Goal: Task Accomplishment & Management: Complete application form

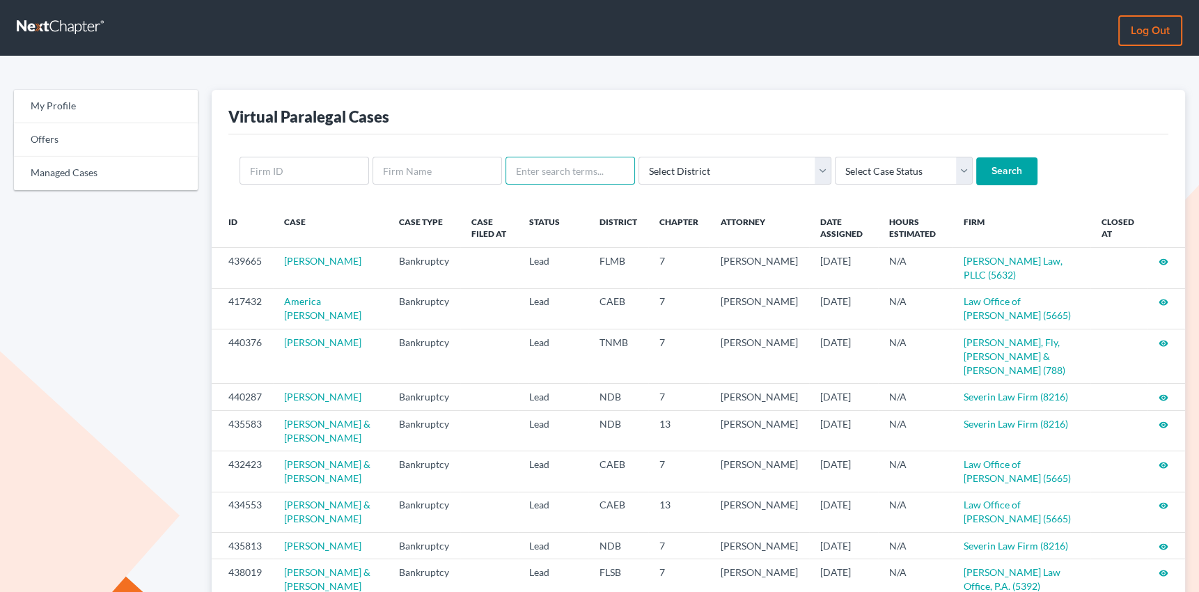
click at [552, 169] on input "text" at bounding box center [571, 171] width 130 height 28
type input "estella"
click at [976, 157] on input "Search" at bounding box center [1006, 171] width 61 height 28
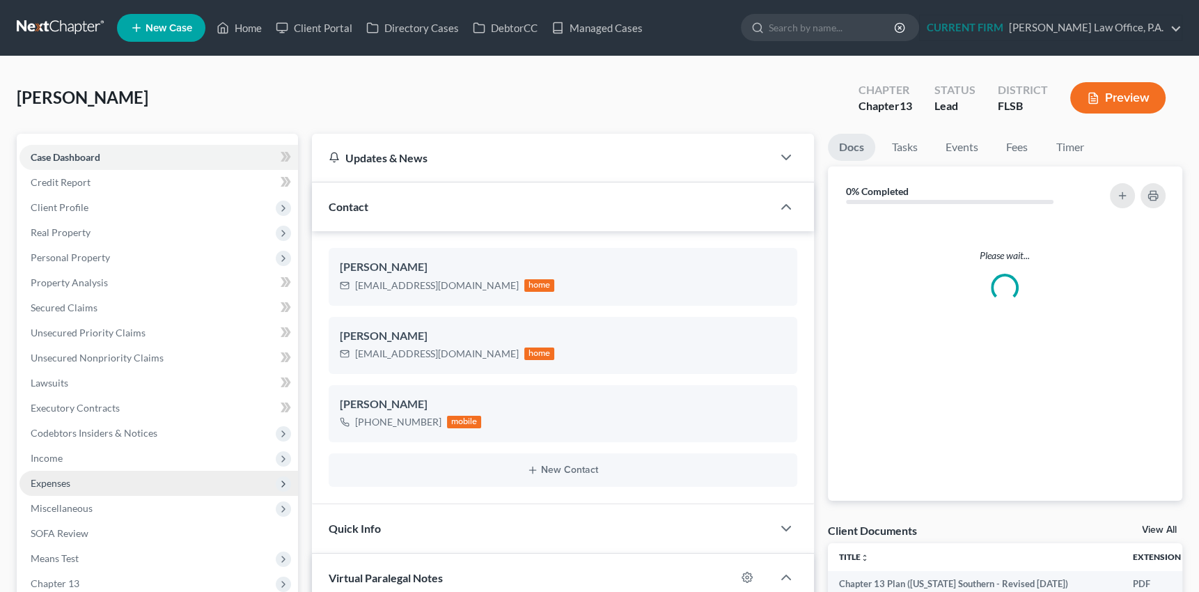
click at [57, 483] on span "Expenses" at bounding box center [51, 483] width 40 height 12
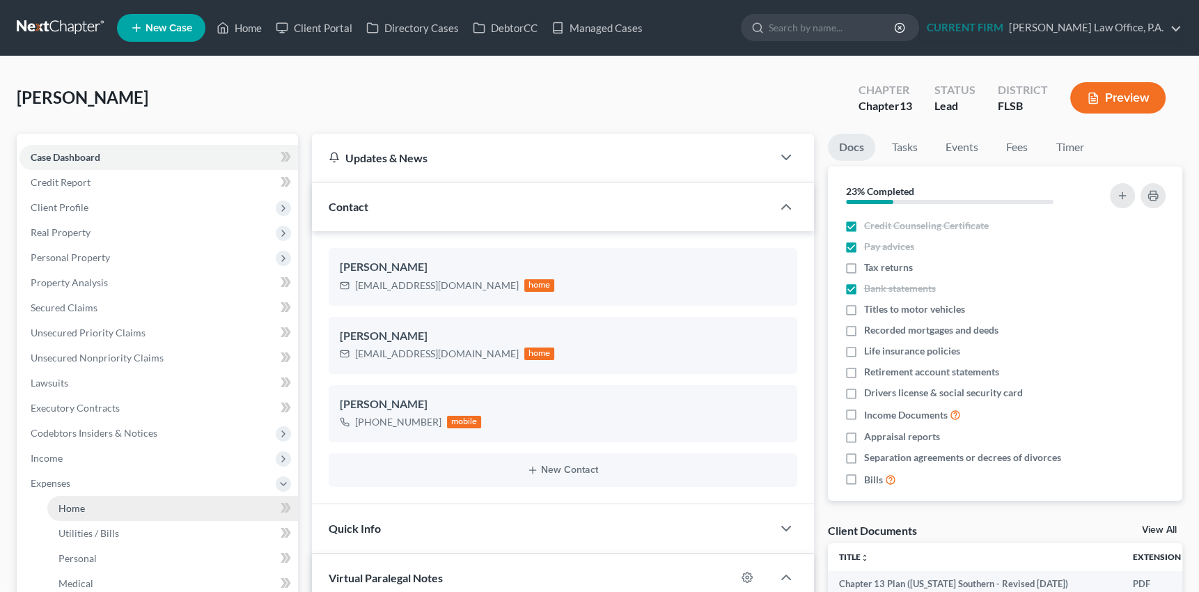
scroll to position [601, 0]
click at [70, 508] on span "Home" at bounding box center [71, 508] width 26 height 12
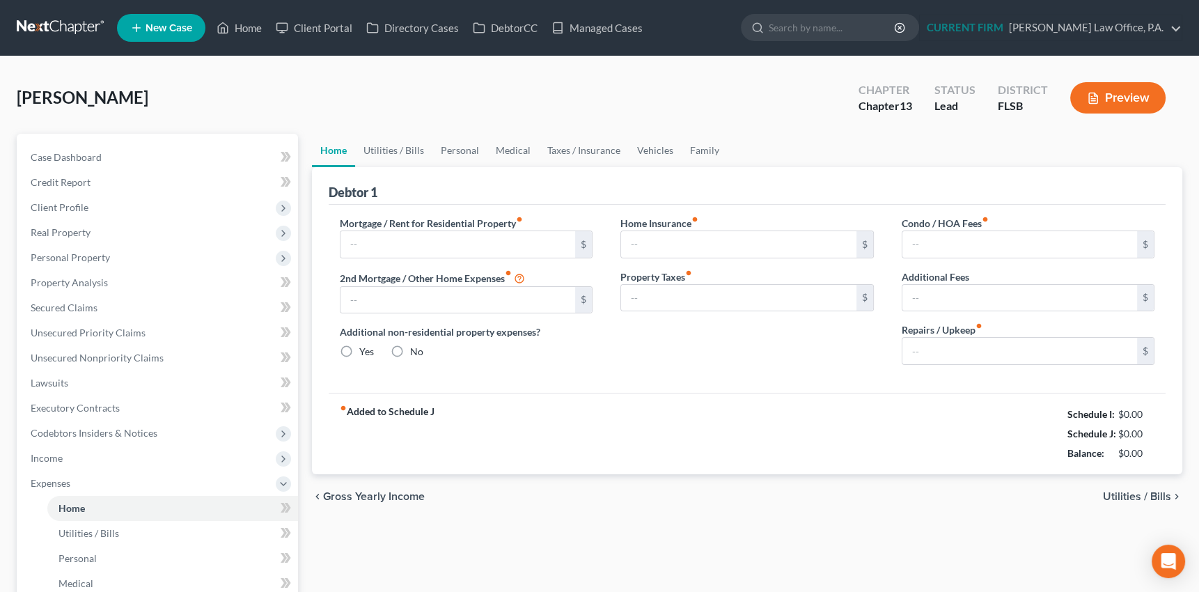
type input "2,900.00"
type input "0.00"
radio input "true"
type input "0.00"
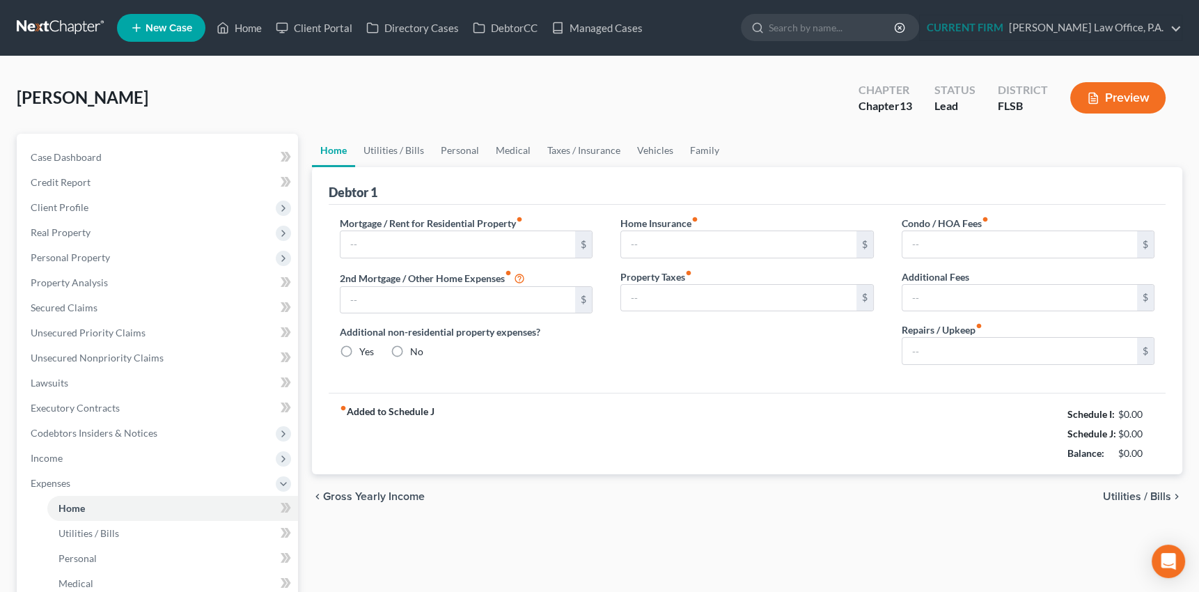
type input "0.00"
click at [387, 148] on link "Utilities / Bills" at bounding box center [393, 150] width 77 height 33
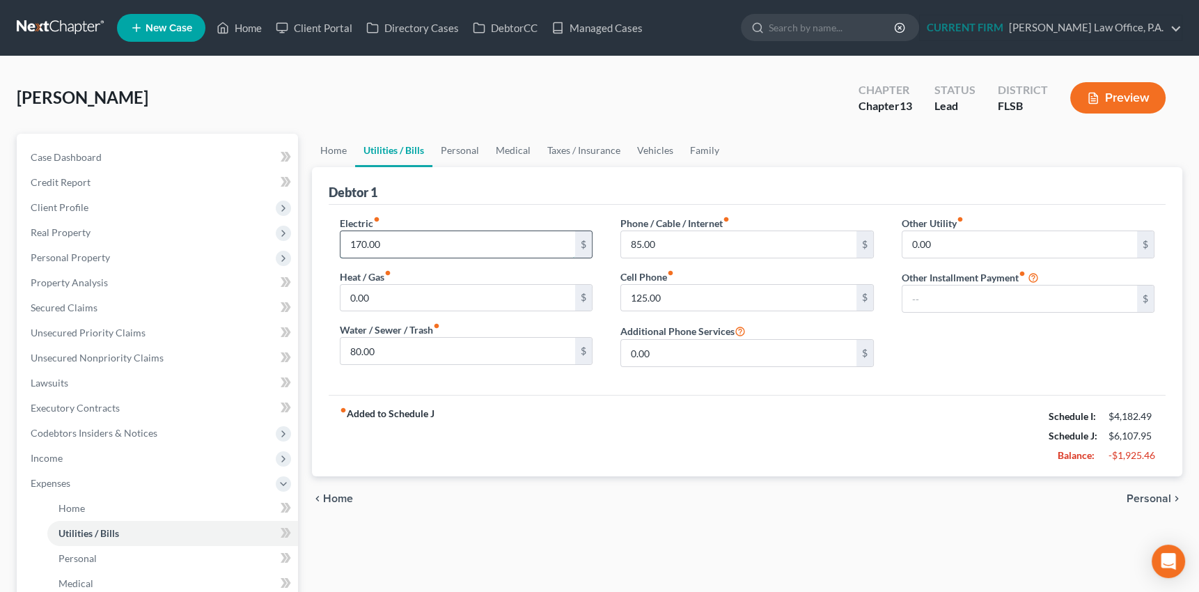
click at [392, 241] on input "170.00" at bounding box center [458, 244] width 235 height 26
type input "220"
click at [388, 345] on input "80.00" at bounding box center [458, 351] width 235 height 26
type input "105"
click at [468, 148] on link "Personal" at bounding box center [459, 150] width 55 height 33
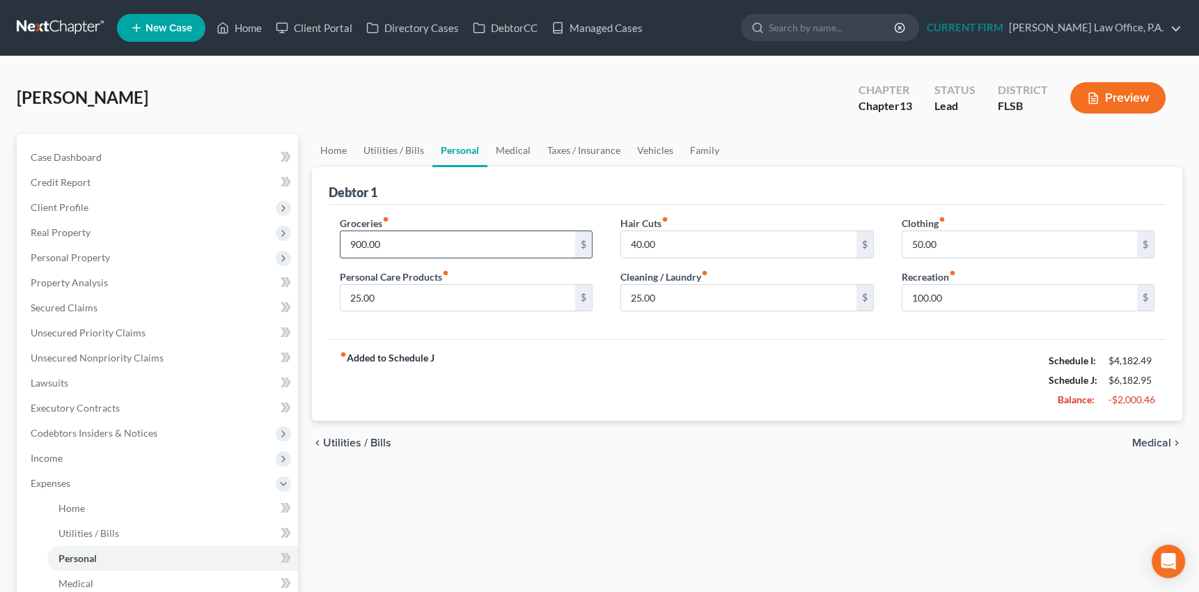
click at [396, 243] on input "900.00" at bounding box center [458, 244] width 235 height 26
click at [59, 482] on span "Expenses" at bounding box center [51, 483] width 40 height 12
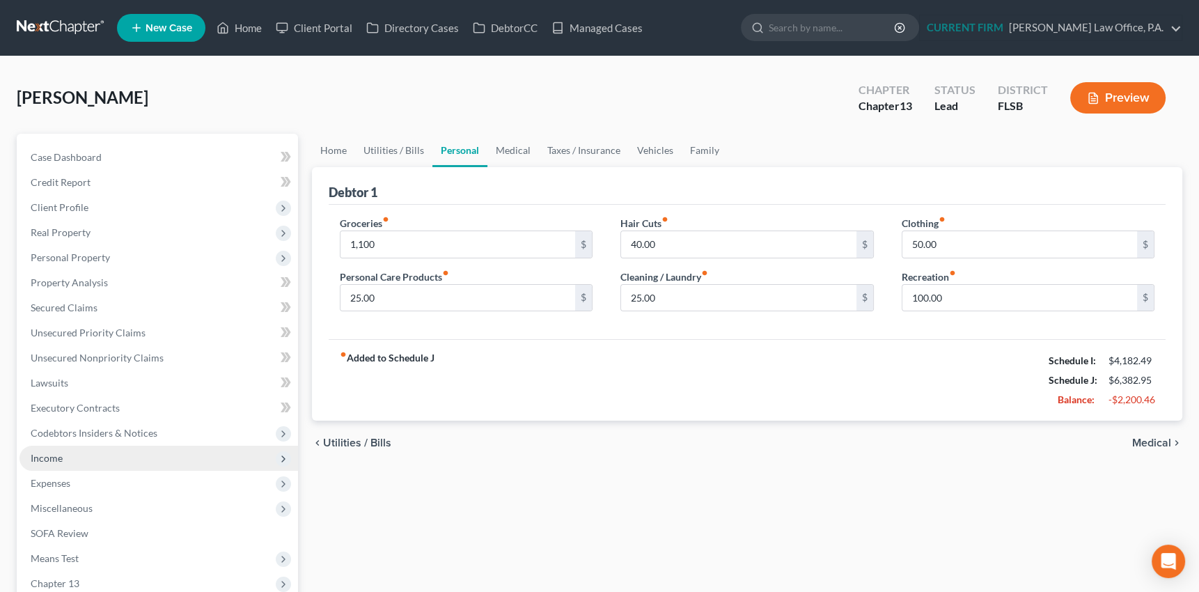
click at [52, 457] on span "Income" at bounding box center [47, 458] width 32 height 12
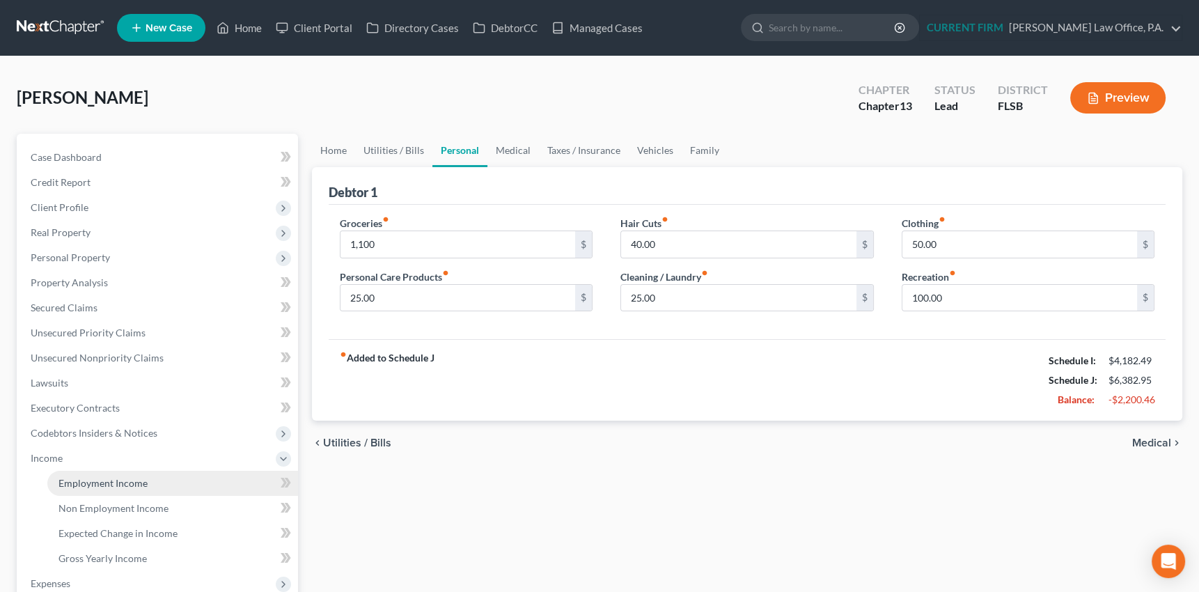
click at [118, 481] on span "Employment Income" at bounding box center [102, 483] width 89 height 12
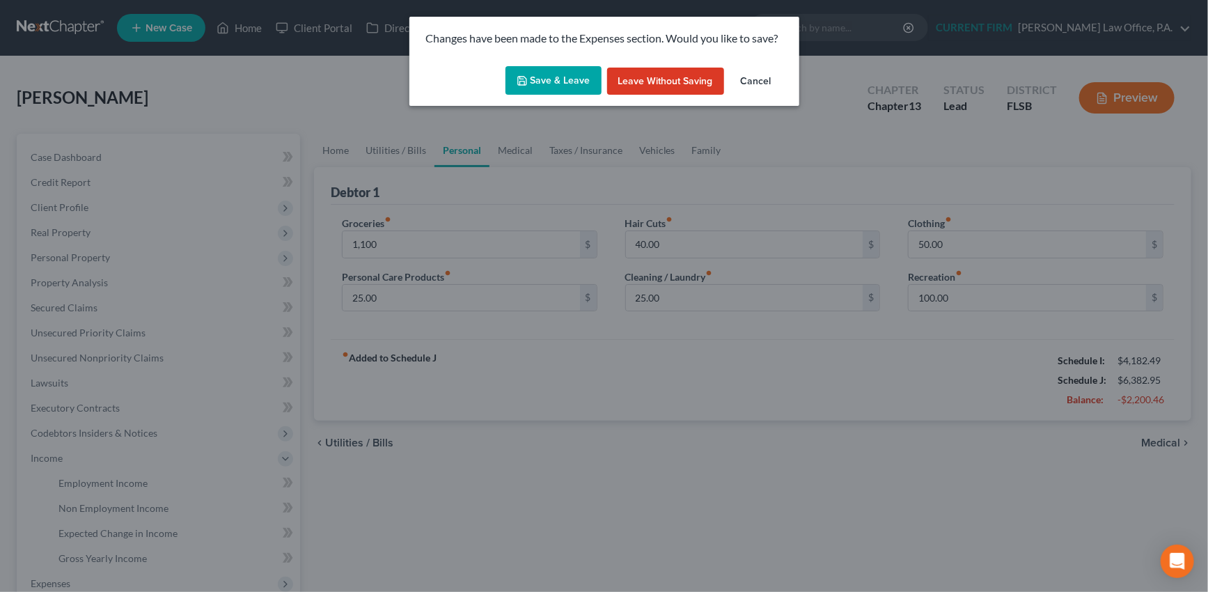
click at [538, 77] on button "Save & Leave" at bounding box center [554, 80] width 96 height 29
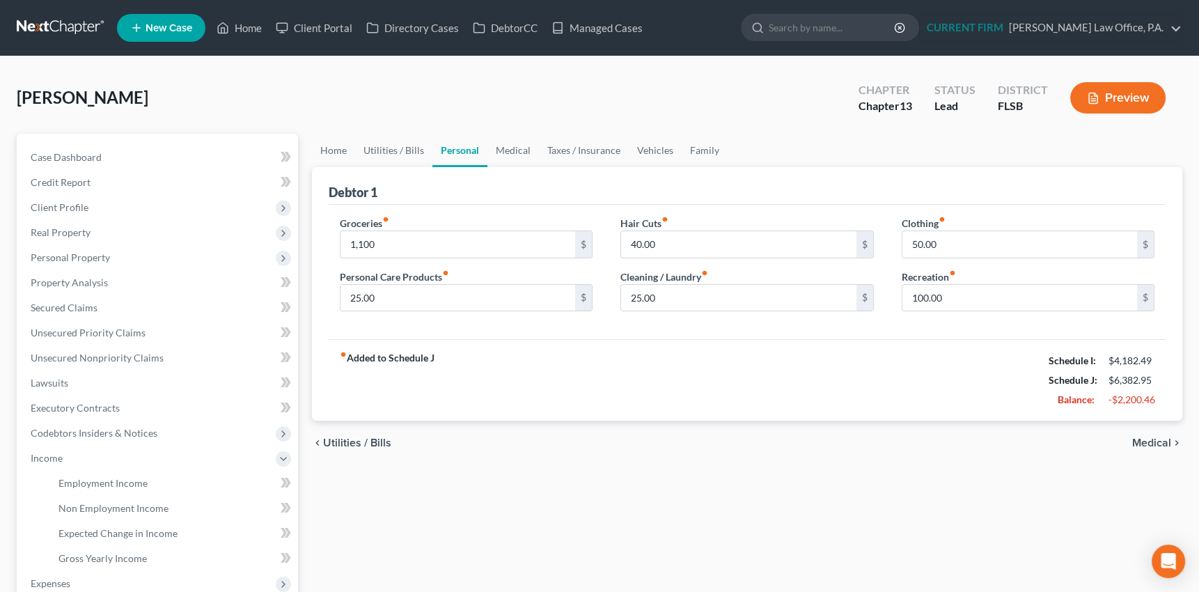
type input "1,100.00"
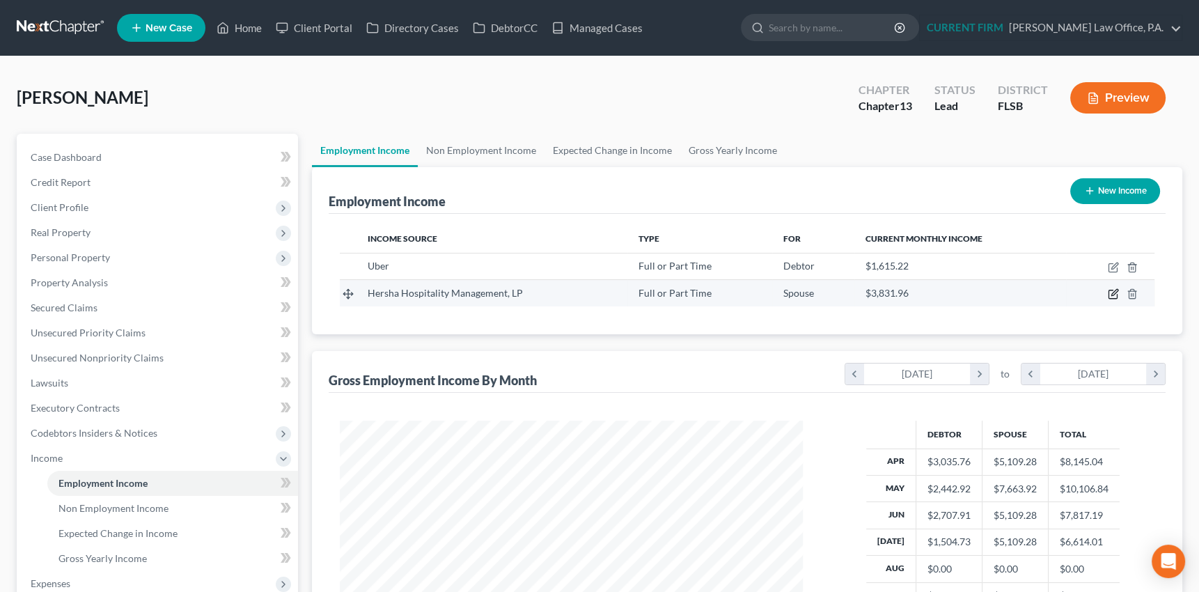
click at [1113, 290] on icon "button" at bounding box center [1113, 293] width 11 height 11
select select "0"
select select "39"
select select "2"
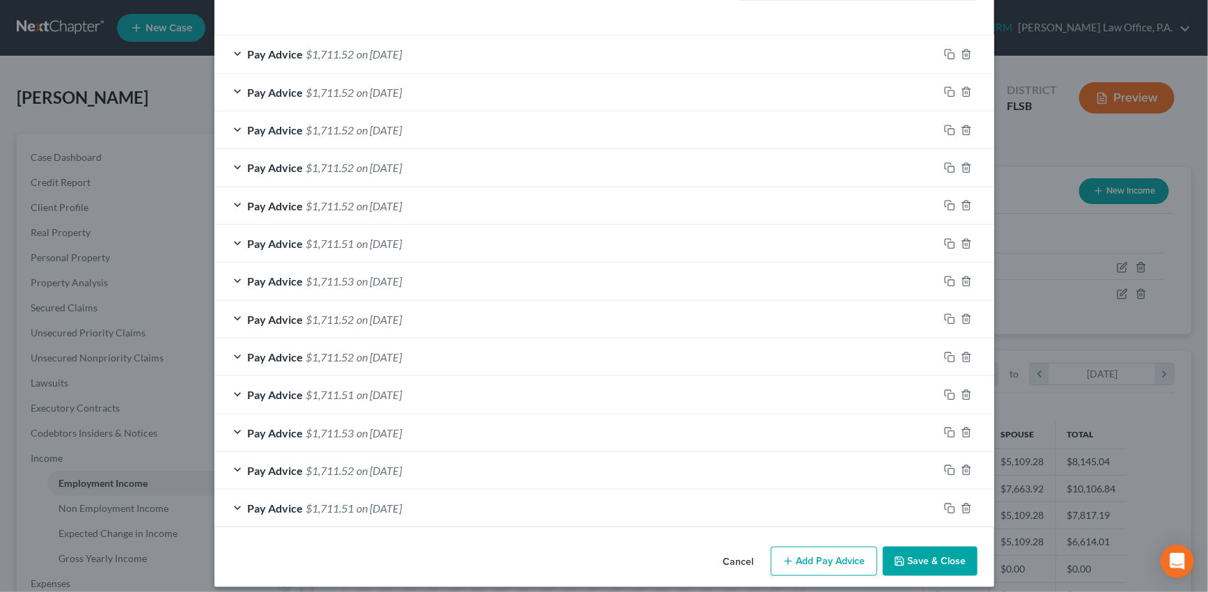
scroll to position [471, 0]
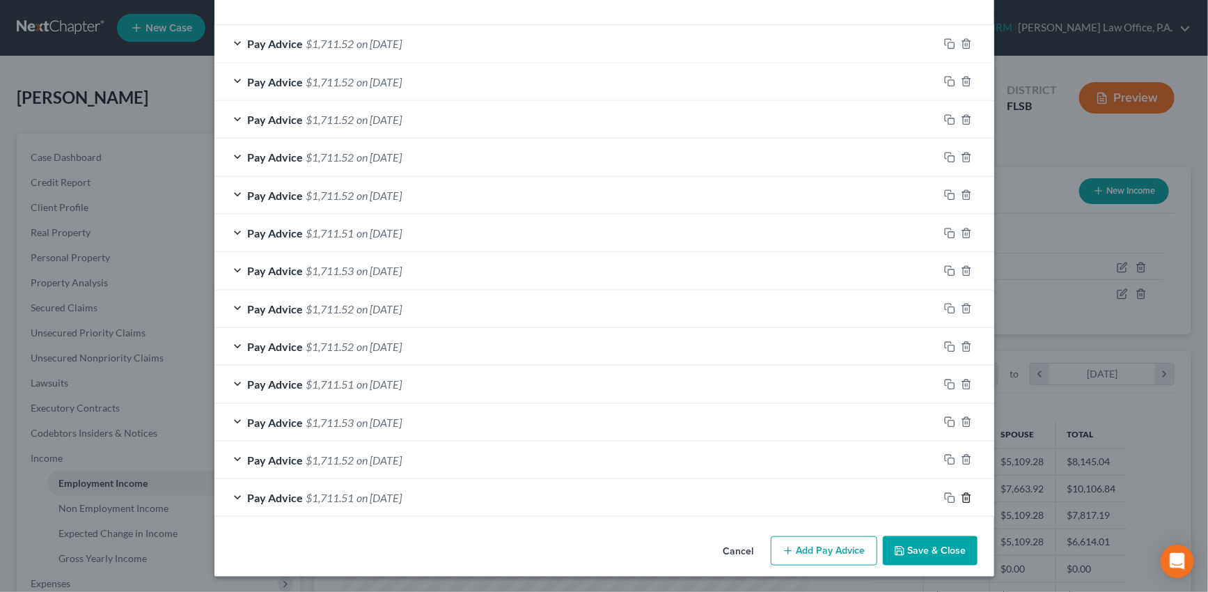
click at [963, 494] on icon "button" at bounding box center [966, 497] width 11 height 11
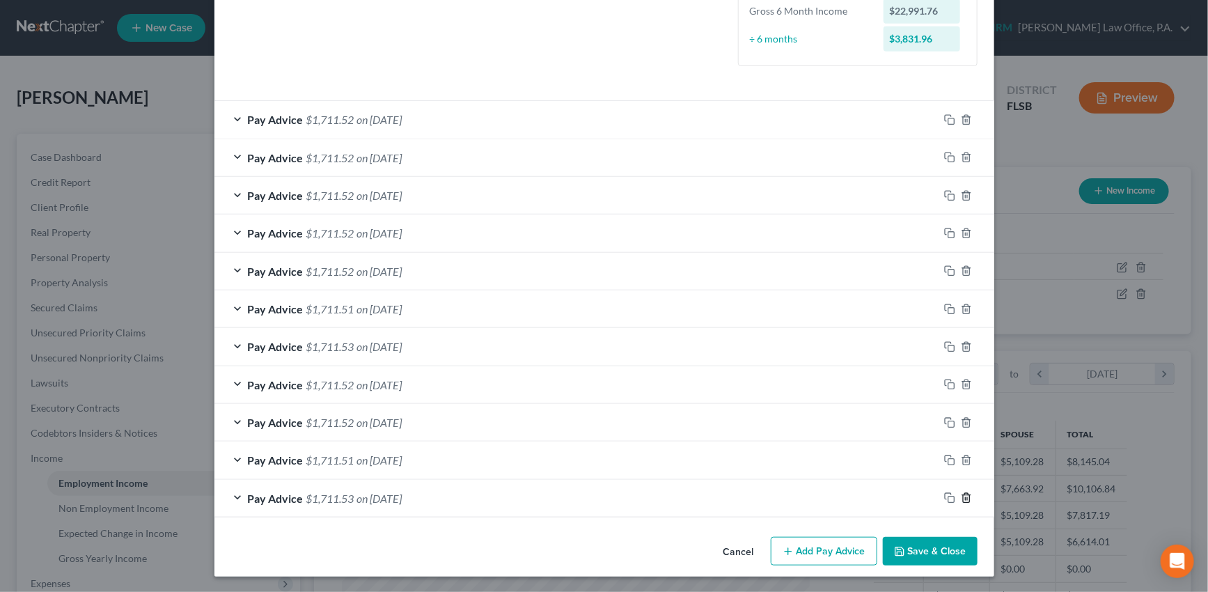
click at [963, 494] on icon "button" at bounding box center [966, 497] width 11 height 11
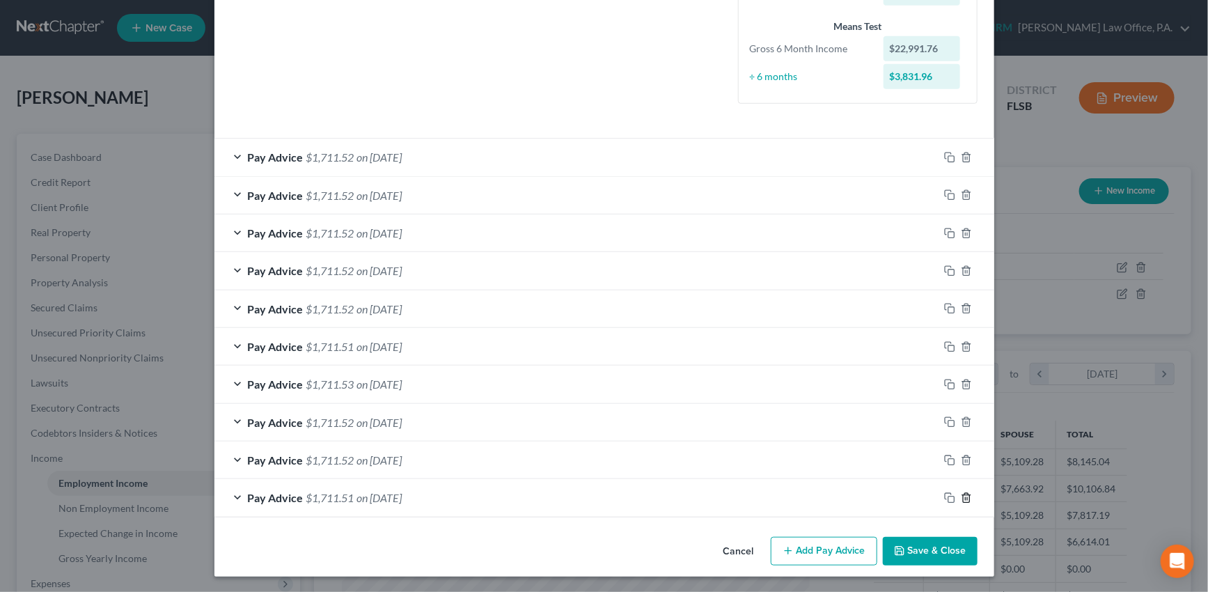
click at [963, 494] on icon "button" at bounding box center [966, 497] width 11 height 11
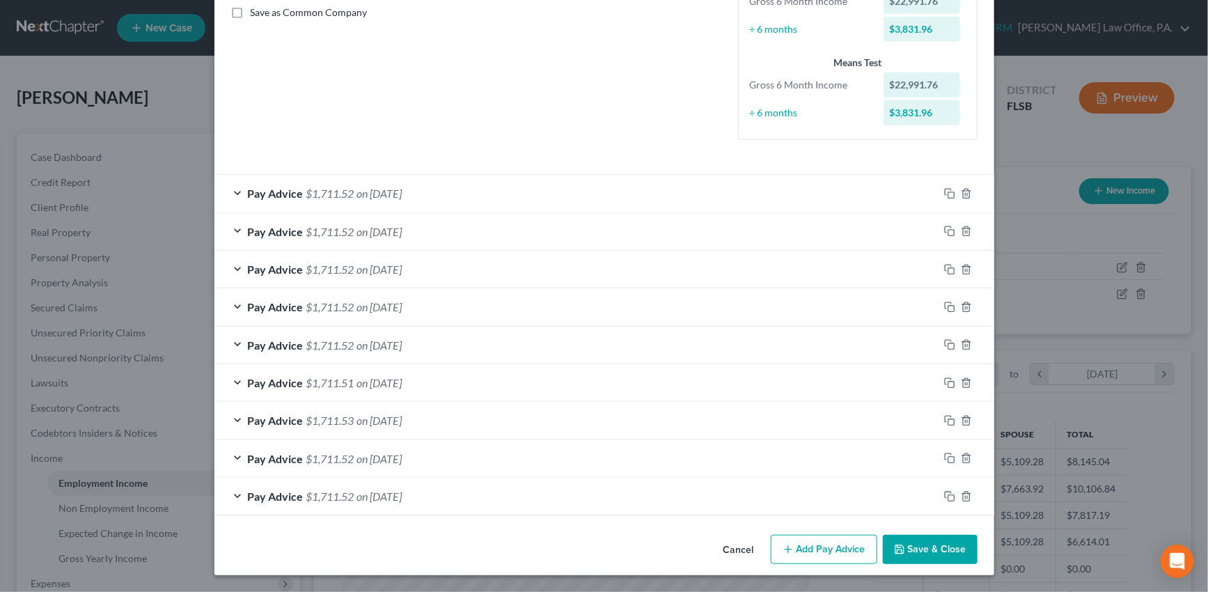
scroll to position [320, 0]
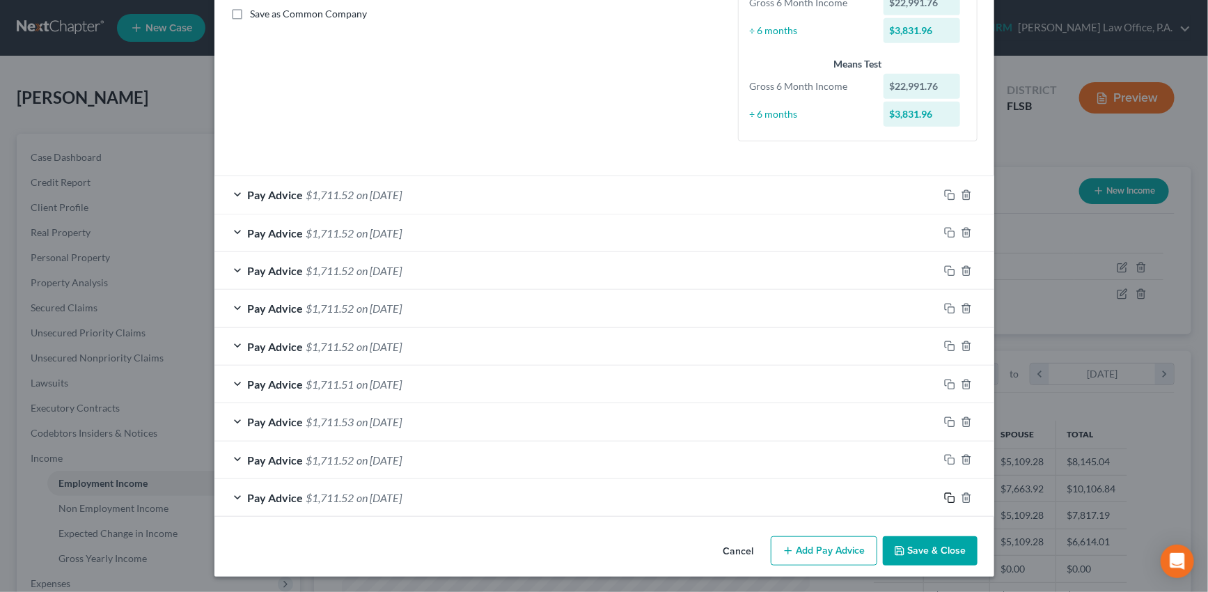
drag, startPoint x: 947, startPoint y: 498, endPoint x: 545, endPoint y: 315, distance: 441.3
click at [947, 498] on icon "button" at bounding box center [949, 497] width 11 height 11
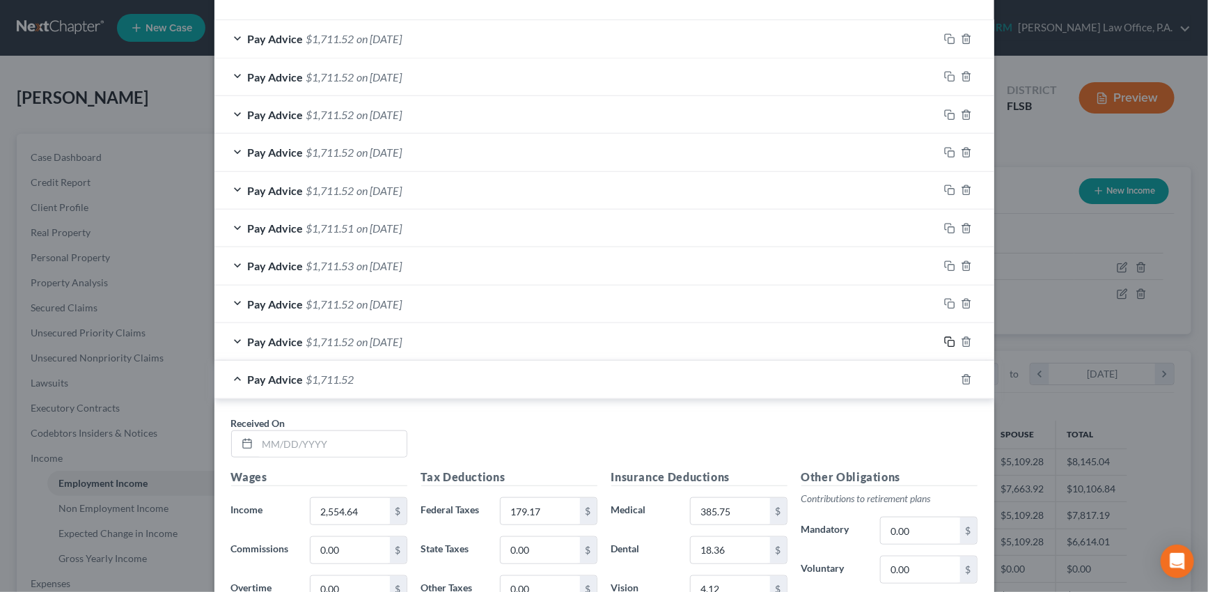
scroll to position [446, 0]
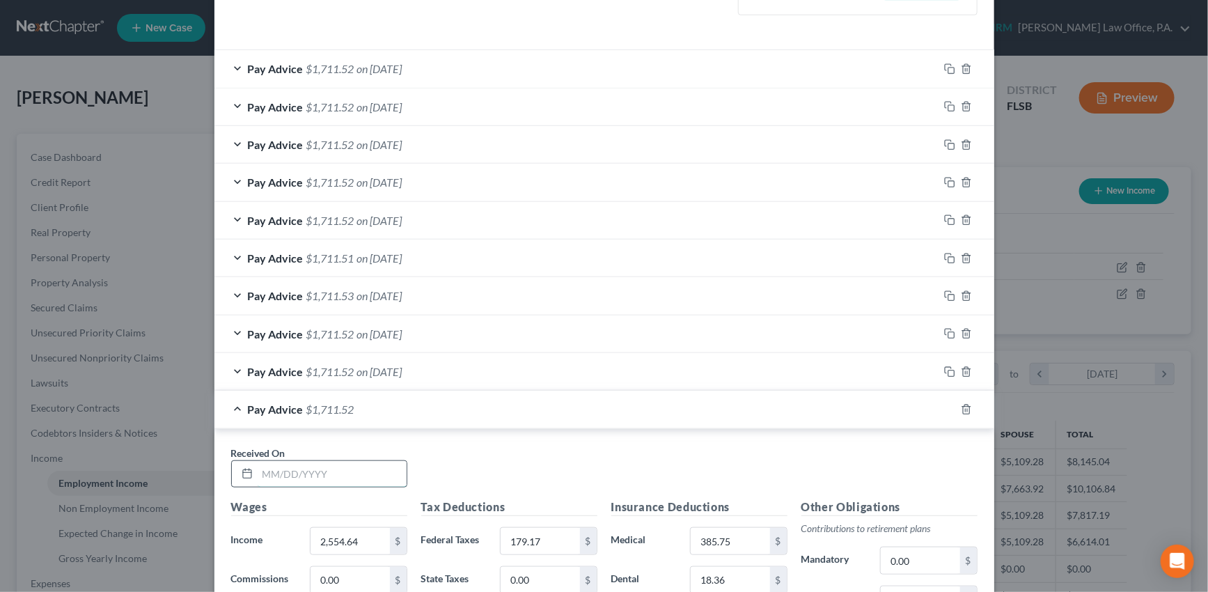
click at [308, 474] on input "text" at bounding box center [332, 474] width 149 height 26
type input "[DATE]"
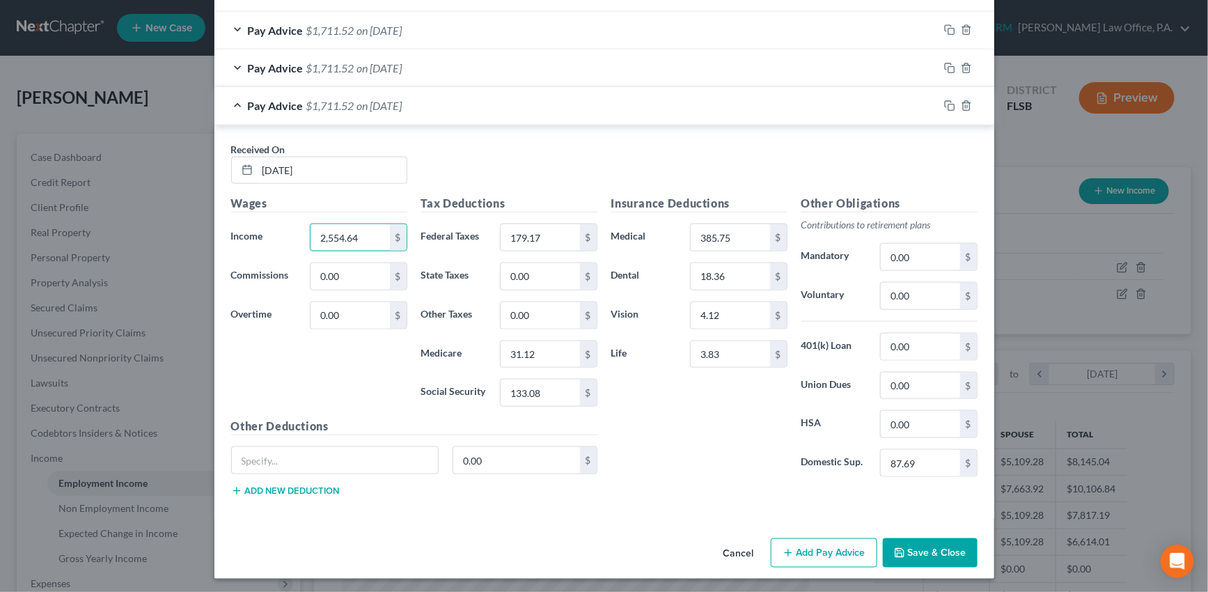
scroll to position [750, 0]
click at [719, 354] on input "3.83" at bounding box center [730, 354] width 79 height 26
type input "5.91"
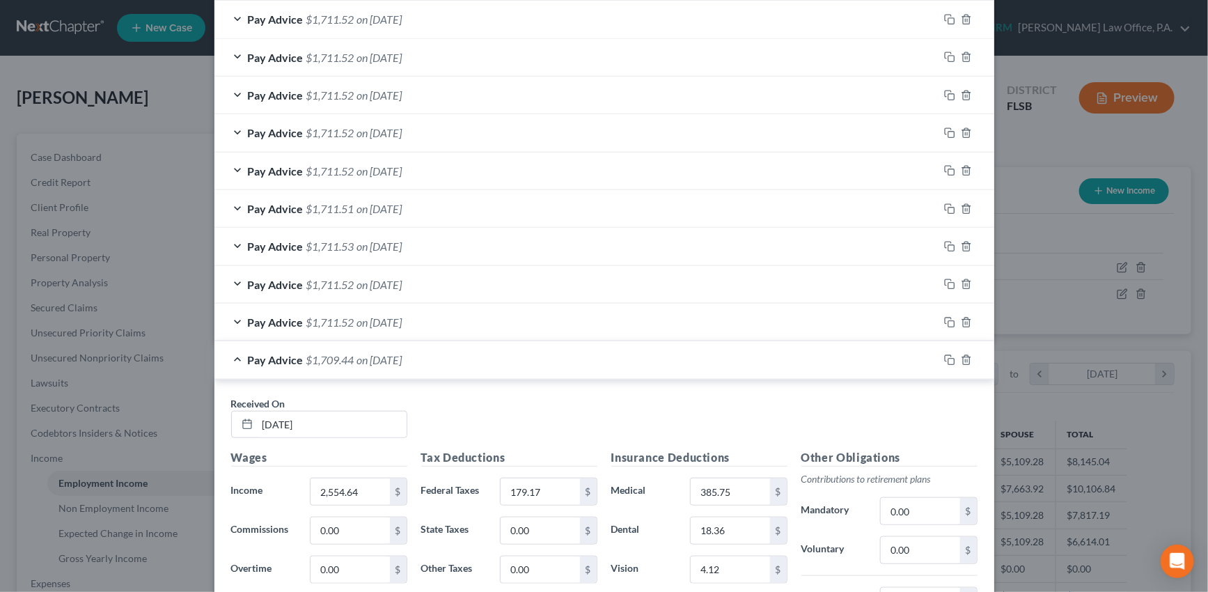
scroll to position [497, 0]
click at [724, 360] on div "Pay Advice $1,709.44 on 09/19/2025" at bounding box center [576, 358] width 724 height 37
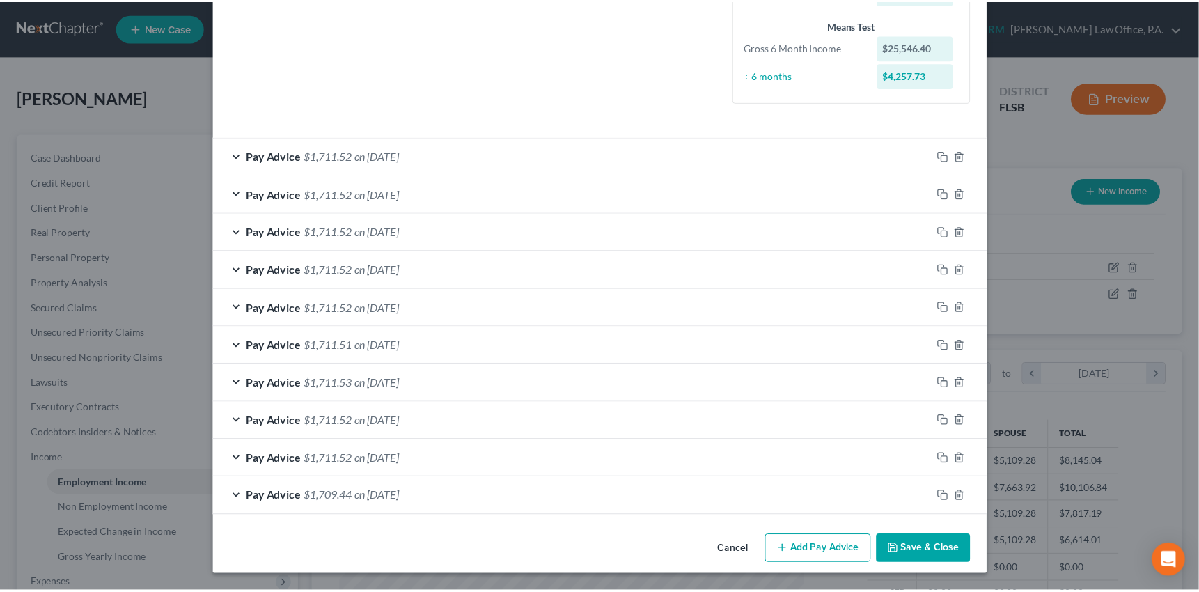
scroll to position [357, 0]
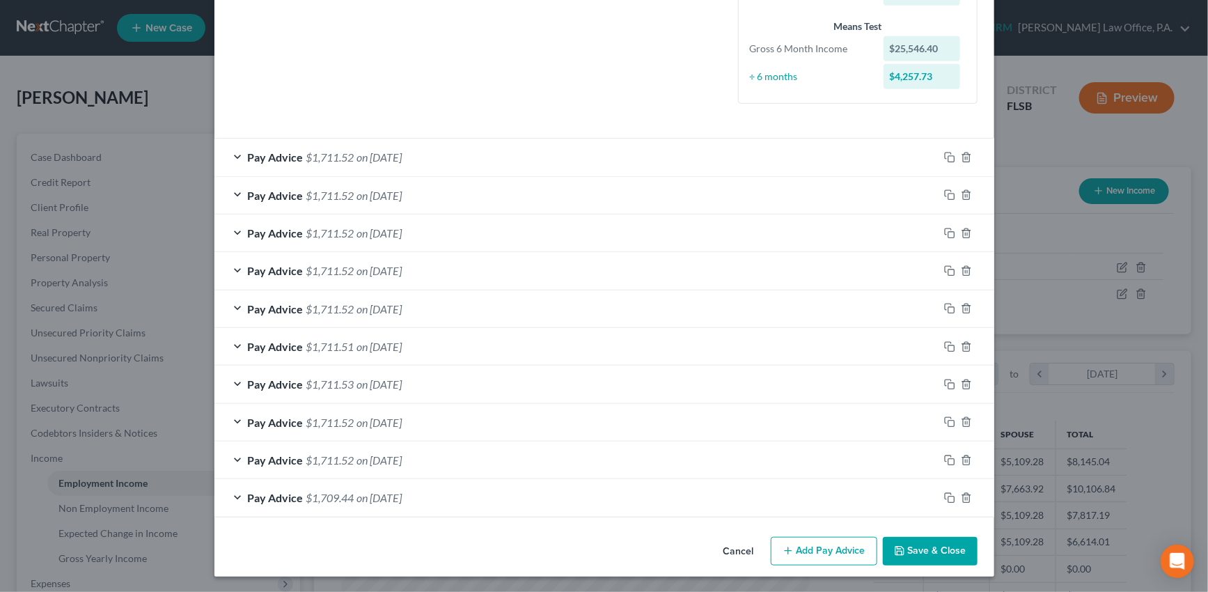
click at [933, 545] on button "Save & Close" at bounding box center [930, 551] width 95 height 29
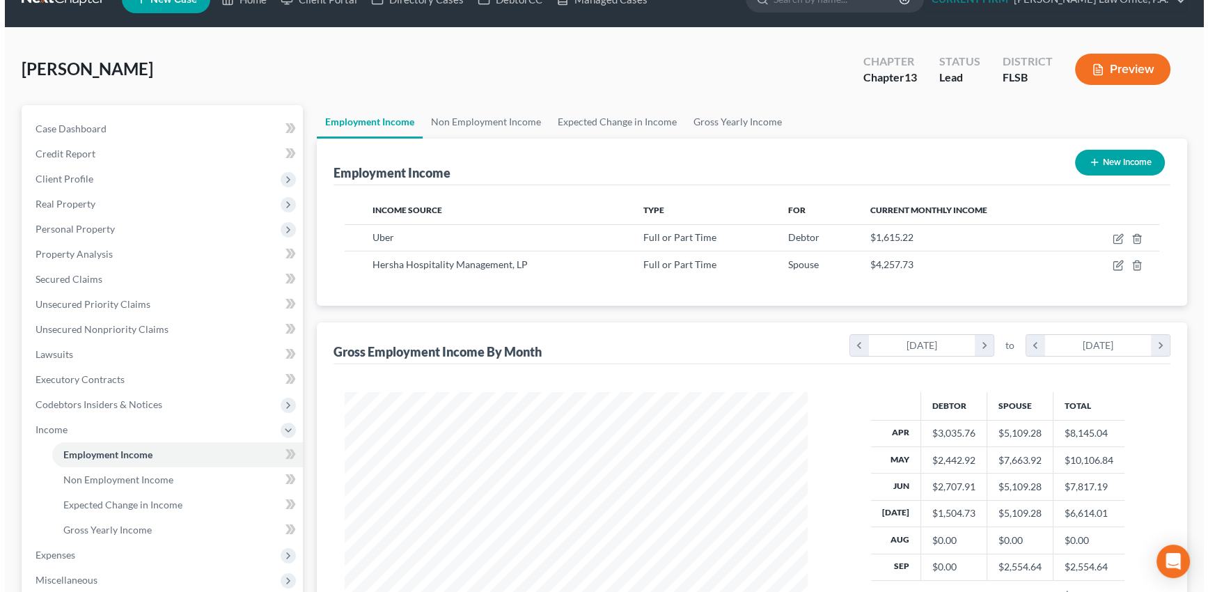
scroll to position [0, 0]
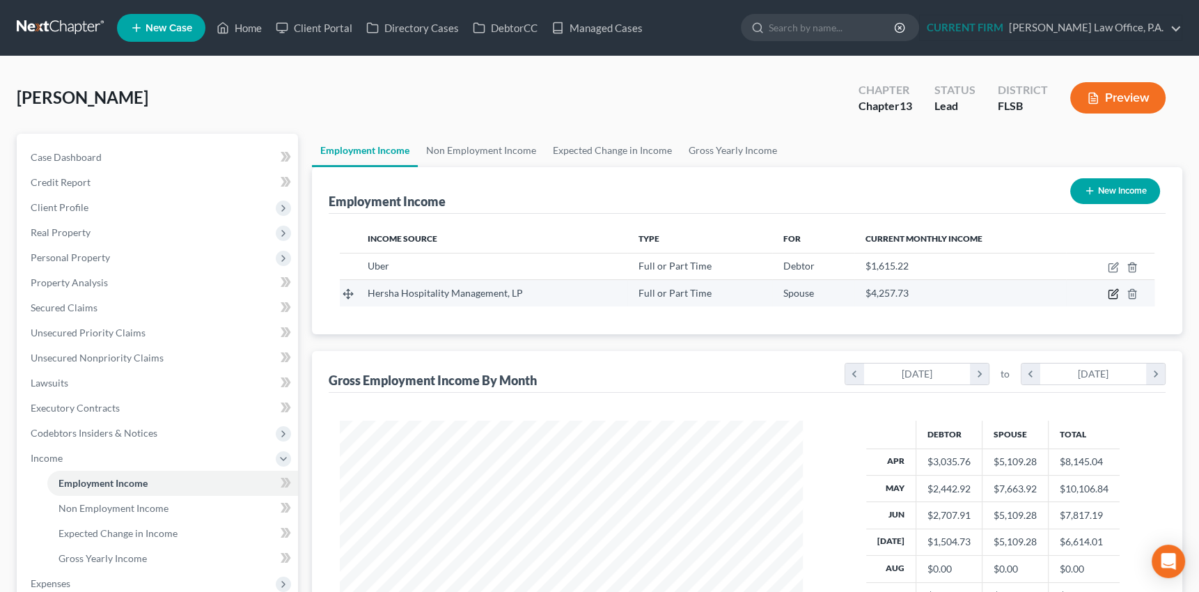
click at [1114, 293] on icon "button" at bounding box center [1114, 293] width 6 height 6
select select "0"
select select "39"
select select "2"
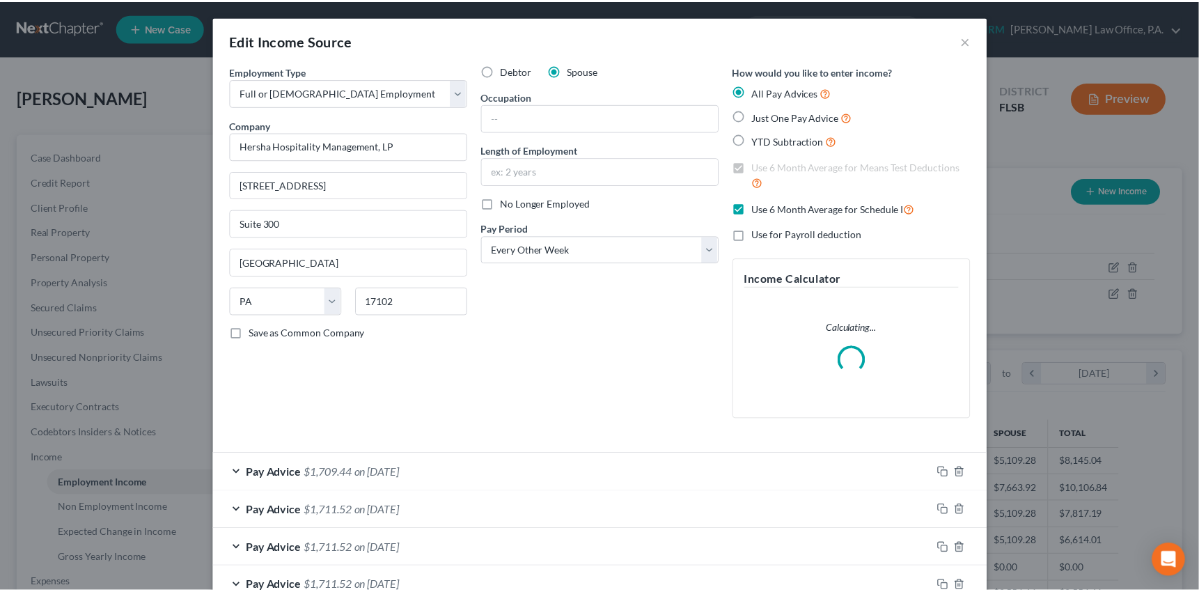
scroll to position [249, 495]
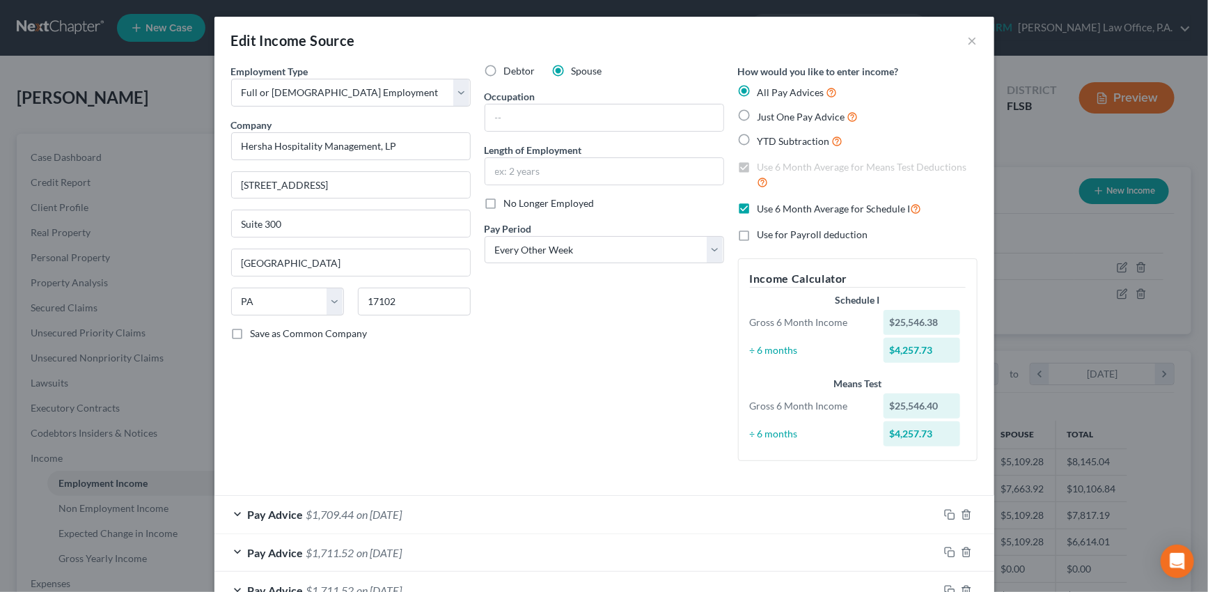
click at [973, 40] on div "Edit Income Source ×" at bounding box center [604, 40] width 780 height 47
click at [968, 42] on button "×" at bounding box center [973, 40] width 10 height 17
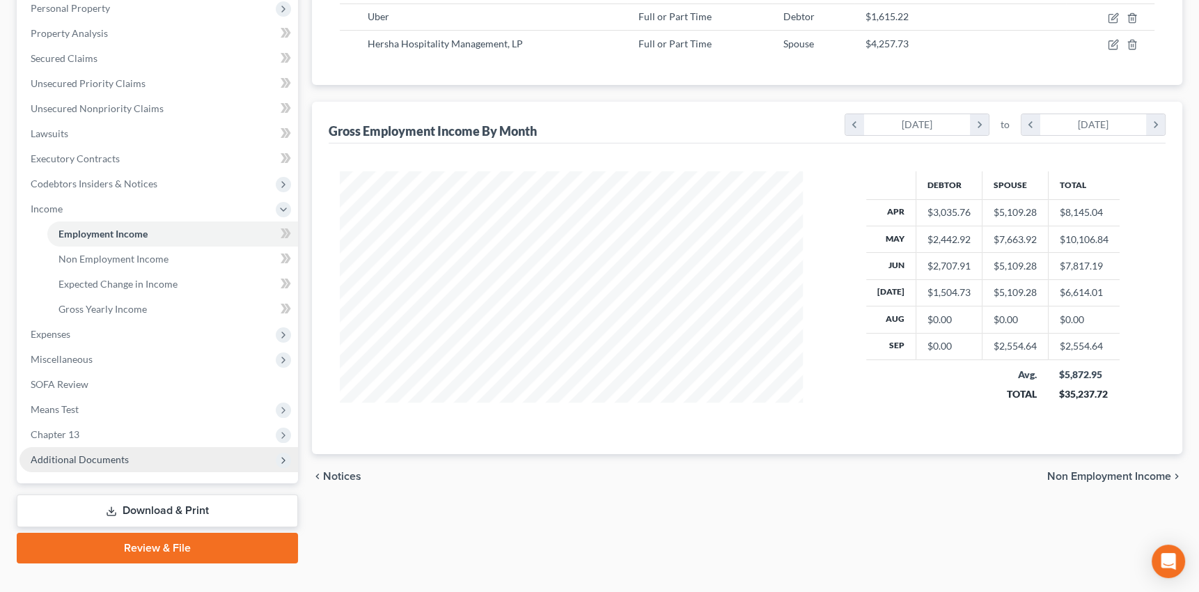
scroll to position [253, 0]
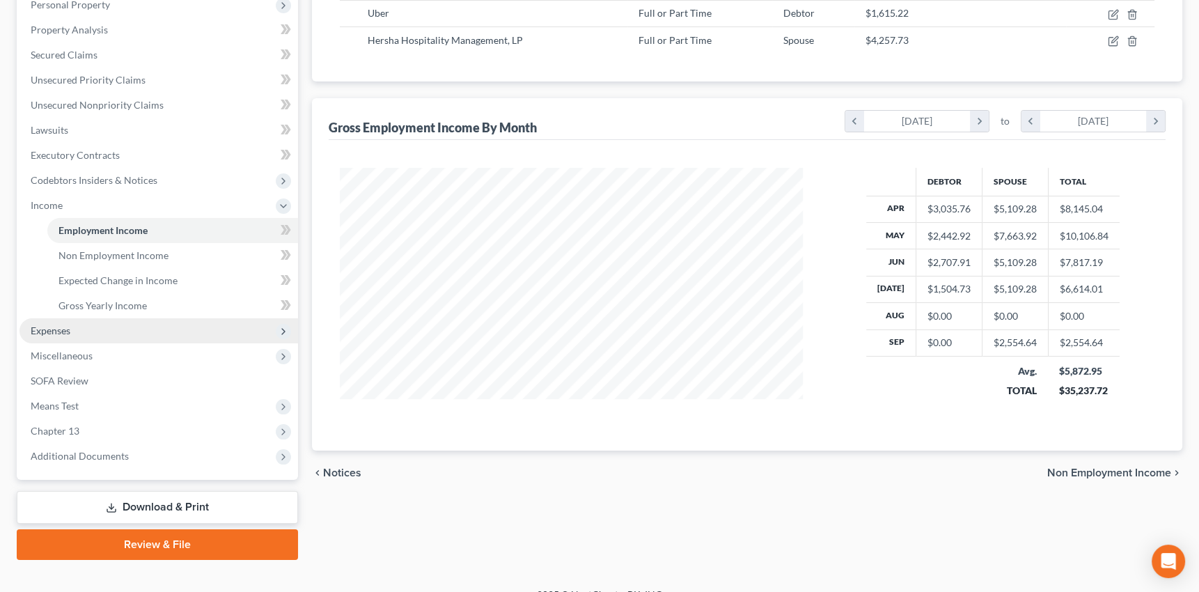
click at [56, 331] on span "Expenses" at bounding box center [51, 331] width 40 height 12
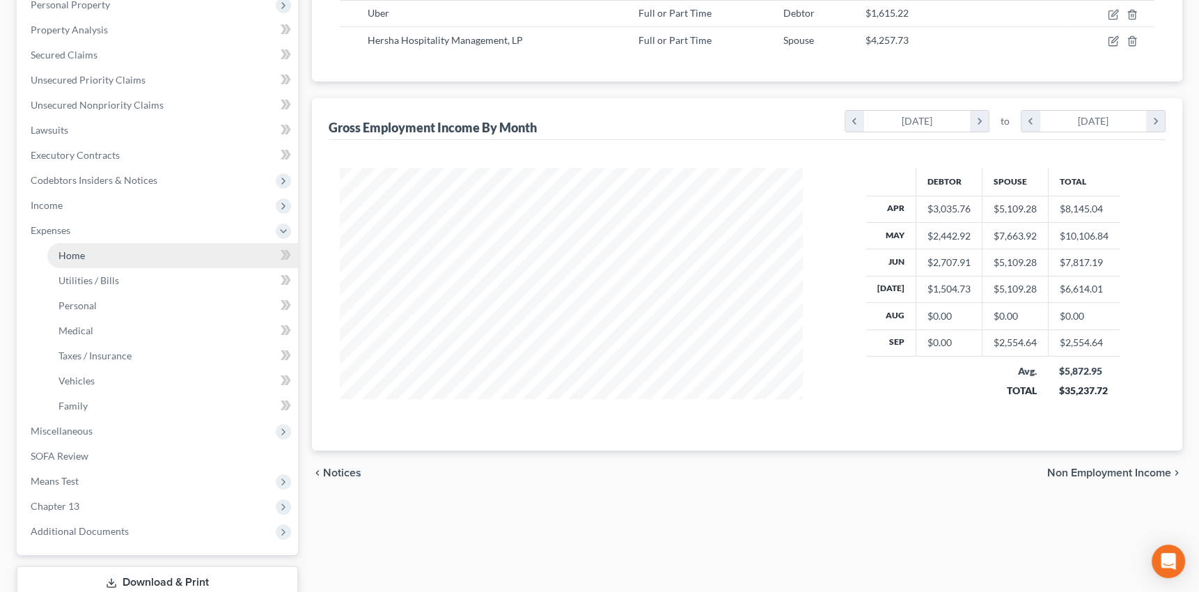
click at [73, 256] on span "Home" at bounding box center [71, 255] width 26 height 12
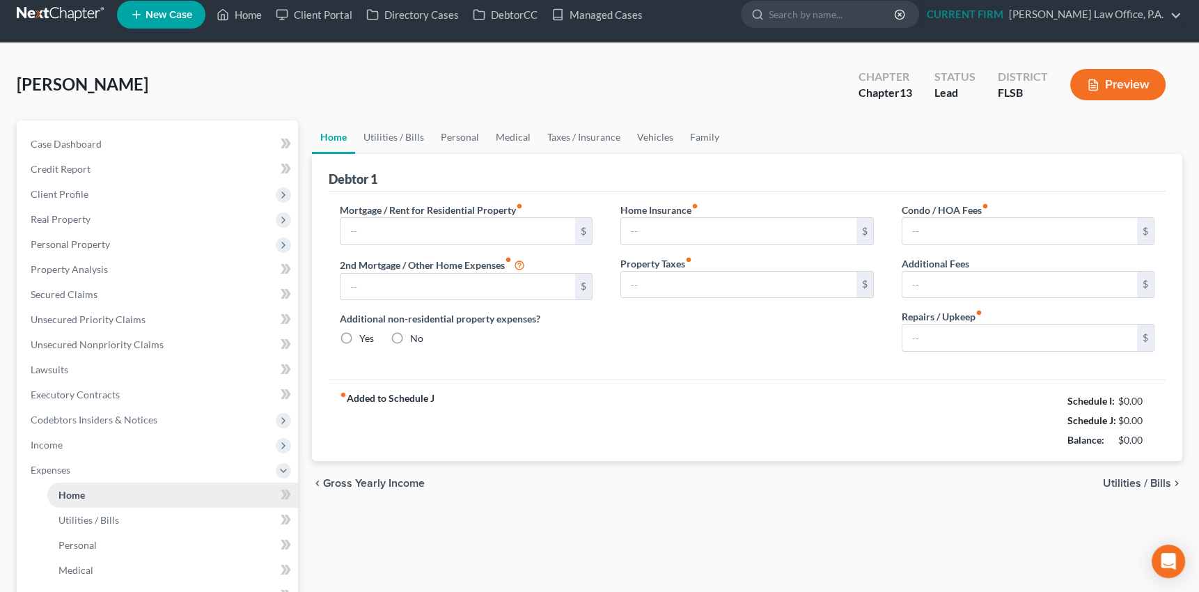
type input "2,900.00"
type input "0.00"
radio input "true"
type input "0.00"
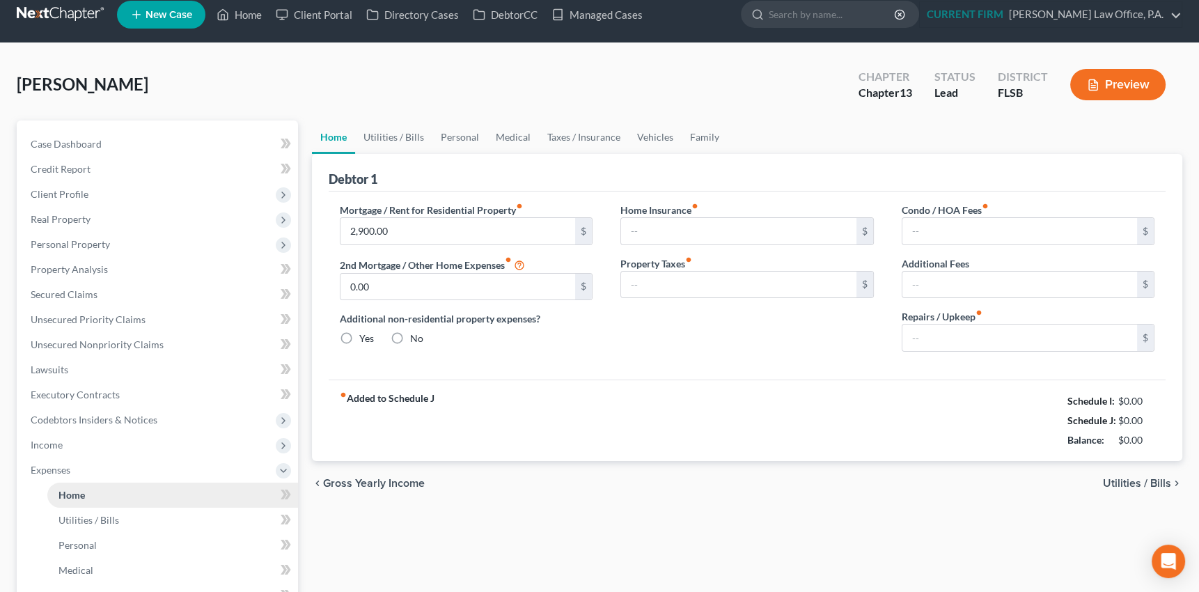
type input "0.00"
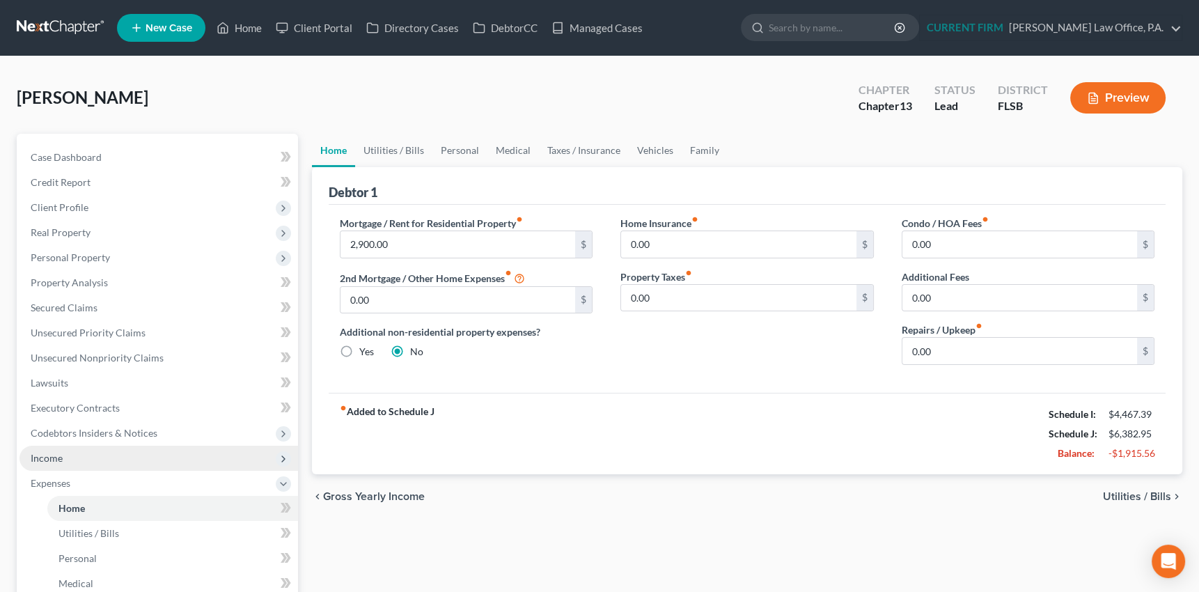
click at [57, 452] on span "Income" at bounding box center [47, 458] width 32 height 12
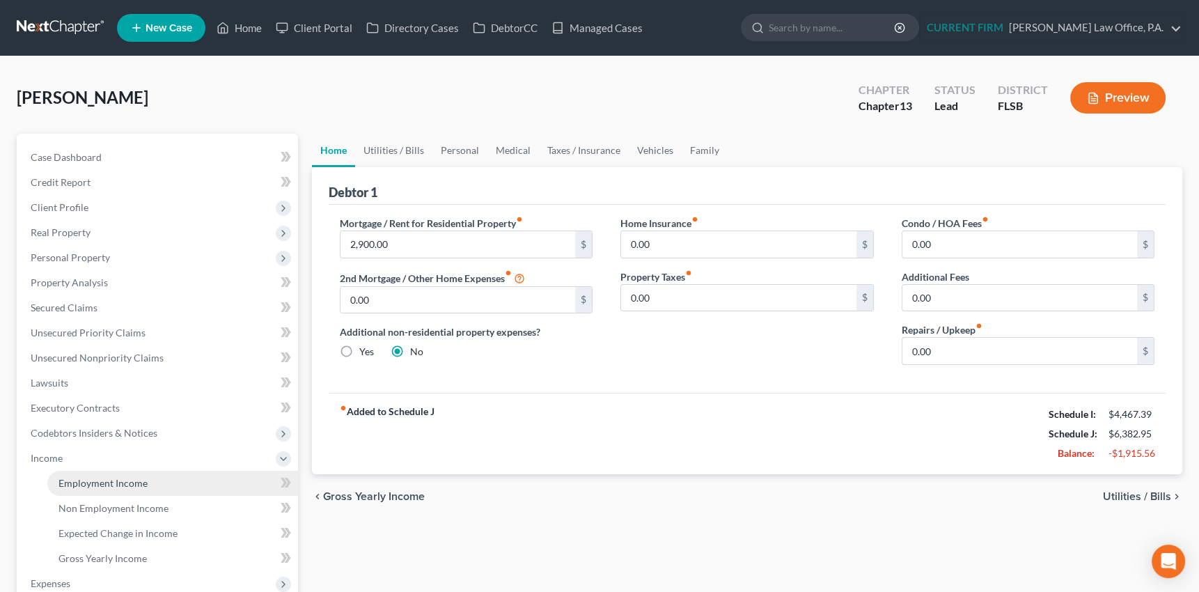
click at [61, 483] on span "Employment Income" at bounding box center [102, 483] width 89 height 12
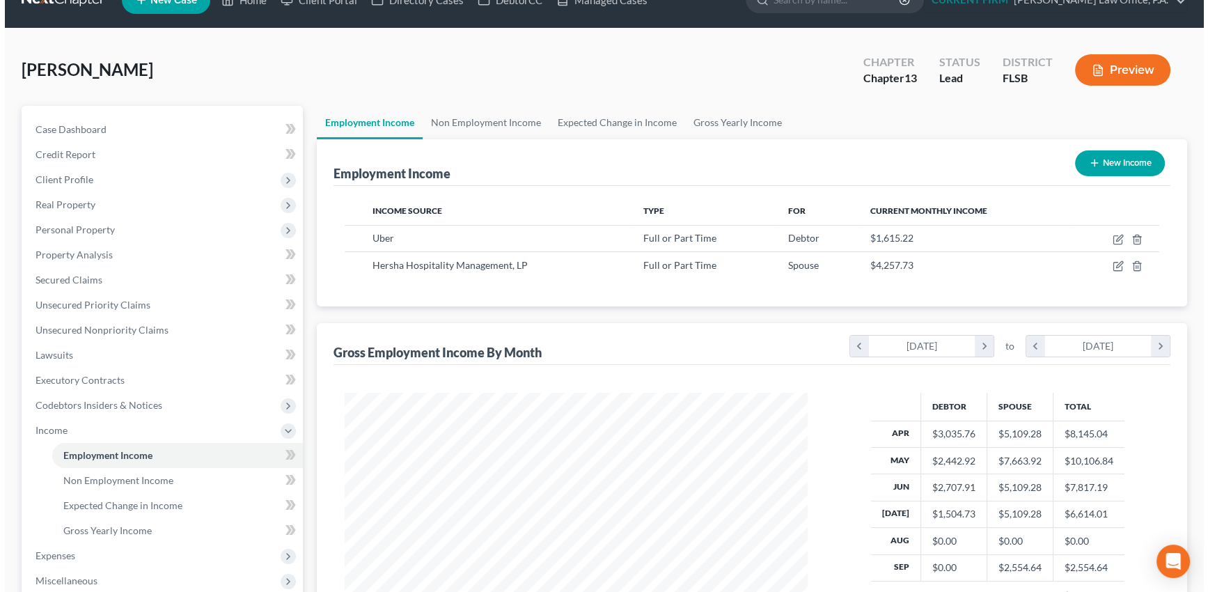
scroll to position [63, 0]
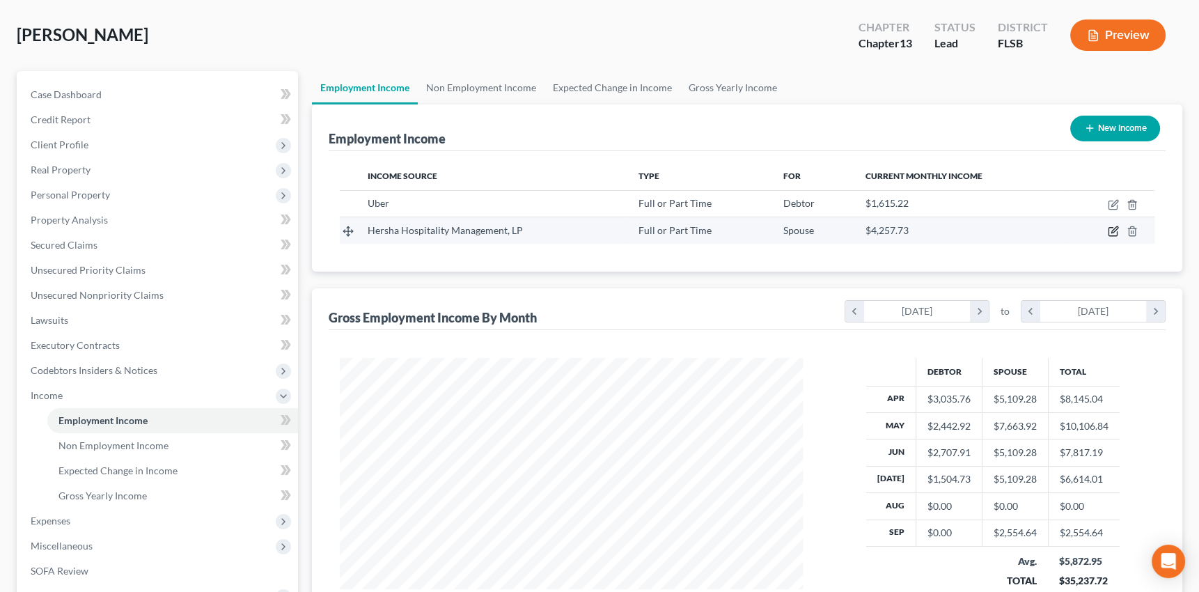
click at [1114, 227] on icon "button" at bounding box center [1114, 230] width 6 height 6
select select "0"
select select "39"
select select "2"
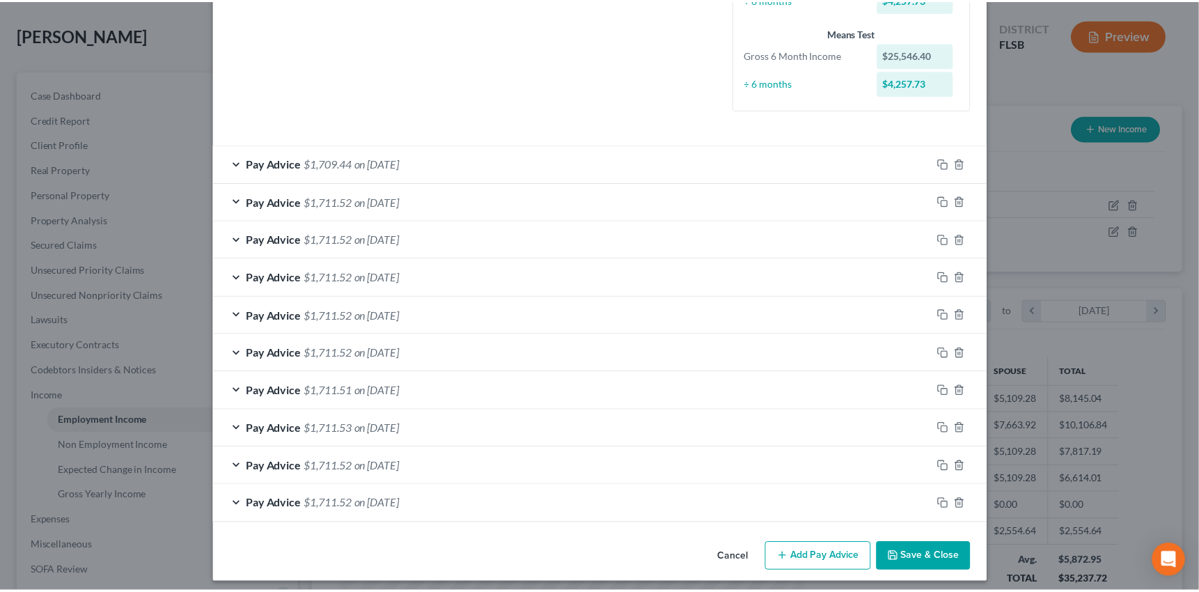
scroll to position [357, 0]
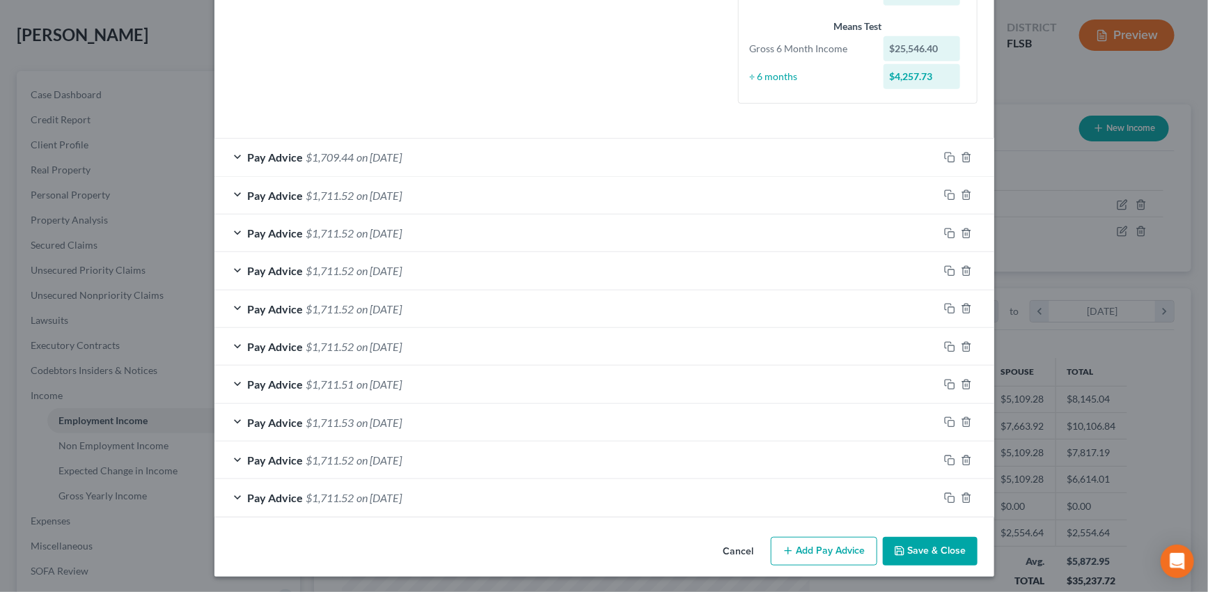
click at [926, 549] on button "Save & Close" at bounding box center [930, 551] width 95 height 29
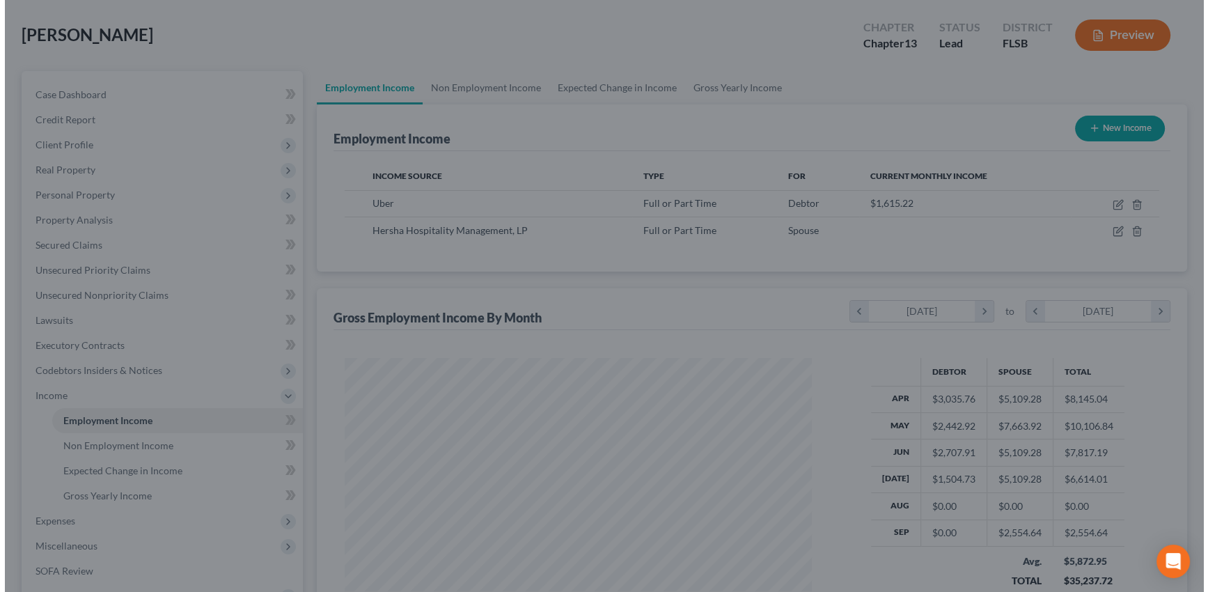
scroll to position [696178, 695935]
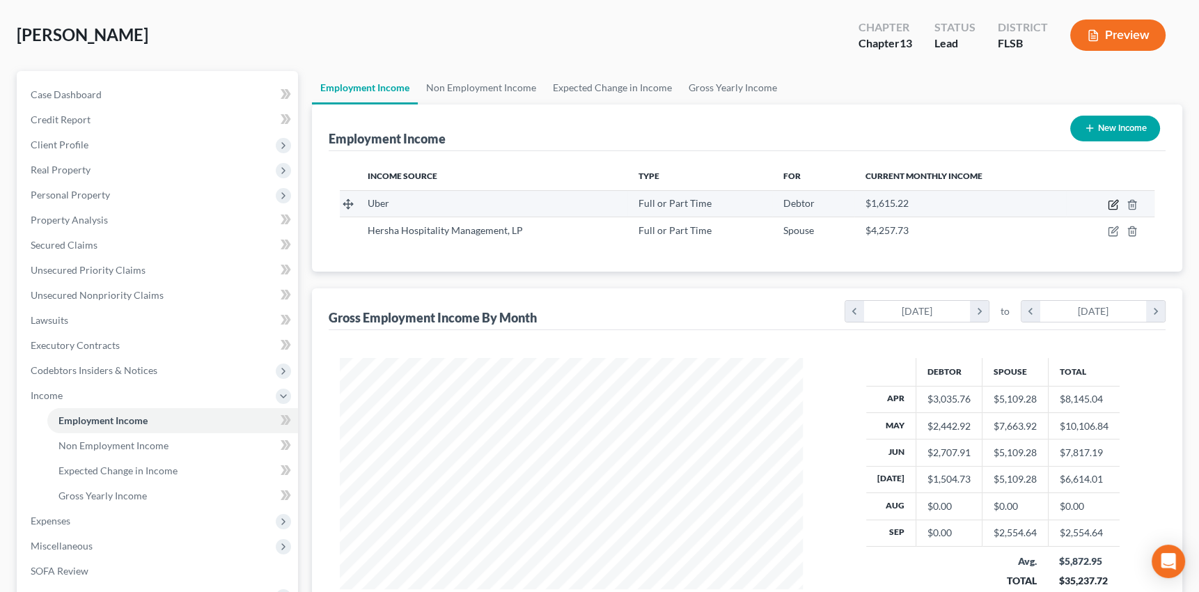
click at [1111, 202] on icon "button" at bounding box center [1113, 204] width 11 height 11
select select "0"
select select "4"
select select "3"
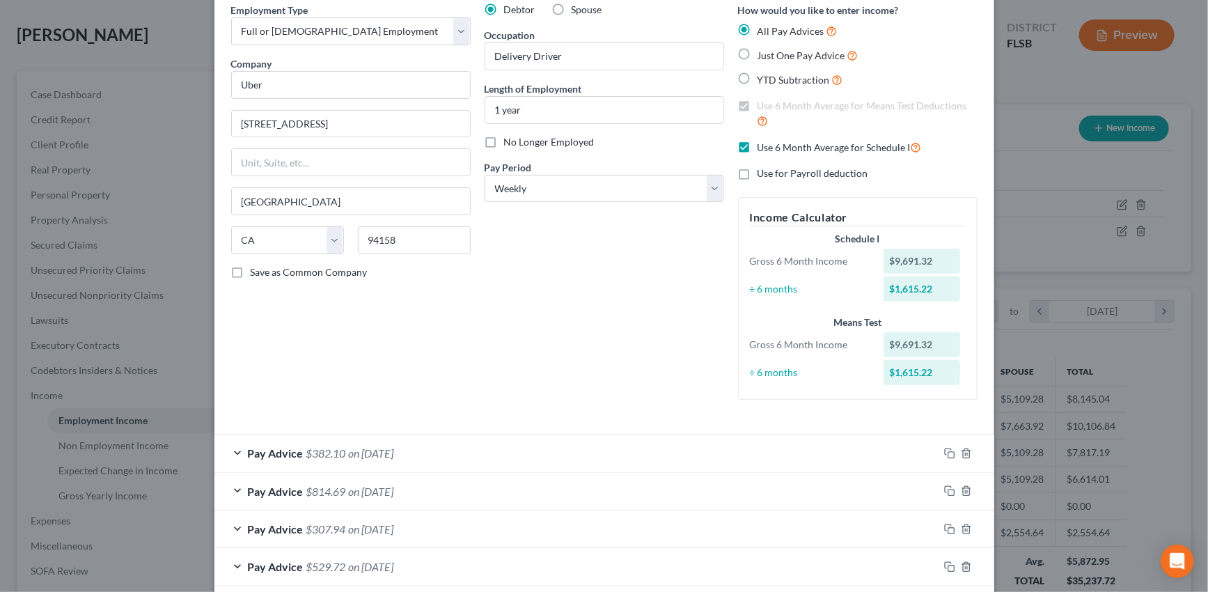
scroll to position [202, 0]
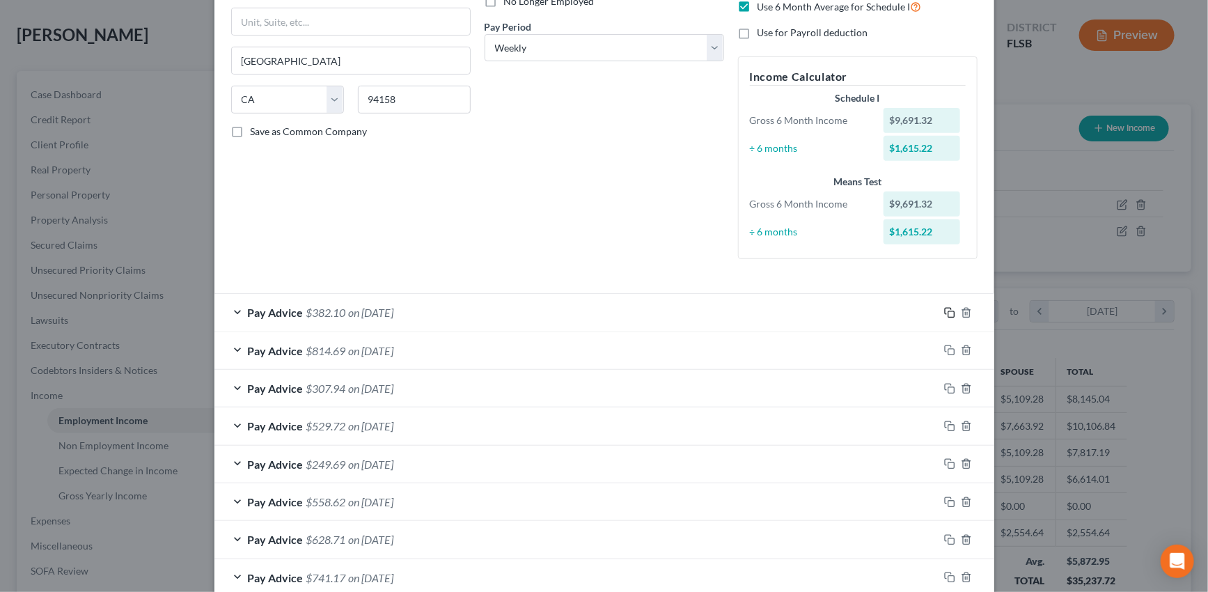
drag, startPoint x: 946, startPoint y: 309, endPoint x: 639, endPoint y: 307, distance: 307.8
click at [946, 309] on icon "button" at bounding box center [948, 311] width 6 height 6
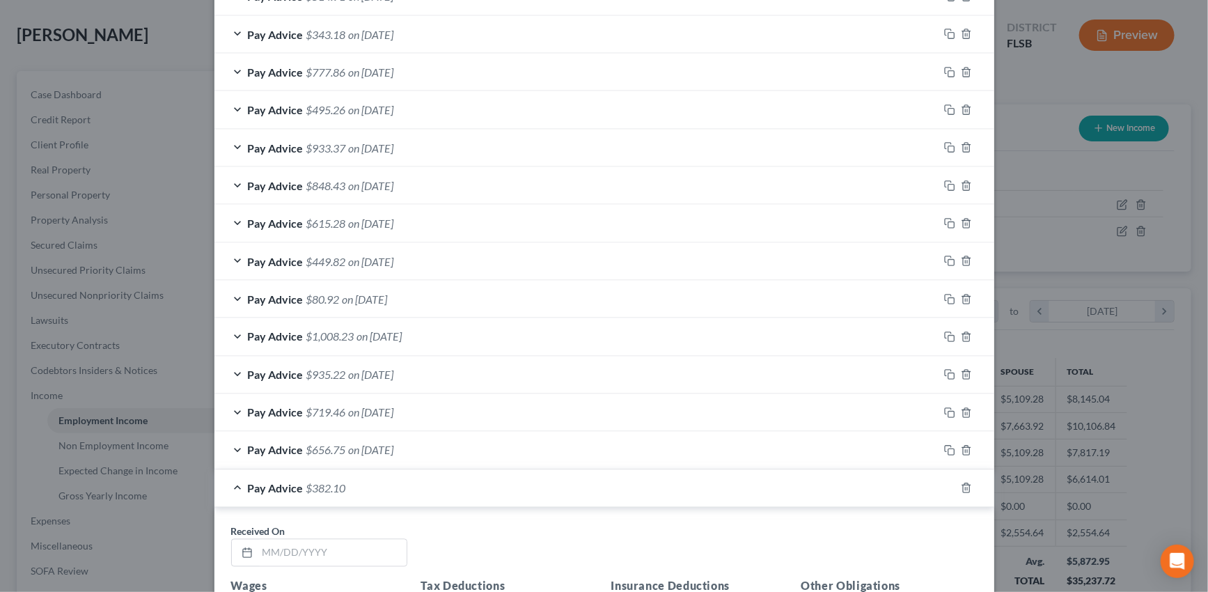
scroll to position [1151, 0]
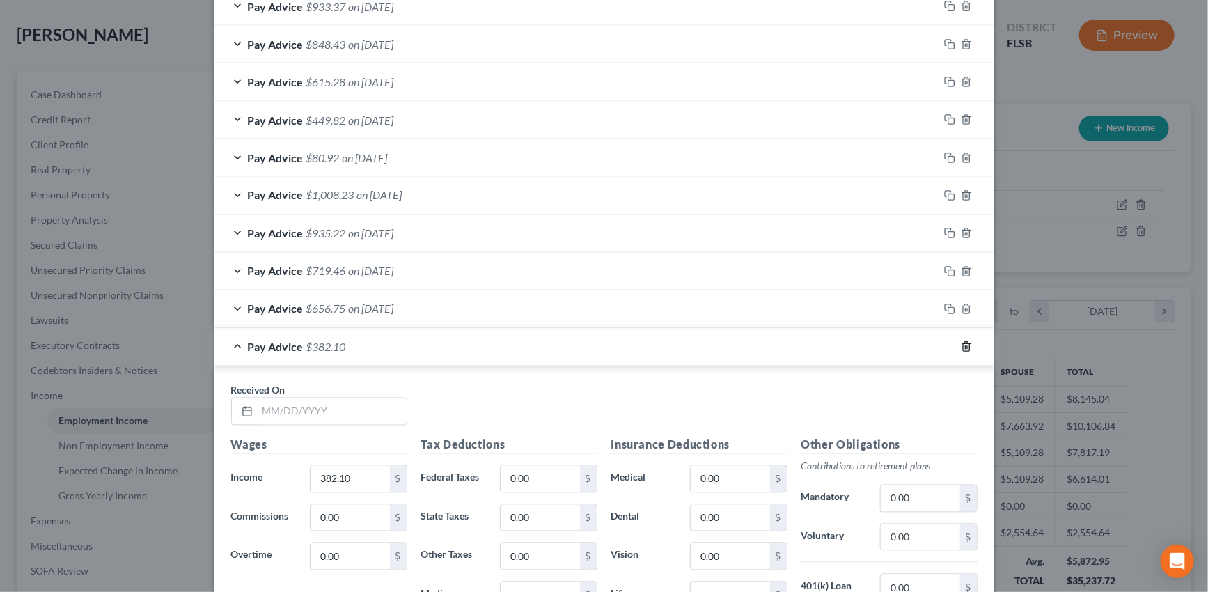
click at [963, 344] on icon "button" at bounding box center [966, 347] width 6 height 9
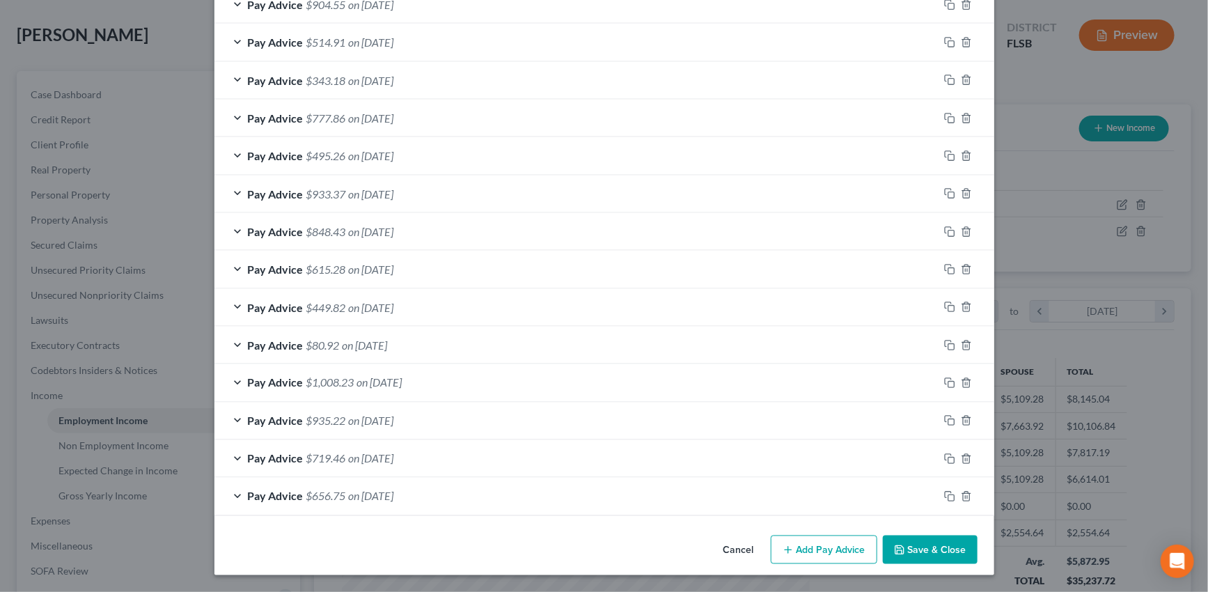
scroll to position [961, 0]
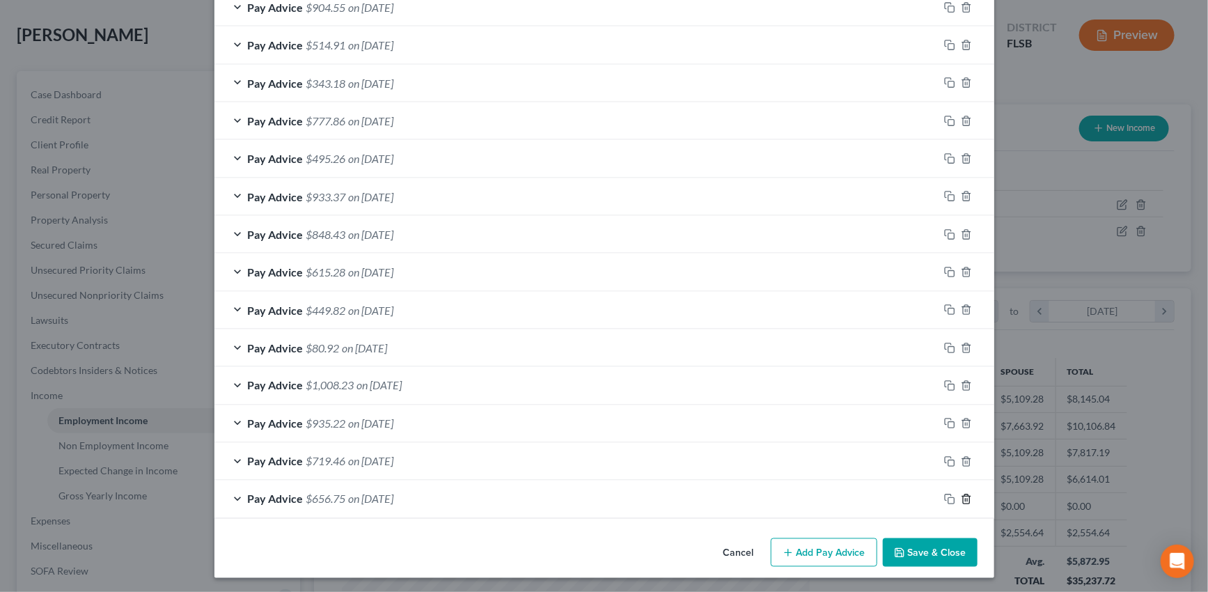
click at [961, 495] on icon "button" at bounding box center [966, 499] width 11 height 11
click at [961, 495] on icon "button" at bounding box center [966, 498] width 11 height 11
click at [961, 495] on icon "button" at bounding box center [966, 499] width 11 height 11
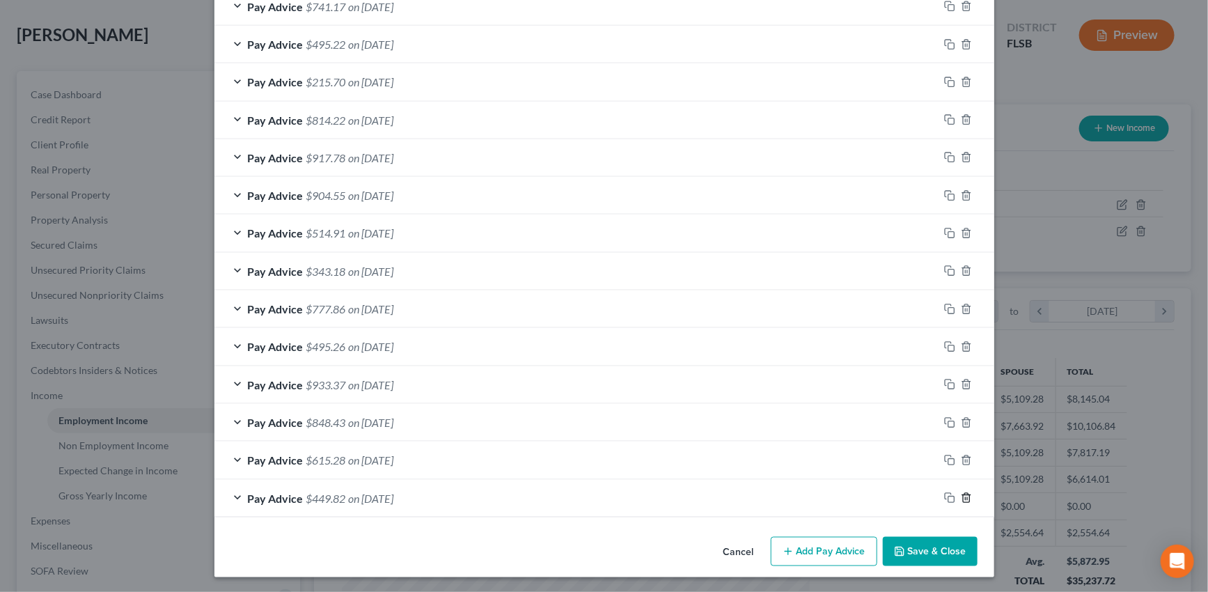
click at [961, 495] on icon "button" at bounding box center [966, 497] width 11 height 11
click at [961, 495] on icon "button" at bounding box center [966, 498] width 11 height 11
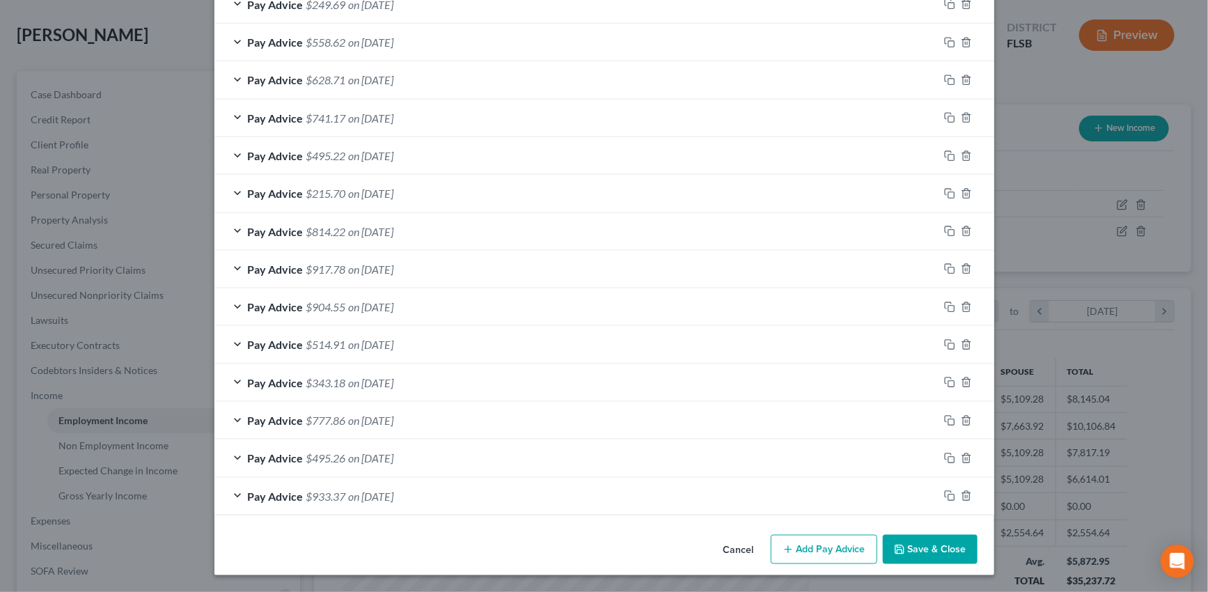
scroll to position [660, 0]
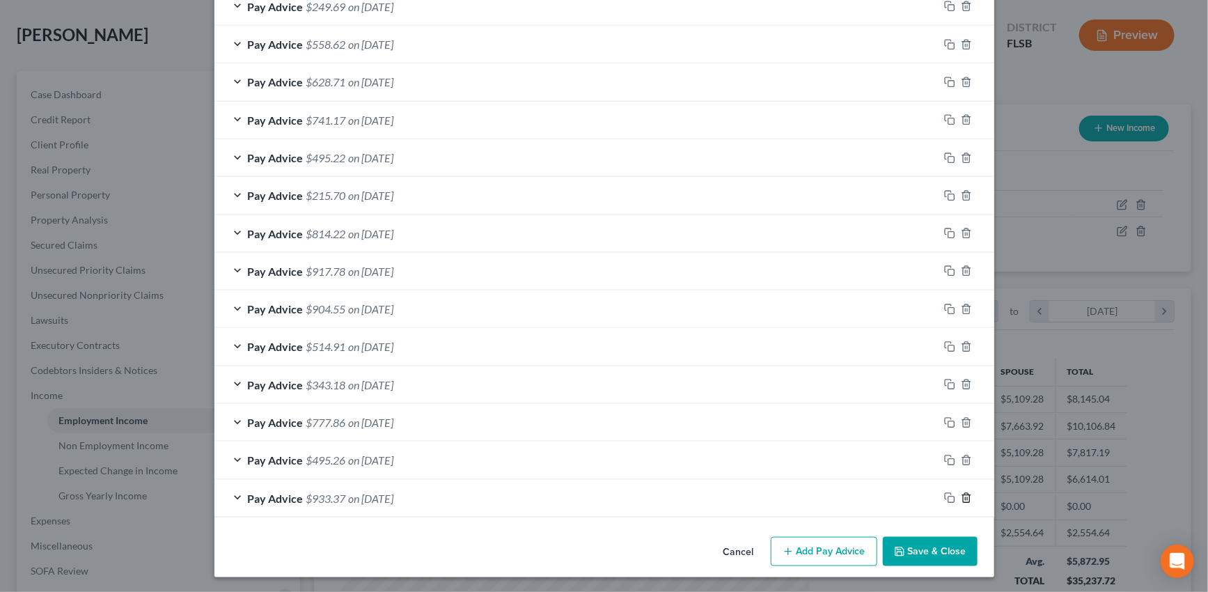
click at [961, 495] on icon "button" at bounding box center [966, 497] width 11 height 11
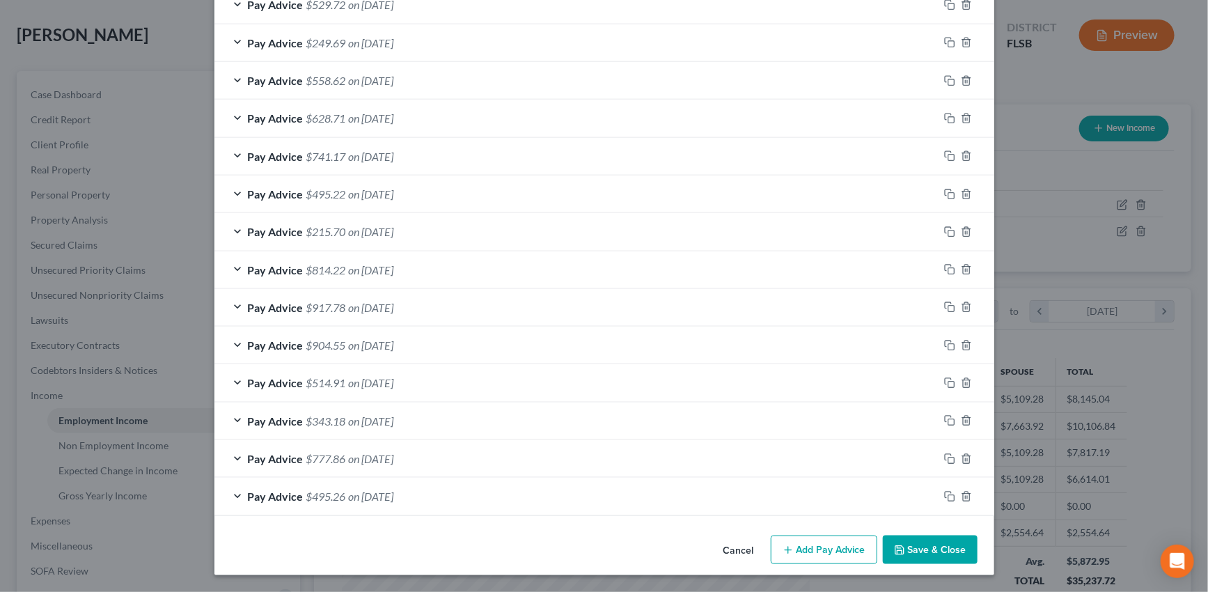
scroll to position [621, 0]
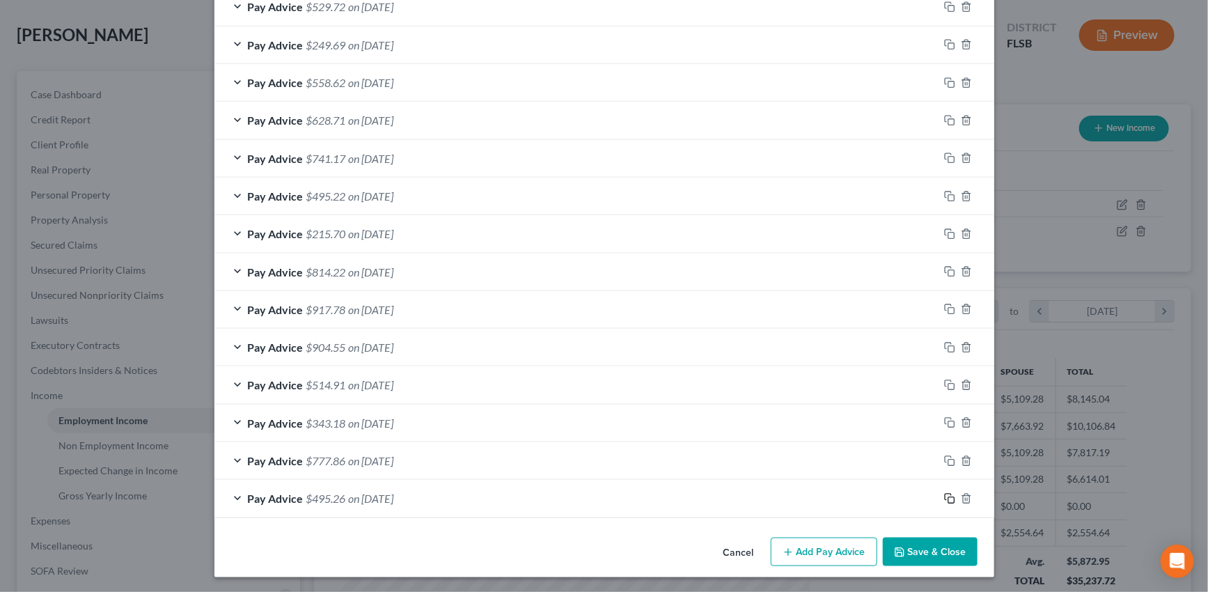
click at [948, 495] on icon "button" at bounding box center [949, 498] width 11 height 11
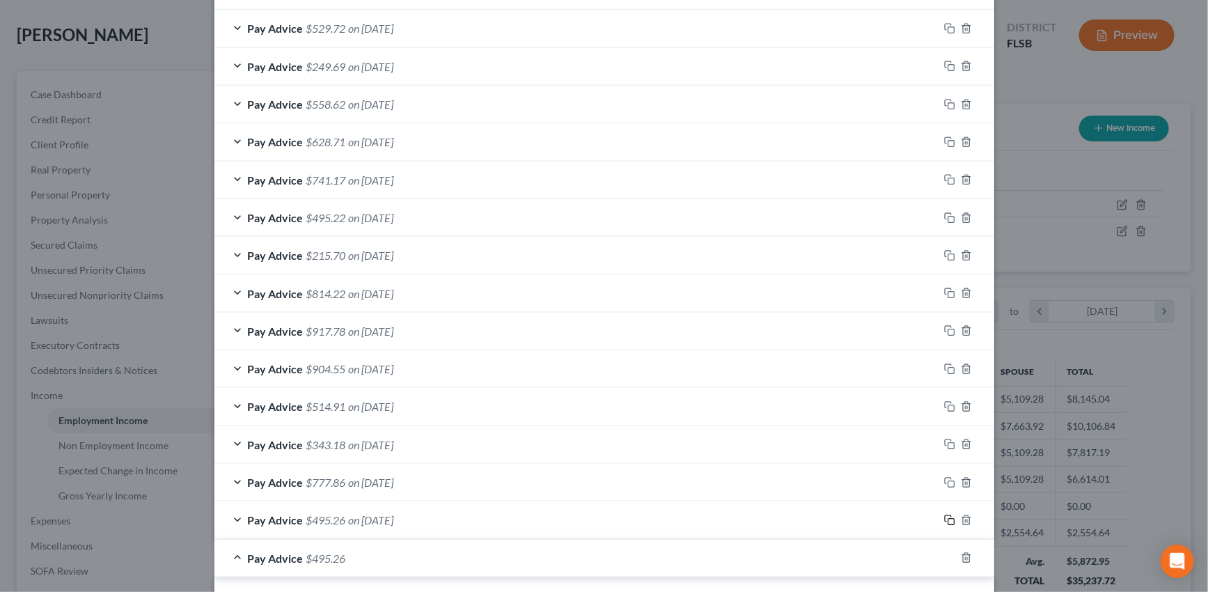
scroll to position [685, 0]
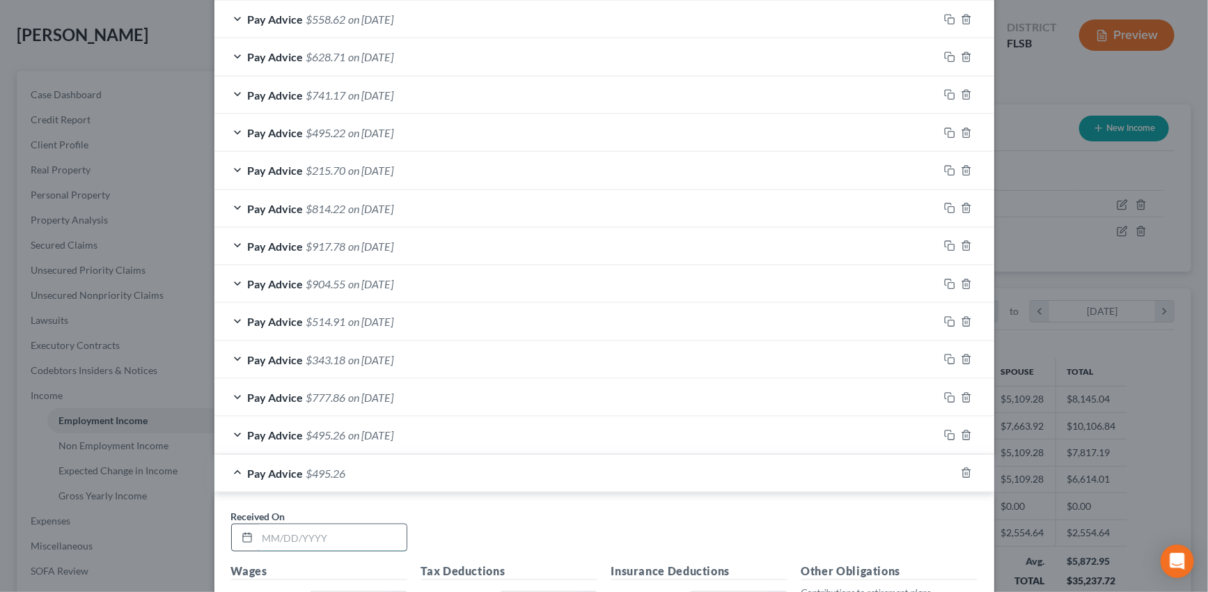
click at [348, 532] on input "text" at bounding box center [332, 537] width 149 height 26
type input "[DATE]"
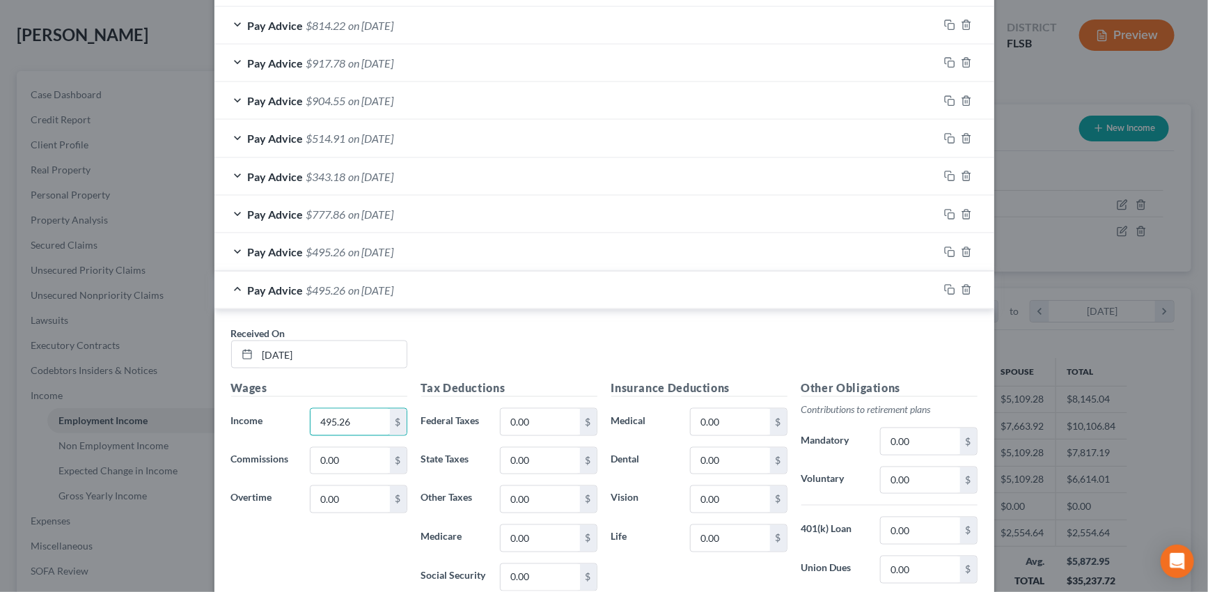
scroll to position [898, 0]
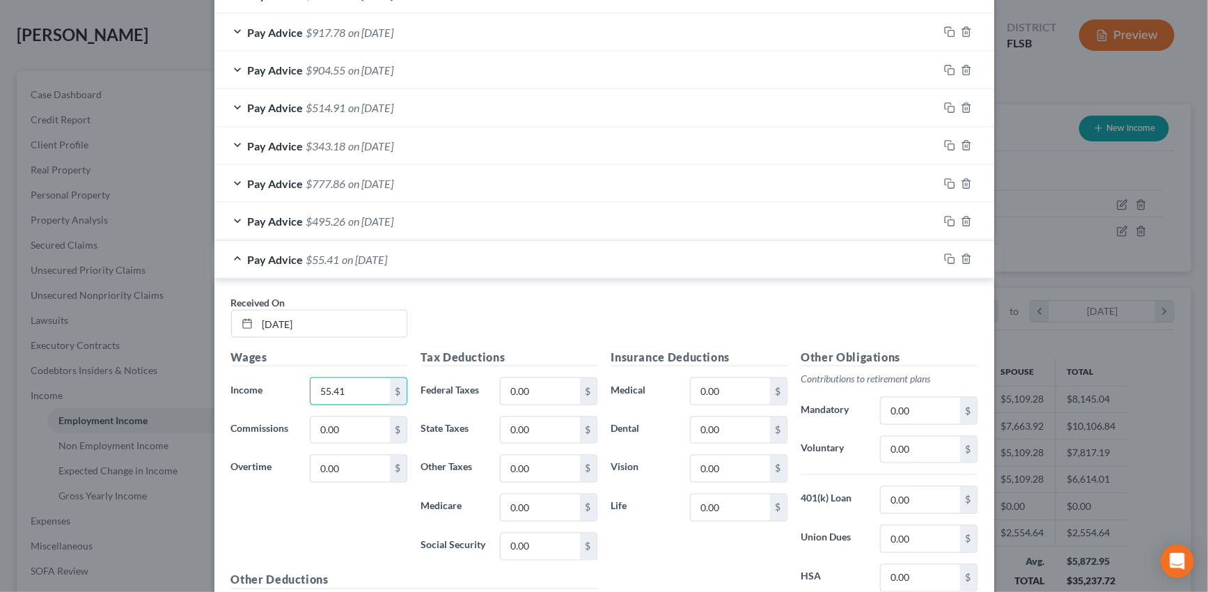
type input "55.41"
drag, startPoint x: 944, startPoint y: 258, endPoint x: 600, endPoint y: 295, distance: 346.7
click at [944, 258] on icon "button" at bounding box center [949, 258] width 11 height 11
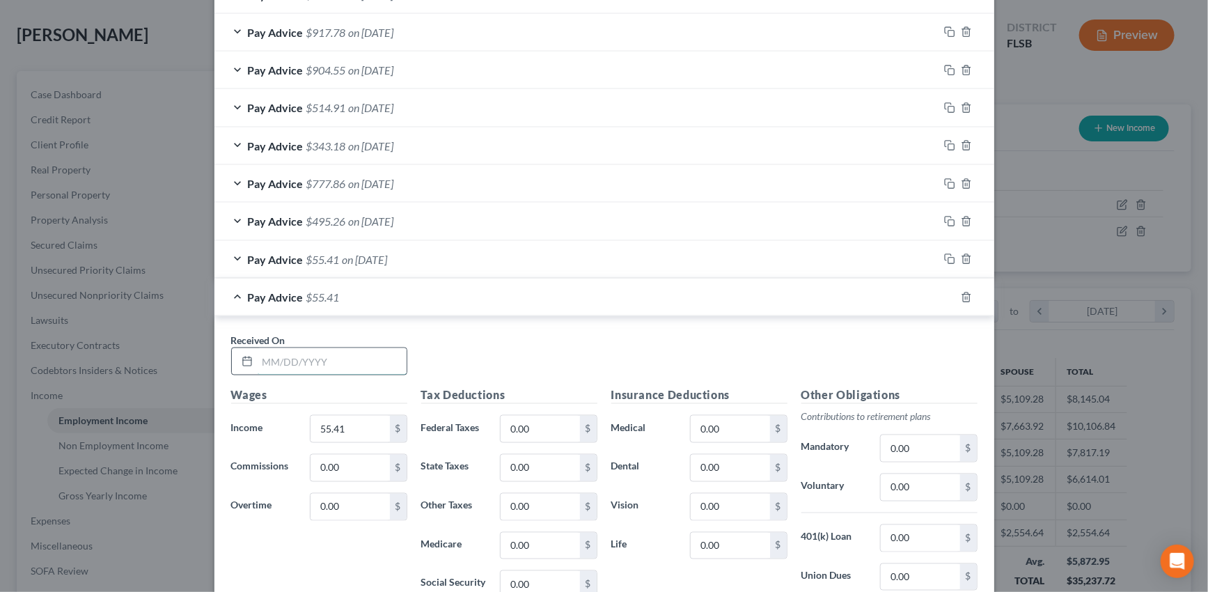
click at [361, 360] on input "text" at bounding box center [332, 361] width 149 height 26
type input "[DATE]"
click at [732, 257] on div "Pay Advice $55.41 on 09/15/2025" at bounding box center [576, 259] width 724 height 37
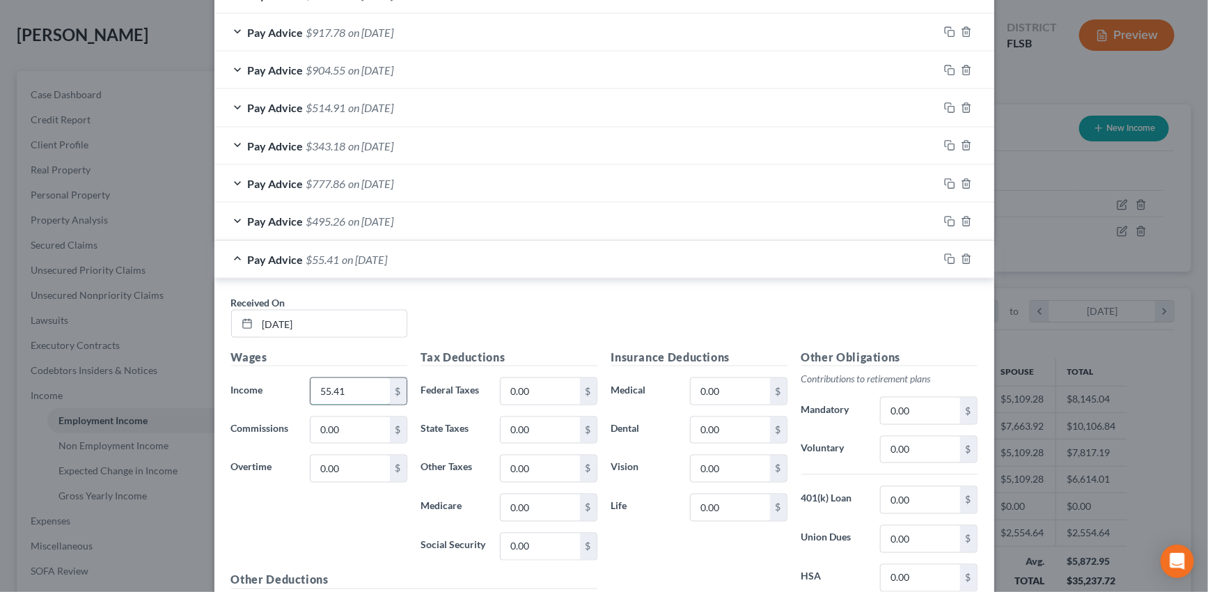
click at [354, 386] on input "55.41" at bounding box center [350, 391] width 79 height 26
type input "71.33"
drag, startPoint x: 944, startPoint y: 255, endPoint x: 779, endPoint y: 297, distance: 169.8
click at [944, 255] on icon "button" at bounding box center [949, 258] width 11 height 11
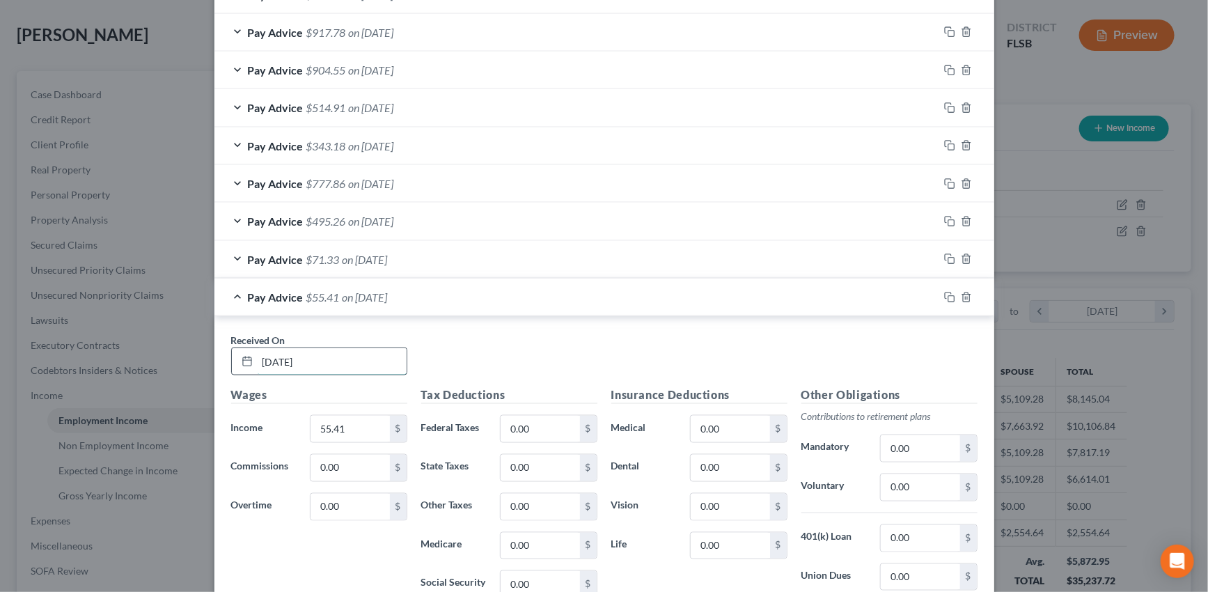
click at [284, 359] on input "[DATE]" at bounding box center [332, 361] width 149 height 26
drag, startPoint x: 324, startPoint y: 357, endPoint x: 247, endPoint y: 361, distance: 76.7
click at [247, 361] on div "[DATE]" at bounding box center [319, 362] width 176 height 28
type input "09/17/2025"
type input "66.42"
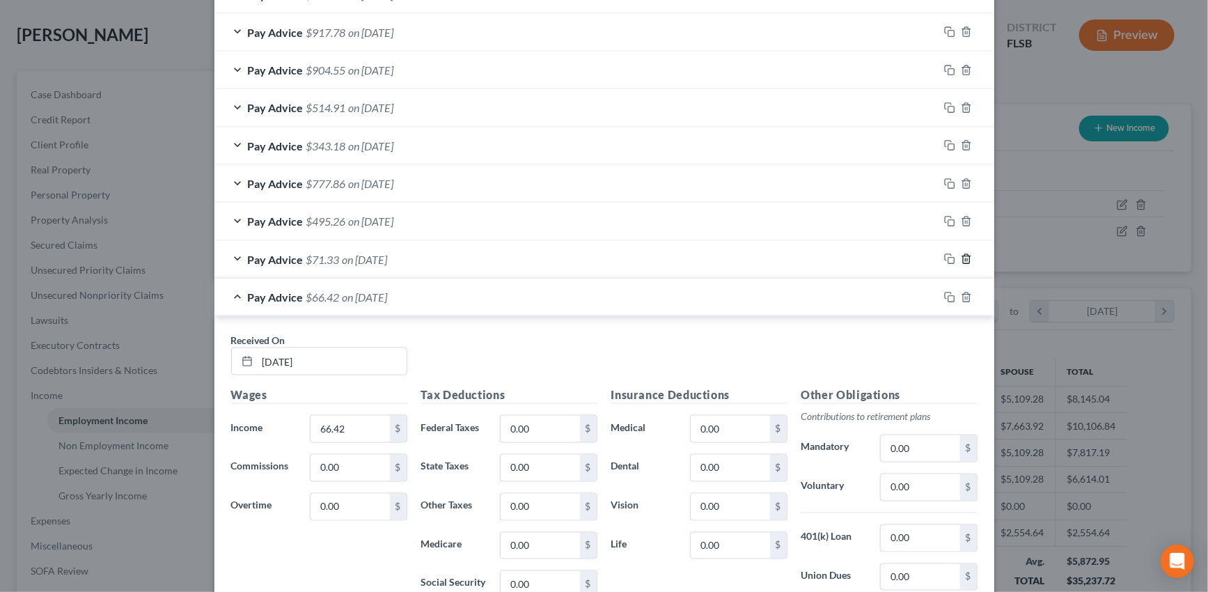
click at [962, 255] on icon "button" at bounding box center [966, 258] width 11 height 11
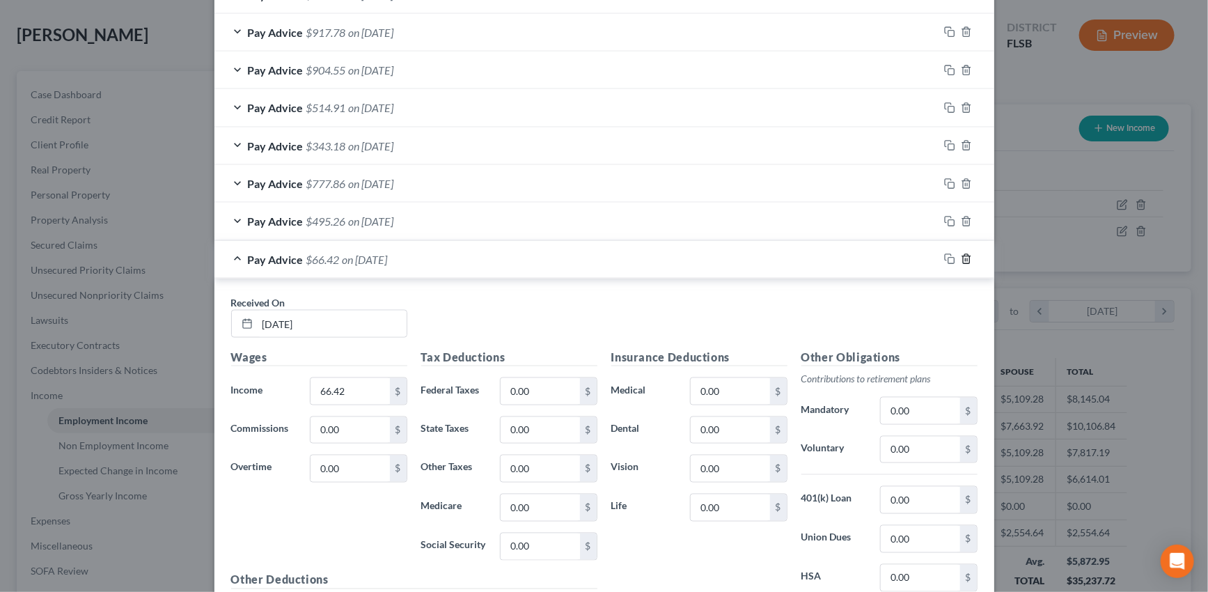
click at [962, 255] on icon "button" at bounding box center [966, 258] width 11 height 11
click at [964, 256] on icon "button" at bounding box center [966, 258] width 11 height 11
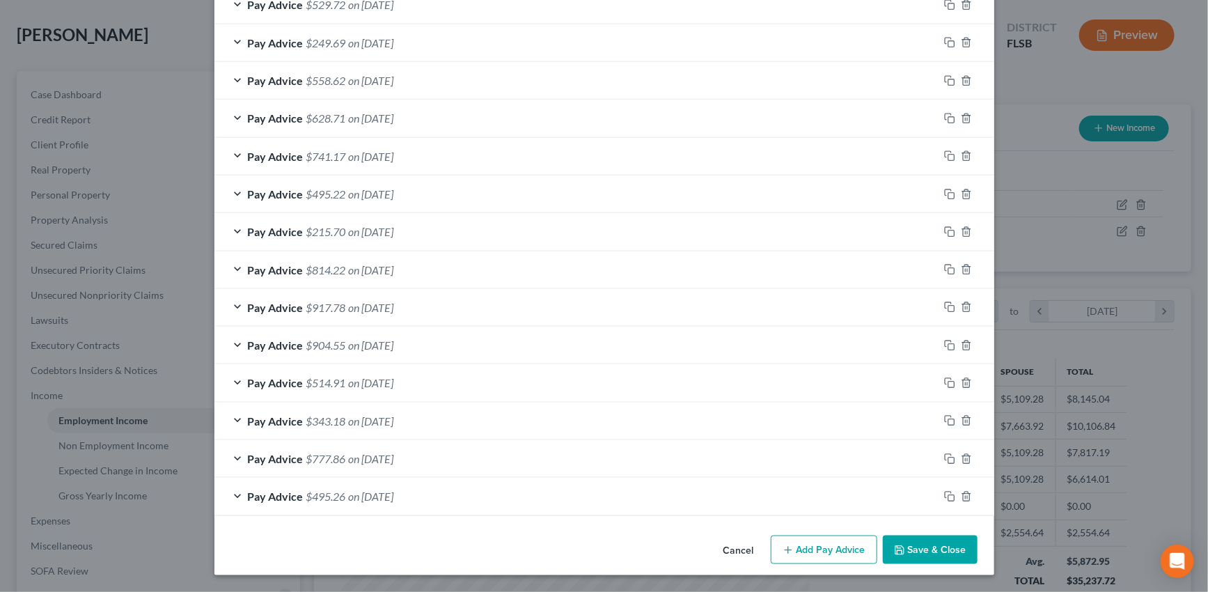
scroll to position [621, 0]
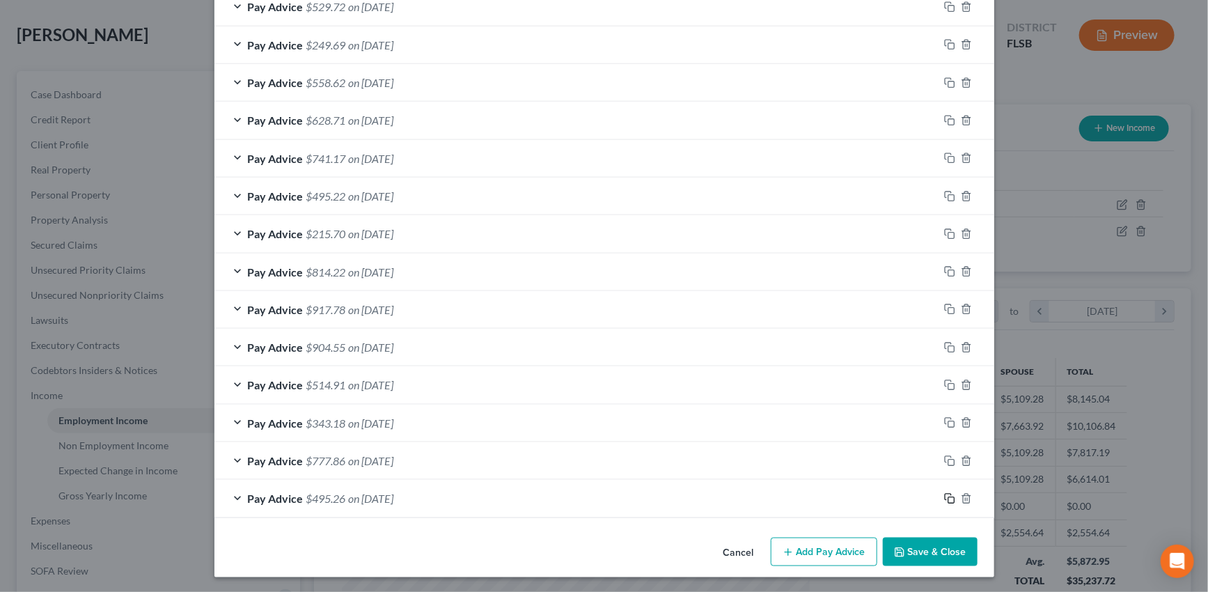
click at [947, 495] on icon "button" at bounding box center [949, 498] width 11 height 11
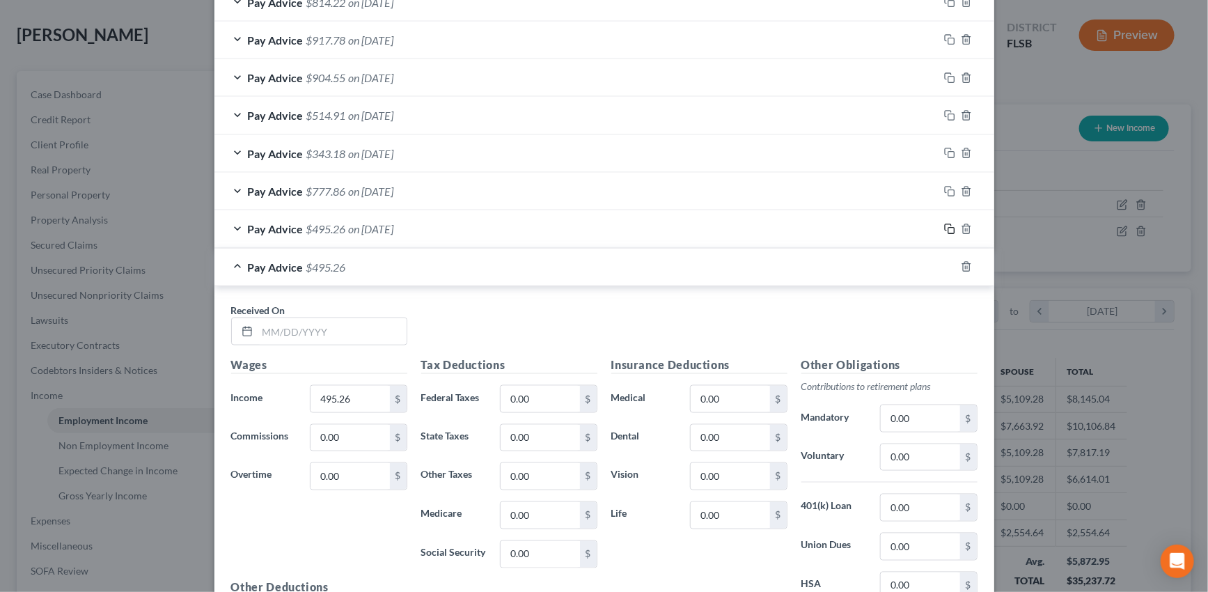
scroll to position [938, 0]
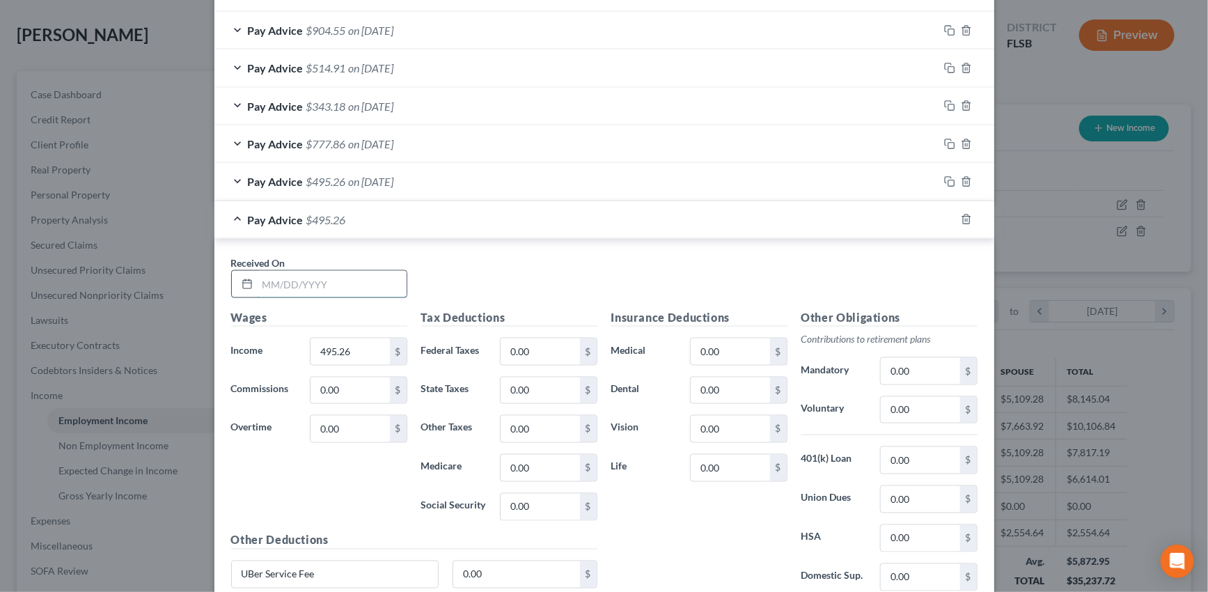
click at [316, 272] on input "text" at bounding box center [332, 284] width 149 height 26
type input "[DATE]"
type input "71.33"
click at [949, 218] on rect "button" at bounding box center [952, 221] width 6 height 6
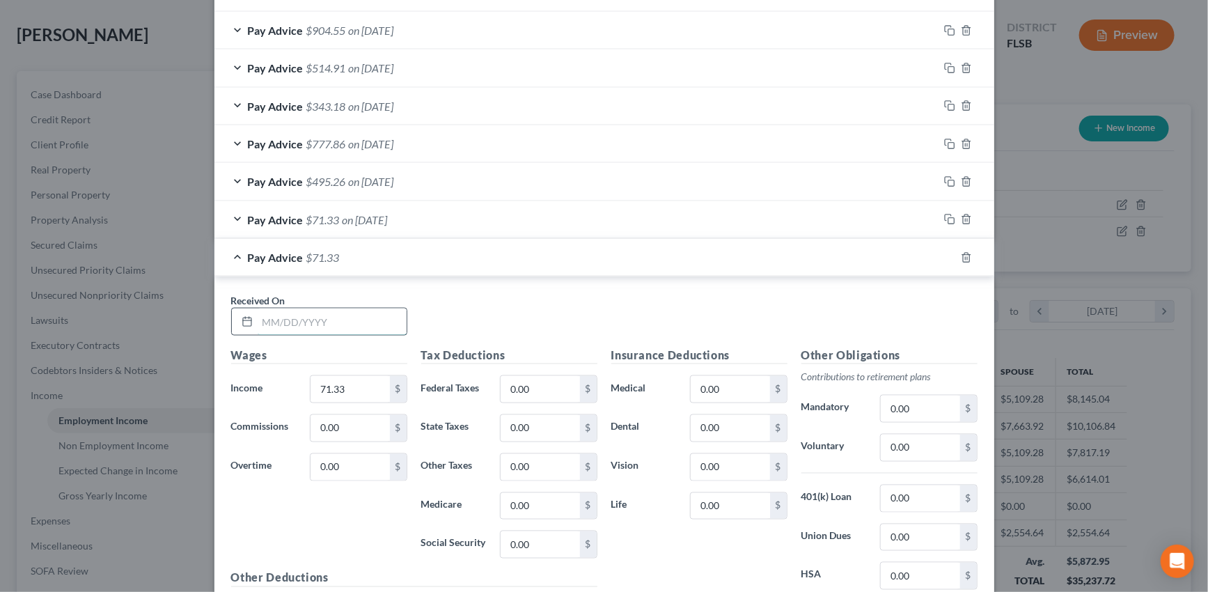
click at [333, 328] on input "text" at bounding box center [332, 322] width 149 height 26
type input "09/17/2025"
type input "66.42"
click at [944, 256] on icon "button" at bounding box center [949, 257] width 11 height 11
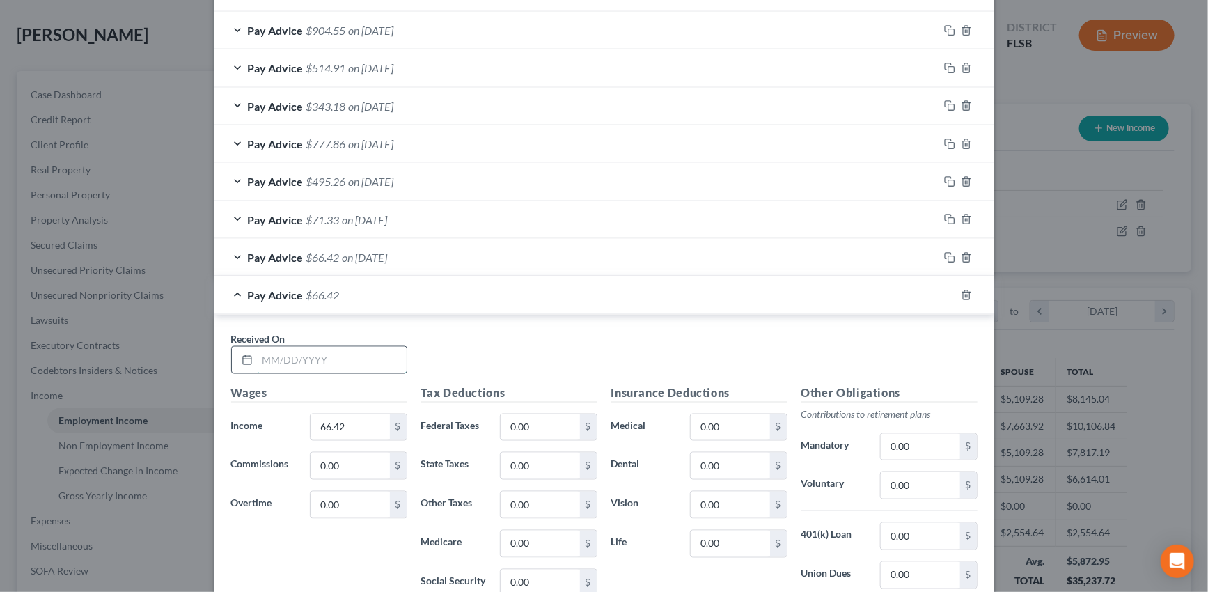
click at [352, 363] on input "text" at bounding box center [332, 360] width 149 height 26
type input "[DATE]"
type input "59.84"
click at [945, 295] on icon "button" at bounding box center [949, 295] width 11 height 11
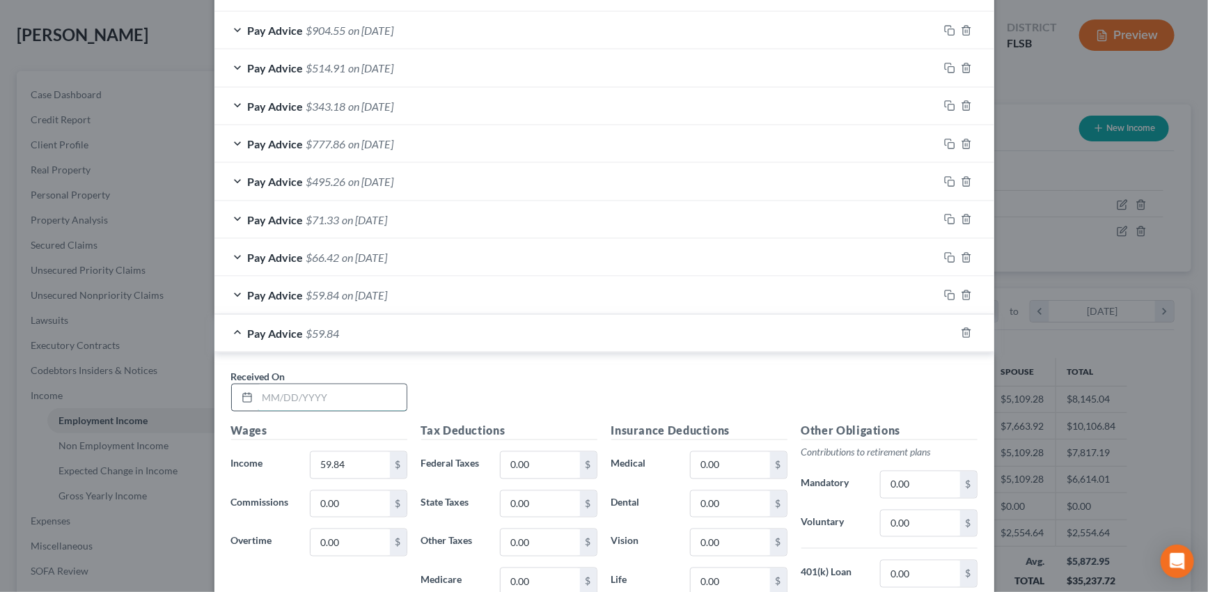
click at [349, 390] on input "text" at bounding box center [332, 397] width 149 height 26
type input "[DATE]"
type input "55.41"
click at [944, 331] on icon "button" at bounding box center [949, 332] width 11 height 11
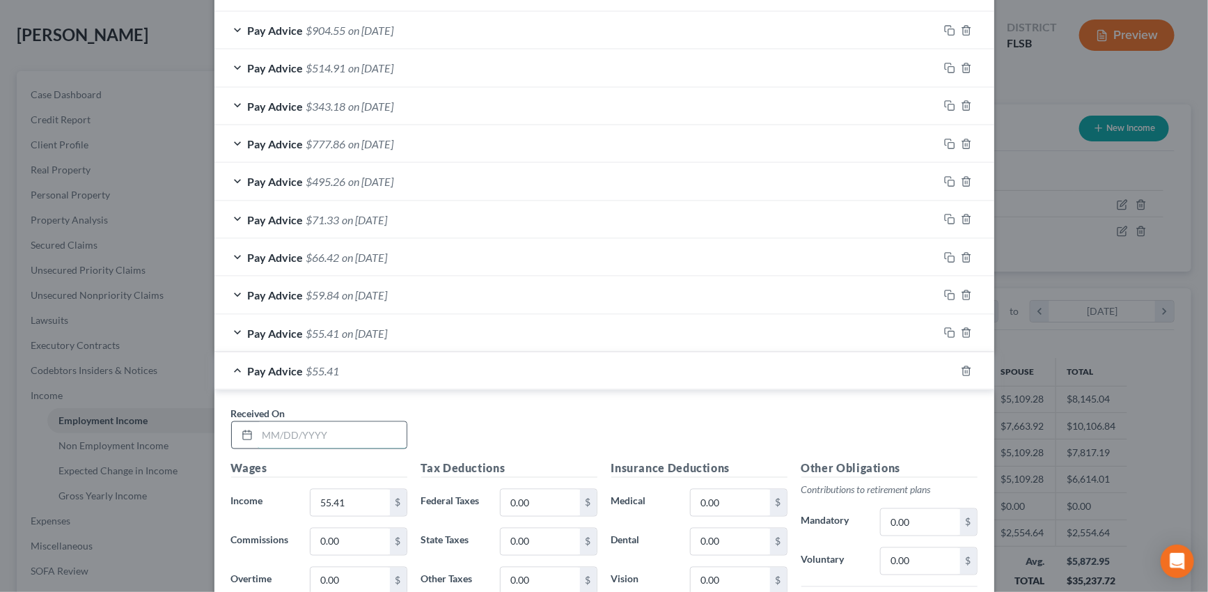
click at [357, 433] on input "text" at bounding box center [332, 435] width 149 height 26
type input "[DATE]"
type input "188.56"
click at [944, 368] on icon "button" at bounding box center [949, 371] width 11 height 11
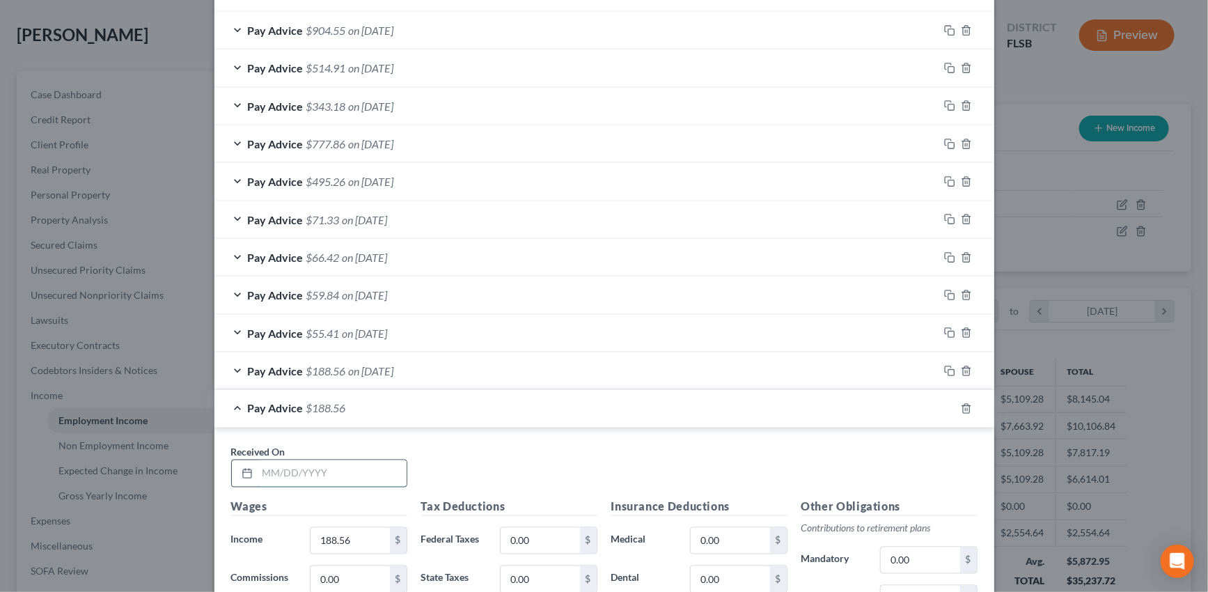
click at [338, 475] on input "text" at bounding box center [332, 473] width 149 height 26
type input "[DATE]"
type input "154.97"
click at [946, 407] on icon "button" at bounding box center [949, 408] width 11 height 11
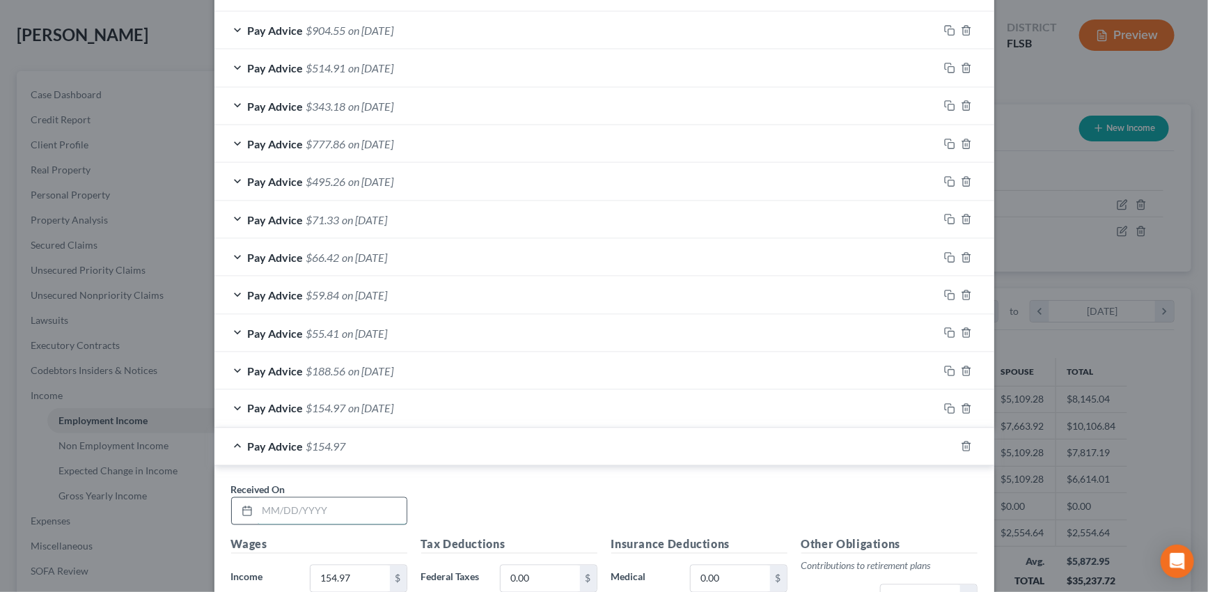
click at [318, 511] on input "text" at bounding box center [332, 511] width 149 height 26
type input "[DATE]"
type input "4.11"
click at [945, 442] on icon "button" at bounding box center [949, 446] width 11 height 11
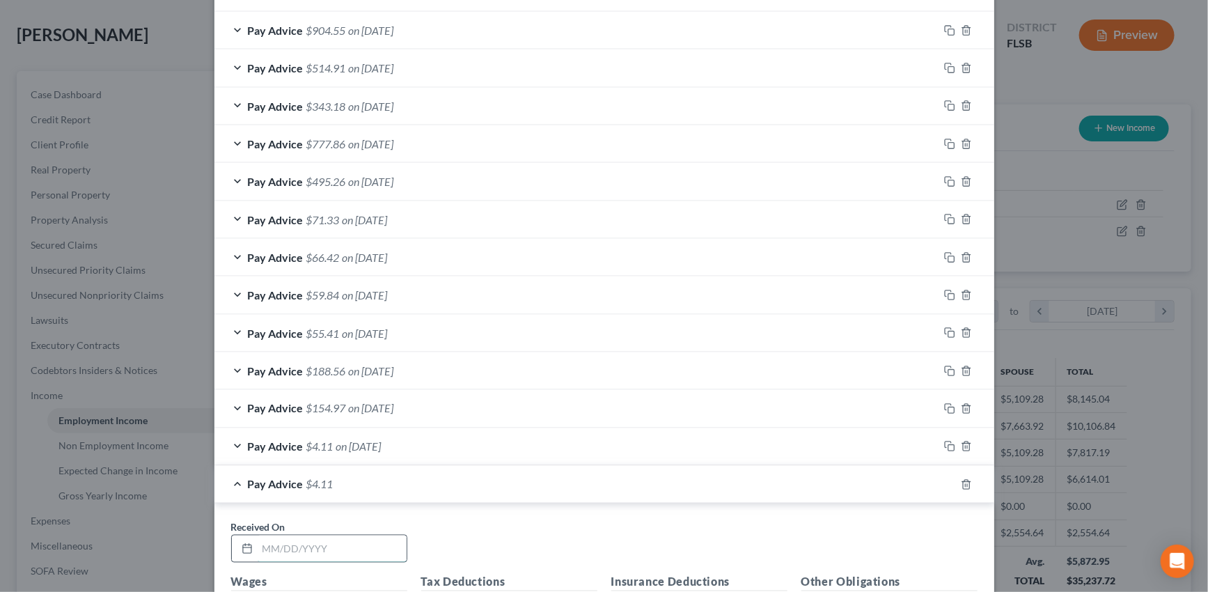
click at [368, 543] on input "text" at bounding box center [332, 549] width 149 height 26
type input "09/23/2025"
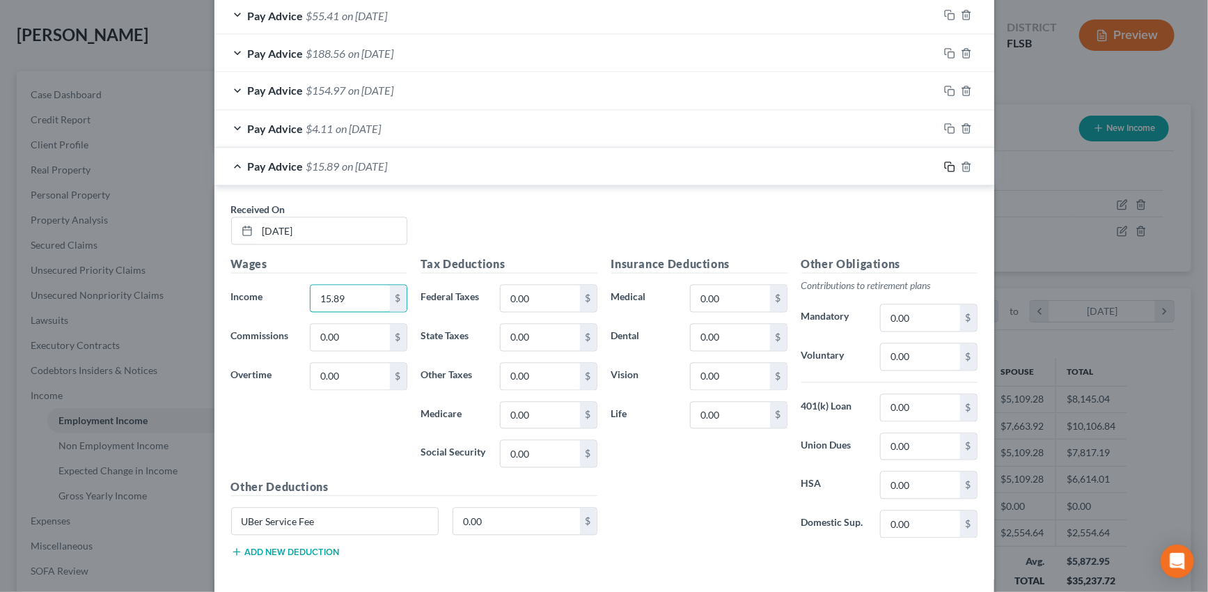
type input "15.89"
click at [946, 164] on icon "button" at bounding box center [949, 167] width 11 height 11
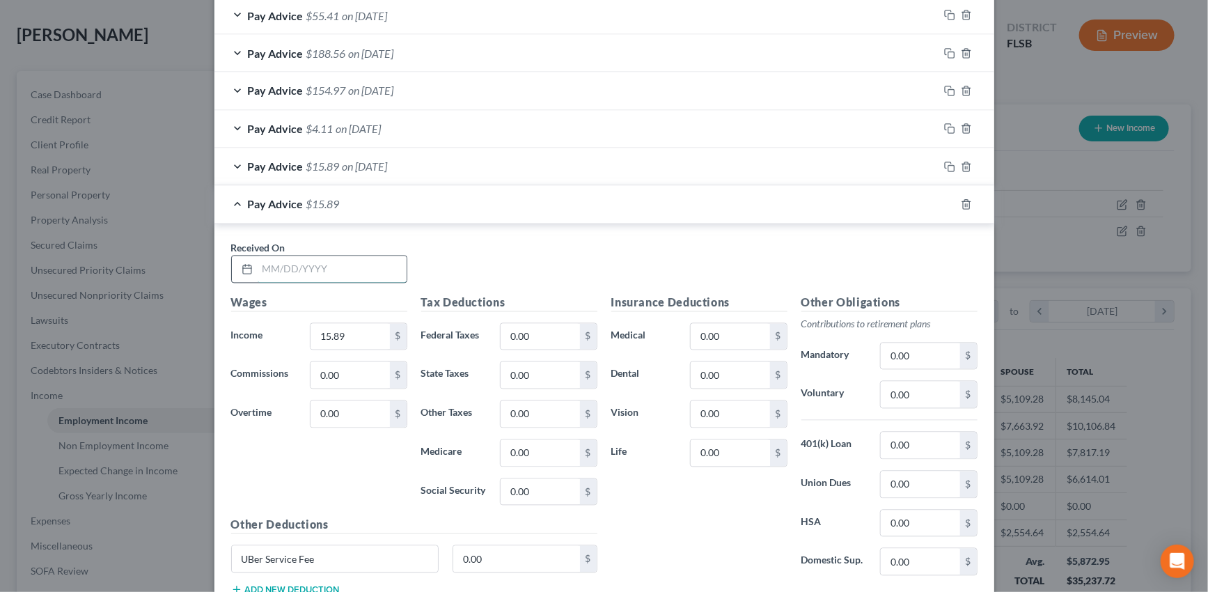
click at [329, 265] on input "text" at bounding box center [332, 269] width 149 height 26
type input "[DATE]"
type input "74.38"
click at [961, 126] on icon "button" at bounding box center [966, 128] width 11 height 11
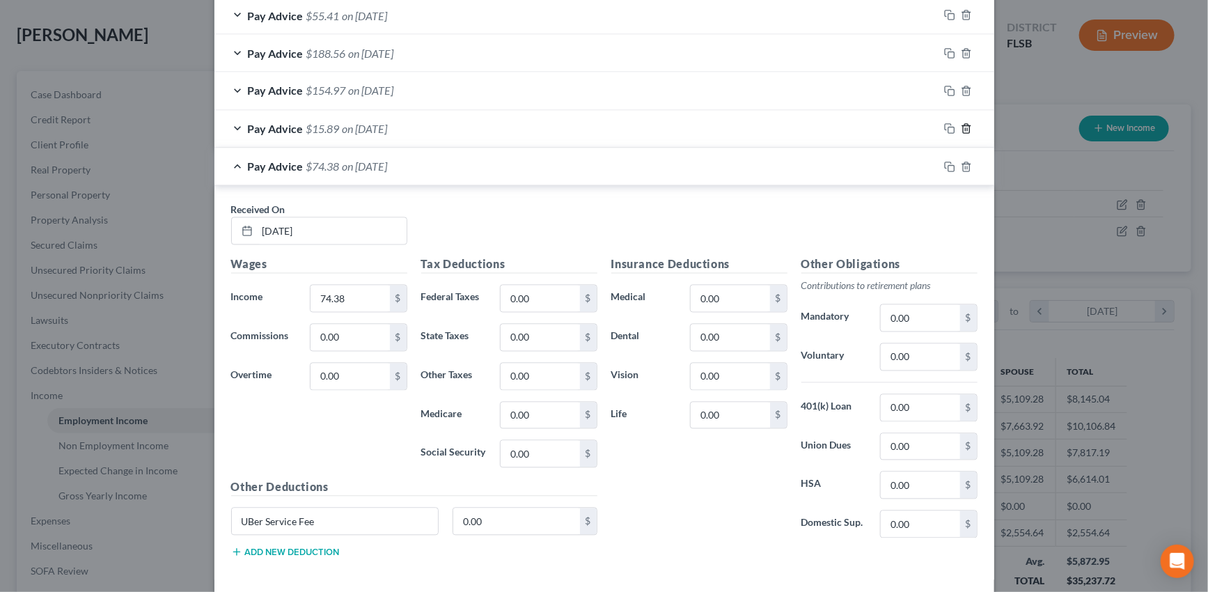
click at [963, 126] on icon "button" at bounding box center [966, 128] width 11 height 11
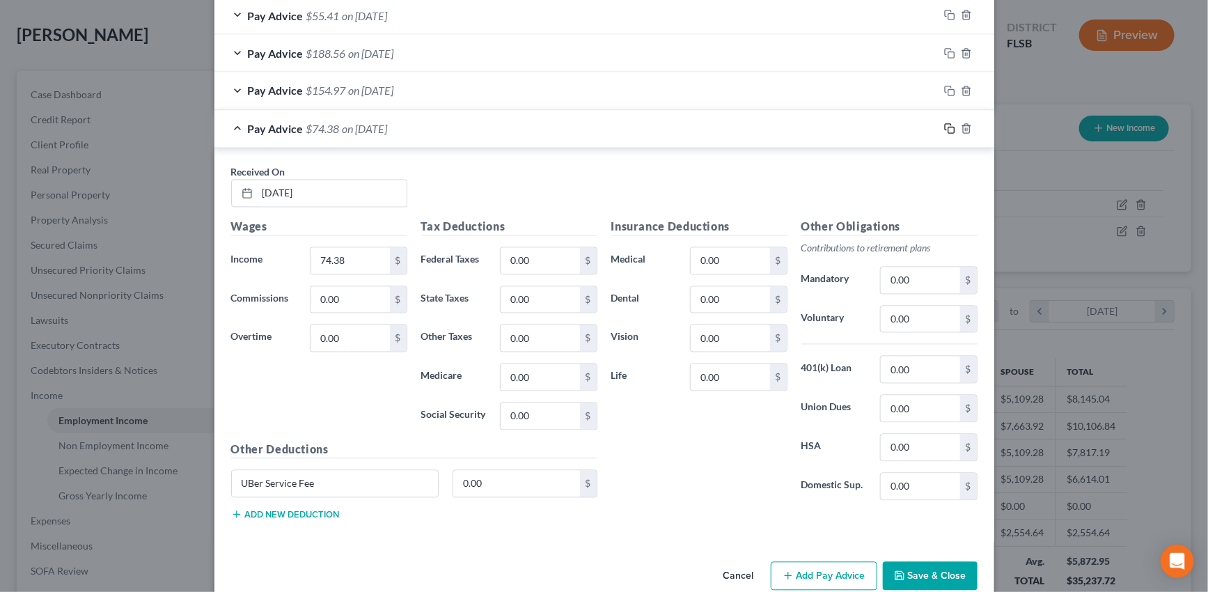
click at [946, 124] on icon "button" at bounding box center [949, 128] width 11 height 11
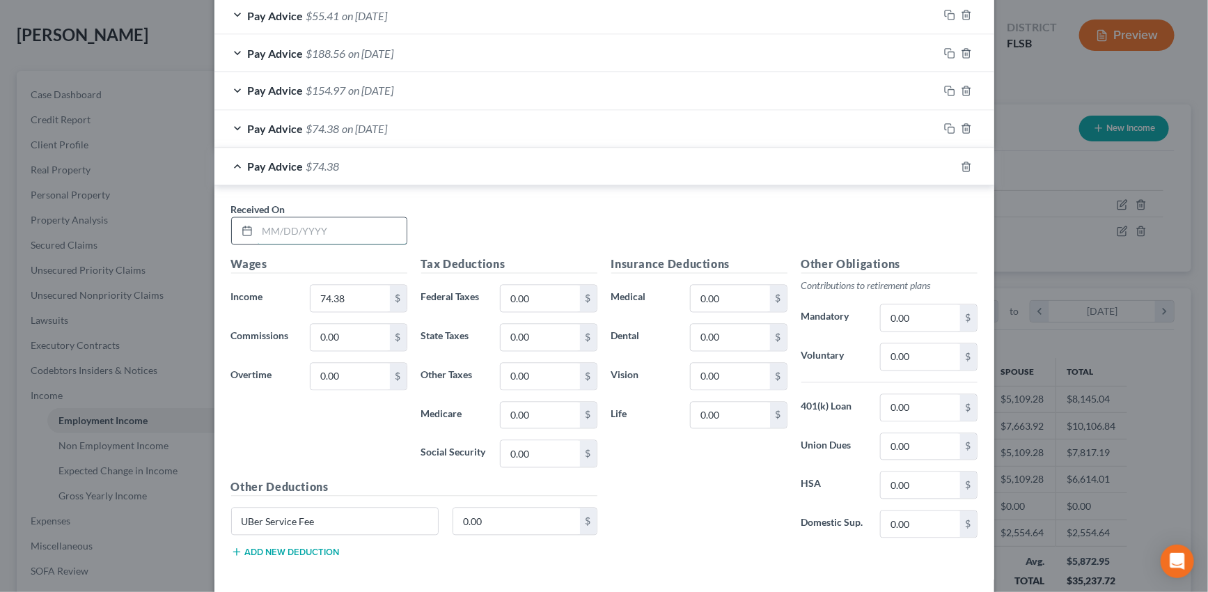
click at [384, 224] on input "text" at bounding box center [332, 231] width 149 height 26
type input "09/29/2025"
type input "3"
click at [614, 170] on div "Pay Advice $3.00 on 09/29/2025" at bounding box center [576, 166] width 724 height 37
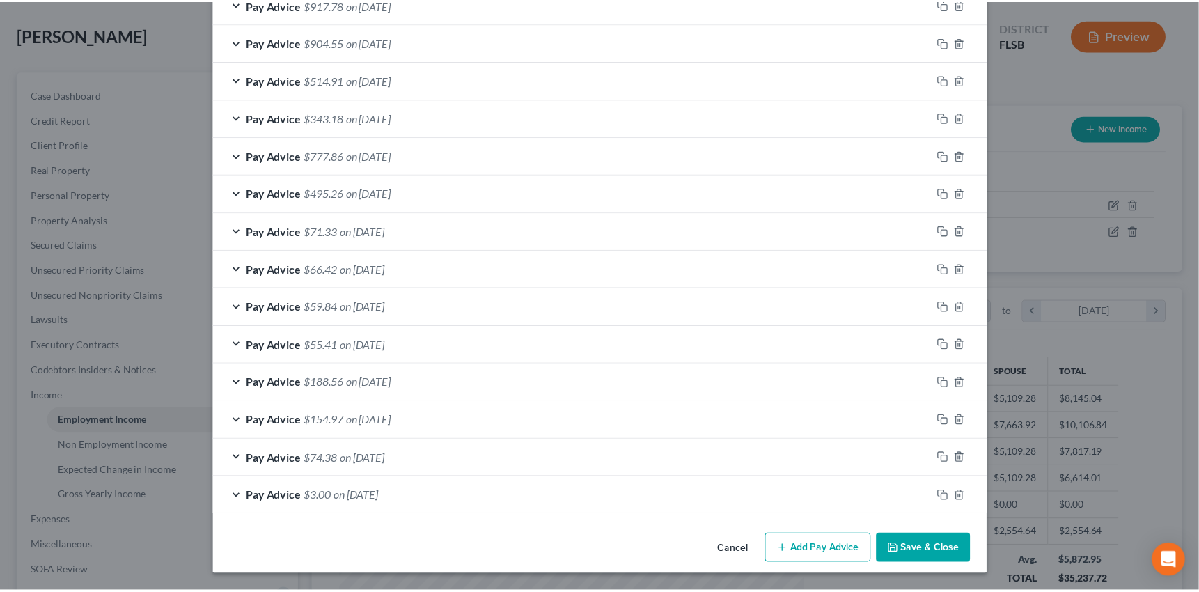
scroll to position [923, 0]
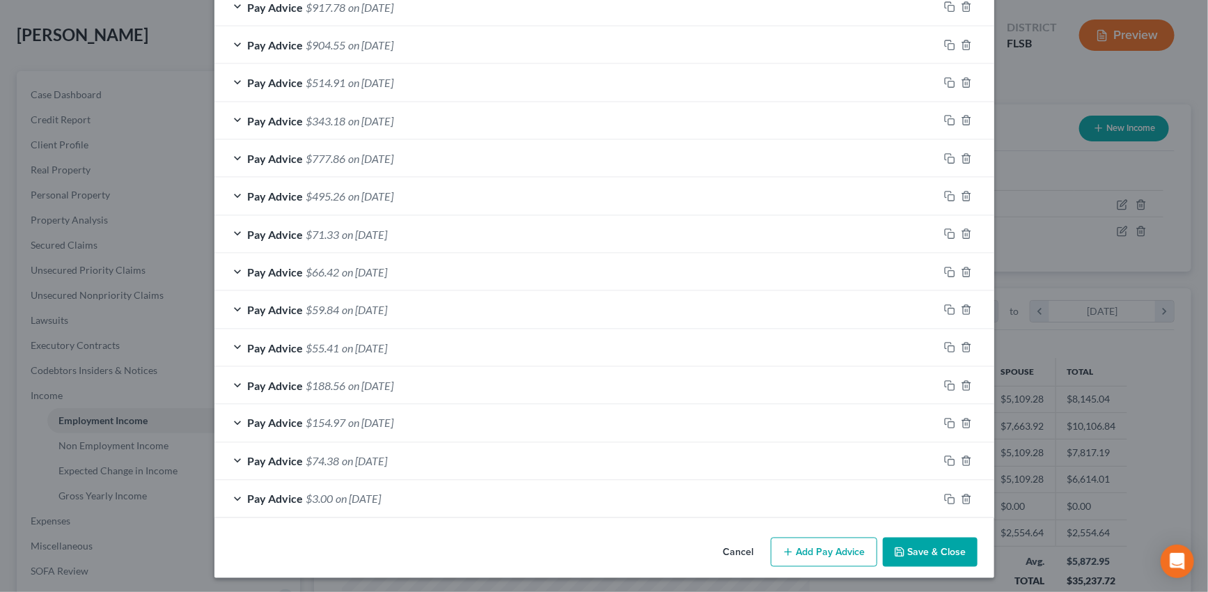
click at [928, 547] on button "Save & Close" at bounding box center [930, 552] width 95 height 29
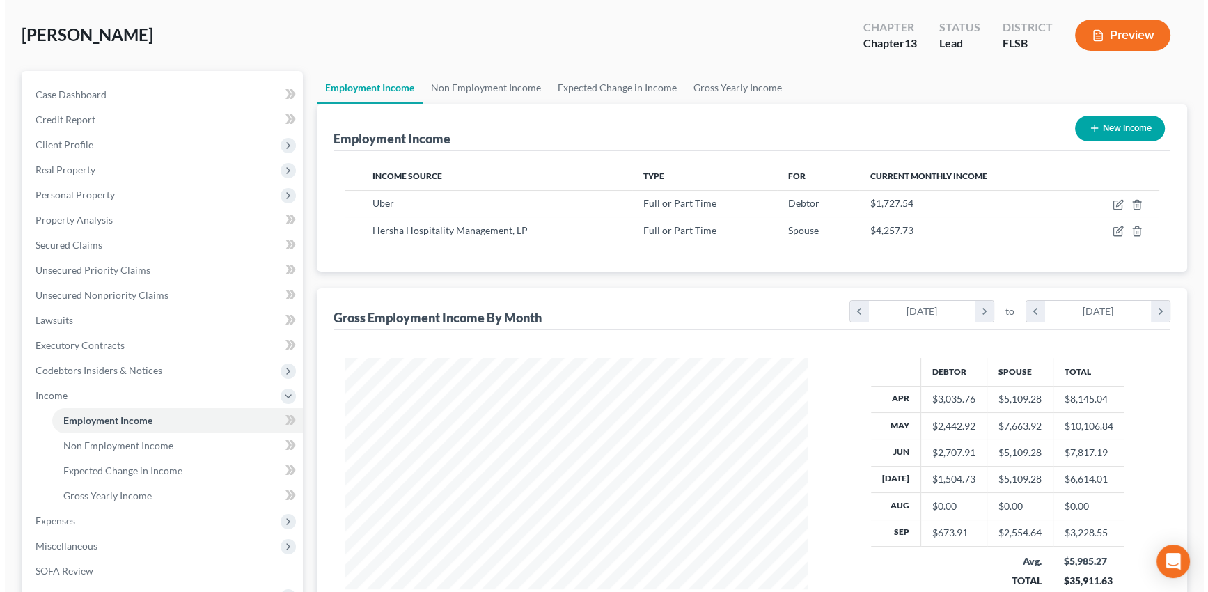
scroll to position [696178, 695935]
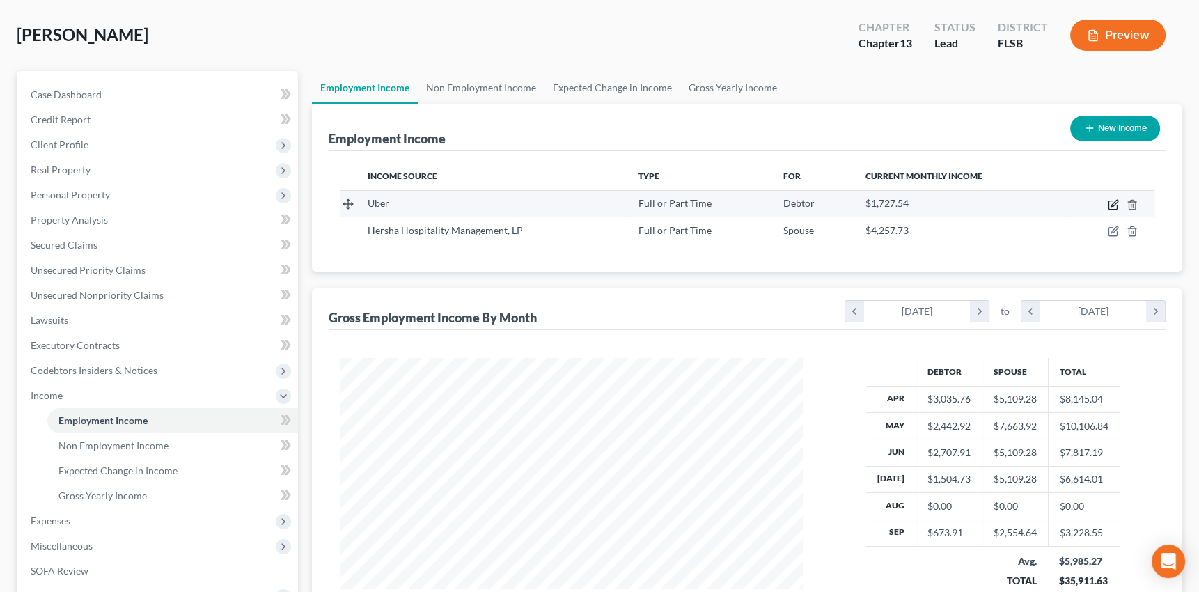
click at [1112, 202] on icon "button" at bounding box center [1114, 203] width 6 height 6
select select "0"
select select "4"
select select "3"
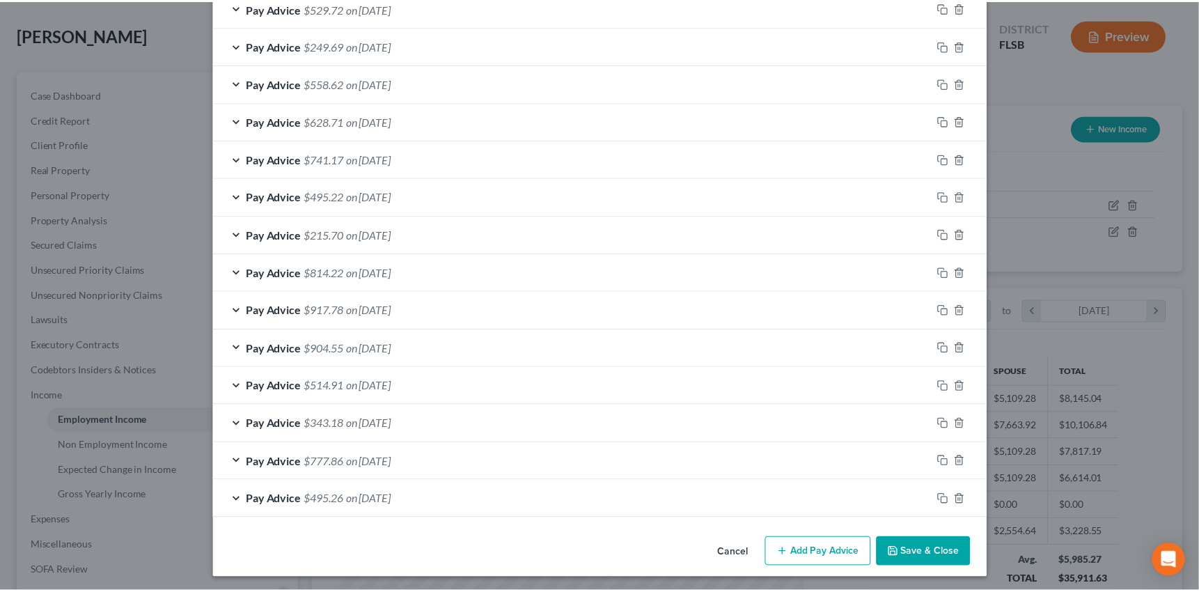
scroll to position [923, 0]
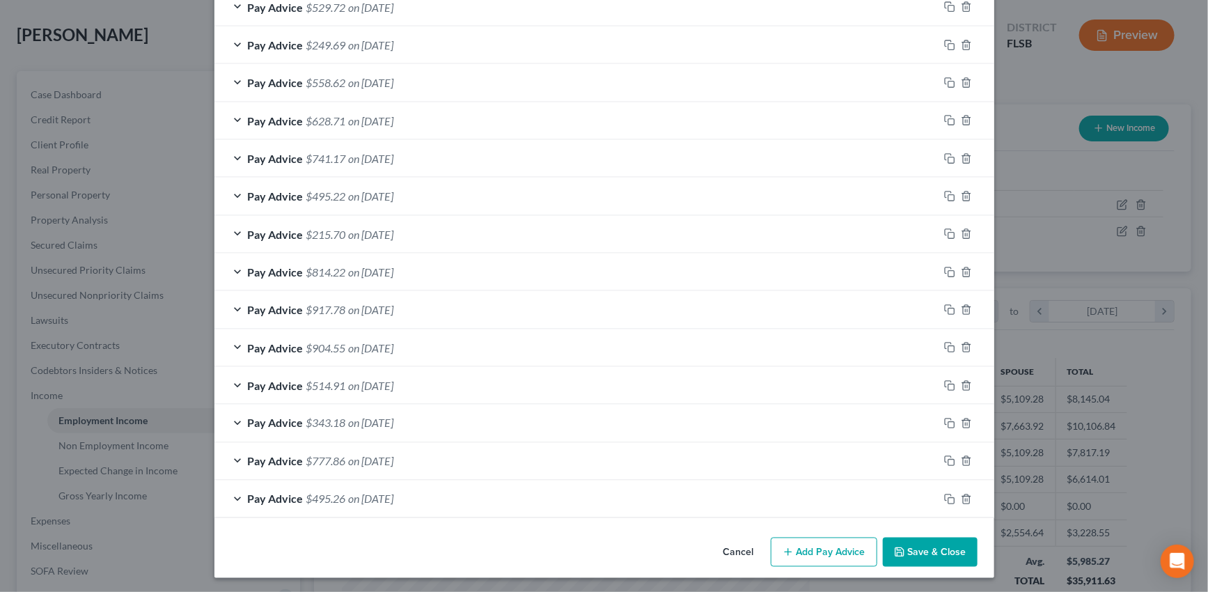
click at [936, 552] on button "Save & Close" at bounding box center [930, 552] width 95 height 29
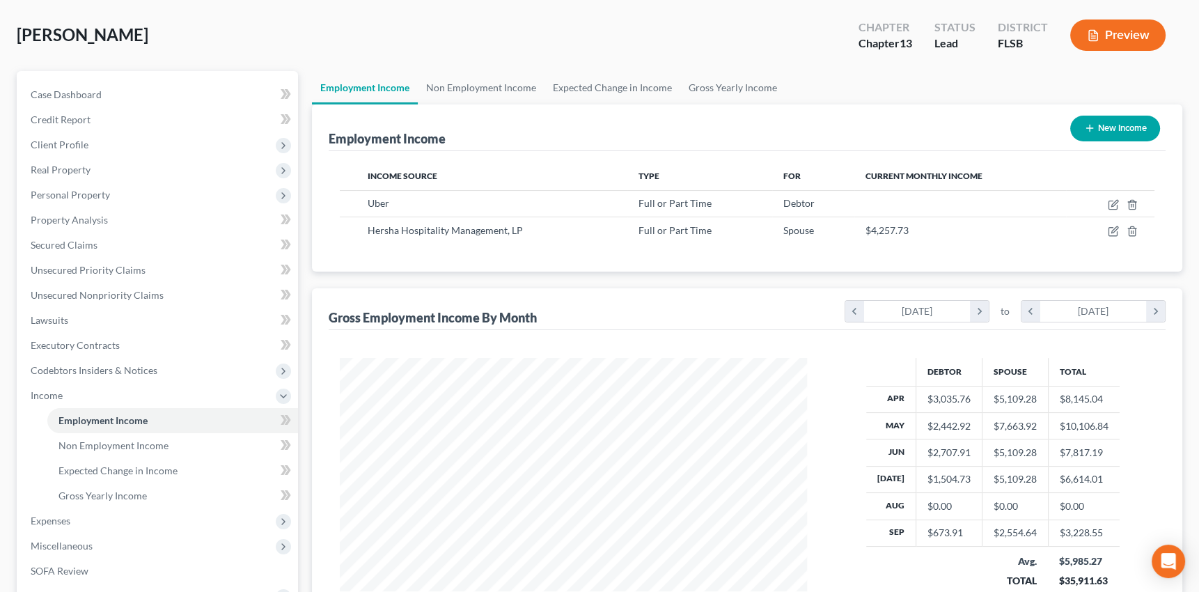
scroll to position [696178, 695935]
click at [58, 395] on span "Income" at bounding box center [47, 395] width 32 height 12
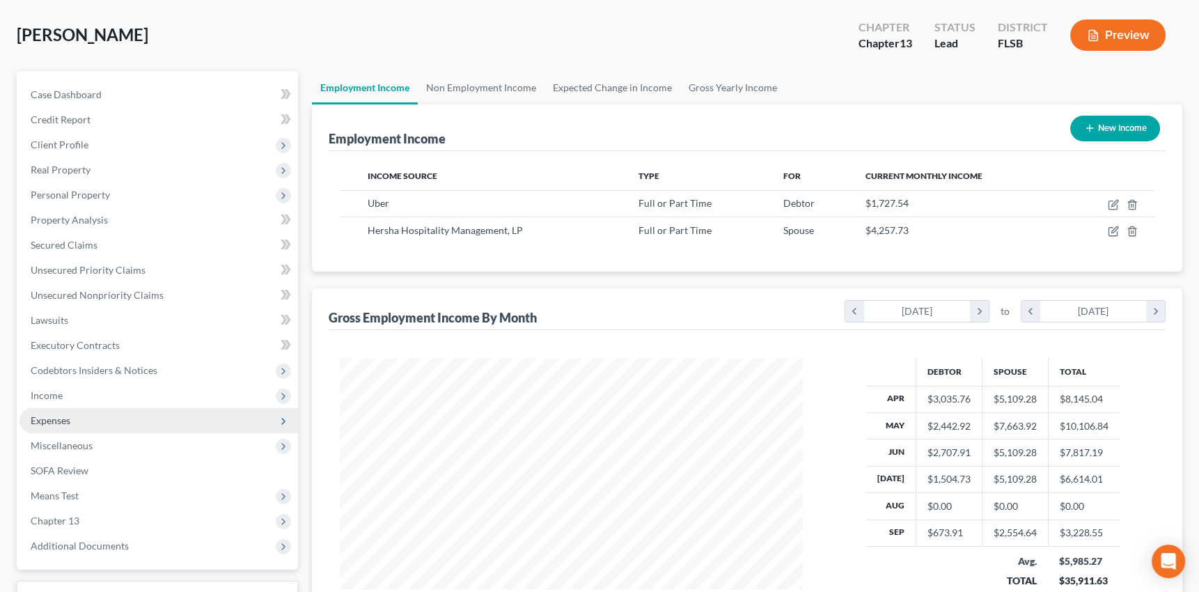
click at [63, 419] on span "Expenses" at bounding box center [51, 420] width 40 height 12
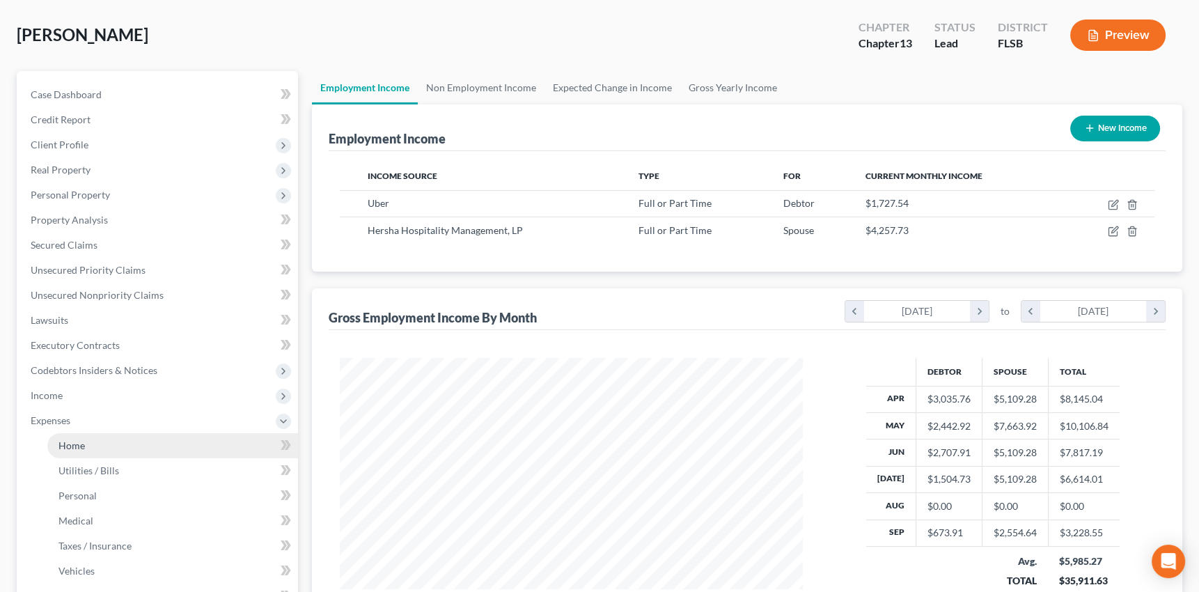
click at [81, 446] on span "Home" at bounding box center [71, 445] width 26 height 12
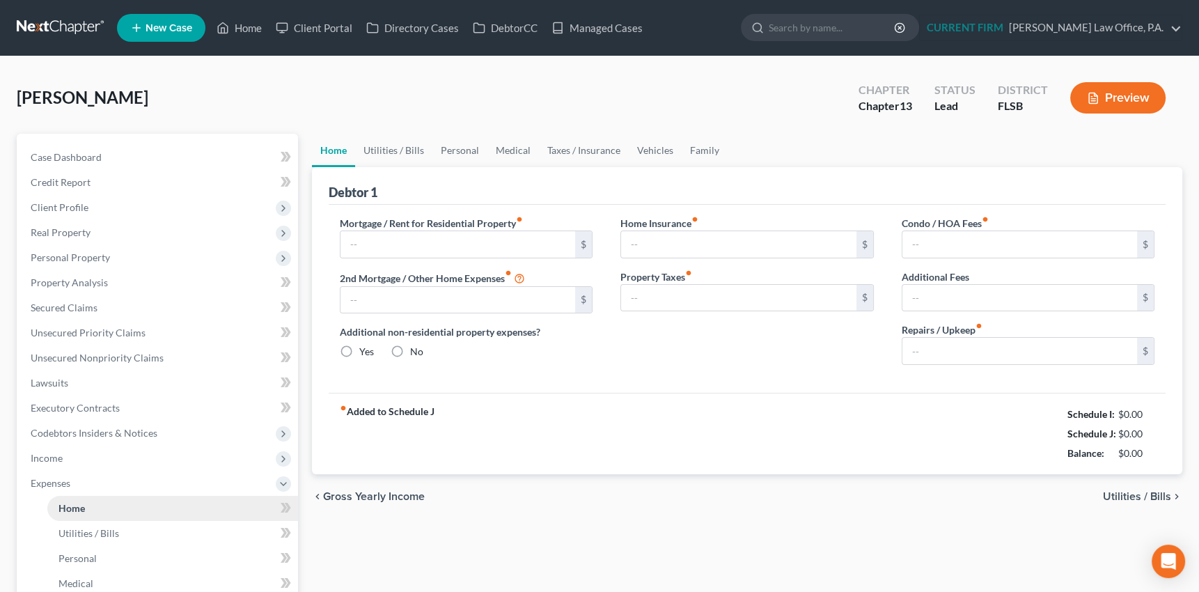
type input "2,900.00"
type input "0.00"
radio input "true"
type input "0.00"
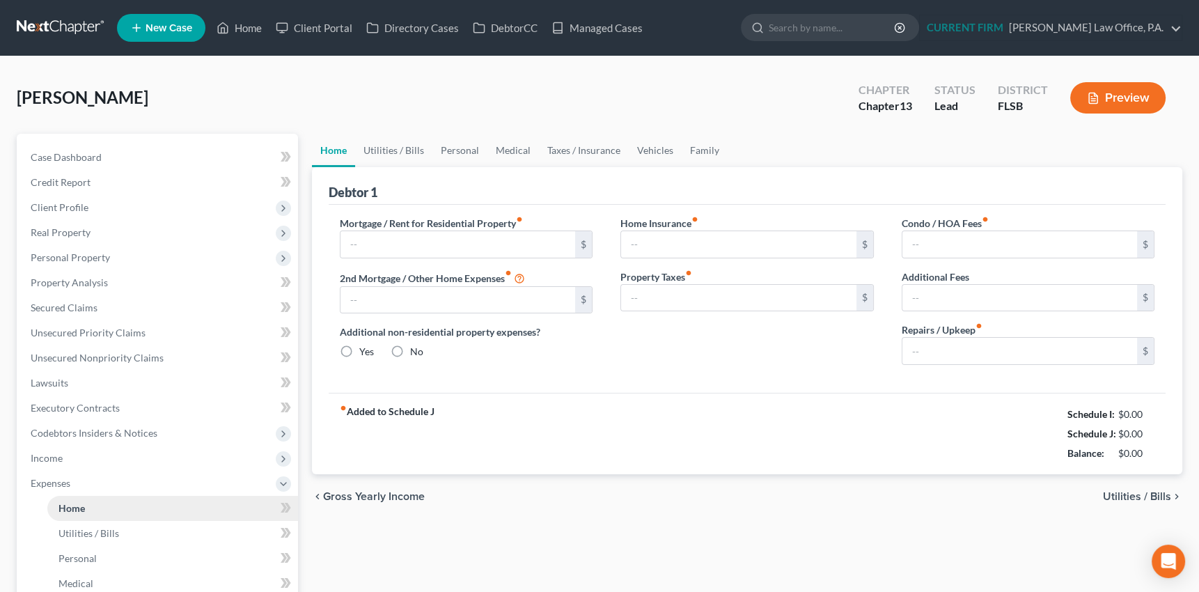
type input "0.00"
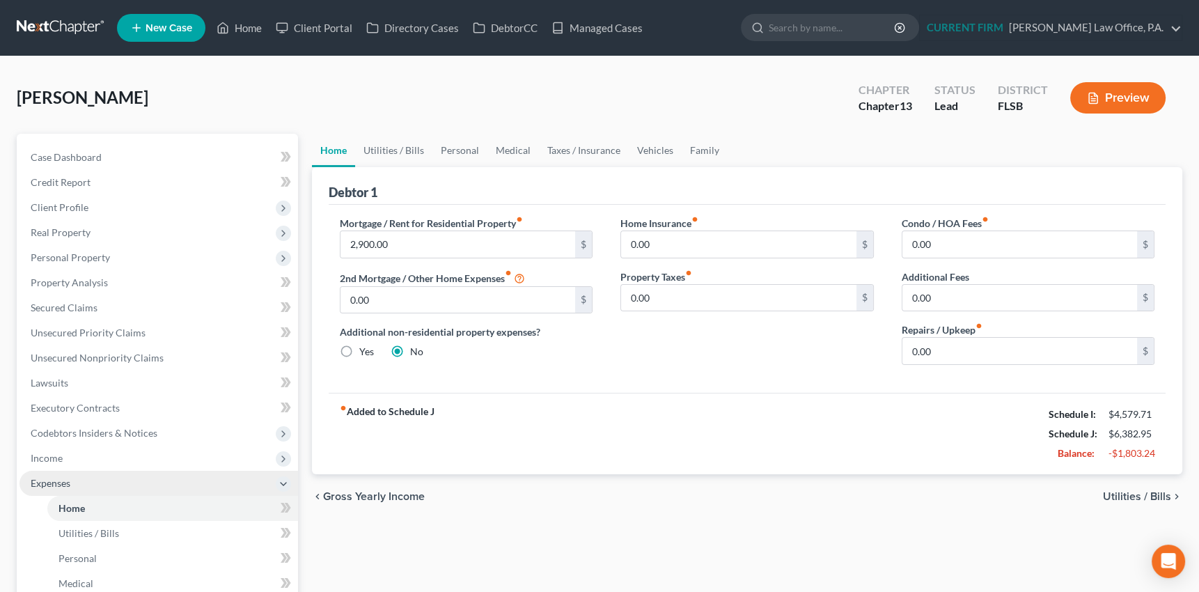
click at [53, 485] on span "Expenses" at bounding box center [51, 483] width 40 height 12
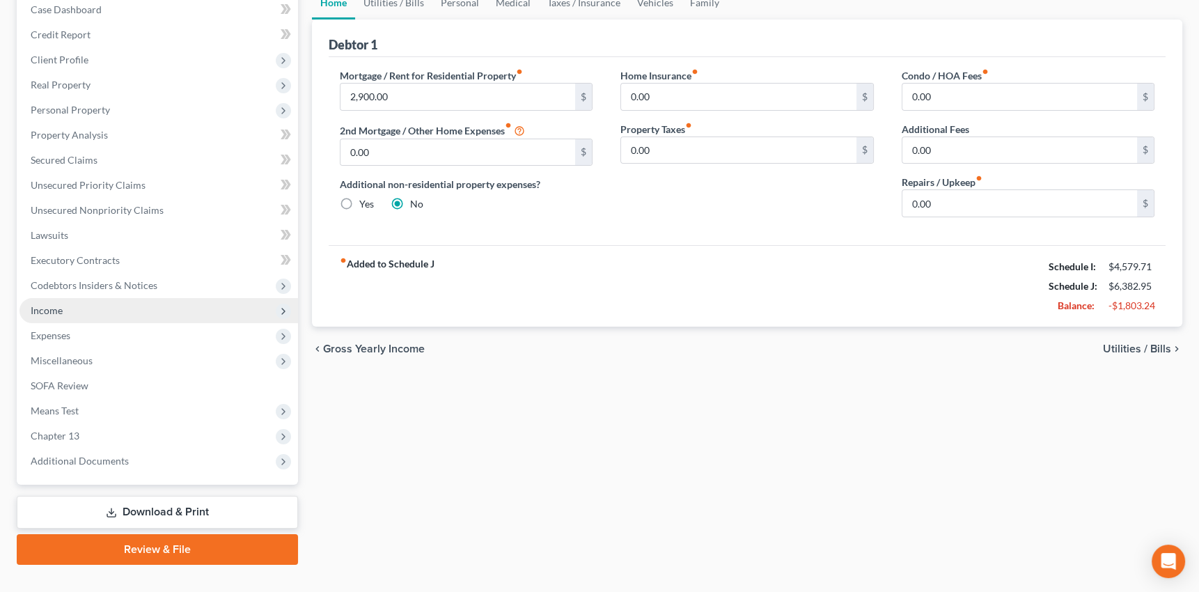
scroll to position [171, 0]
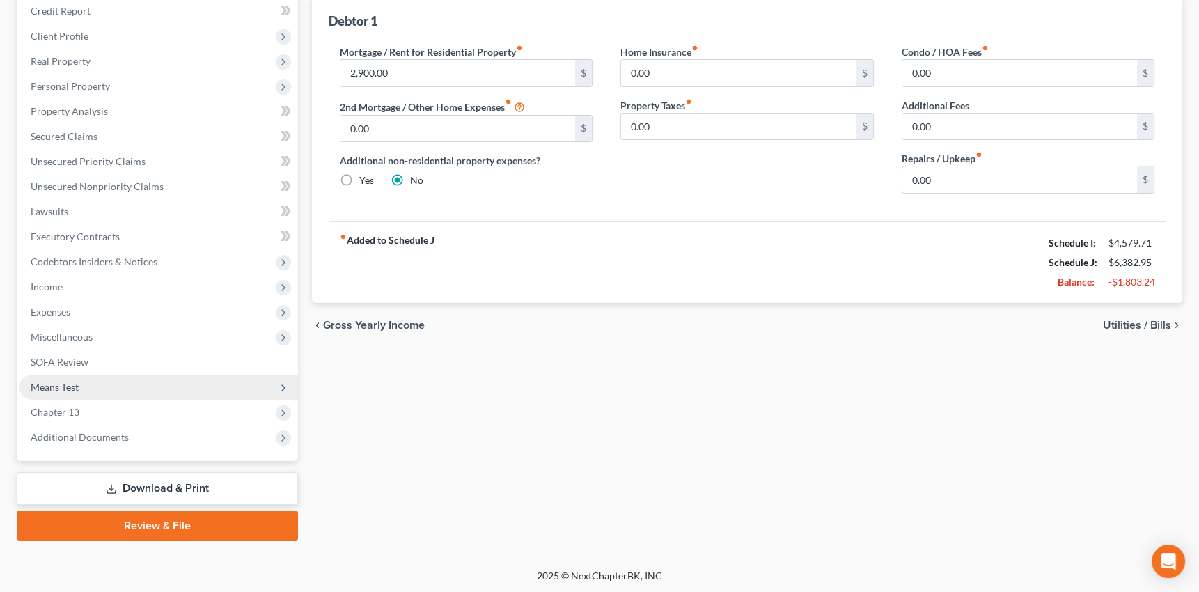
click at [57, 386] on span "Means Test" at bounding box center [55, 387] width 48 height 12
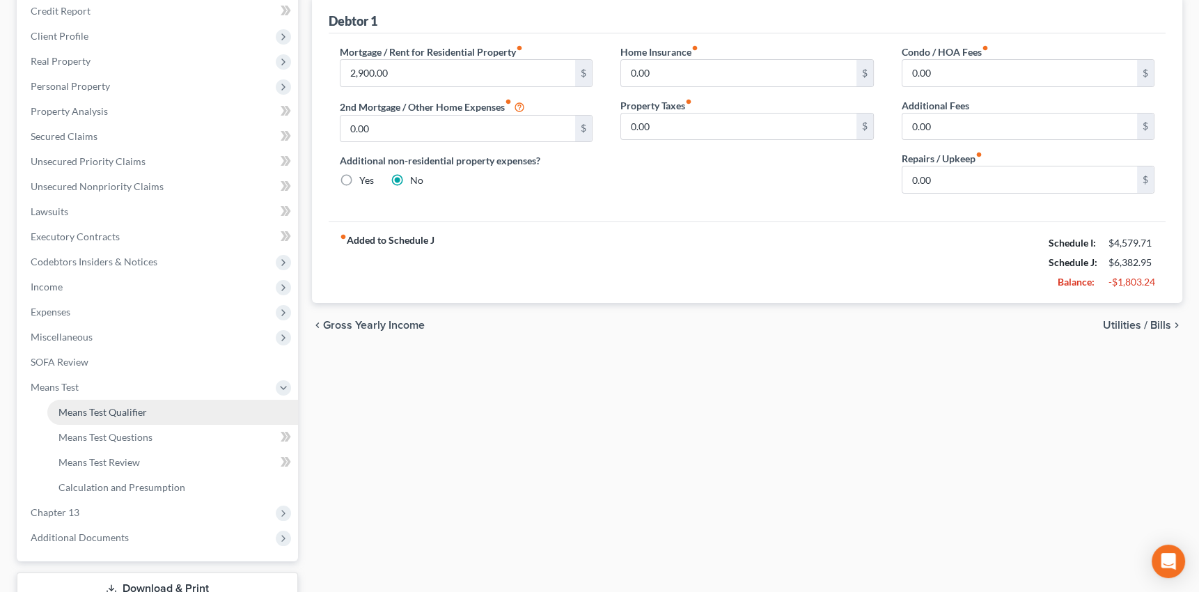
click at [104, 408] on span "Means Test Qualifier" at bounding box center [102, 412] width 88 height 12
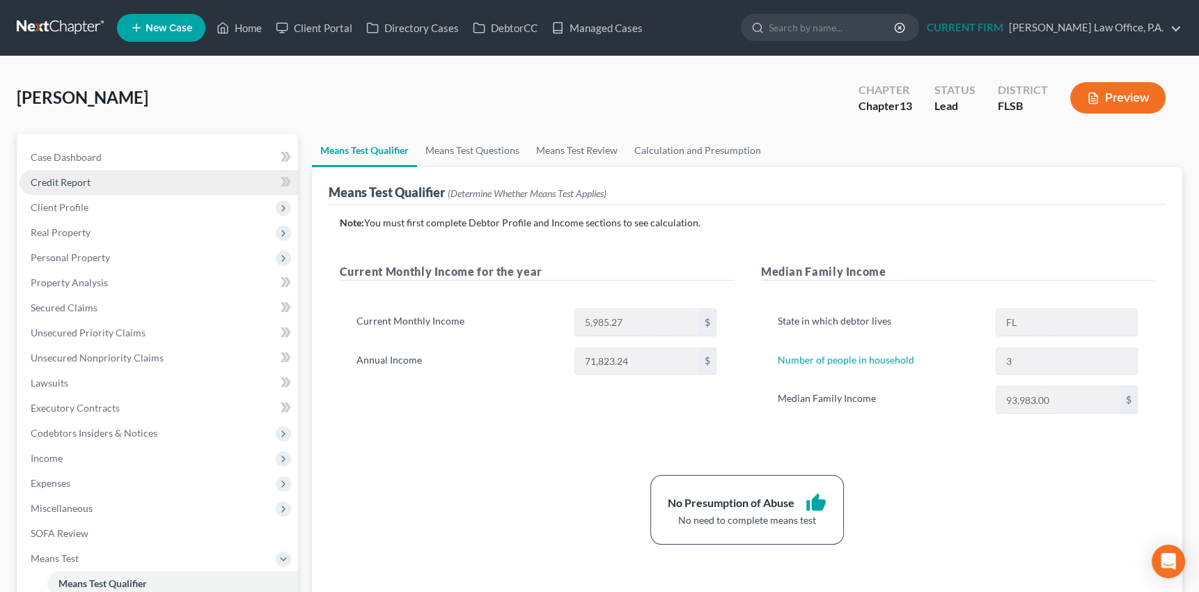
click at [61, 178] on span "Credit Report" at bounding box center [61, 182] width 60 height 12
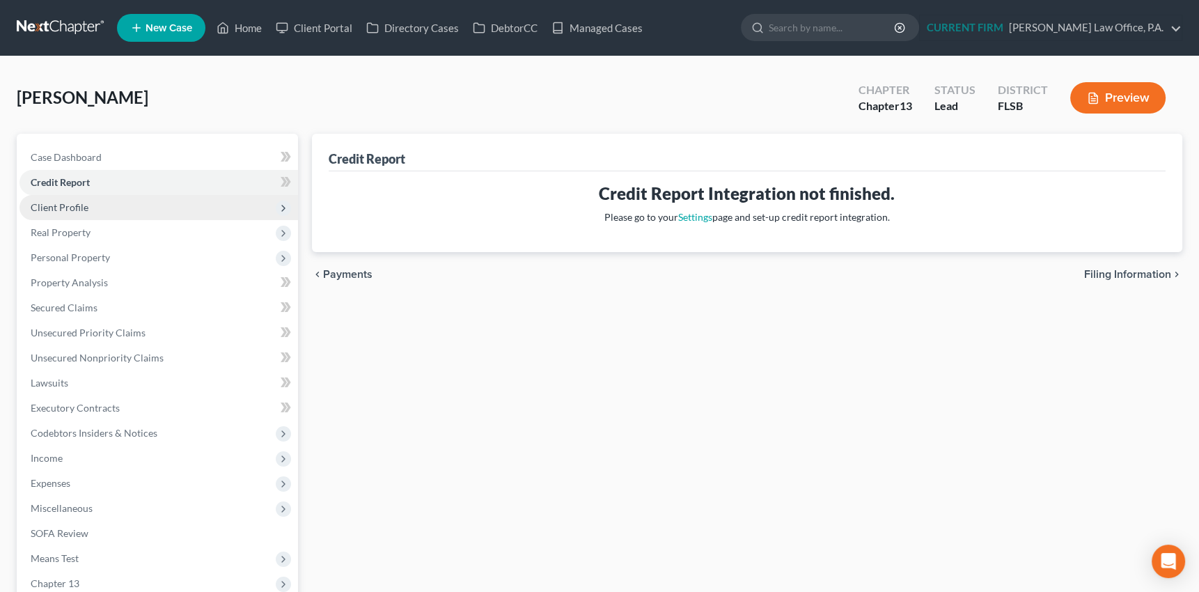
click at [62, 201] on span "Client Profile" at bounding box center [60, 207] width 58 height 12
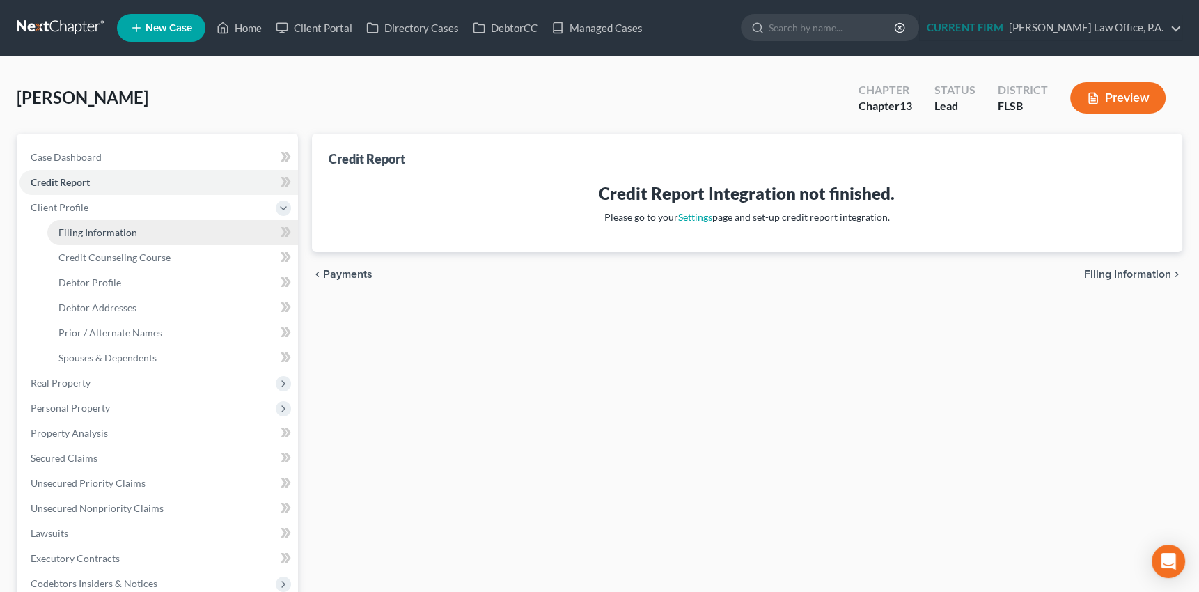
click at [78, 229] on span "Filing Information" at bounding box center [97, 232] width 79 height 12
select select "1"
select select "0"
select select "3"
select select "9"
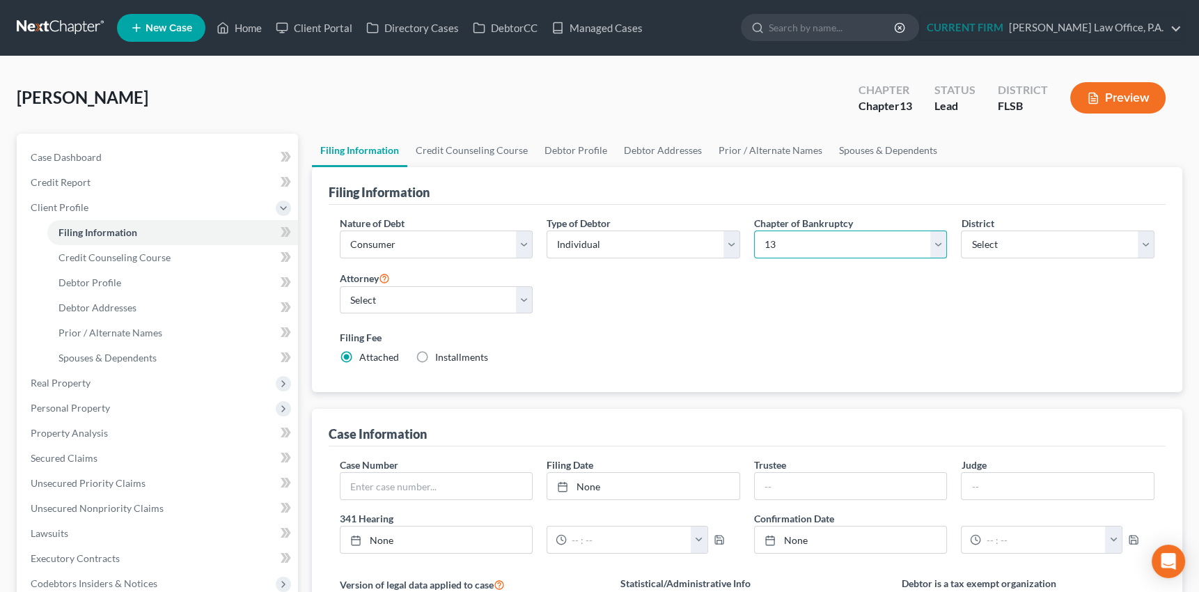
click at [934, 244] on select "Select 7 11 12 13" at bounding box center [851, 245] width 194 height 28
select select "0"
click at [754, 231] on select "Select 7 11 12 13" at bounding box center [851, 245] width 194 height 28
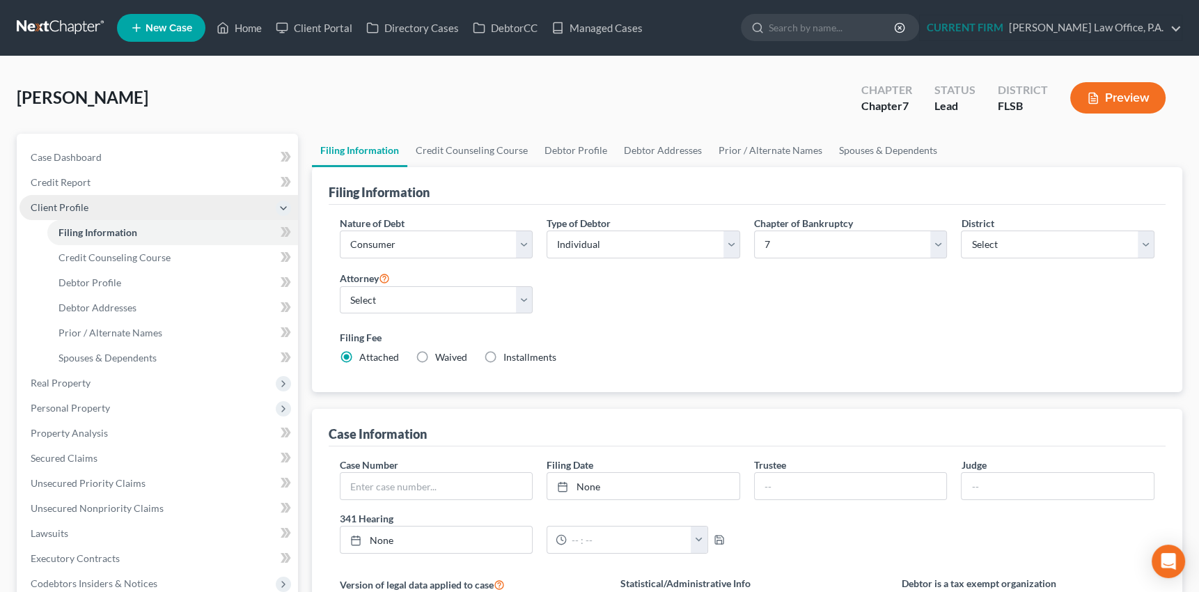
click at [63, 204] on span "Client Profile" at bounding box center [60, 207] width 58 height 12
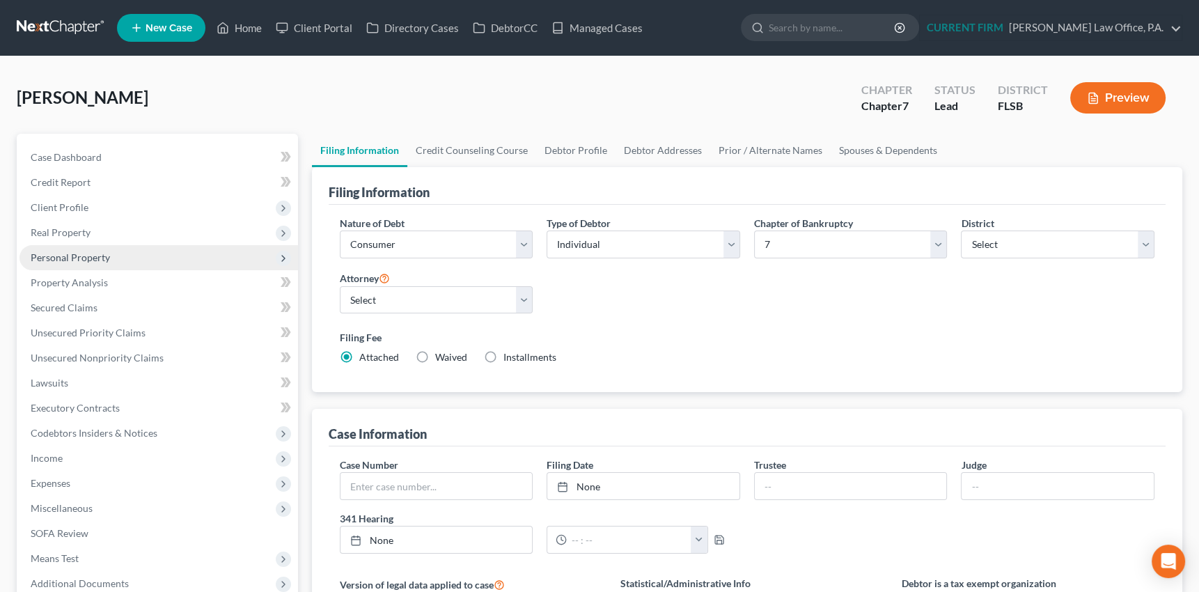
click at [74, 258] on span "Personal Property" at bounding box center [70, 257] width 79 height 12
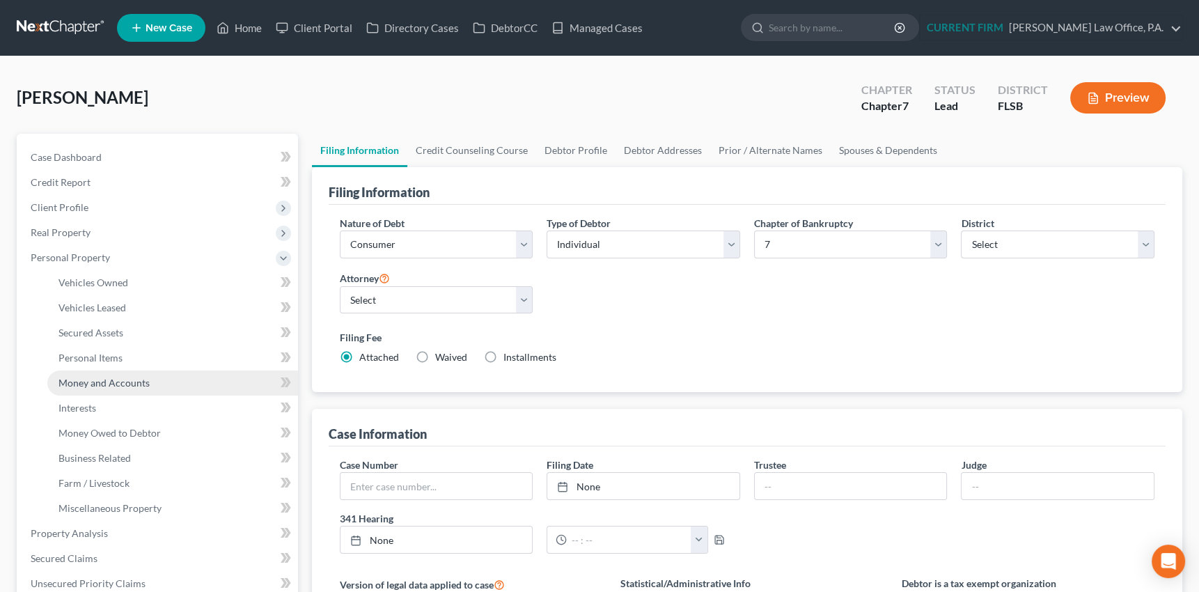
click at [112, 380] on span "Money and Accounts" at bounding box center [103, 383] width 91 height 12
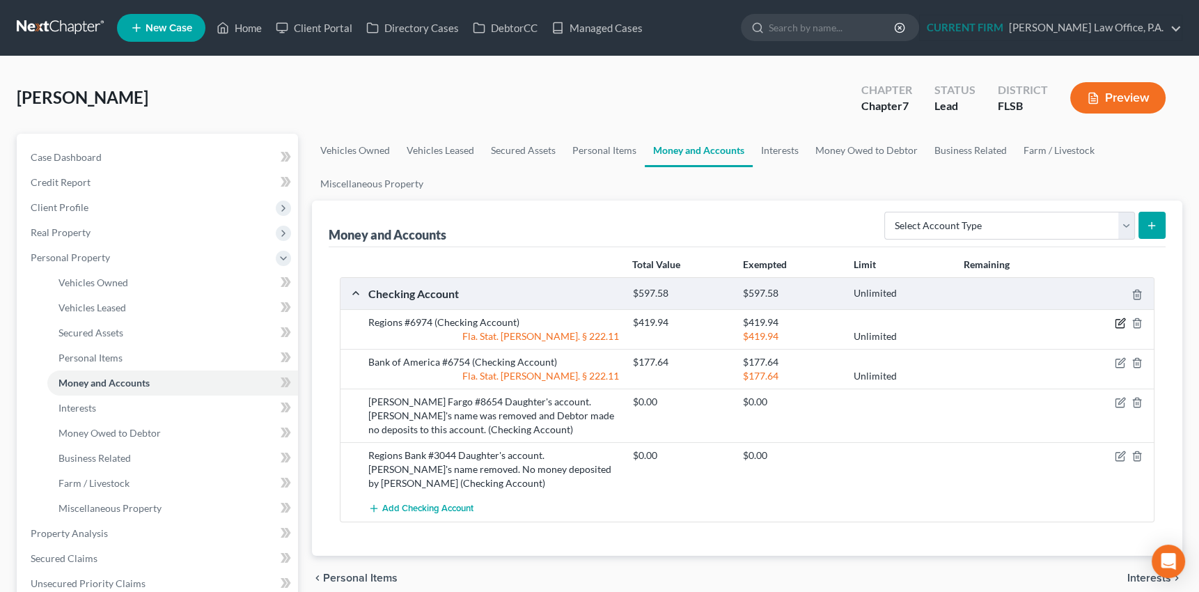
click at [1122, 322] on icon "button" at bounding box center [1121, 322] width 6 height 6
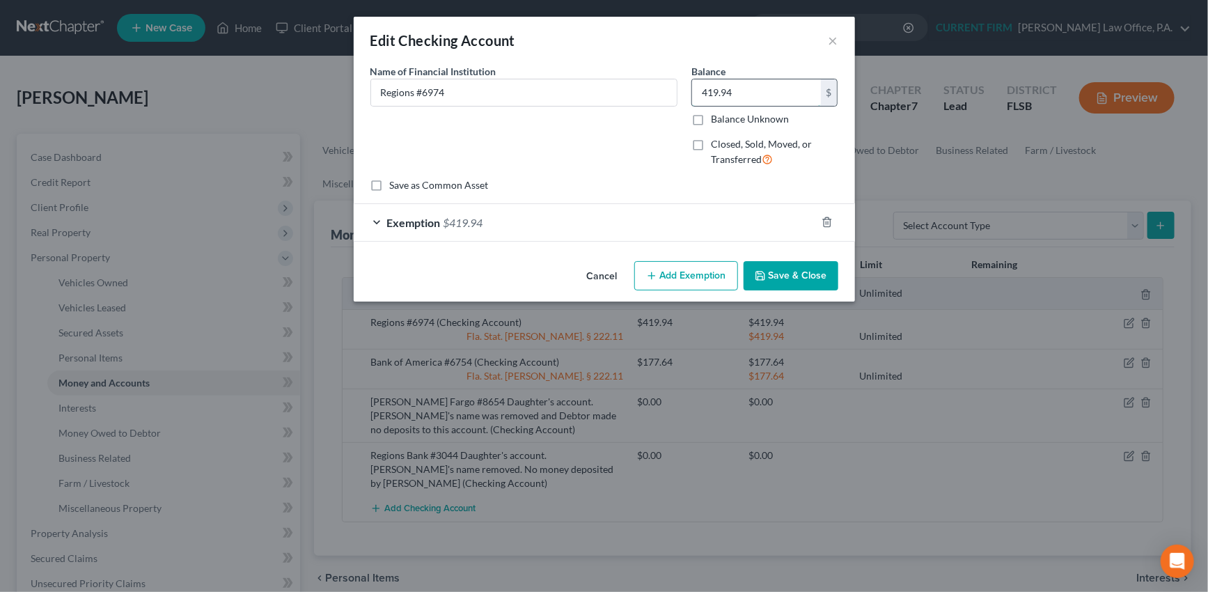
click at [754, 88] on input "419.94" at bounding box center [756, 92] width 129 height 26
type input "752.80"
click at [731, 226] on div "Exemption $419.94" at bounding box center [585, 222] width 462 height 37
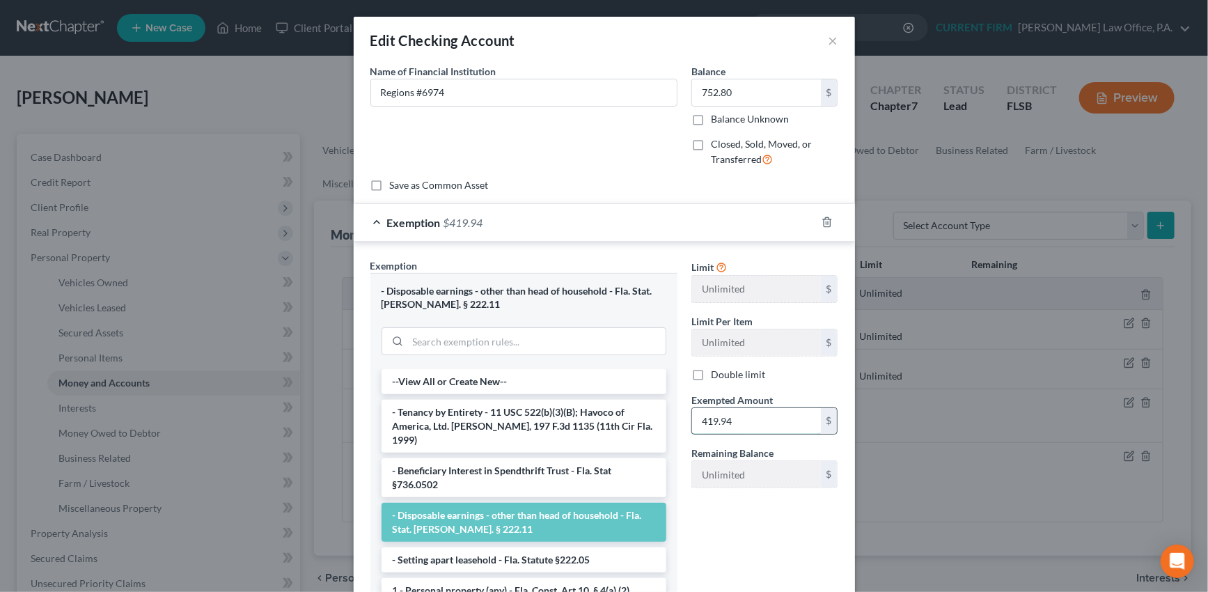
click at [734, 420] on input "419.94" at bounding box center [756, 421] width 129 height 26
type input "752.80"
click at [723, 224] on div "Exemption $752.80" at bounding box center [585, 222] width 462 height 37
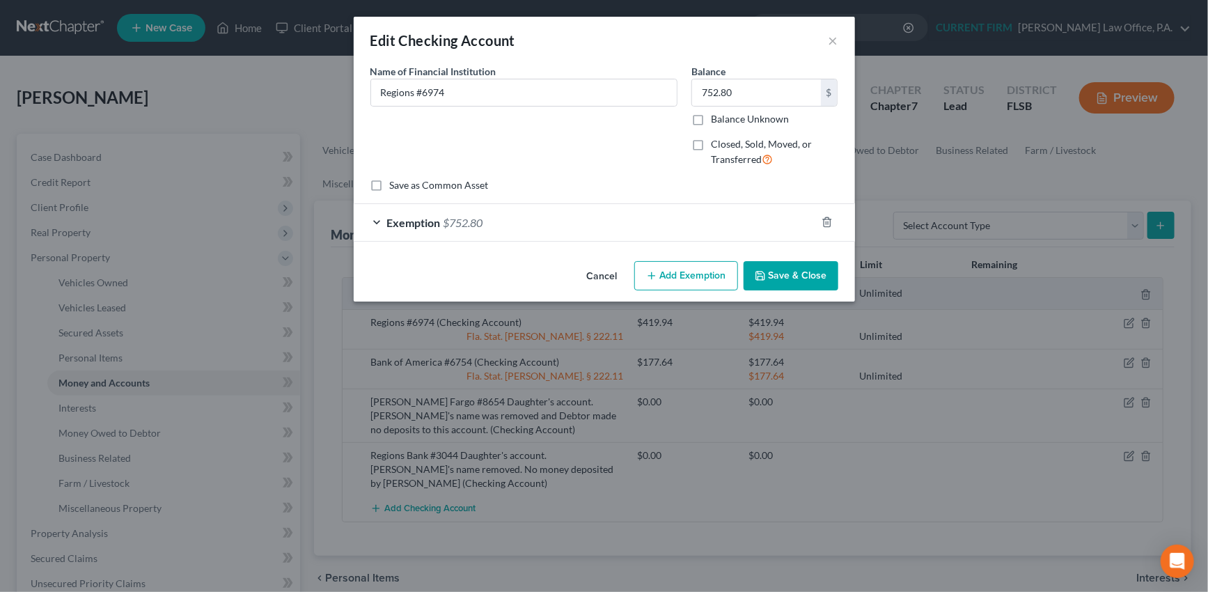
click at [800, 272] on button "Save & Close" at bounding box center [791, 275] width 95 height 29
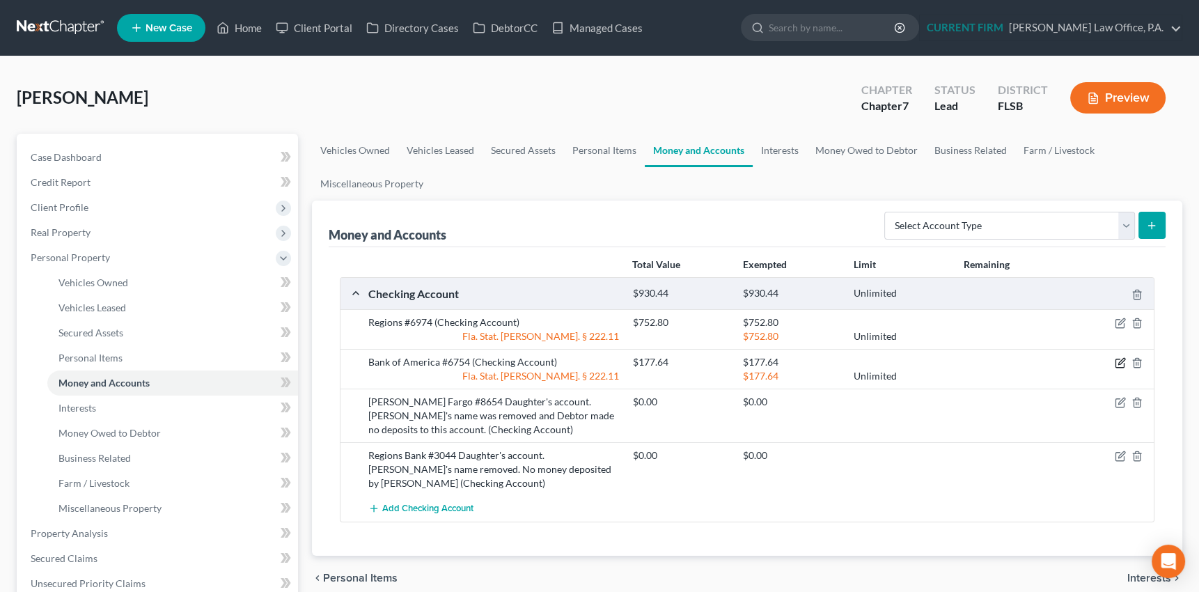
click at [1124, 359] on icon "button" at bounding box center [1121, 362] width 6 height 6
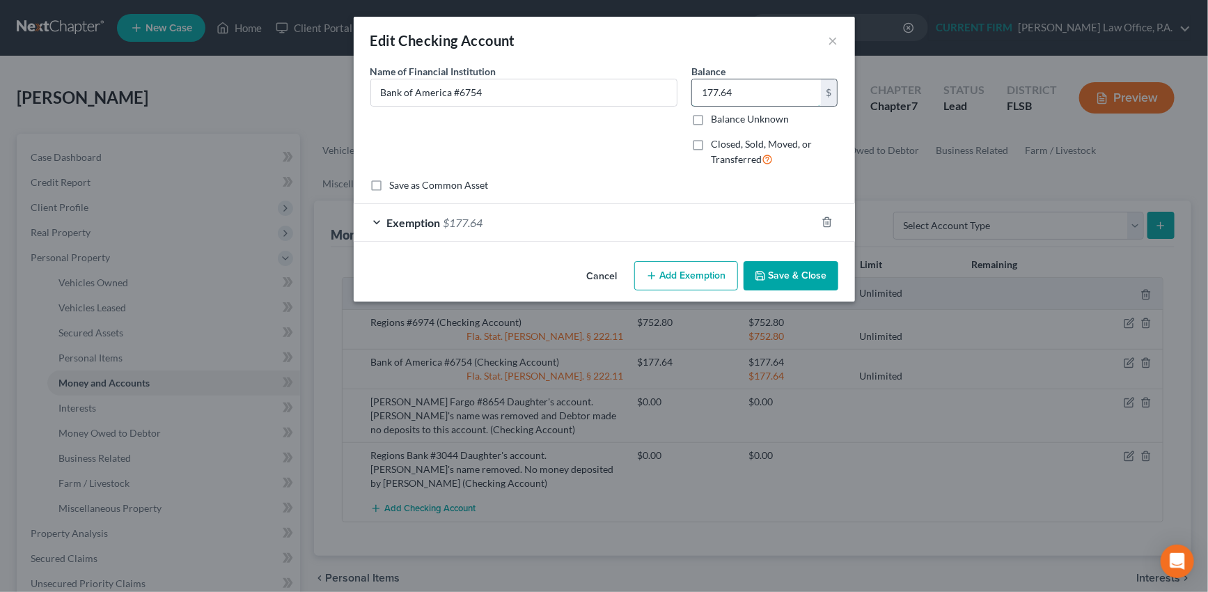
click at [729, 88] on input "177.64" at bounding box center [756, 92] width 129 height 26
type input "1,443.90"
click at [749, 227] on div "Exemption $177.64" at bounding box center [585, 222] width 462 height 37
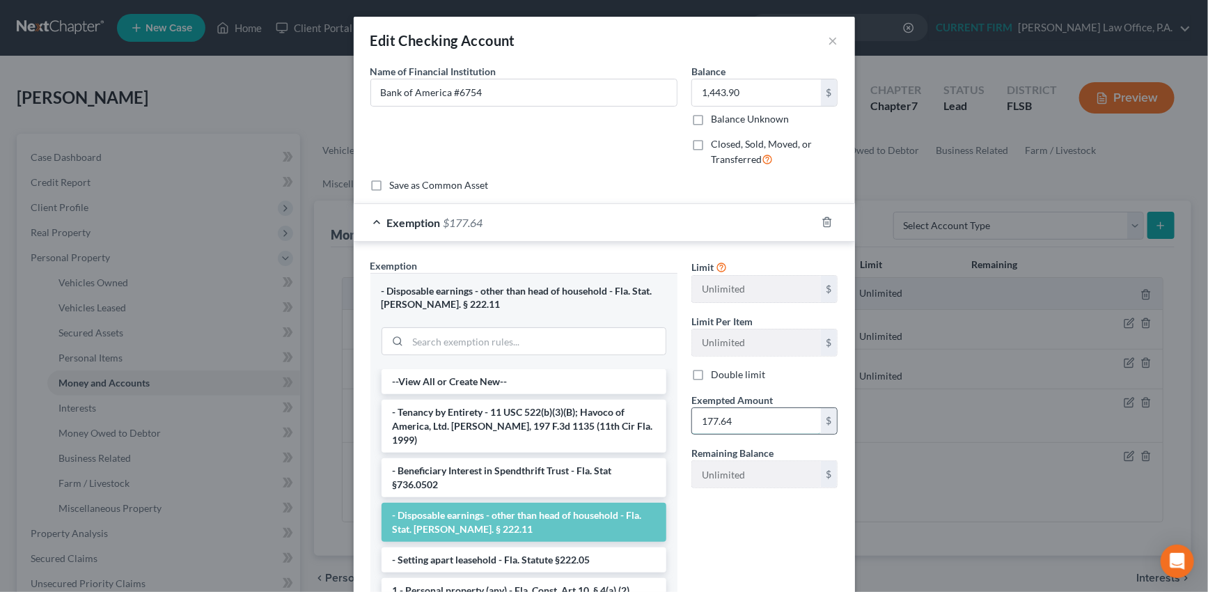
click at [741, 416] on input "177.64" at bounding box center [756, 421] width 129 height 26
type input "1,443.90"
click at [704, 223] on div "Exemption $1,443.90" at bounding box center [585, 222] width 462 height 37
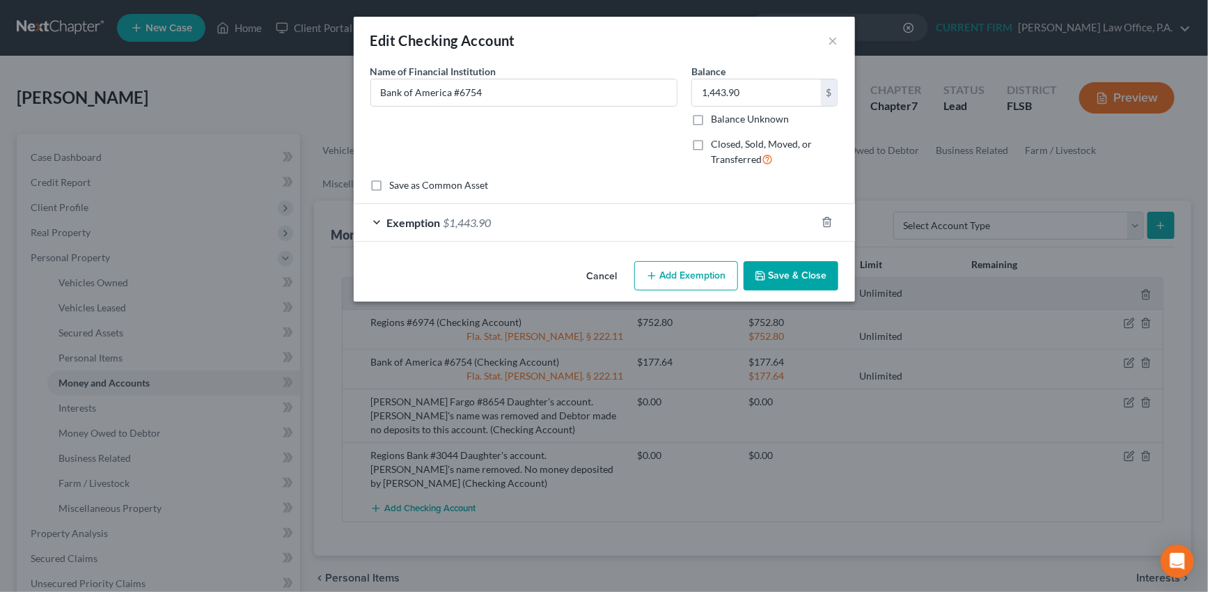
click at [801, 270] on button "Save & Close" at bounding box center [791, 275] width 95 height 29
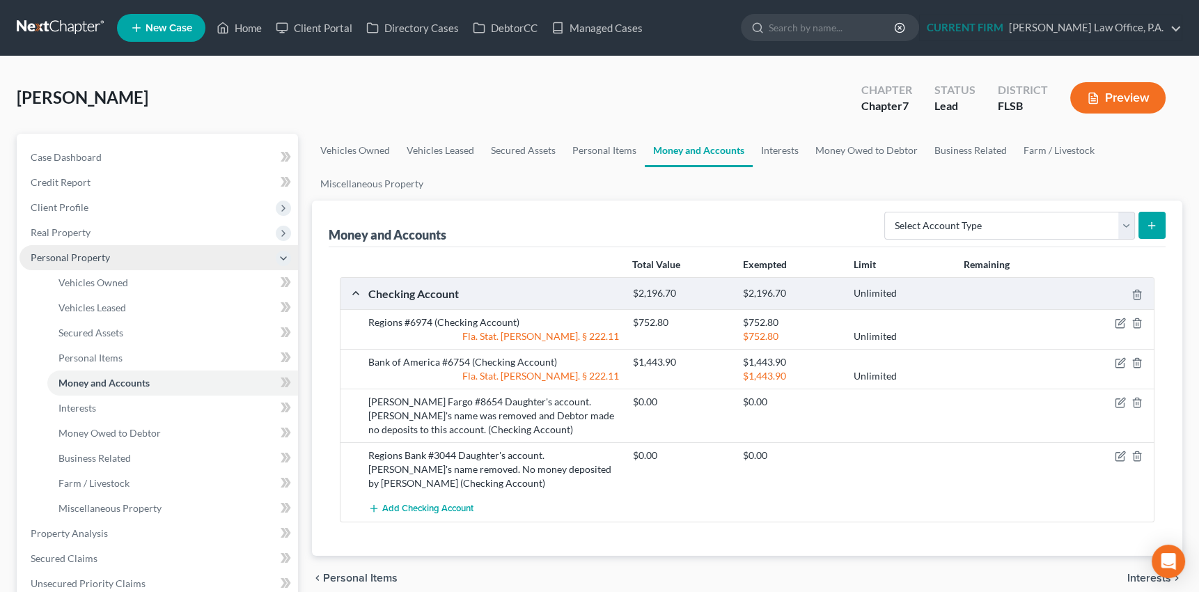
click at [91, 252] on span "Personal Property" at bounding box center [70, 257] width 79 height 12
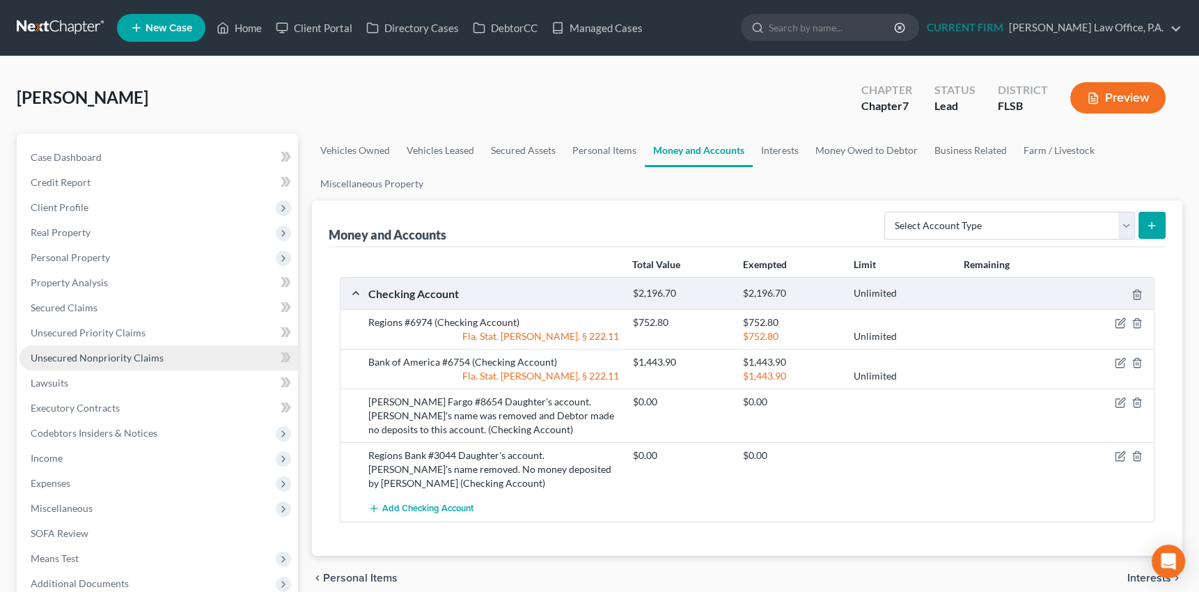
click at [88, 357] on span "Unsecured Nonpriority Claims" at bounding box center [97, 358] width 133 height 12
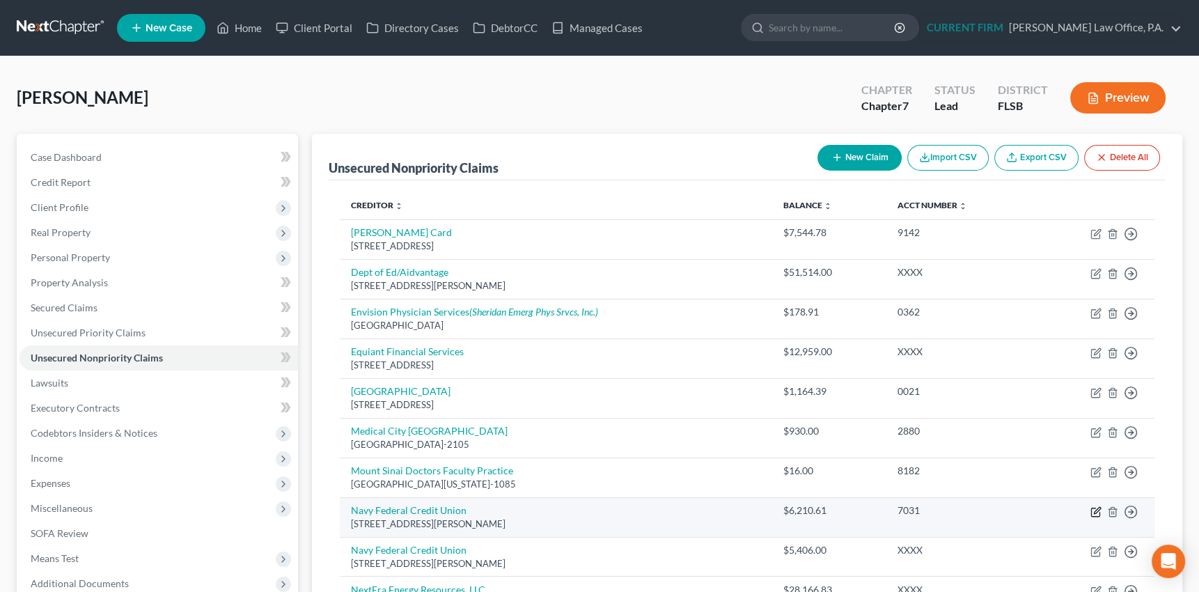
click at [1093, 509] on icon "button" at bounding box center [1096, 511] width 11 height 11
select select "48"
select select "2"
select select "0"
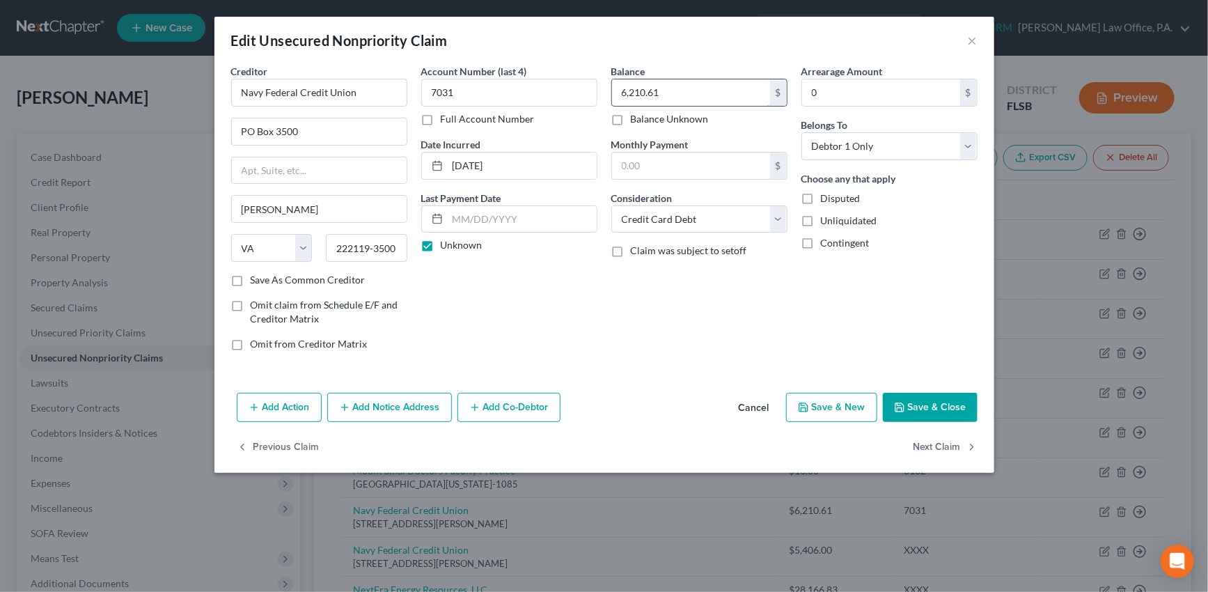
click at [695, 98] on input "6,210.61" at bounding box center [691, 92] width 158 height 26
type input "6,245.40"
click at [939, 409] on button "Save & Close" at bounding box center [930, 407] width 95 height 29
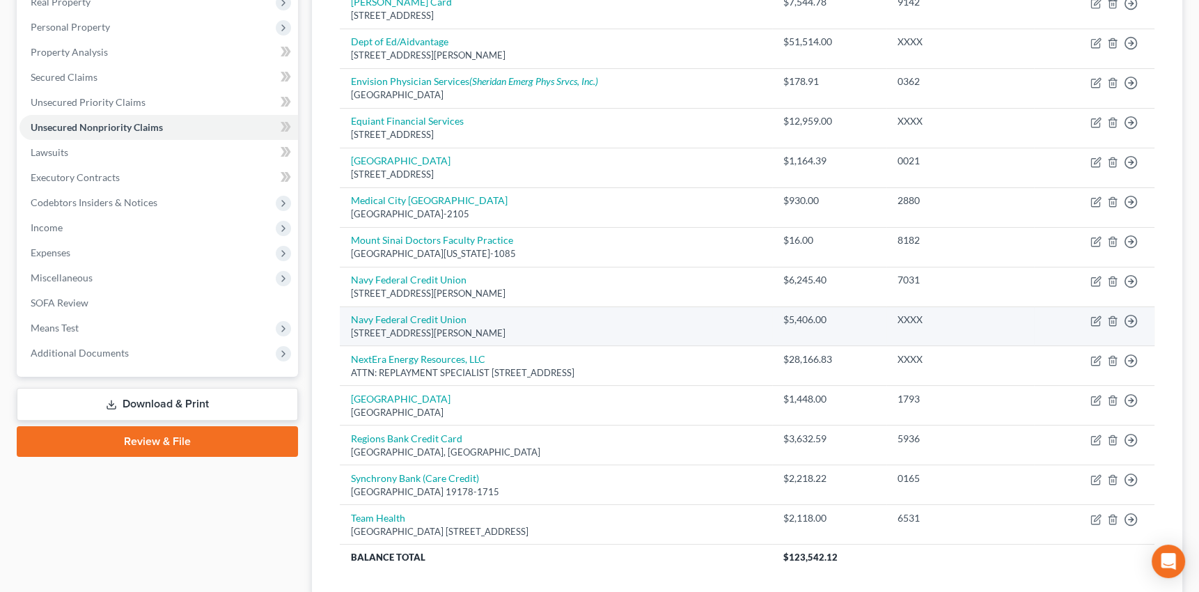
scroll to position [253, 0]
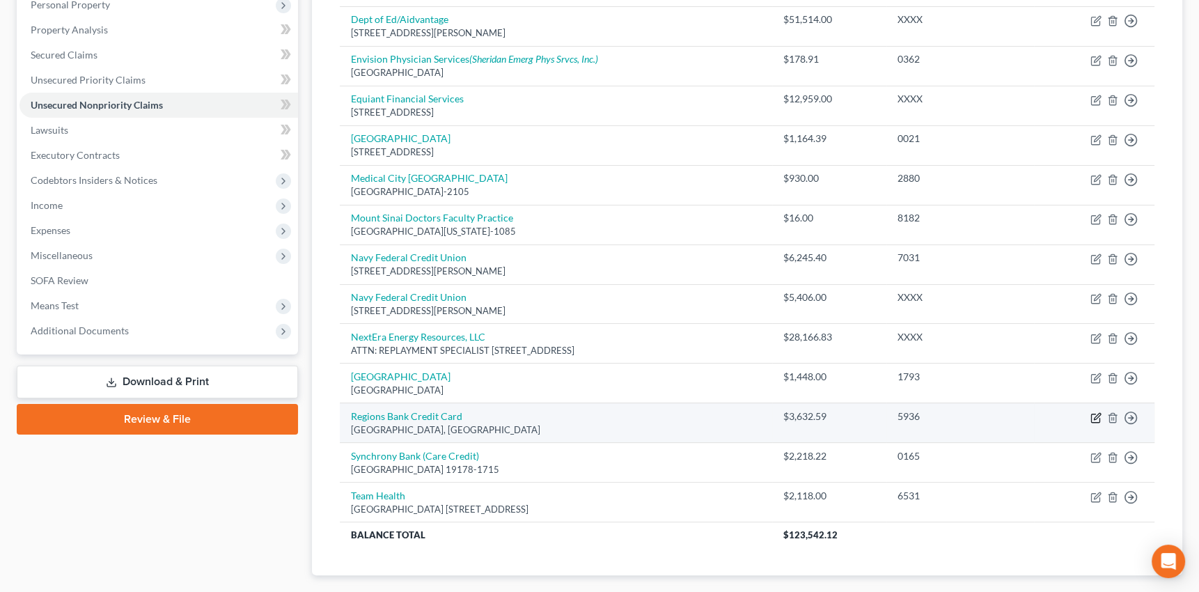
click at [1095, 415] on icon "button" at bounding box center [1097, 416] width 6 height 6
select select "0"
select select "2"
select select "0"
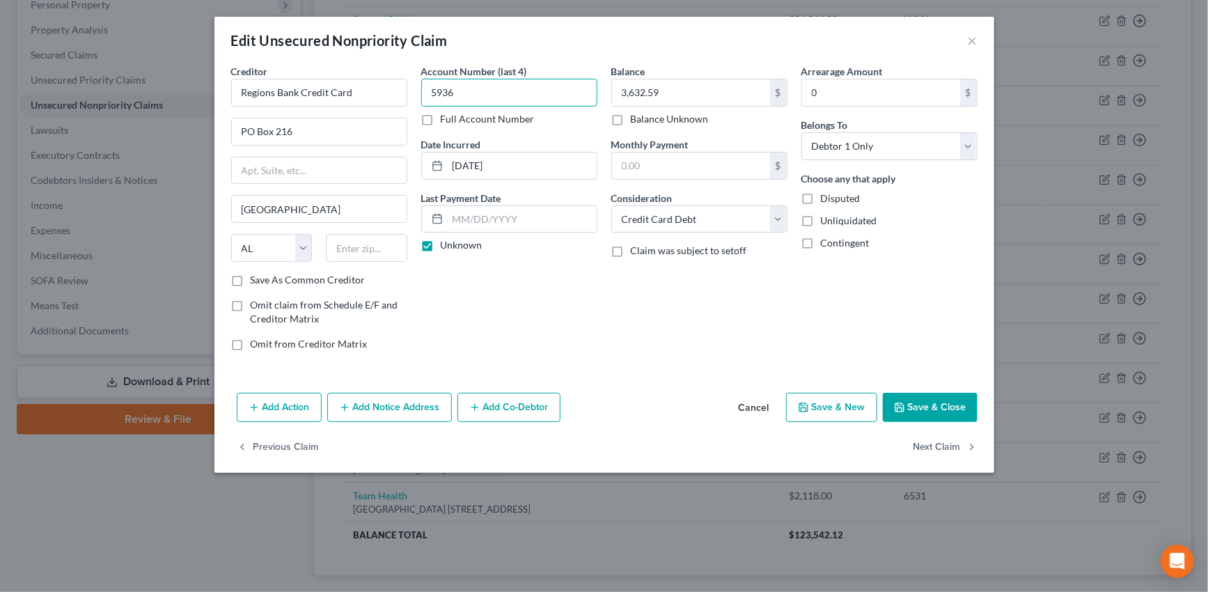
click at [474, 98] on input "5936" at bounding box center [509, 93] width 176 height 28
drag, startPoint x: 473, startPoint y: 97, endPoint x: 411, endPoint y: 101, distance: 62.1
click at [411, 101] on div "Creditor * Regions Bank Credit Card PO Box 216 Birmingham State AL AK AR AZ CA …" at bounding box center [604, 213] width 760 height 298
type input "4922"
click at [682, 85] on input "3,632.59" at bounding box center [691, 92] width 158 height 26
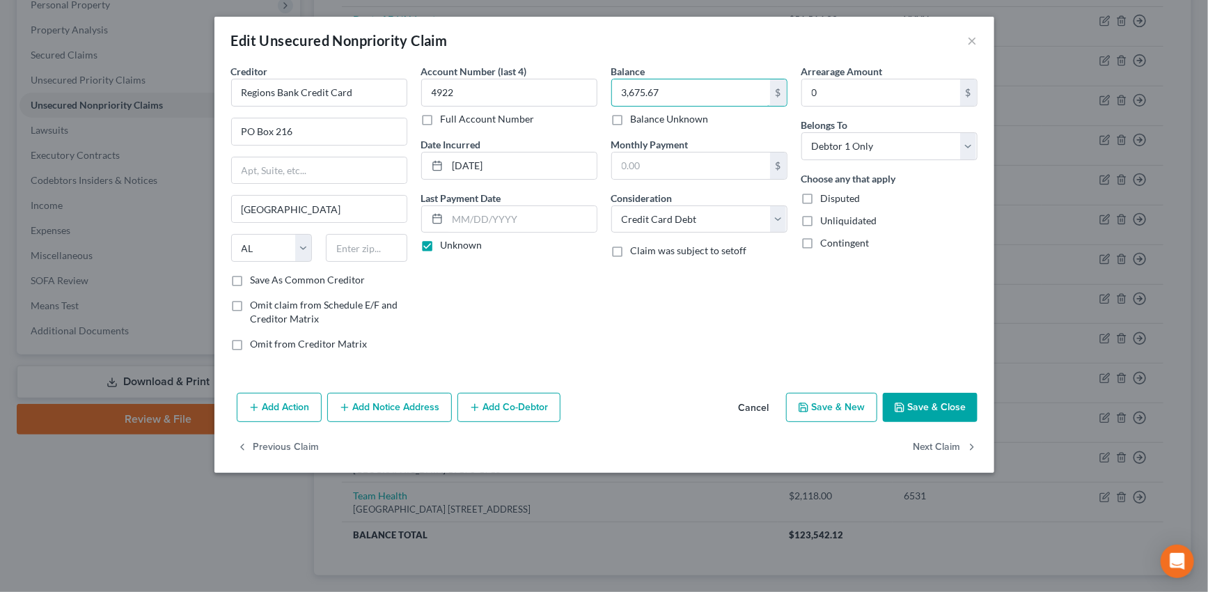
type input "3,675.67"
click at [928, 405] on button "Save & Close" at bounding box center [930, 407] width 95 height 29
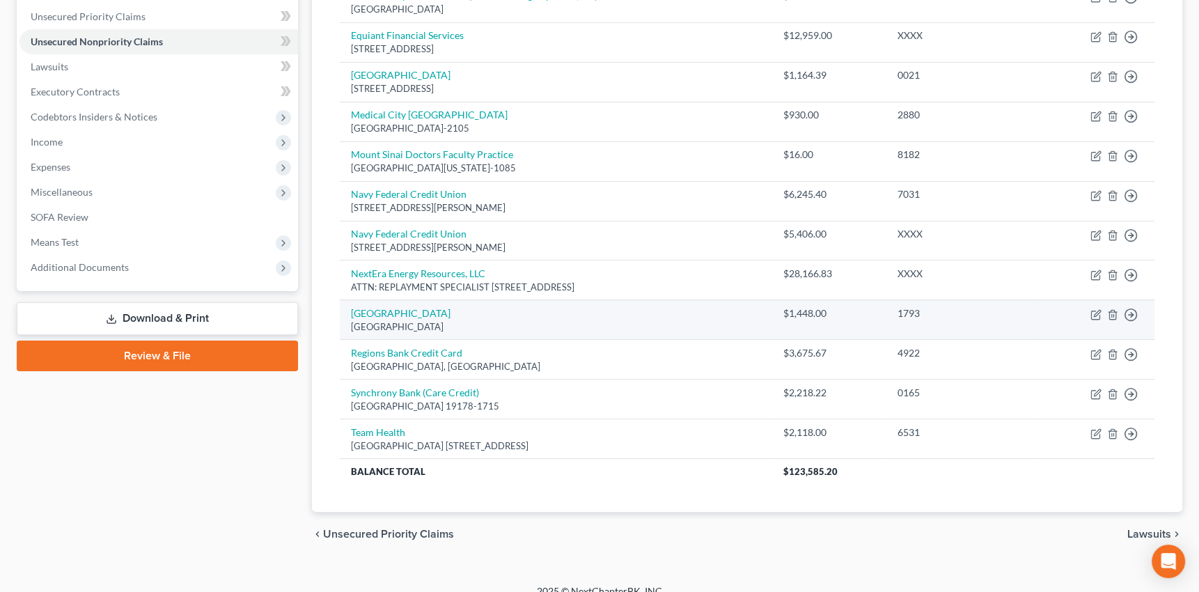
scroll to position [189, 0]
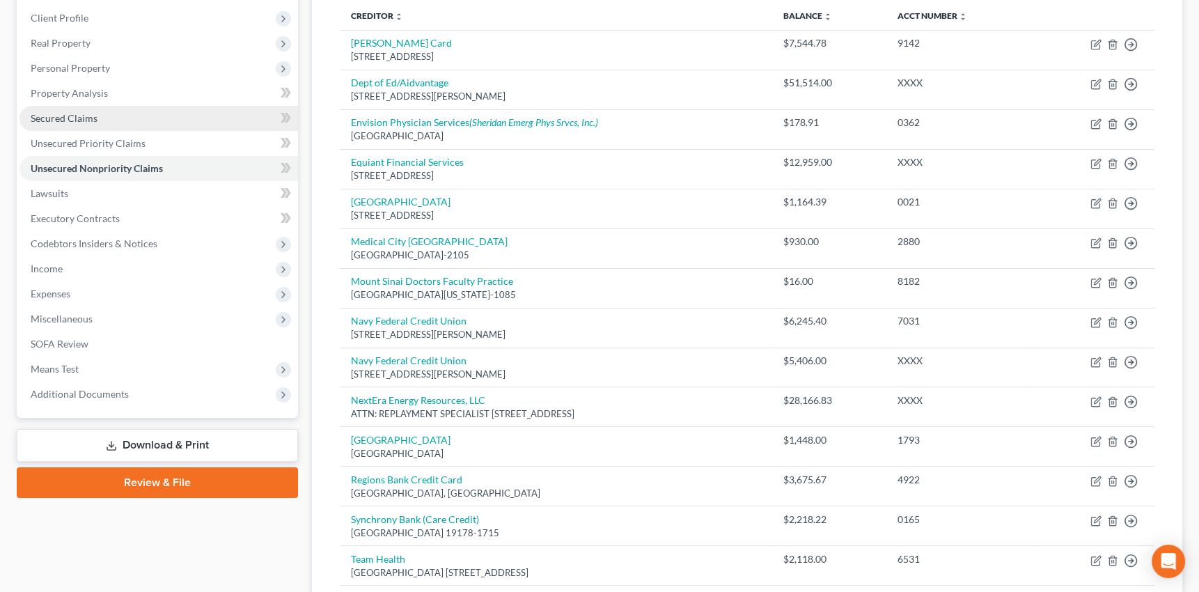
click at [65, 117] on span "Secured Claims" at bounding box center [64, 118] width 67 height 12
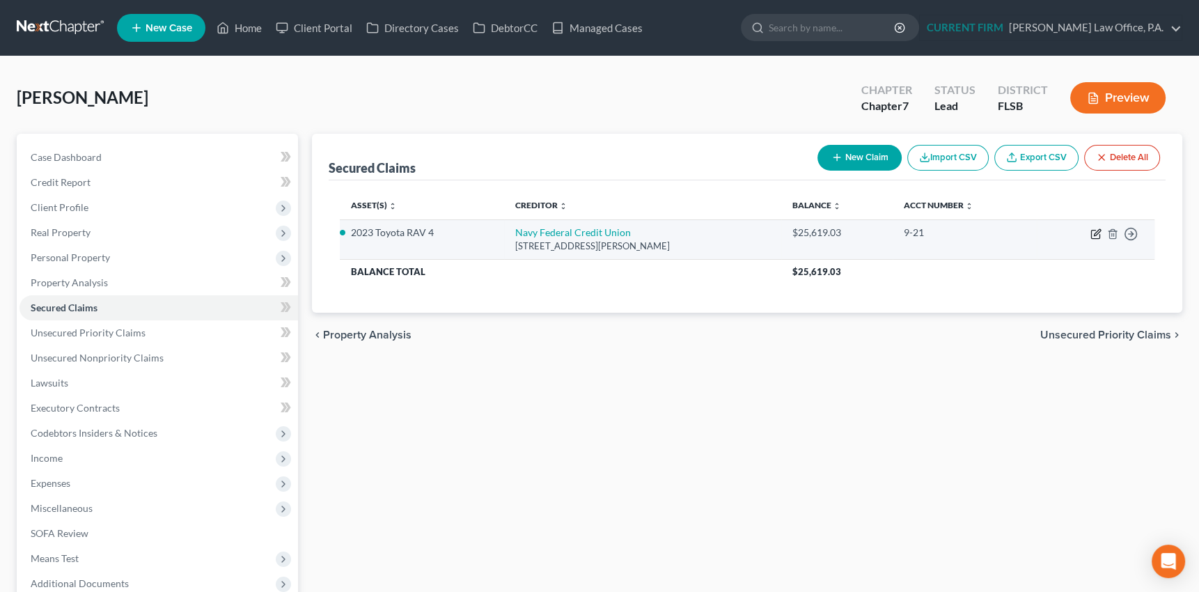
click at [1095, 231] on icon "button" at bounding box center [1096, 233] width 11 height 11
select select "48"
select select "0"
select select "4"
select select "0"
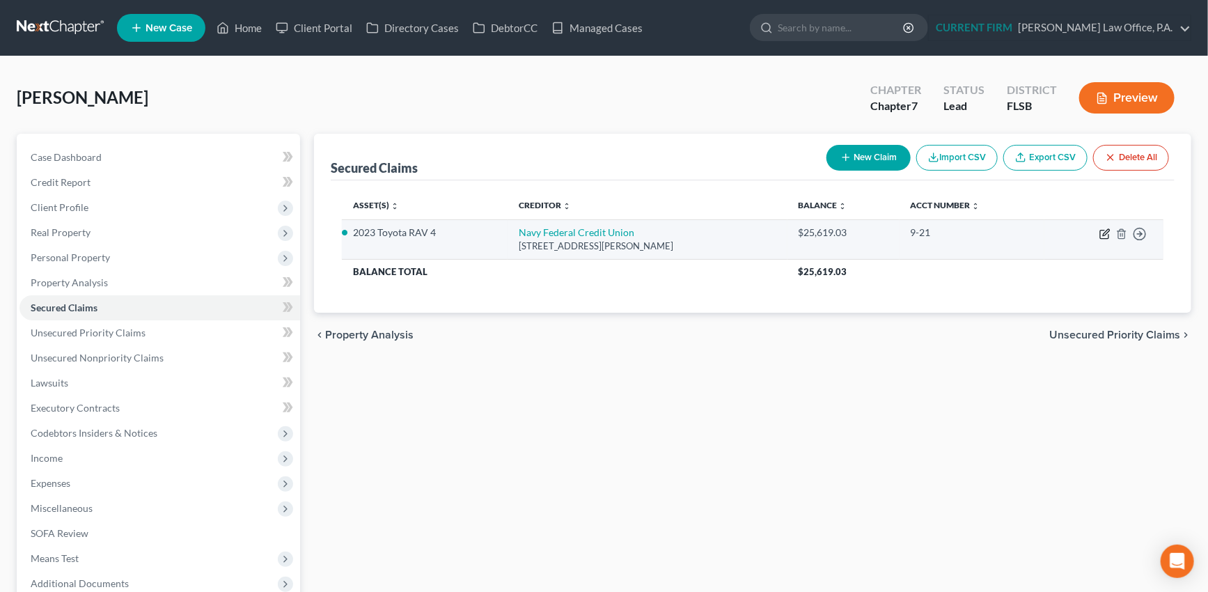
select select "0"
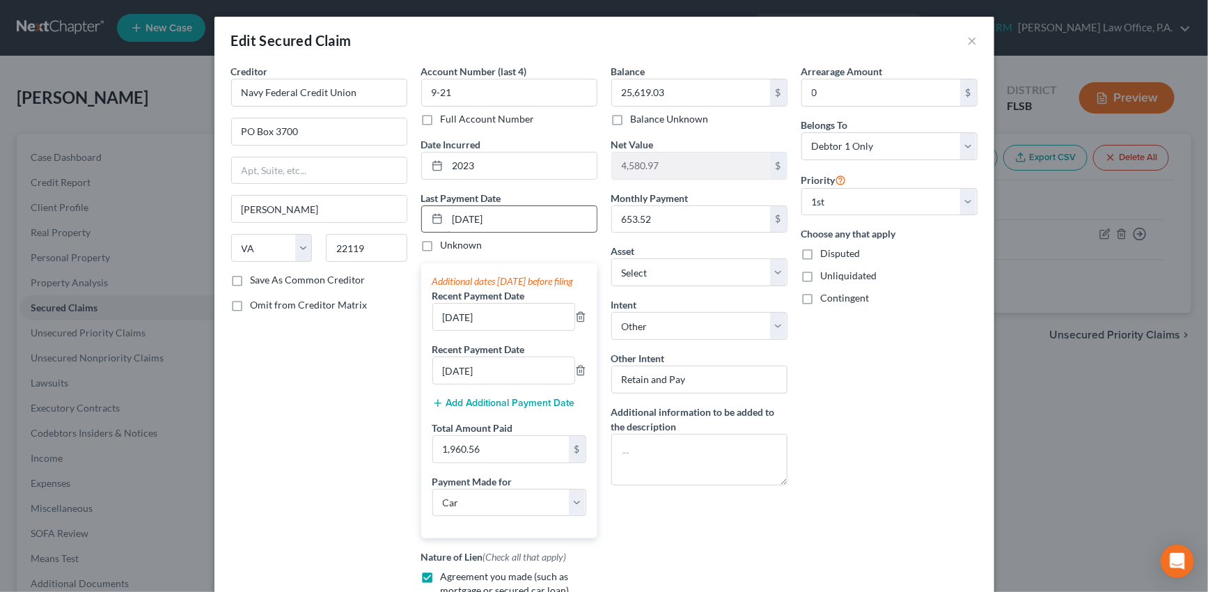
drag, startPoint x: 457, startPoint y: 215, endPoint x: 448, endPoint y: 221, distance: 10.6
click at [448, 221] on input "[DATE]" at bounding box center [522, 219] width 149 height 26
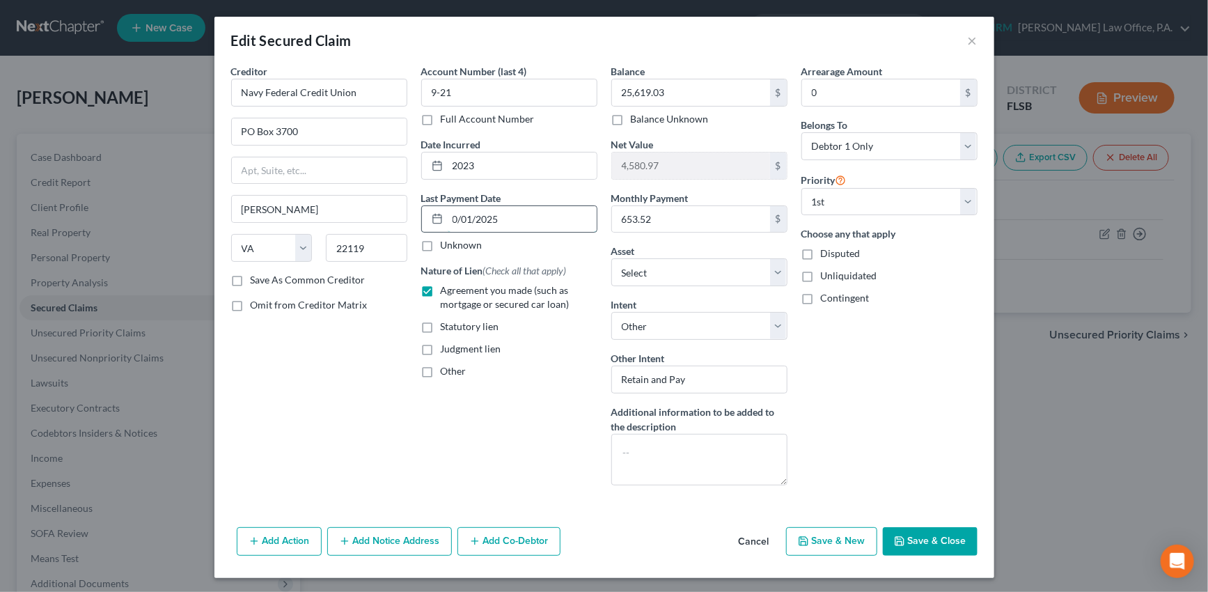
type input "[DATE]"
select select "0"
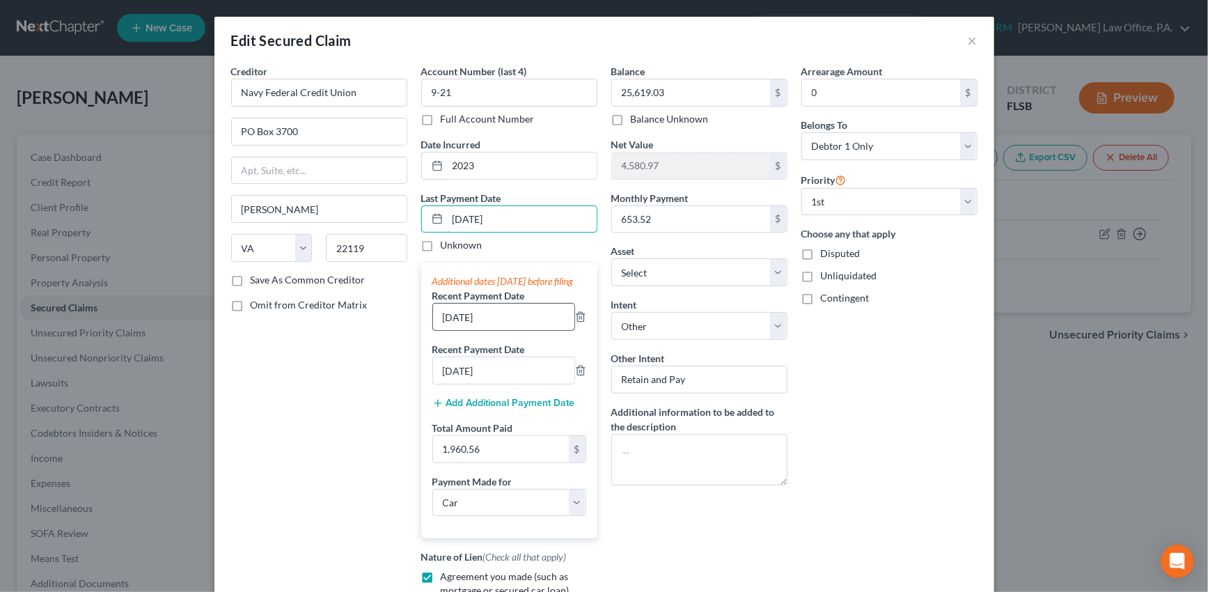
type input "[DATE]"
click at [451, 330] on input "07/01/2025" at bounding box center [503, 317] width 141 height 26
click at [447, 330] on input "07/01/2025" at bounding box center [503, 317] width 141 height 26
type input "[DATE]"
click at [448, 384] on input "06/01/2025" at bounding box center [503, 370] width 141 height 26
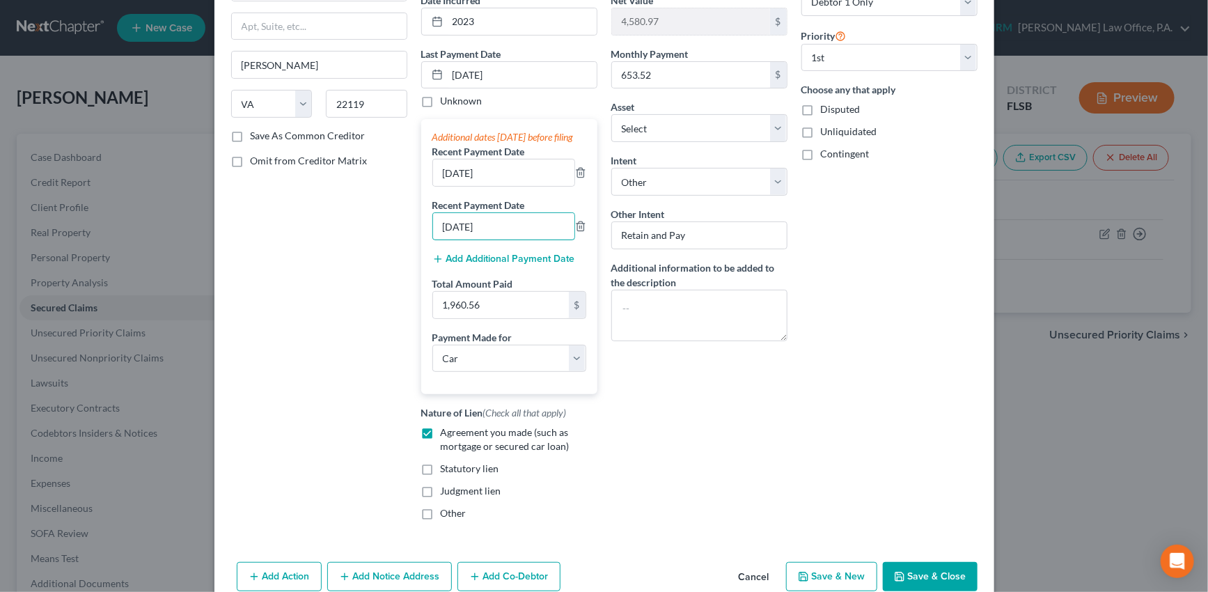
scroll to position [189, 0]
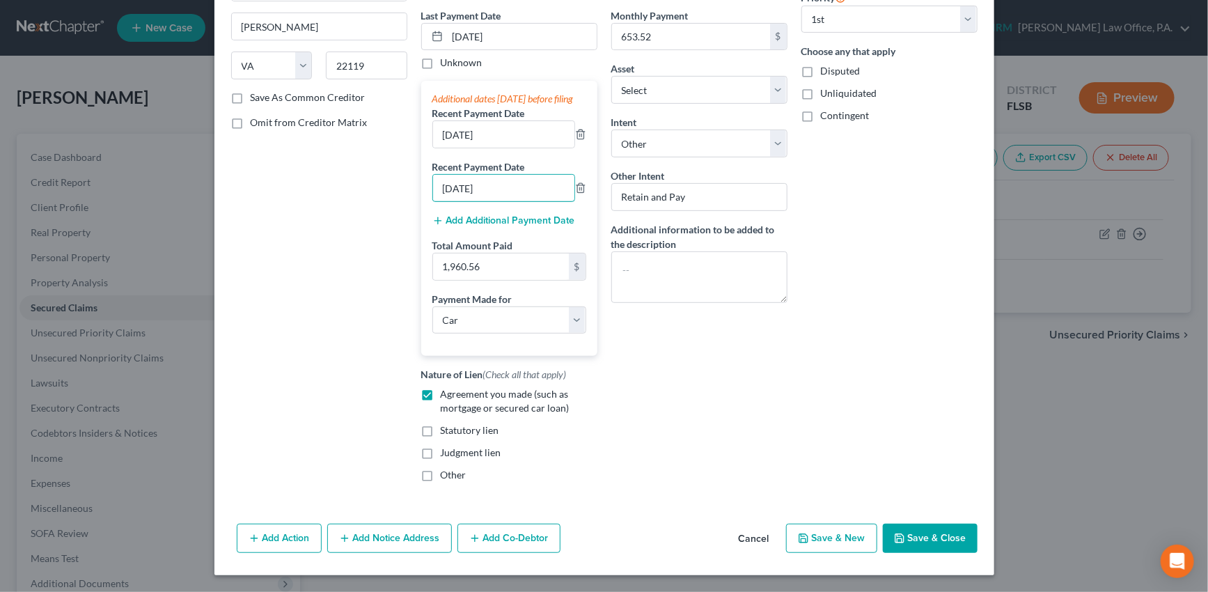
type input "07/01/2025"
click at [914, 531] on button "Save & Close" at bounding box center [930, 538] width 95 height 29
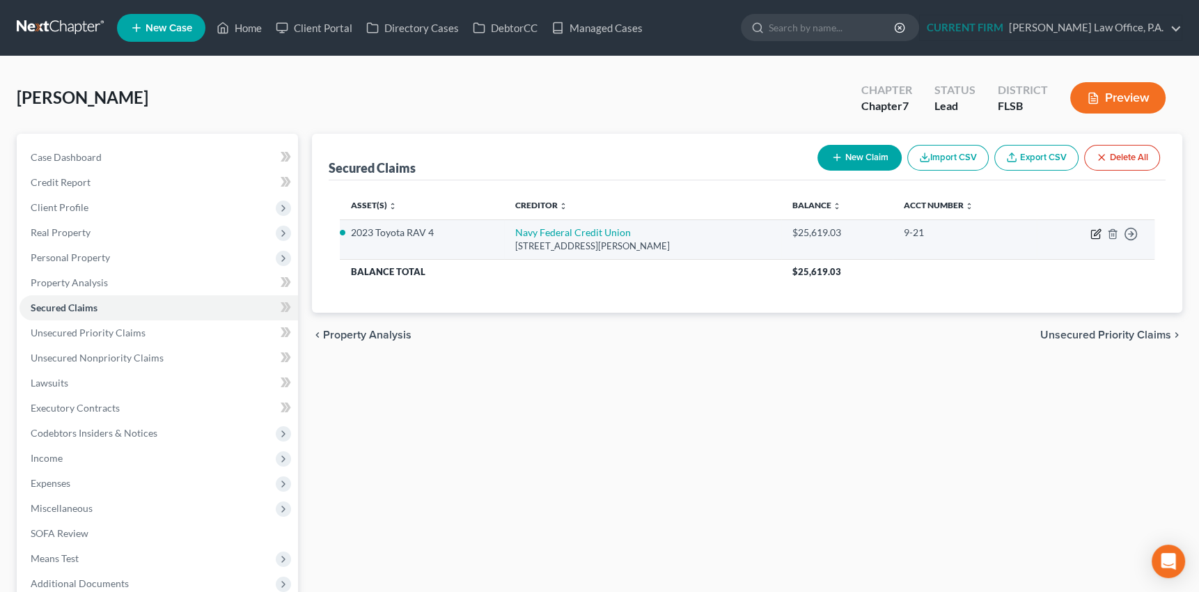
click at [1097, 230] on icon "button" at bounding box center [1096, 233] width 11 height 11
select select "48"
select select "0"
select select "4"
select select "0"
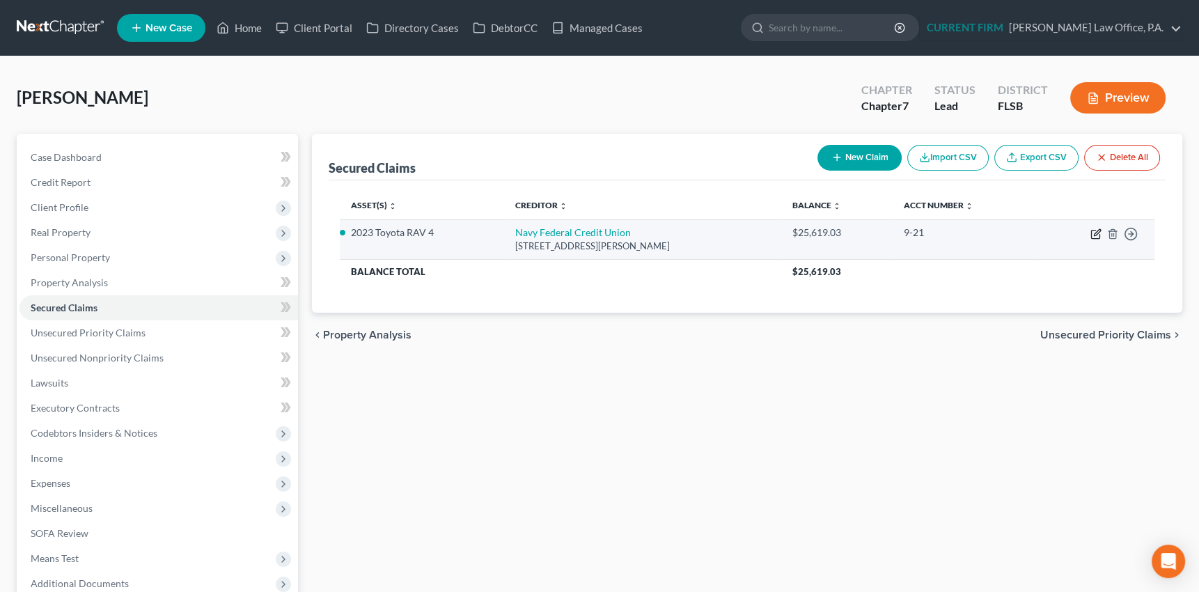
select select "0"
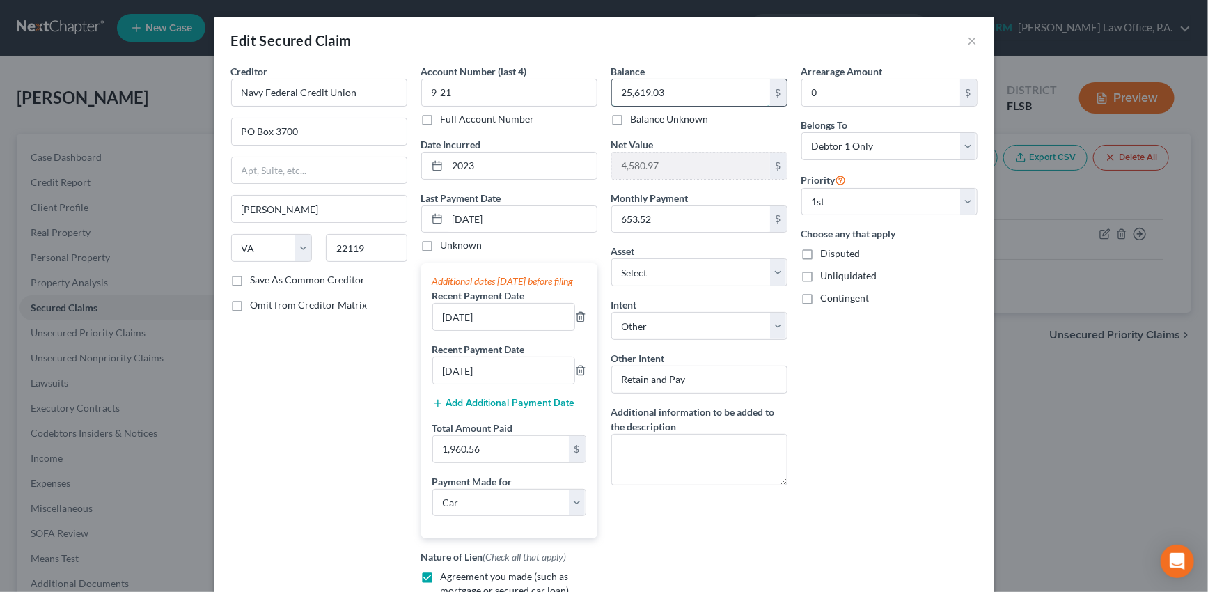
click at [674, 91] on input "25,619.03" at bounding box center [691, 92] width 158 height 26
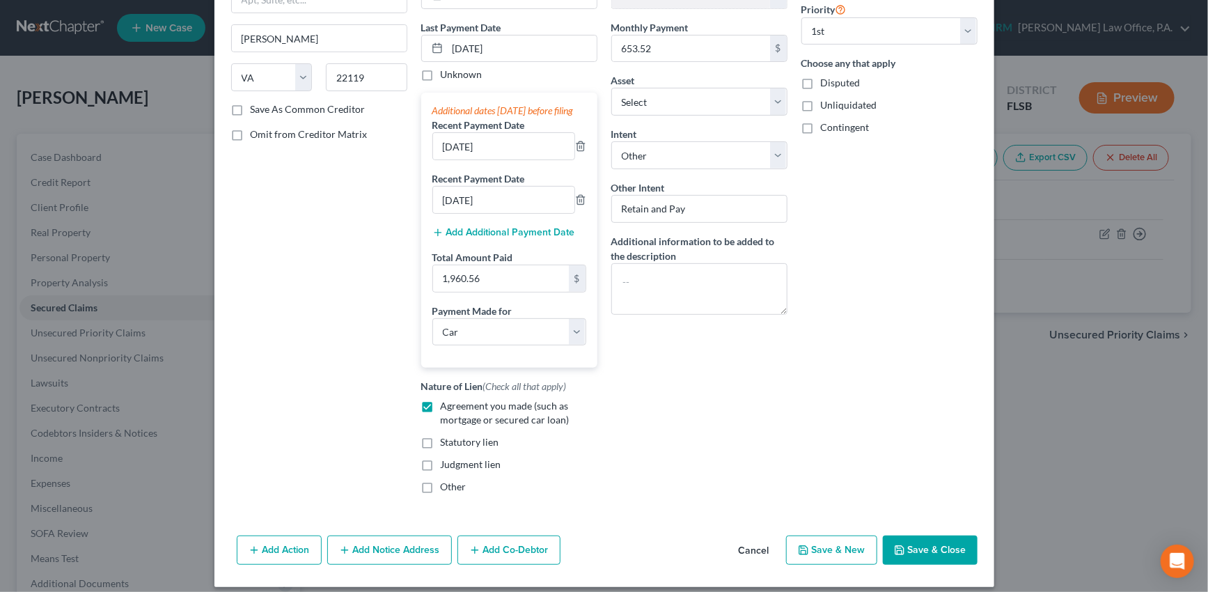
scroll to position [195, 0]
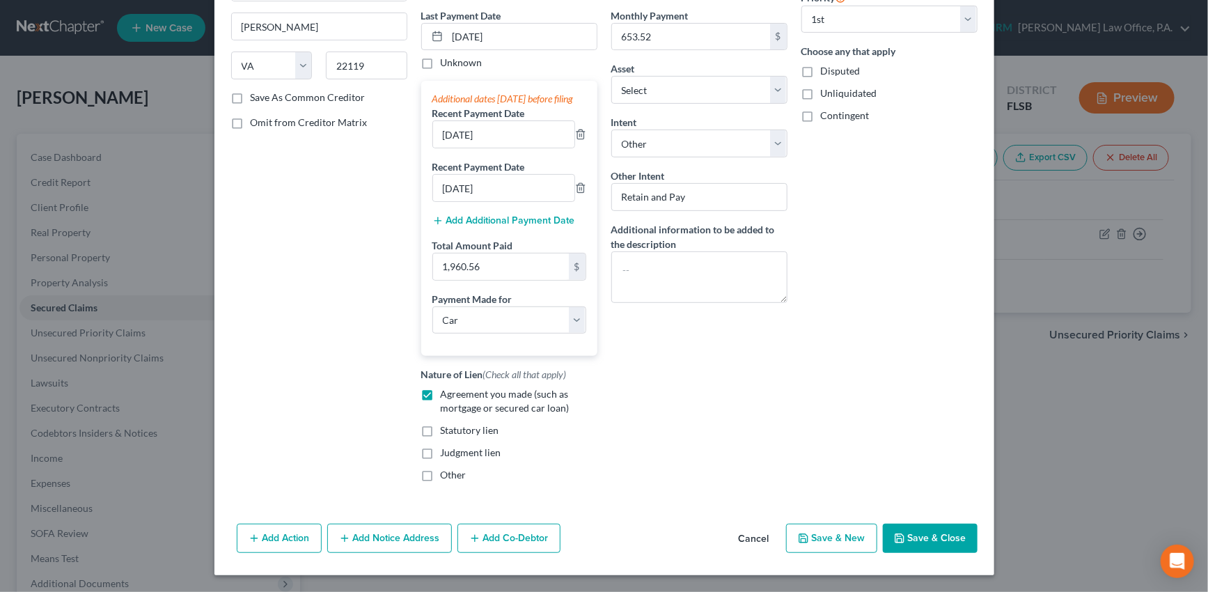
type input "25,075.21"
click at [919, 531] on button "Save & Close" at bounding box center [930, 538] width 95 height 29
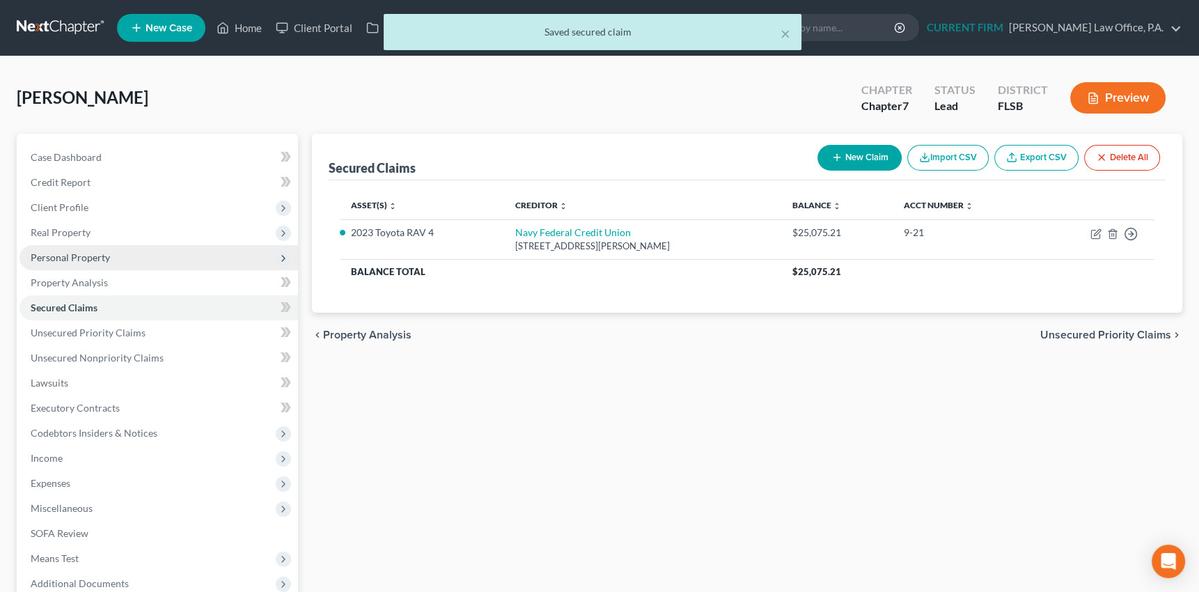
click at [72, 258] on span "Personal Property" at bounding box center [70, 257] width 79 height 12
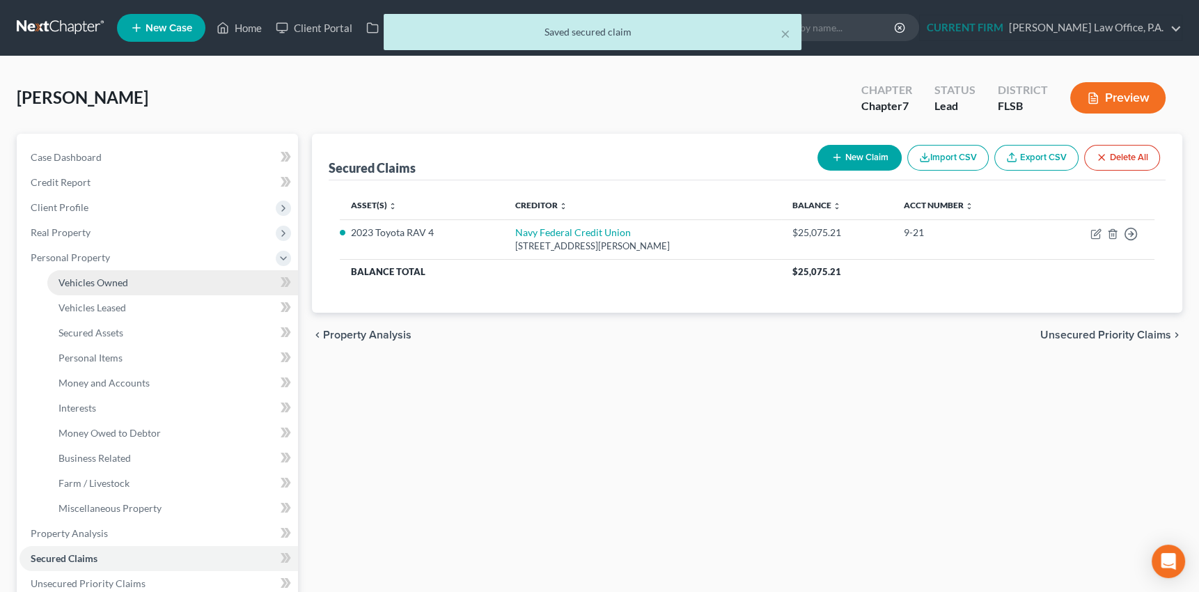
click at [77, 281] on span "Vehicles Owned" at bounding box center [93, 282] width 70 height 12
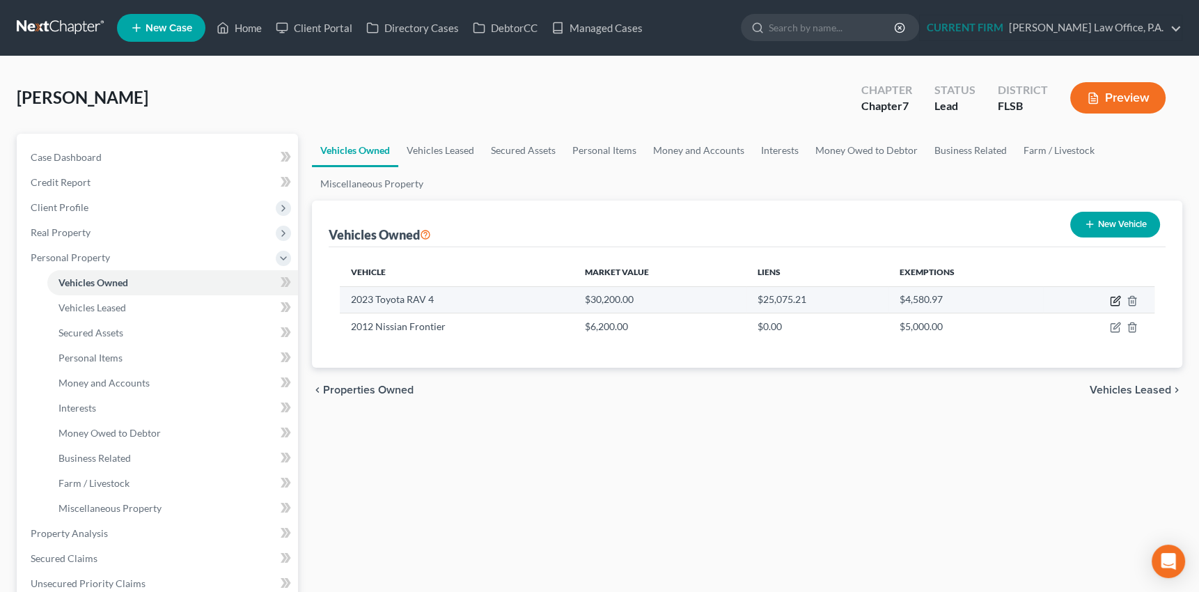
click at [1115, 298] on icon "button" at bounding box center [1117, 299] width 6 height 6
select select "0"
select select "3"
select select "1"
select select "0"
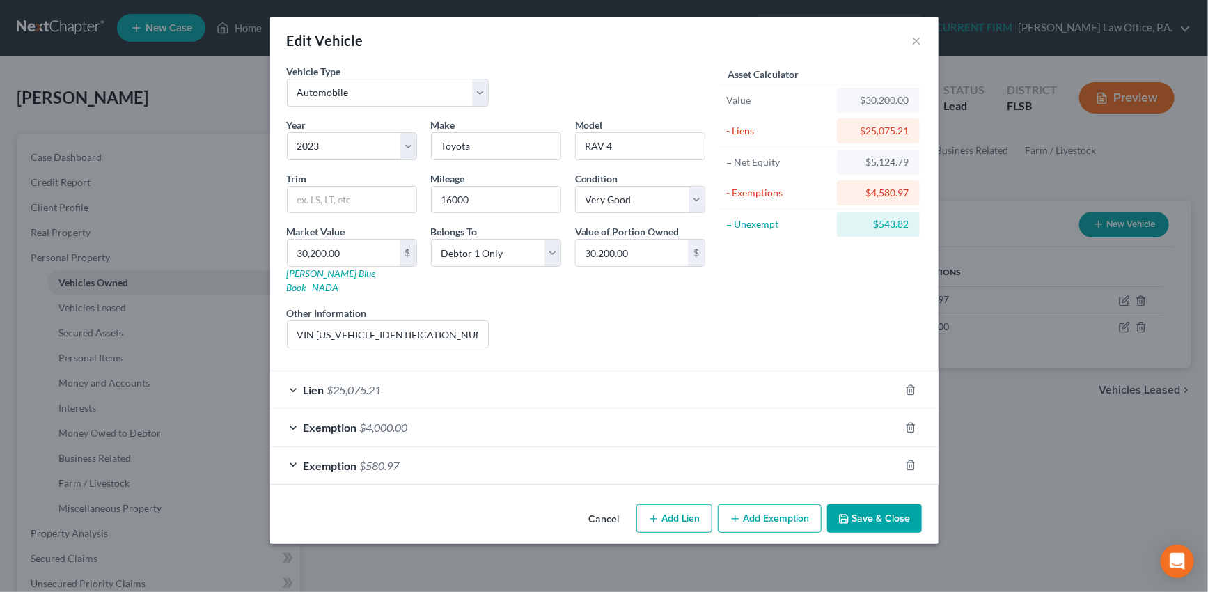
click at [797, 452] on div "Exemption $580.97" at bounding box center [585, 465] width 630 height 37
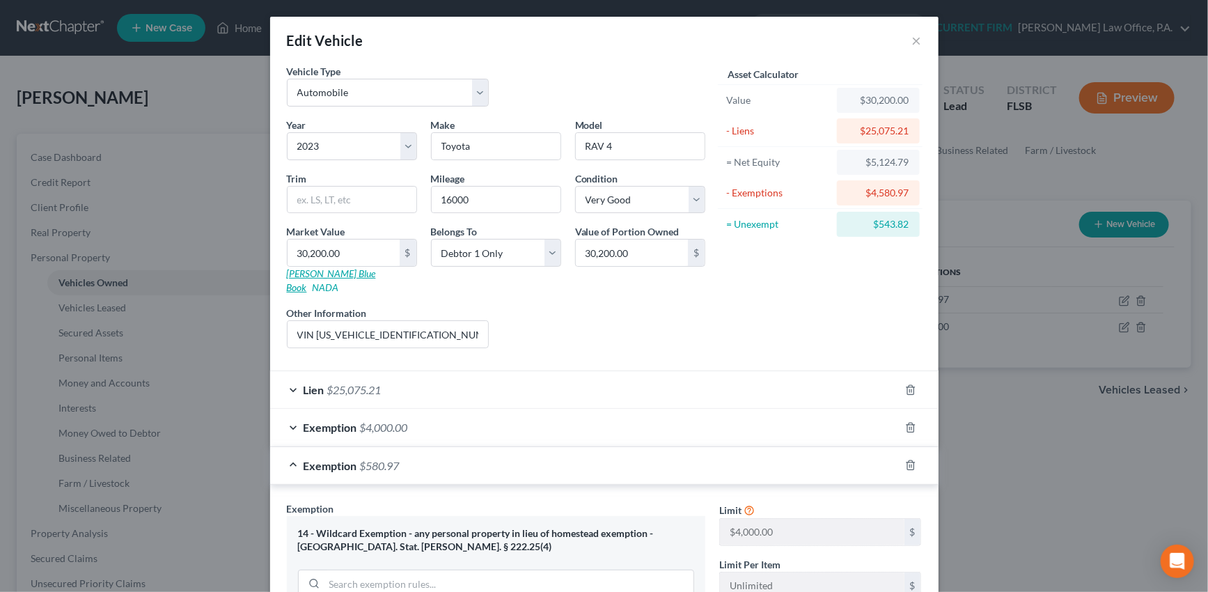
click at [315, 276] on link "[PERSON_NAME] Blue Book" at bounding box center [331, 280] width 89 height 26
click at [467, 198] on input "16000" at bounding box center [496, 200] width 129 height 26
drag, startPoint x: 467, startPoint y: 198, endPoint x: 430, endPoint y: 203, distance: 37.2
click at [432, 203] on input "16000" at bounding box center [496, 200] width 129 height 26
type input "23500"
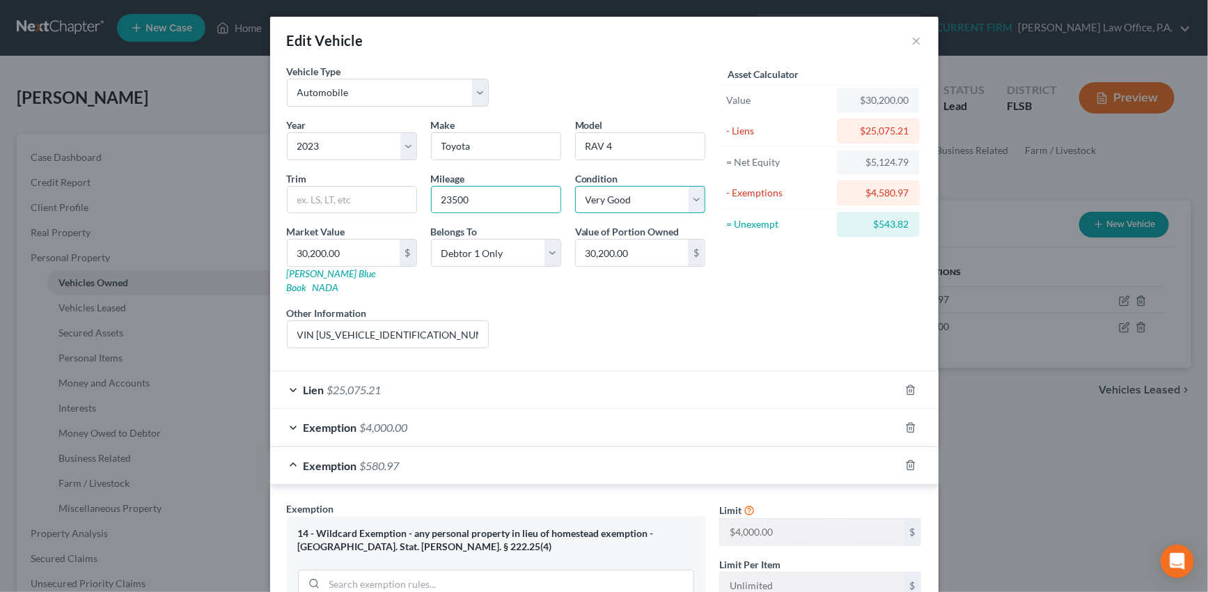
click at [689, 201] on select "Select Excellent Very Good Good Fair Poor" at bounding box center [640, 200] width 130 height 28
select select "2"
click at [575, 186] on select "Select Excellent Very Good Good Fair Poor" at bounding box center [640, 200] width 130 height 28
click at [343, 256] on input "30,200.00" at bounding box center [344, 253] width 112 height 26
type input "2"
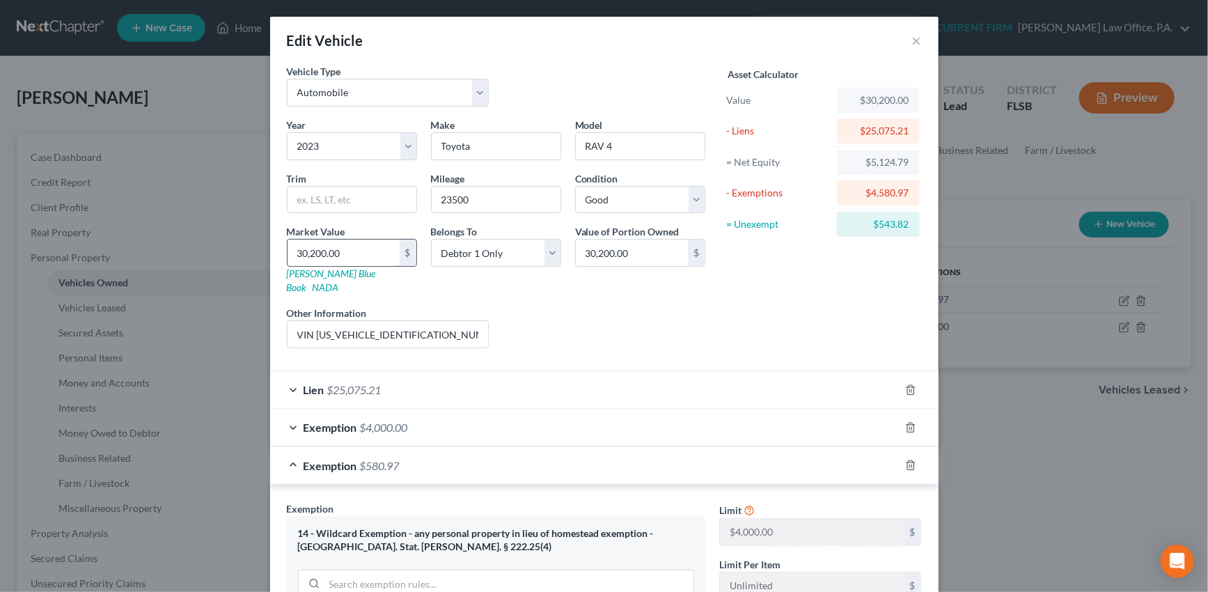
type input "2.00"
type input "28"
type input "28.00"
type input "280"
type input "280.00"
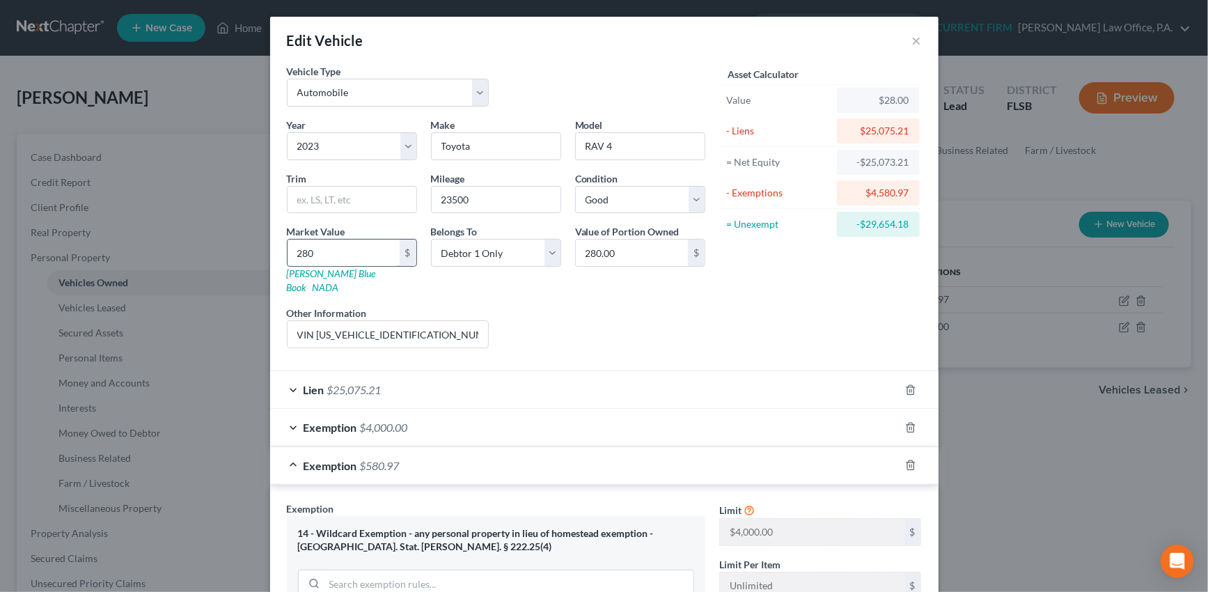
type input "2808"
type input "2,808.00"
type input "2,8082"
type input "28,082.00"
type input "28,082"
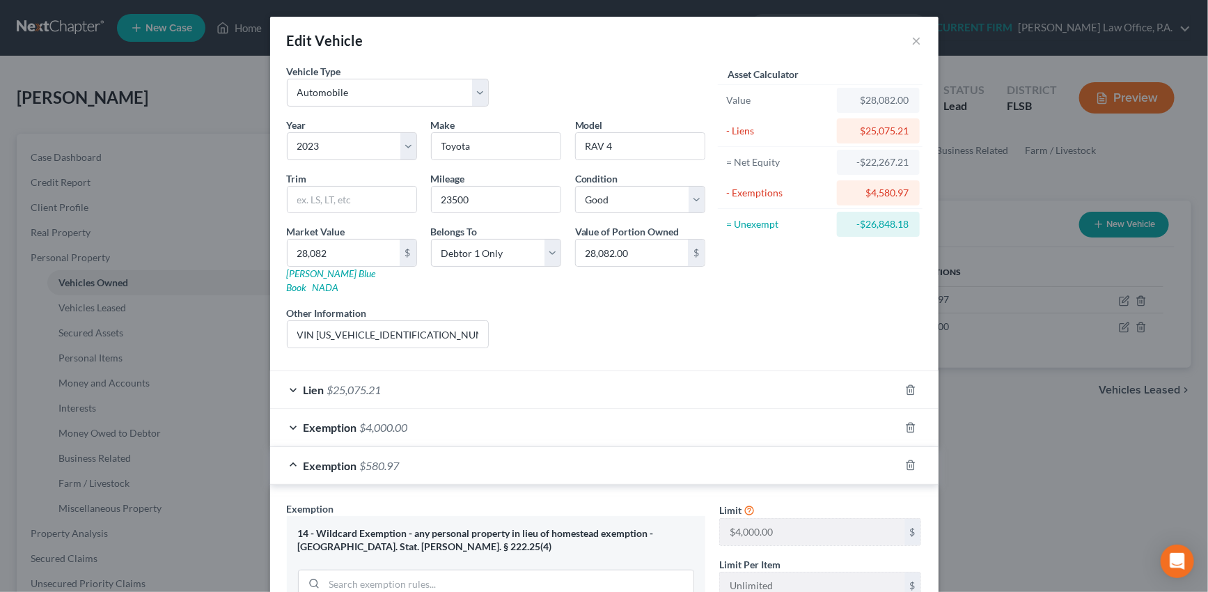
click at [662, 416] on div "Exemption $4,000.00" at bounding box center [585, 427] width 630 height 37
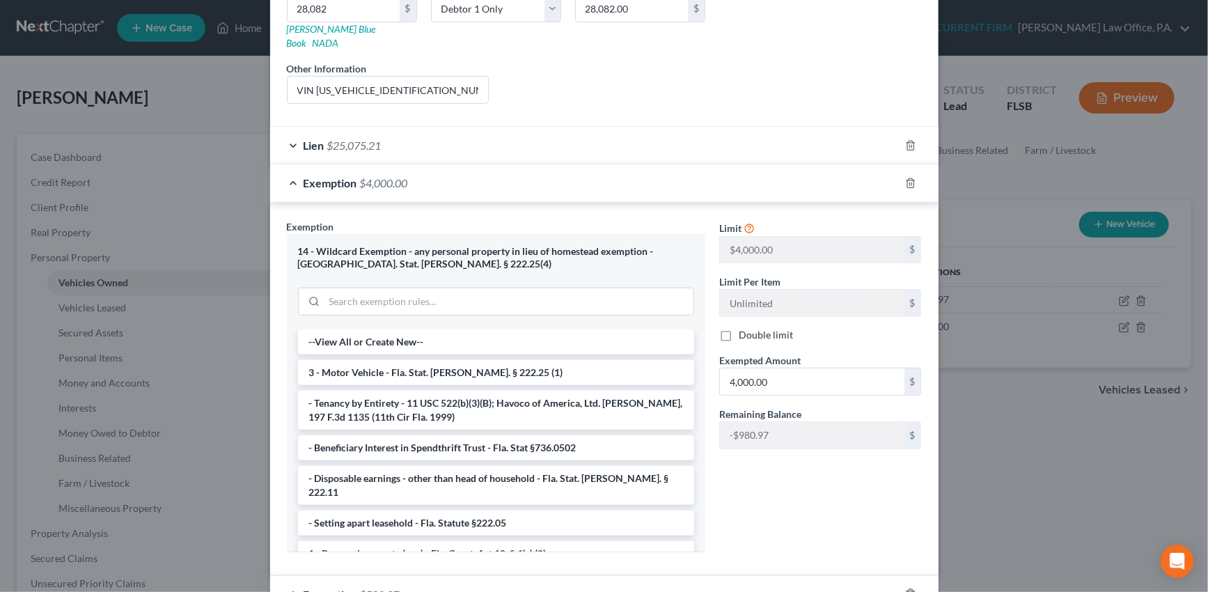
scroll to position [253, 0]
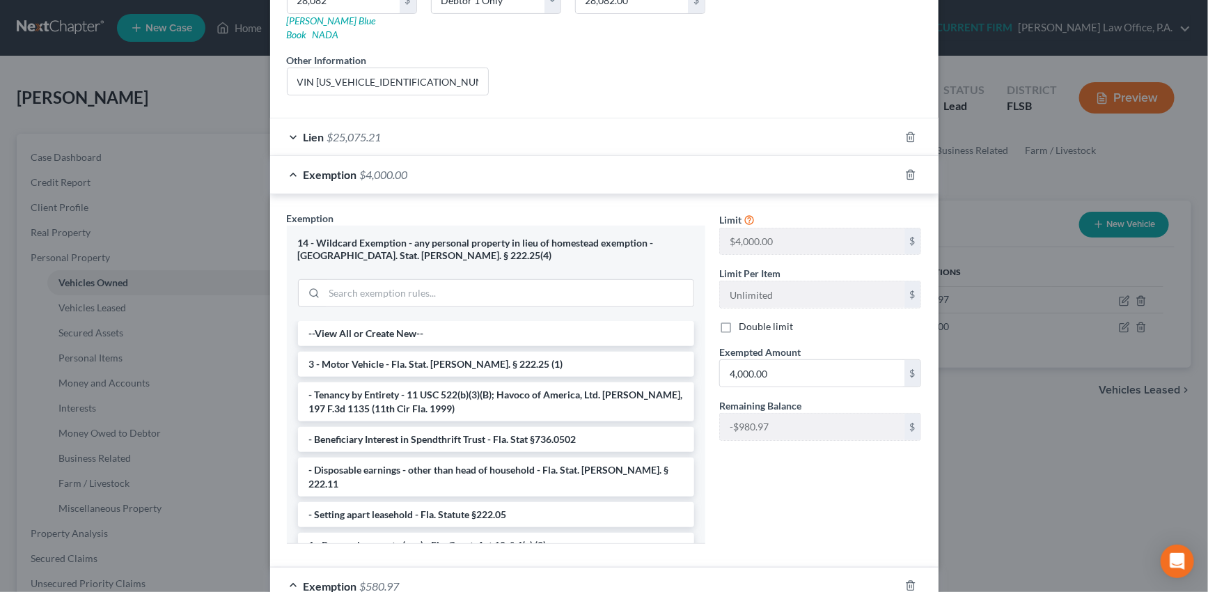
click at [751, 164] on div "Exemption $4,000.00" at bounding box center [585, 174] width 630 height 37
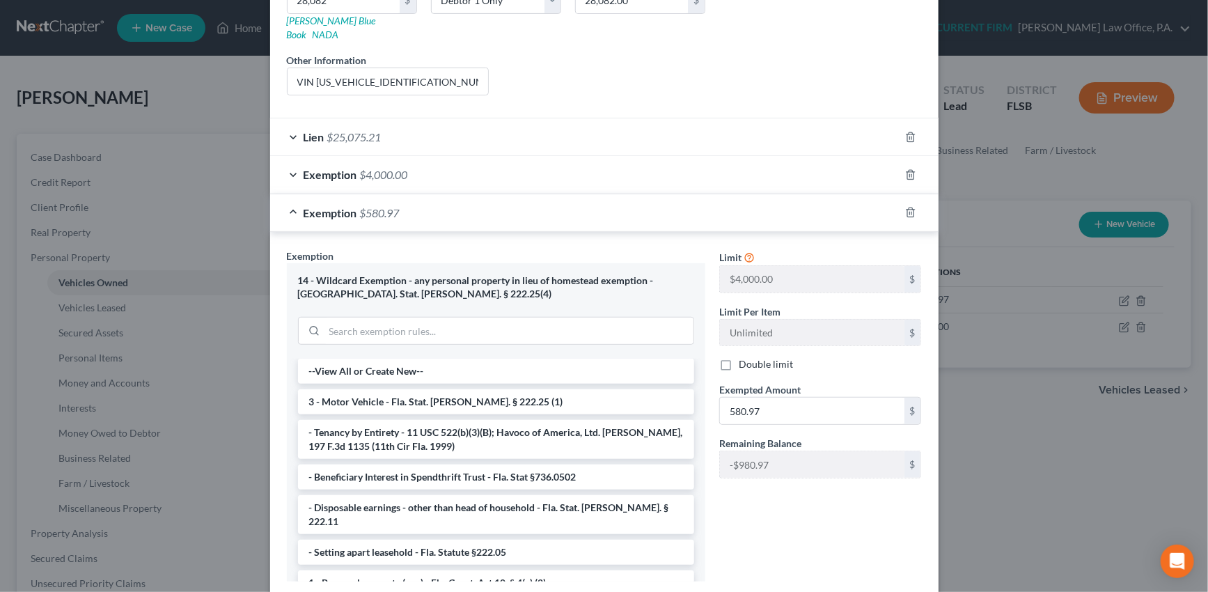
click at [759, 201] on div "Exemption $580.97" at bounding box center [585, 212] width 630 height 37
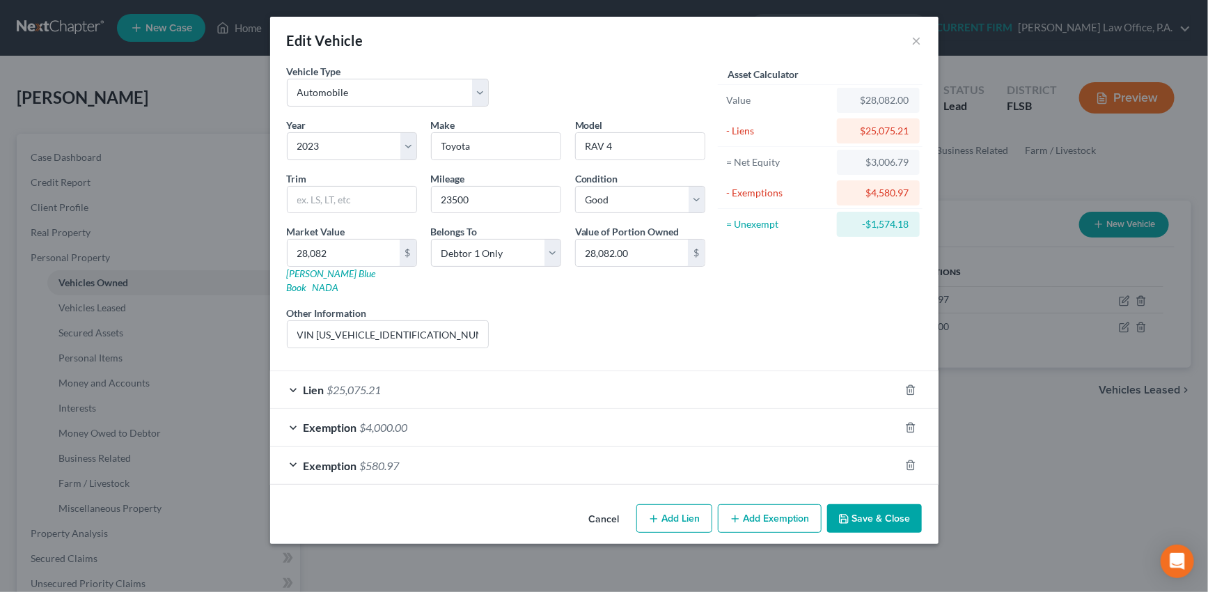
scroll to position [0, 0]
click at [756, 453] on div "Exemption $580.97" at bounding box center [585, 465] width 630 height 37
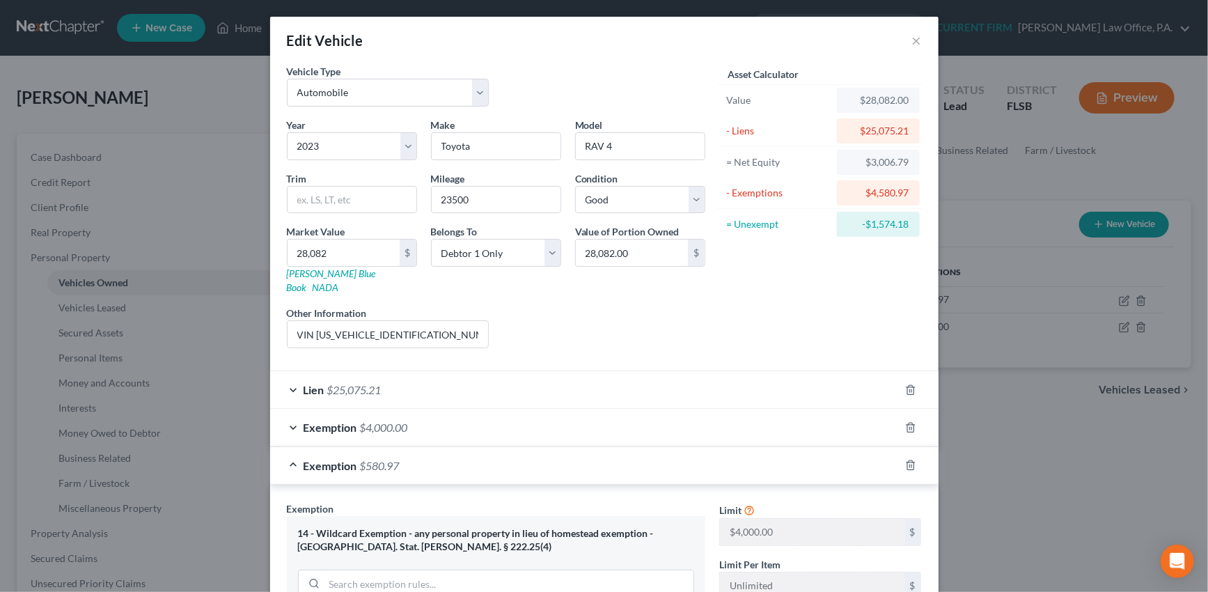
click at [756, 409] on div "Exemption $4,000.00" at bounding box center [585, 427] width 630 height 37
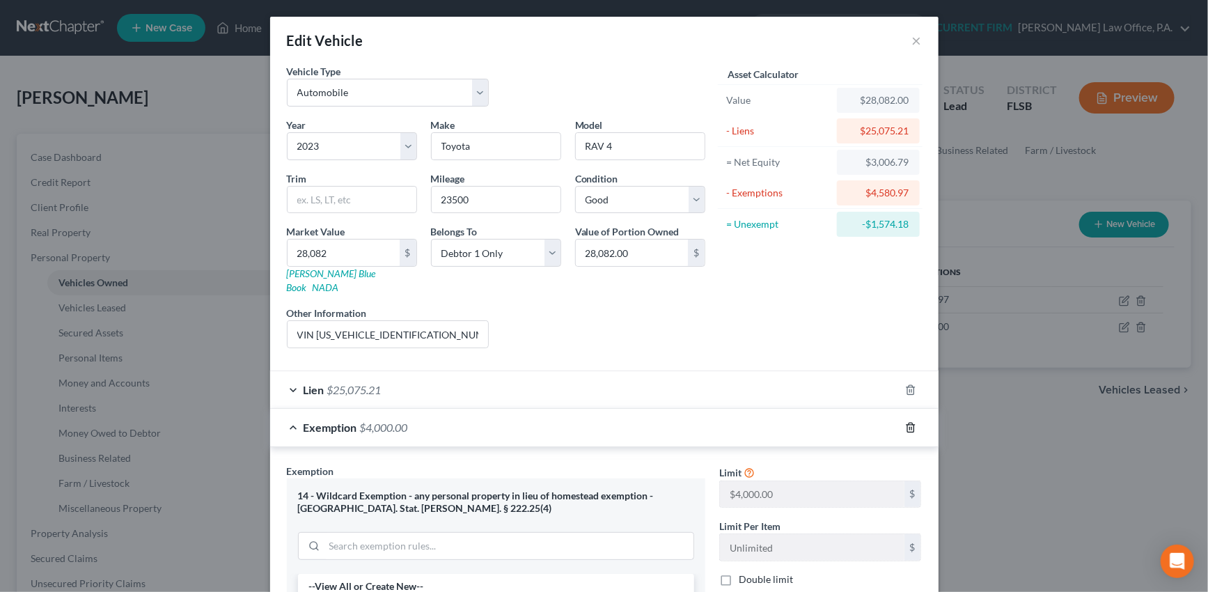
click at [910, 422] on icon "button" at bounding box center [910, 427] width 11 height 11
click at [912, 427] on line "button" at bounding box center [912, 428] width 0 height 3
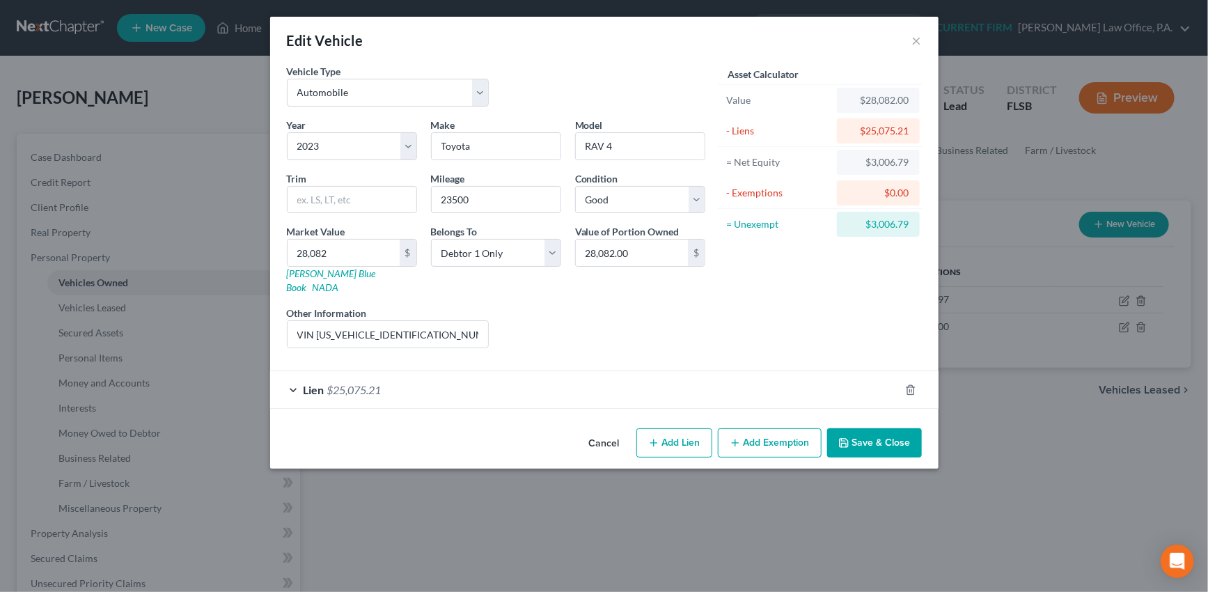
click at [754, 428] on button "Add Exemption" at bounding box center [770, 442] width 104 height 29
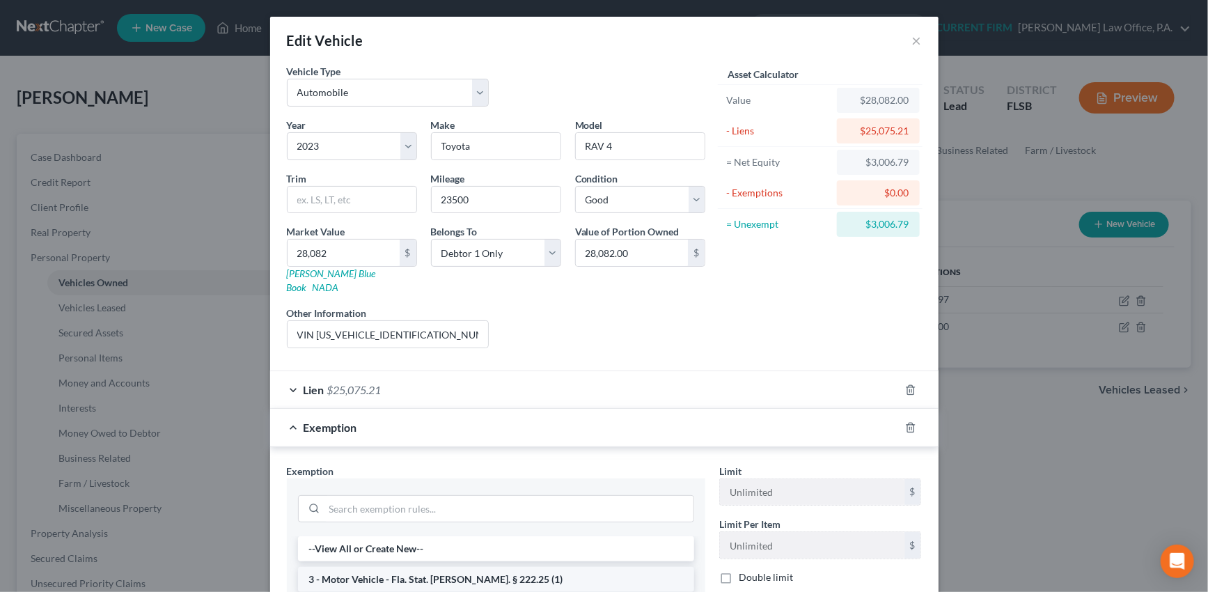
click at [557, 567] on li "3 - Motor Vehicle - Fla. Stat. Ann. § 222.25 (1)" at bounding box center [496, 579] width 396 height 25
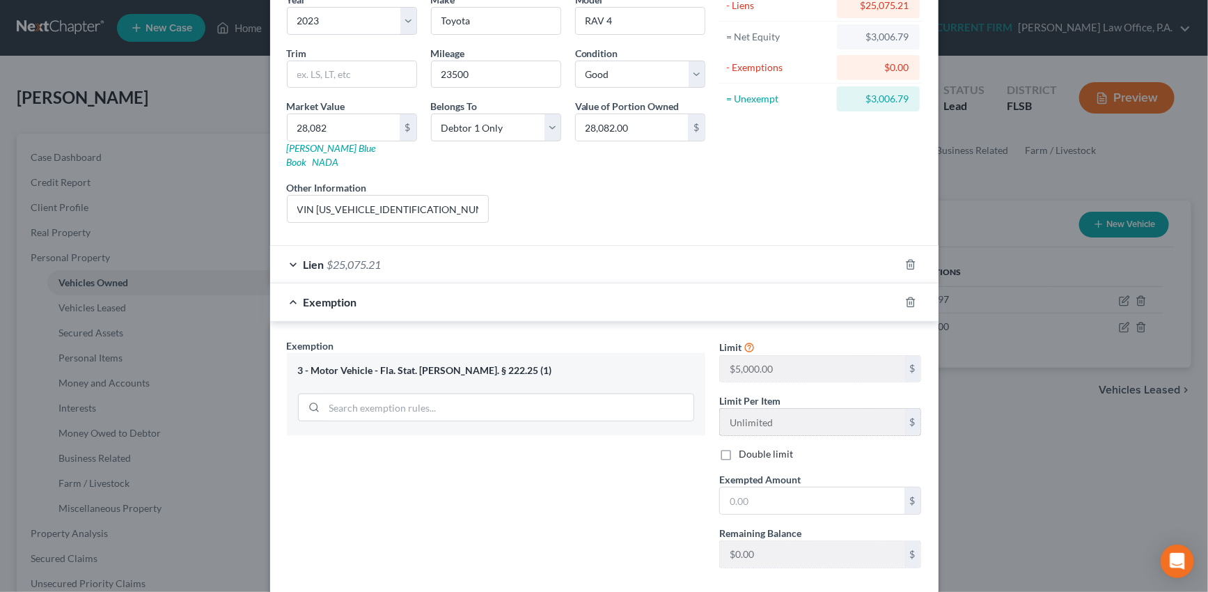
scroll to position [126, 0]
click at [787, 487] on input "text" at bounding box center [812, 500] width 185 height 26
type input "3,006.79"
click at [800, 288] on div "Exemption $3,006.79" at bounding box center [585, 301] width 630 height 37
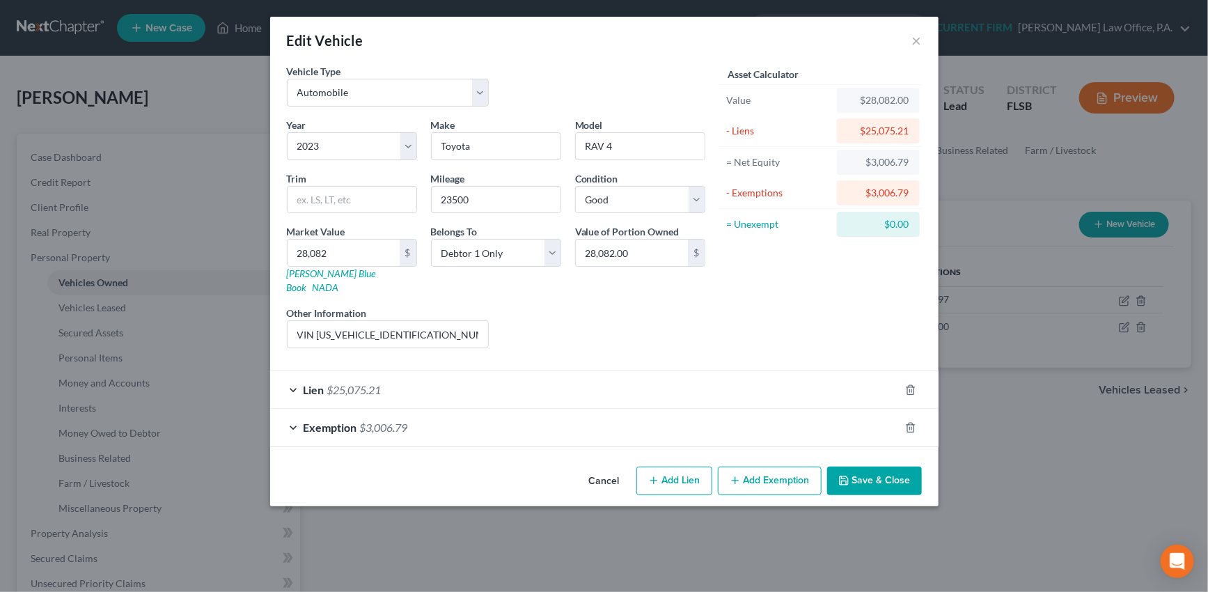
scroll to position [0, 0]
click at [871, 472] on button "Save & Close" at bounding box center [874, 481] width 95 height 29
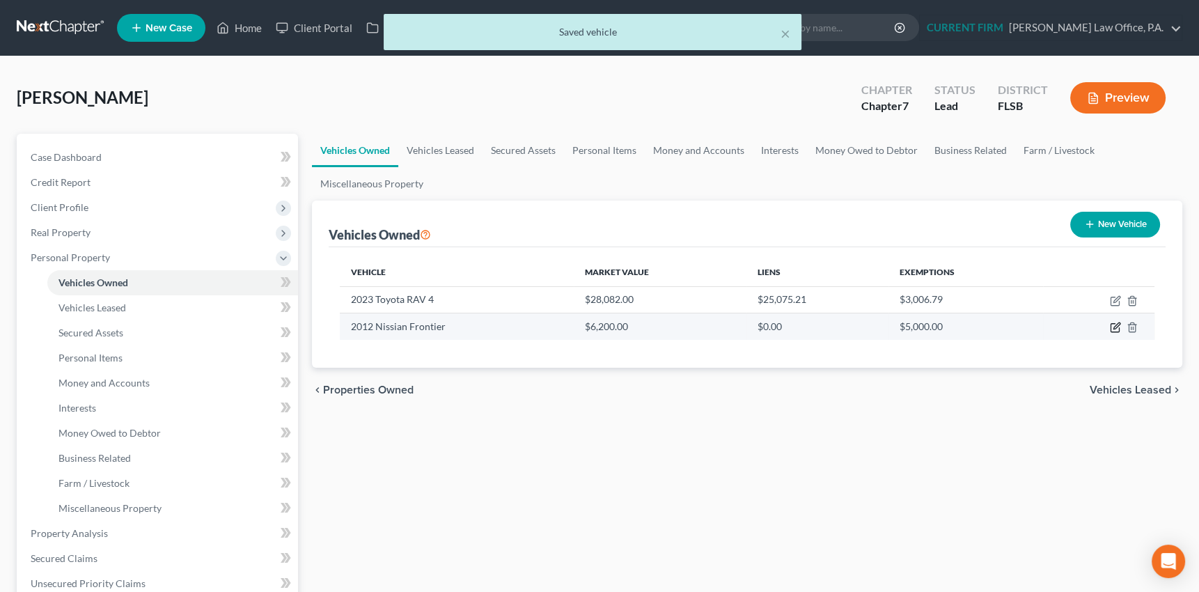
click at [1114, 323] on icon "button" at bounding box center [1115, 327] width 11 height 11
select select "0"
select select "14"
select select "2"
select select "0"
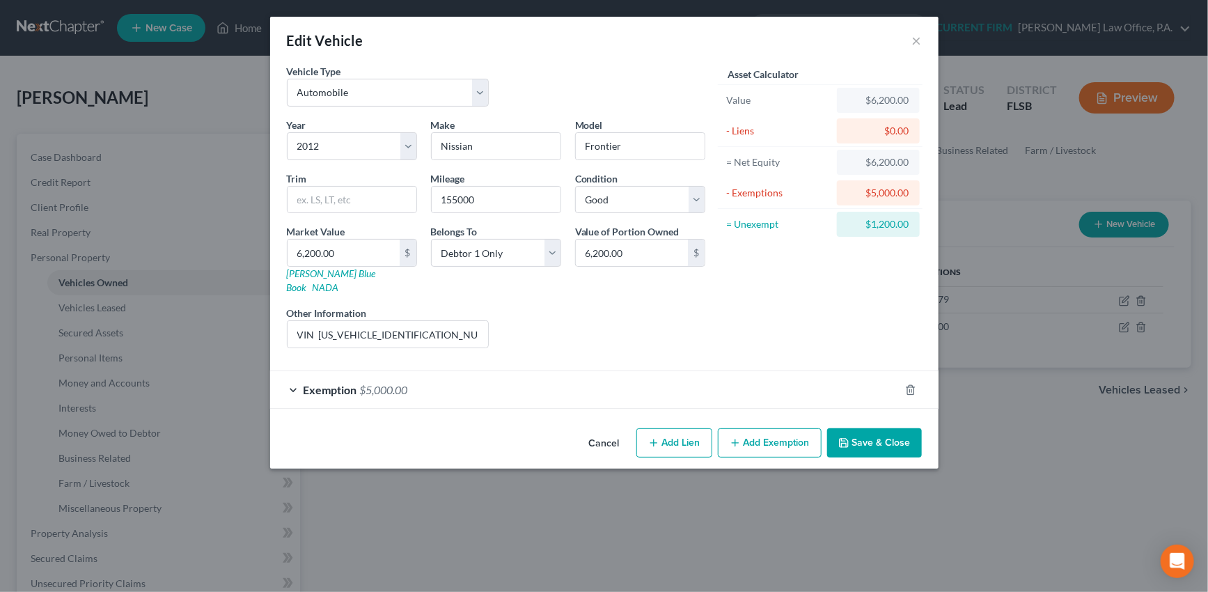
click at [742, 371] on div "Exemption $5,000.00" at bounding box center [585, 389] width 630 height 37
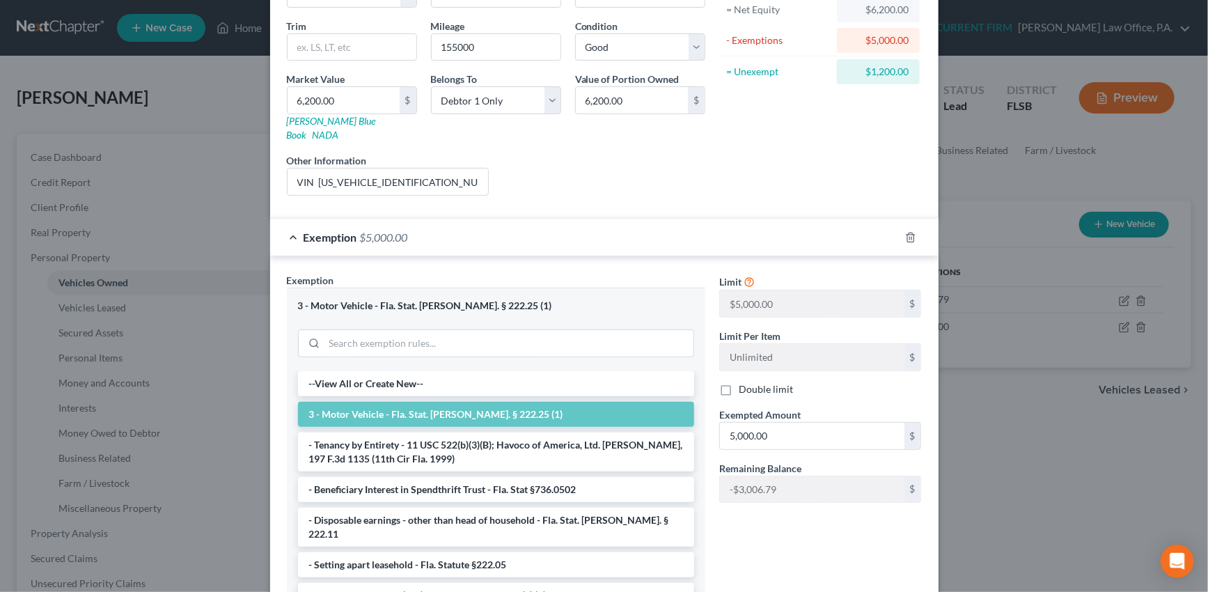
scroll to position [189, 0]
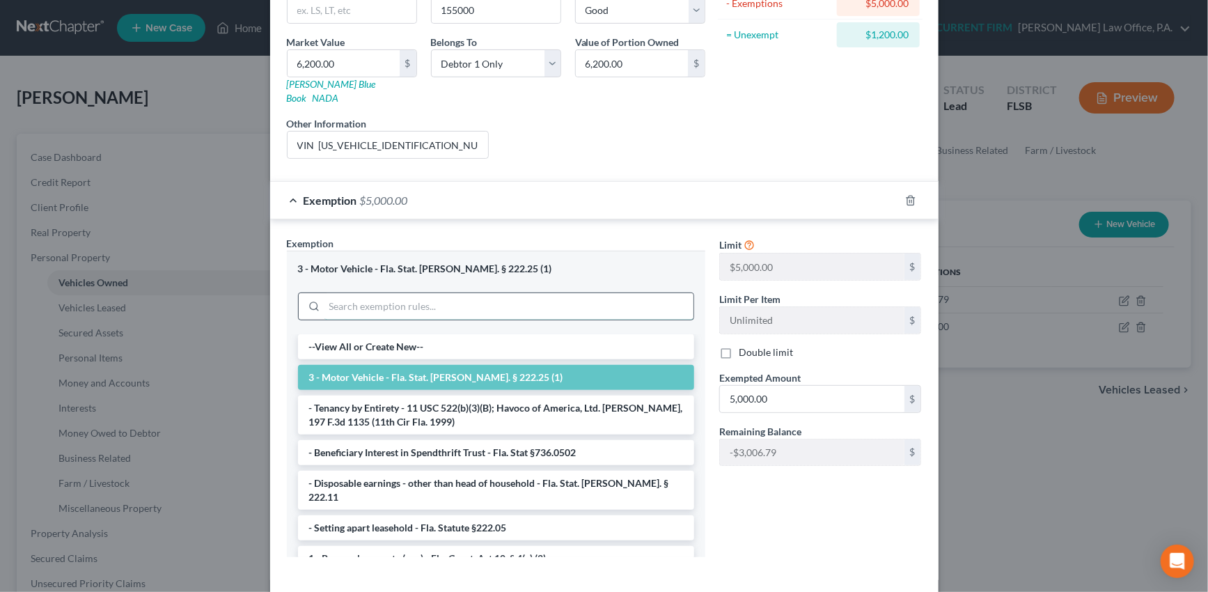
click at [458, 293] on input "search" at bounding box center [509, 306] width 369 height 26
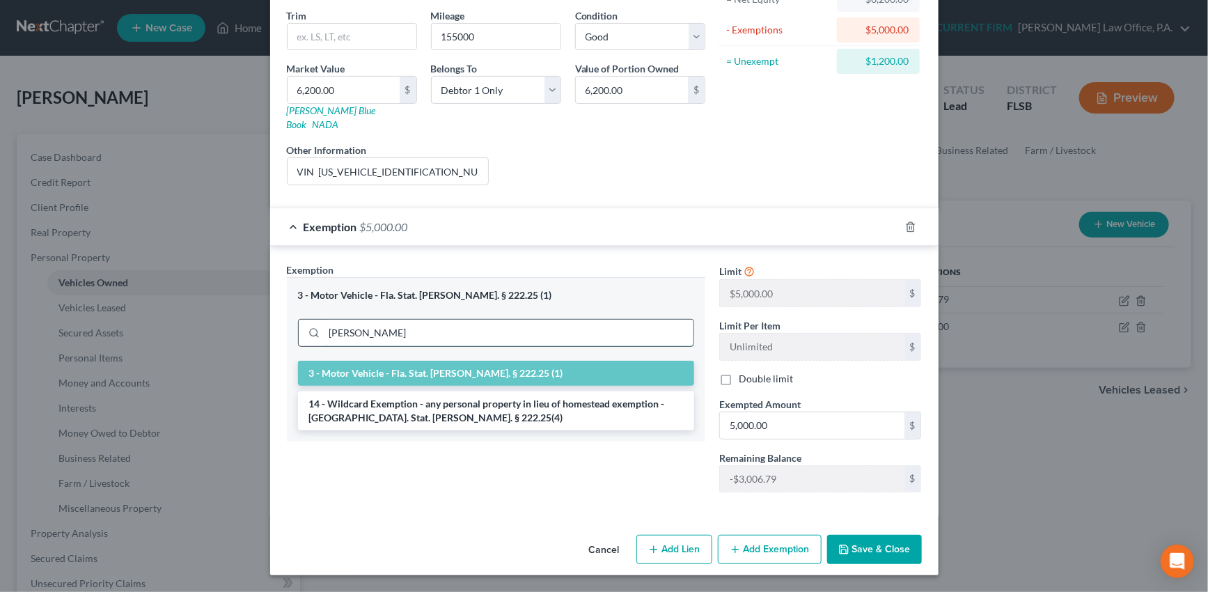
scroll to position [147, 0]
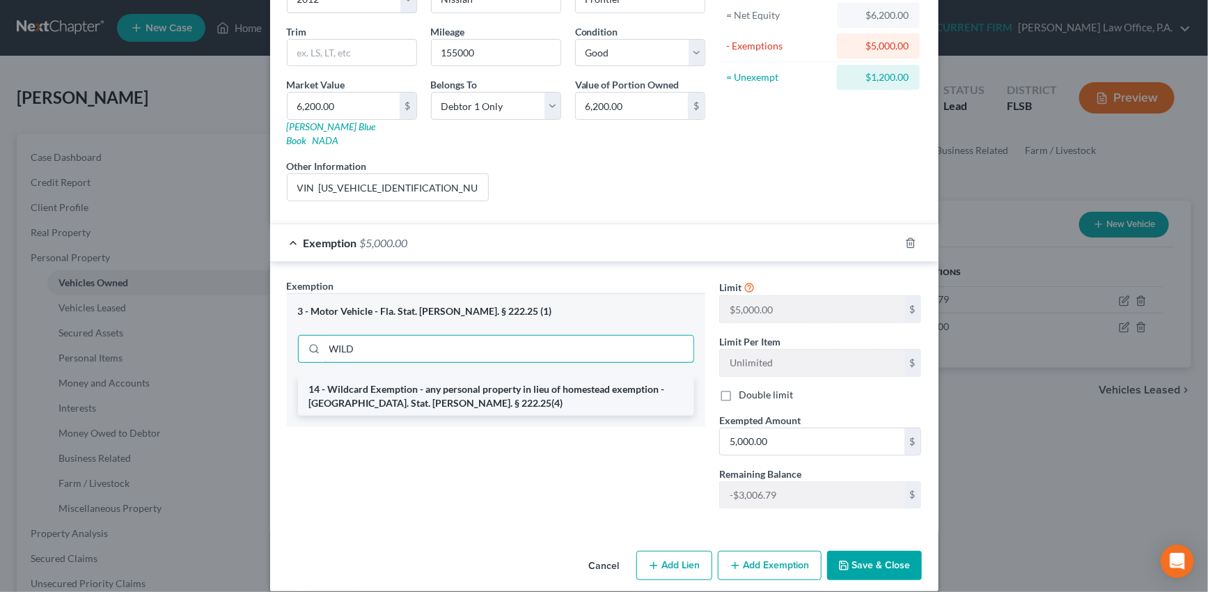
type input "WILD"
click at [488, 377] on li "14 - Wildcard Exemption - any personal property in lieu of homestead exemption …" at bounding box center [496, 396] width 396 height 39
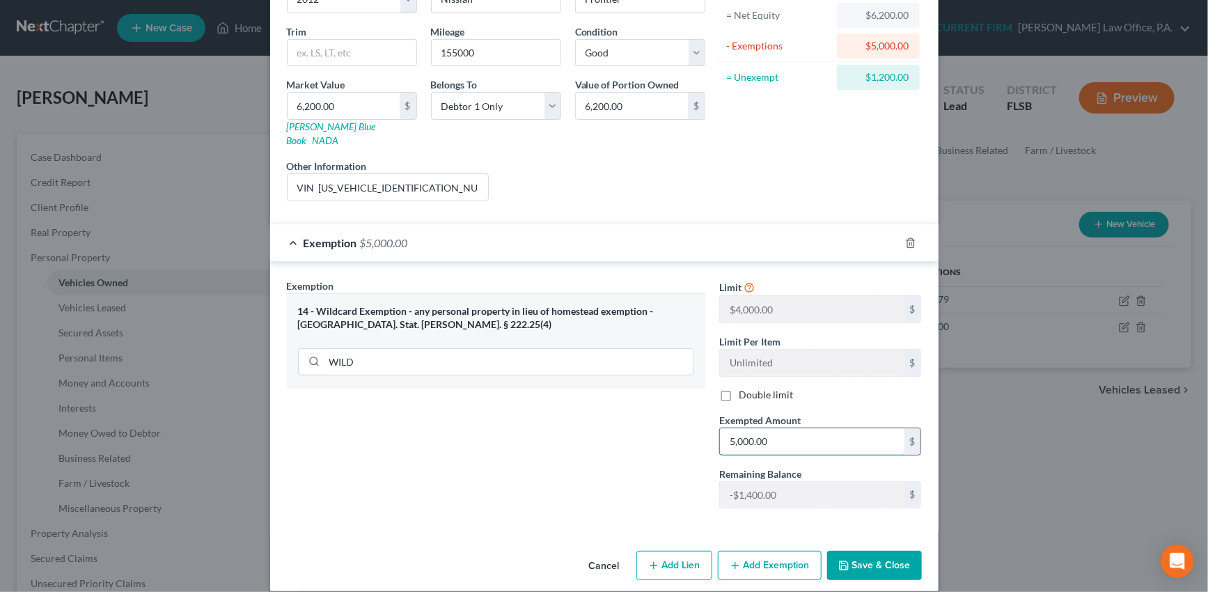
click at [774, 428] on input "5,000.00" at bounding box center [812, 441] width 185 height 26
type input "3,600"
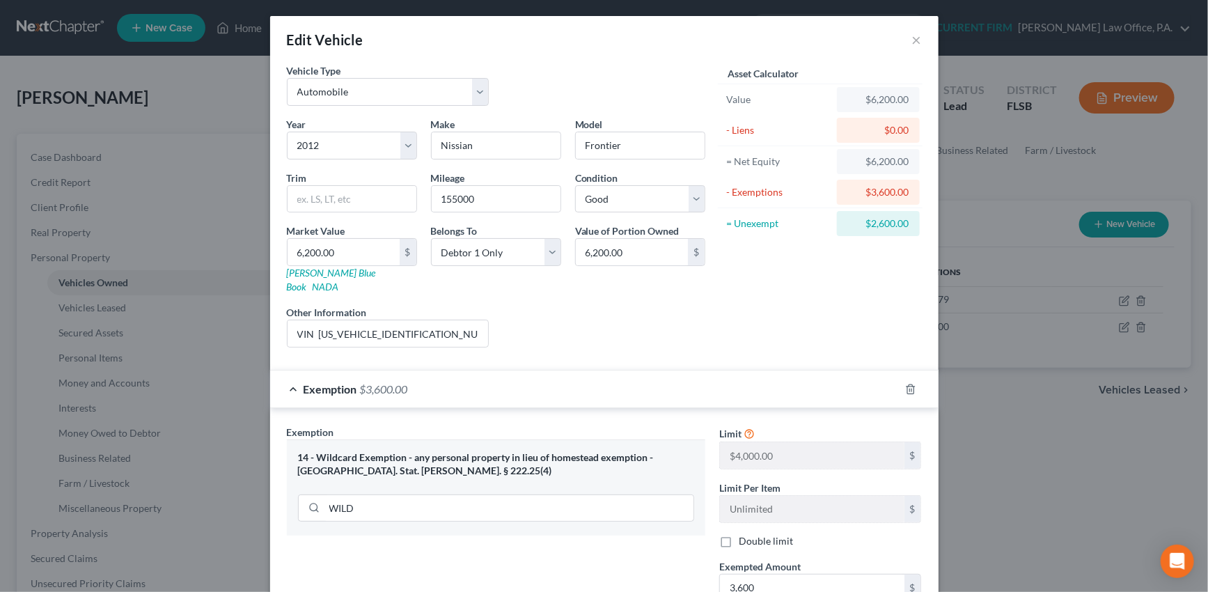
scroll to position [0, 0]
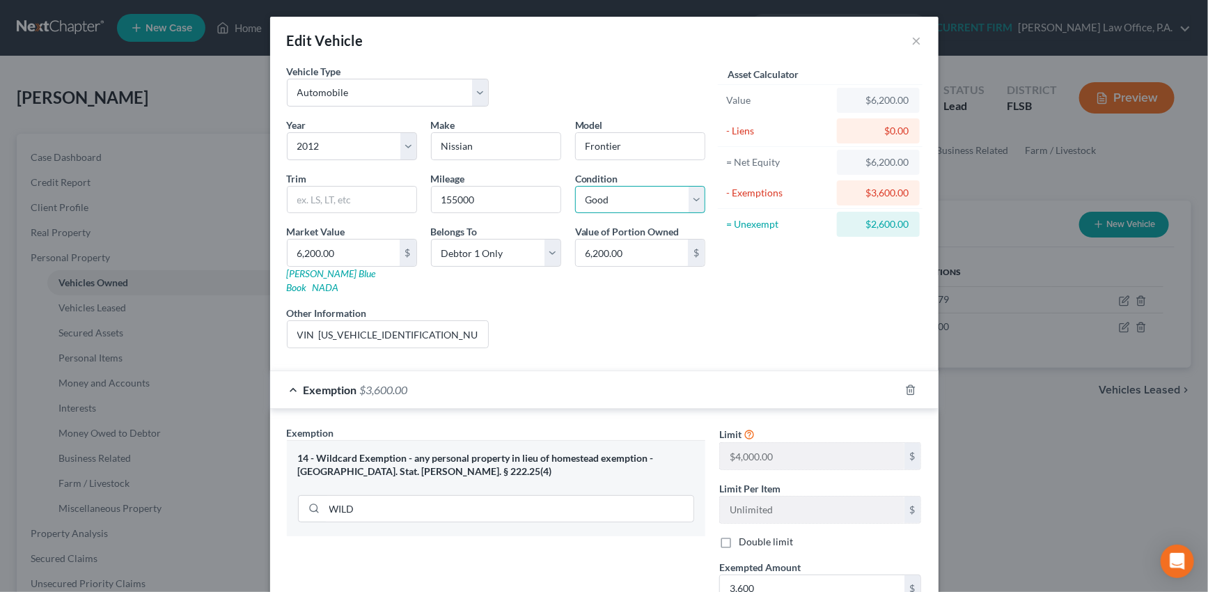
click at [692, 200] on select "Select Excellent Very Good Good Fair Poor" at bounding box center [640, 200] width 130 height 28
select select "3"
click at [575, 186] on select "Select Excellent Very Good Good Fair Poor" at bounding box center [640, 200] width 130 height 28
click at [484, 199] on input "155000" at bounding box center [496, 200] width 129 height 26
drag, startPoint x: 484, startPoint y: 199, endPoint x: 423, endPoint y: 203, distance: 60.7
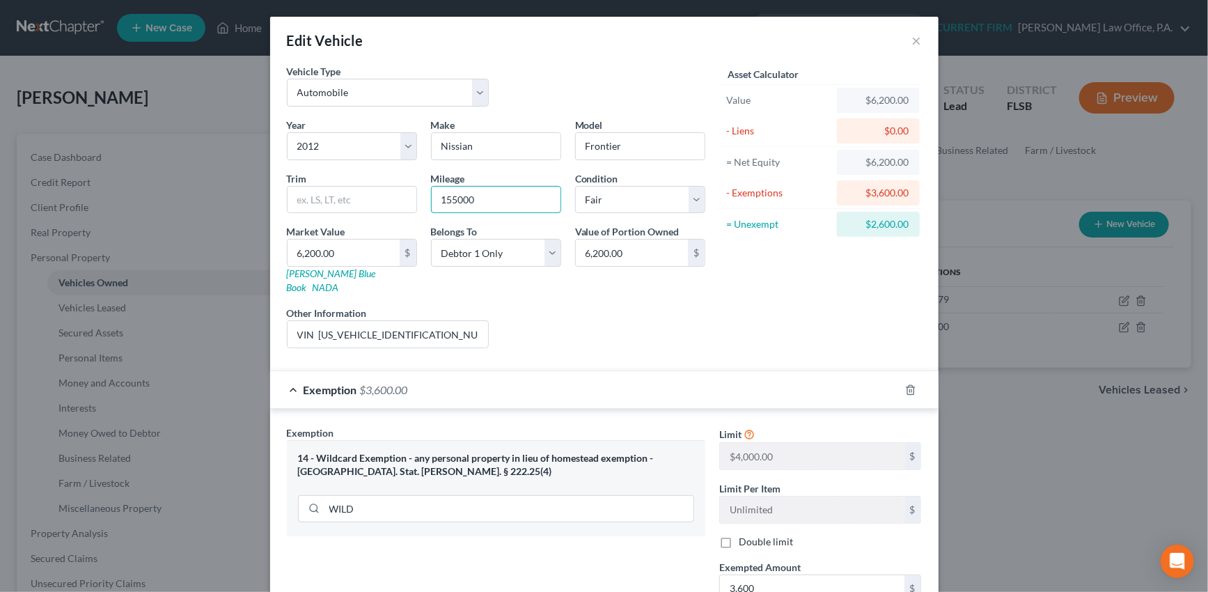
click at [424, 203] on div "Mileage 155000" at bounding box center [496, 192] width 144 height 42
click at [320, 271] on link "[PERSON_NAME] Blue Book" at bounding box center [331, 280] width 89 height 26
click at [333, 249] on input "6,200.00" at bounding box center [344, 253] width 112 height 26
click at [475, 197] on input "165000" at bounding box center [496, 200] width 129 height 26
drag, startPoint x: 475, startPoint y: 197, endPoint x: 424, endPoint y: 209, distance: 52.2
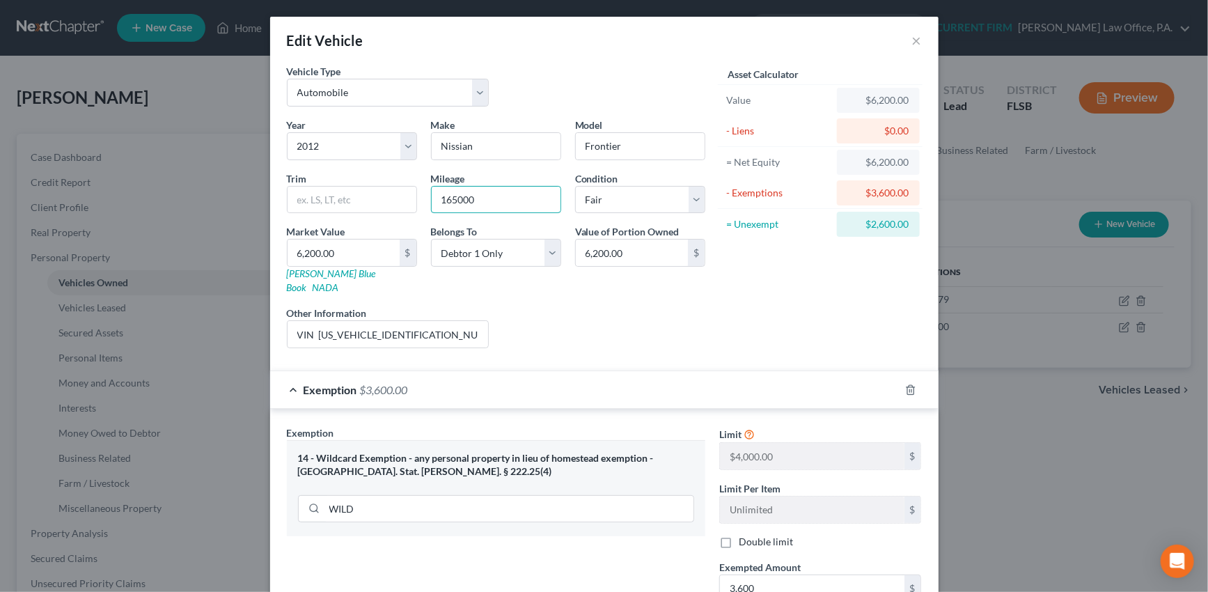
click at [424, 209] on div "Mileage 165000" at bounding box center [496, 192] width 144 height 42
type input "175000"
click at [344, 244] on input "6,200.00" at bounding box center [344, 253] width 112 height 26
type input "6"
type input "6.00"
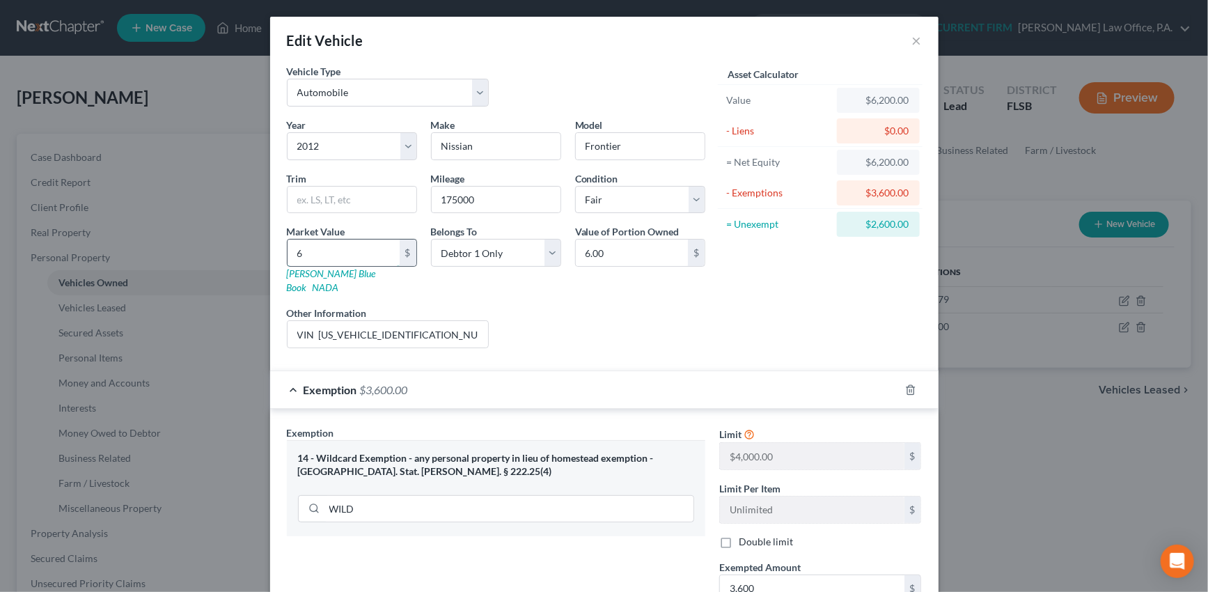
type input "60"
type input "60.00"
type input "600"
type input "600.00"
type input "6000"
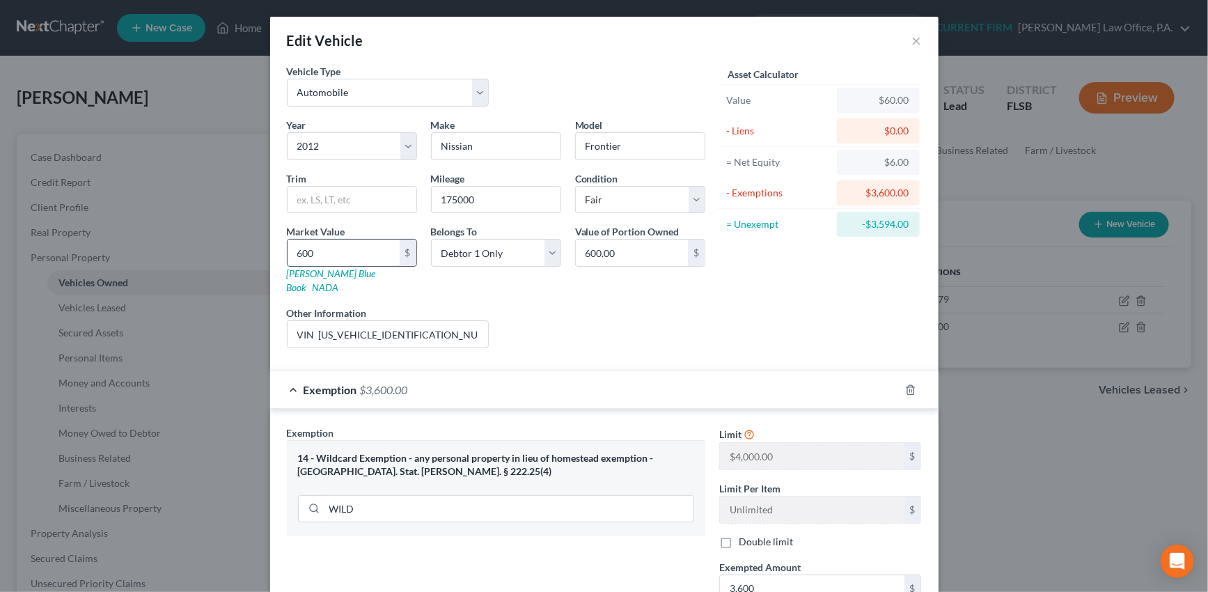
type input "6,000.00"
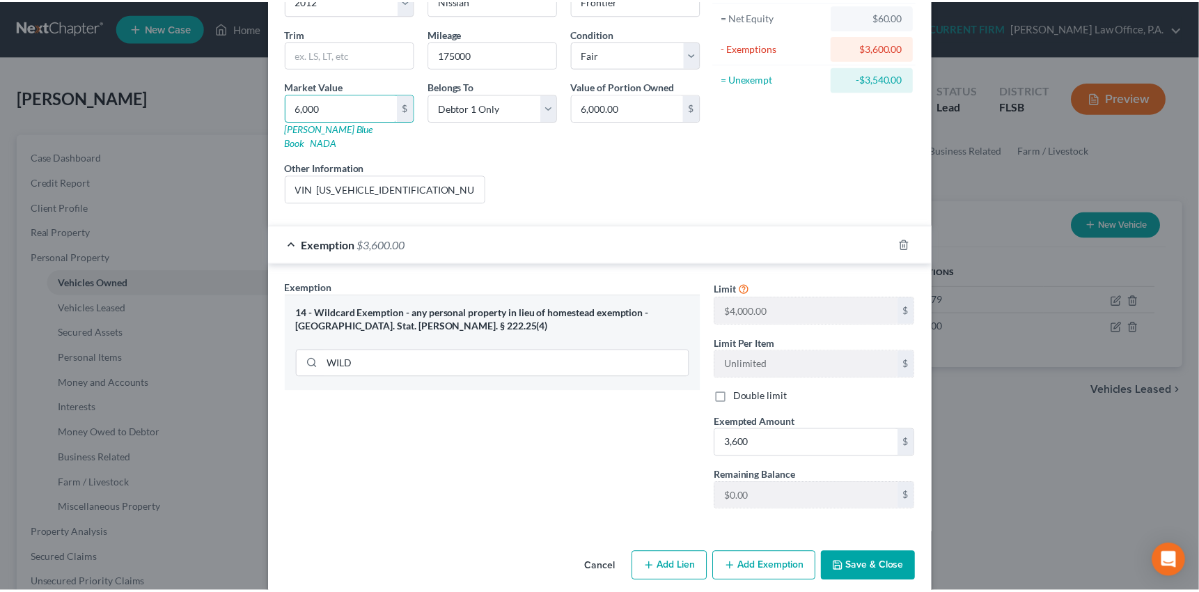
scroll to position [147, 0]
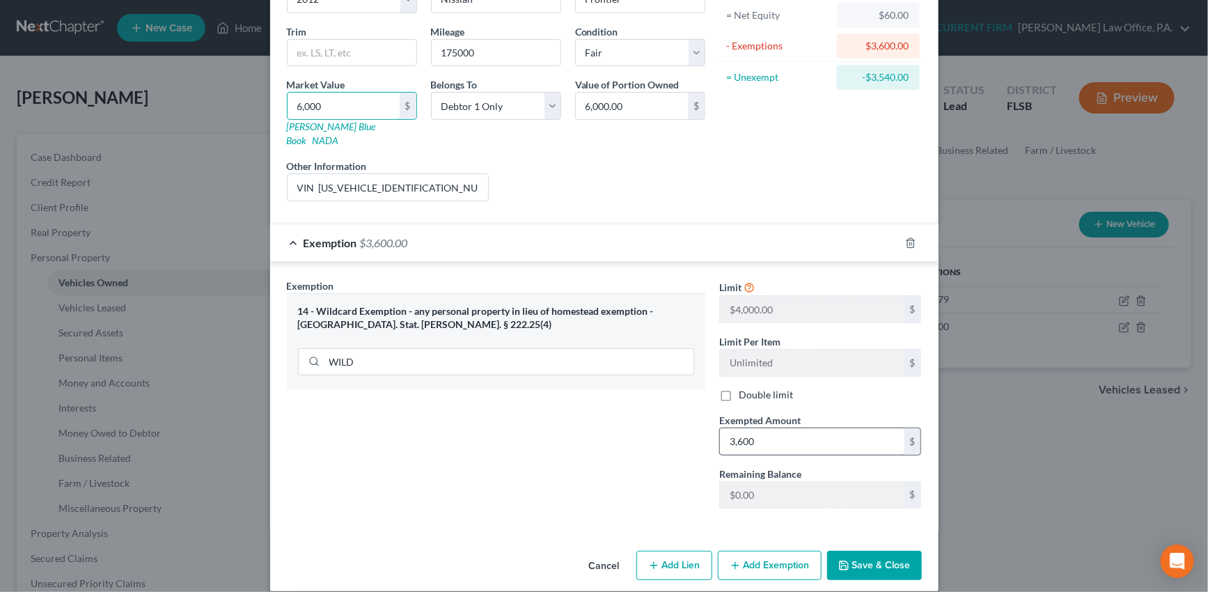
type input "6,000"
type input "3,600"
click at [875, 551] on button "Save & Close" at bounding box center [874, 565] width 95 height 29
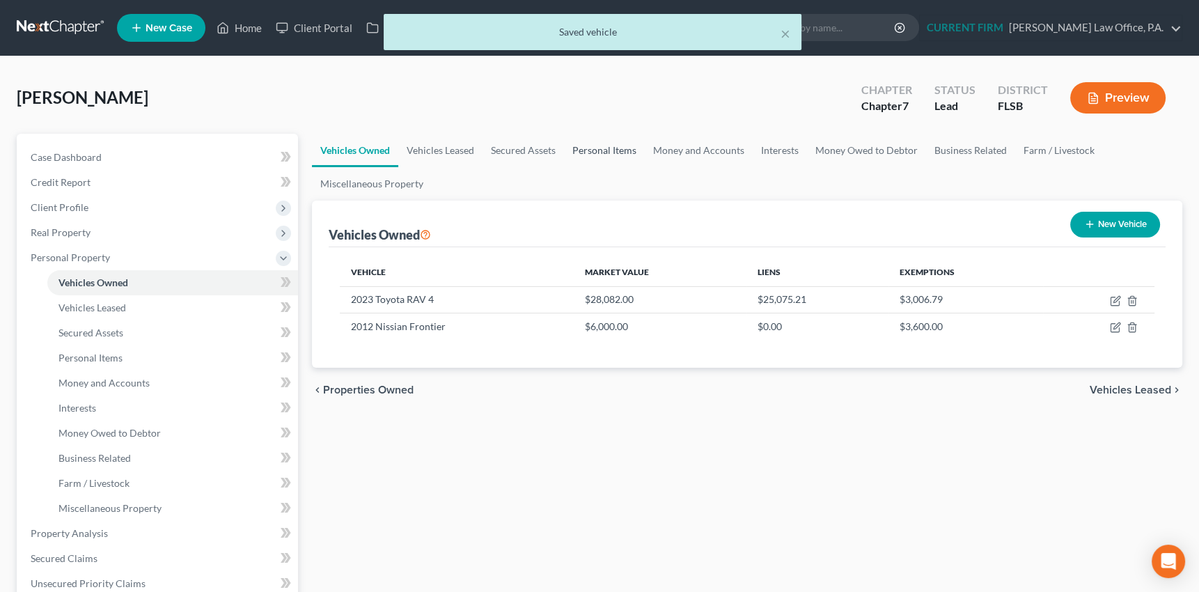
click at [580, 149] on link "Personal Items" at bounding box center [604, 150] width 81 height 33
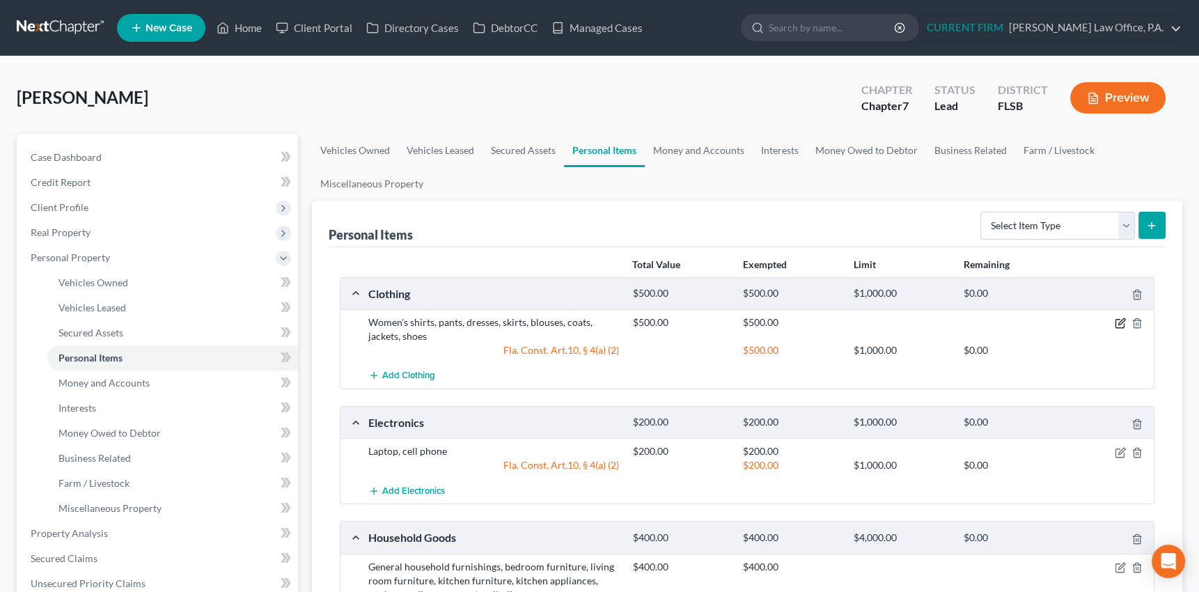
click at [1116, 320] on icon "button" at bounding box center [1120, 323] width 11 height 11
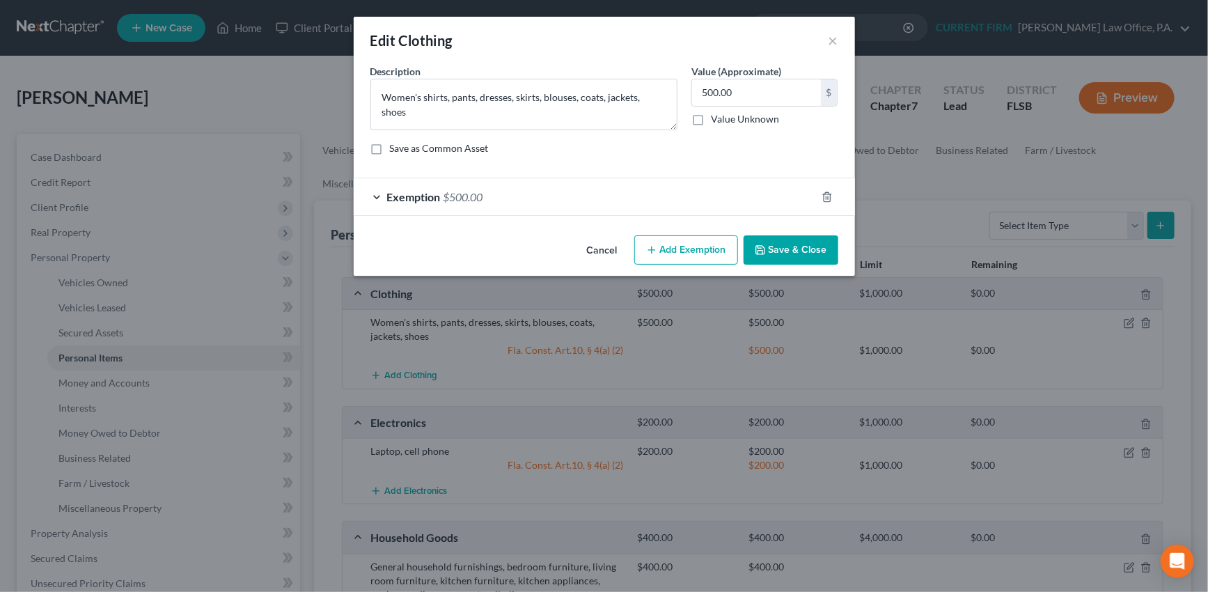
click at [698, 198] on div "Exemption $500.00" at bounding box center [585, 196] width 462 height 37
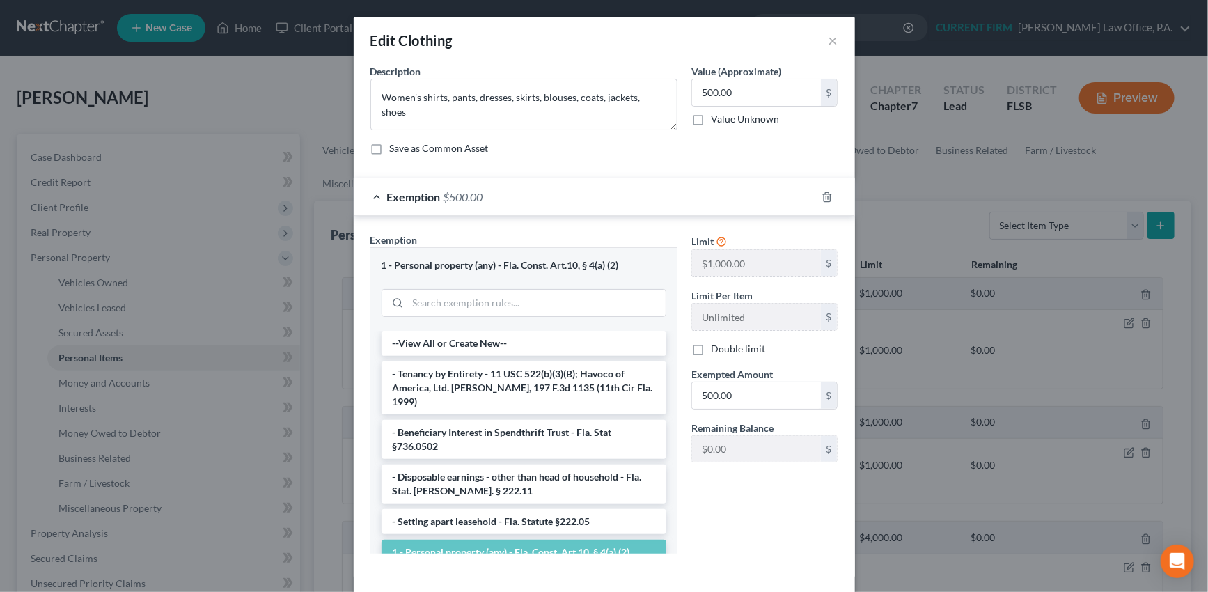
click at [698, 198] on div "Exemption $500.00" at bounding box center [585, 196] width 462 height 37
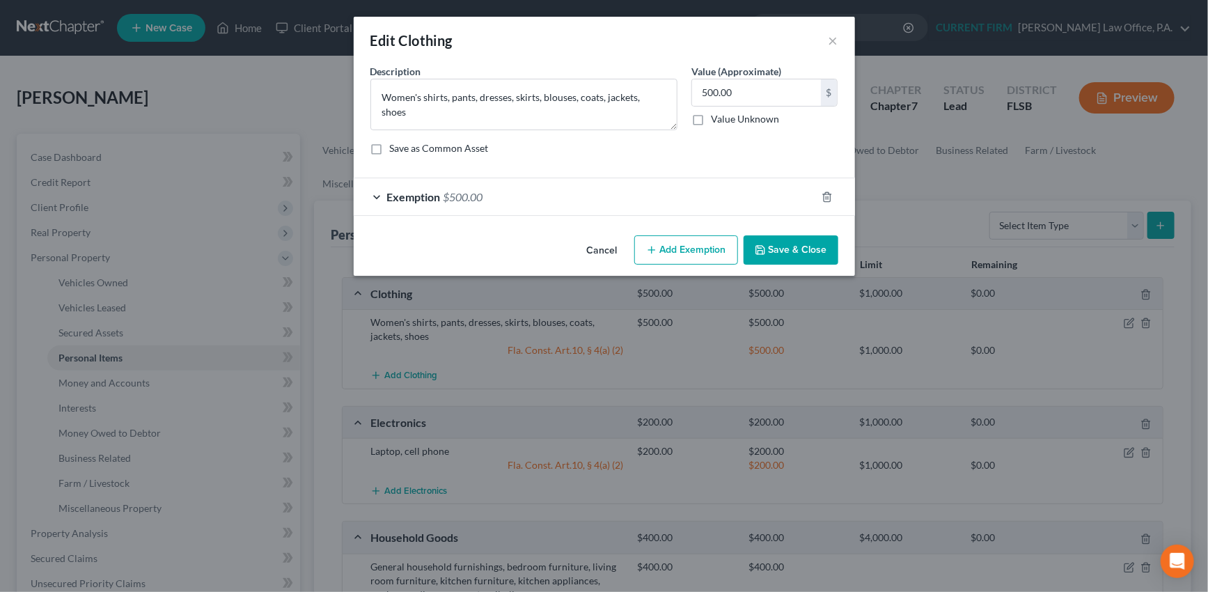
click at [801, 251] on button "Save & Close" at bounding box center [791, 249] width 95 height 29
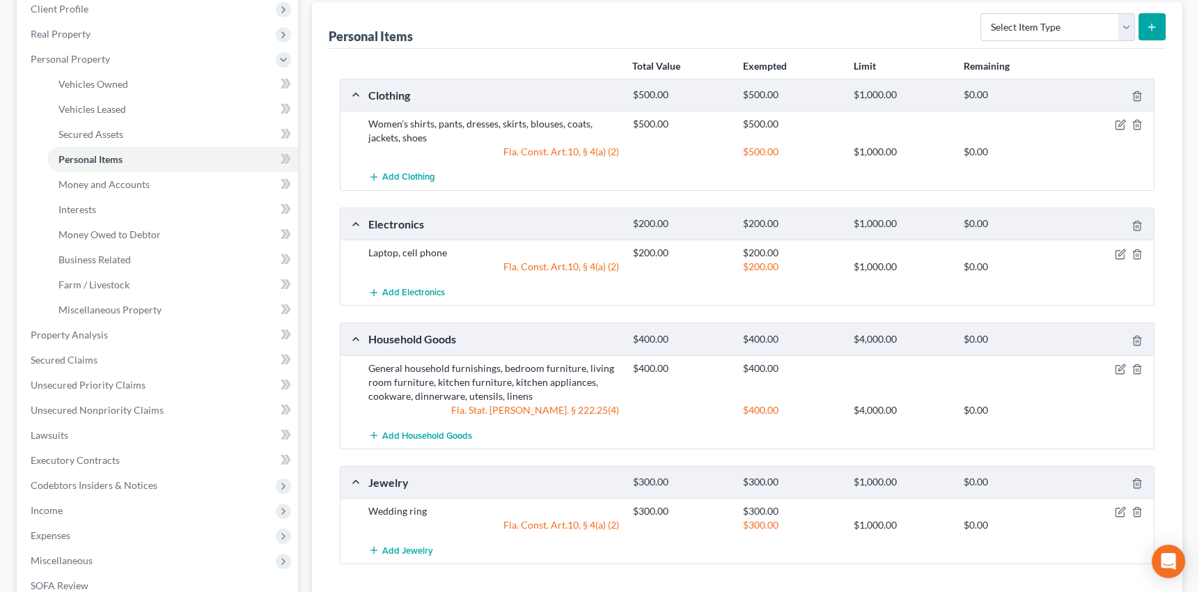
scroll to position [253, 0]
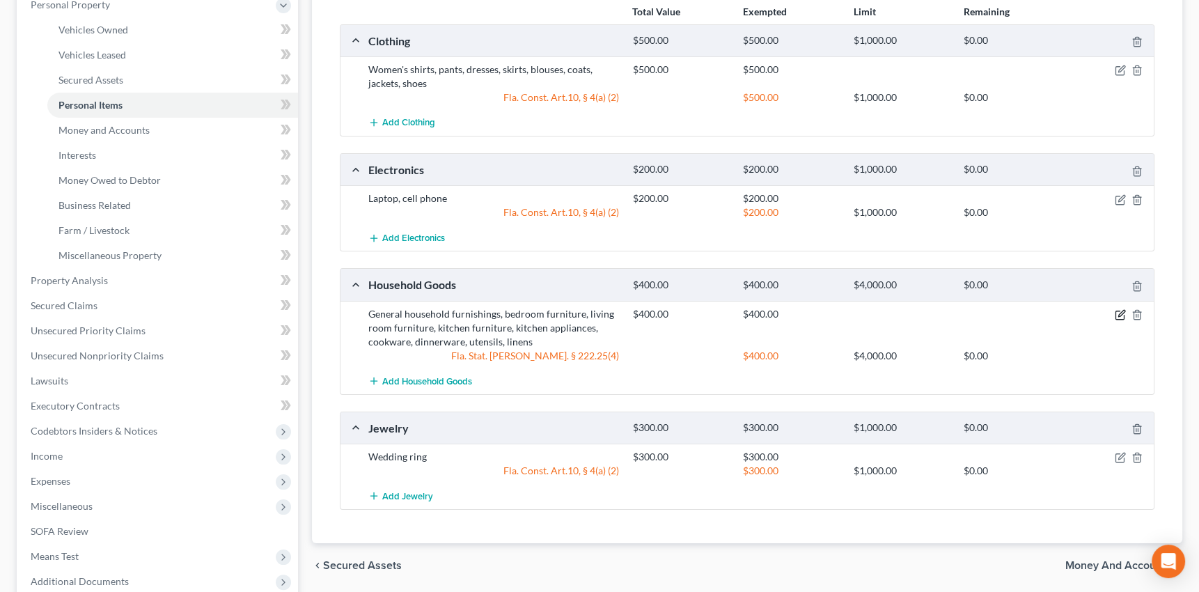
click at [1121, 310] on icon "button" at bounding box center [1121, 313] width 6 height 6
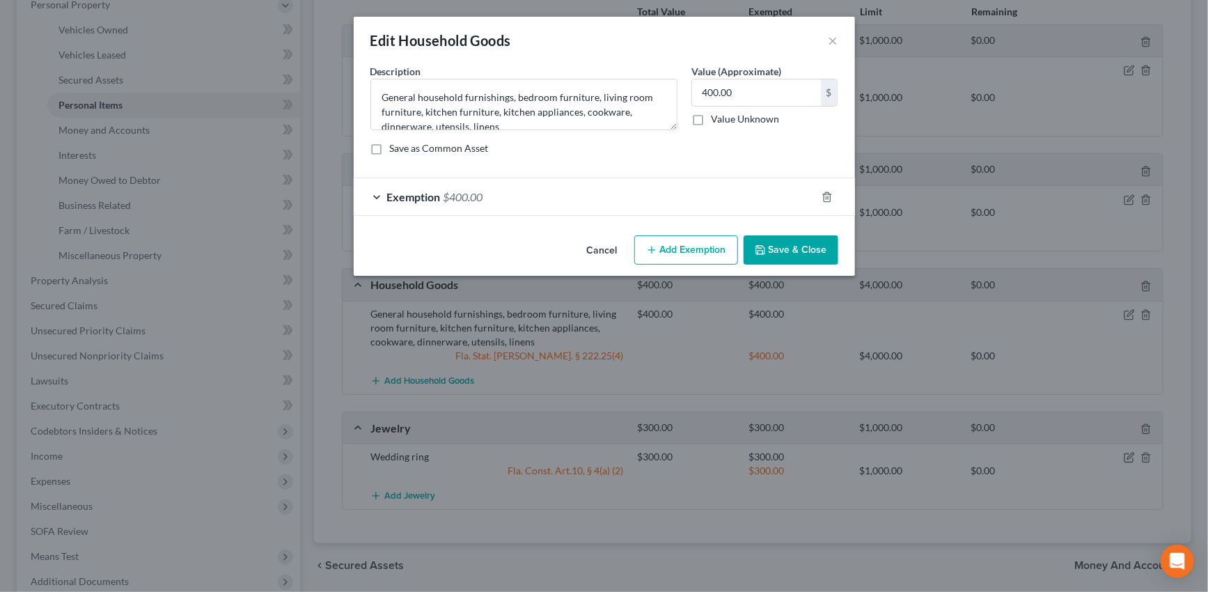
click at [710, 198] on div "Exemption $400.00" at bounding box center [585, 196] width 462 height 37
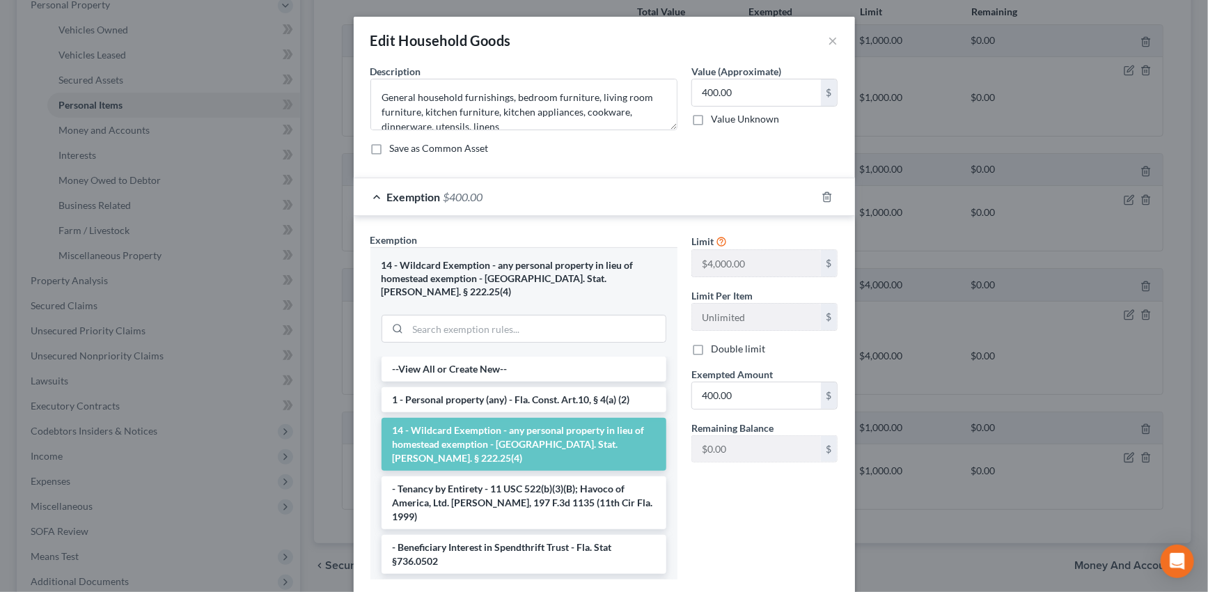
click at [710, 198] on div "Exemption $400.00" at bounding box center [585, 196] width 462 height 37
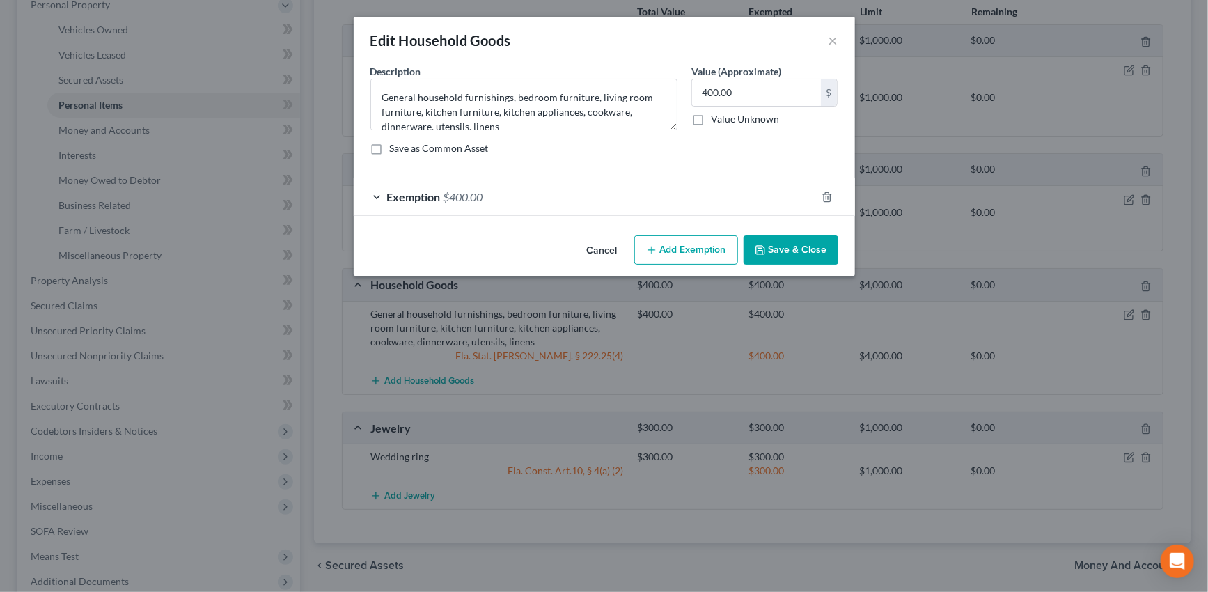
click at [812, 249] on button "Save & Close" at bounding box center [791, 249] width 95 height 29
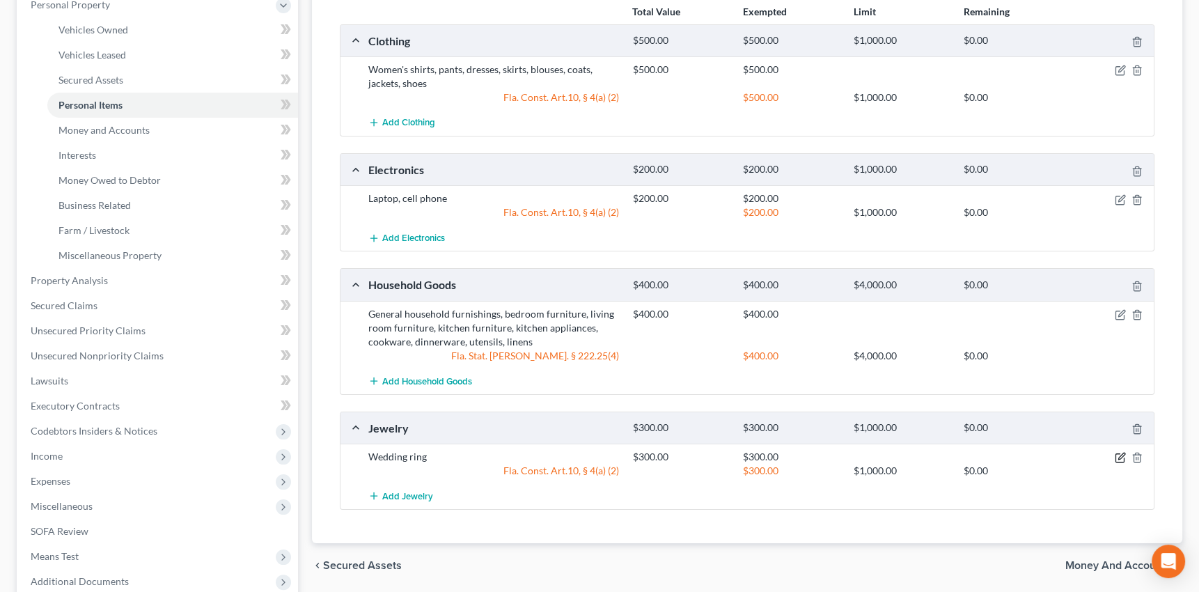
click at [1120, 454] on icon "button" at bounding box center [1121, 456] width 6 height 6
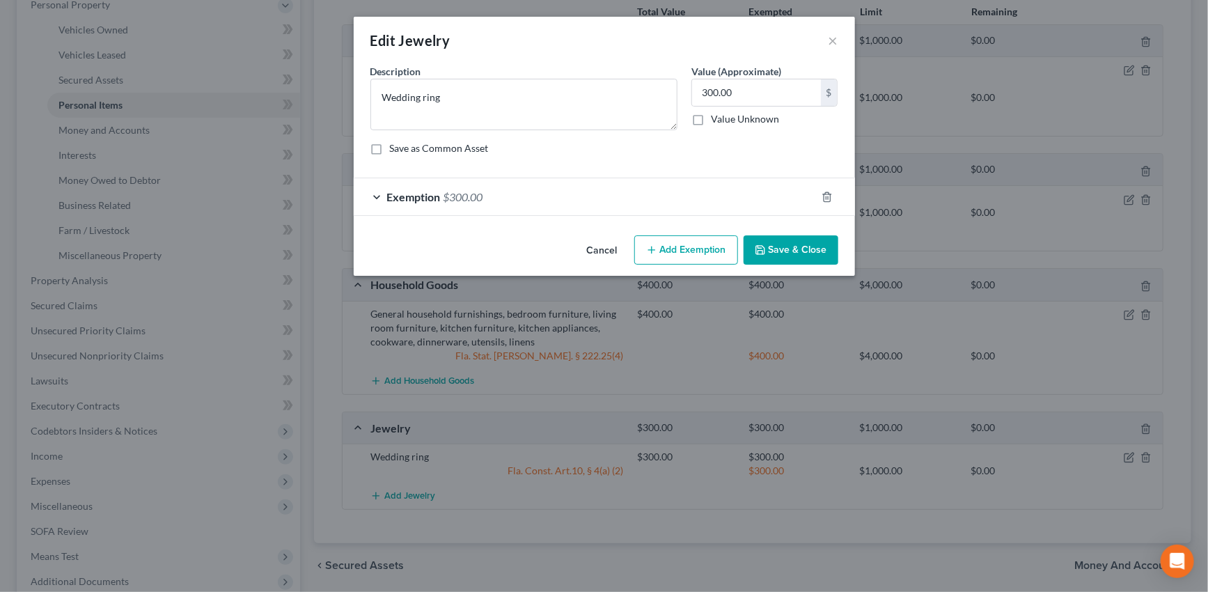
click at [634, 196] on div "Exemption $300.00" at bounding box center [585, 196] width 462 height 37
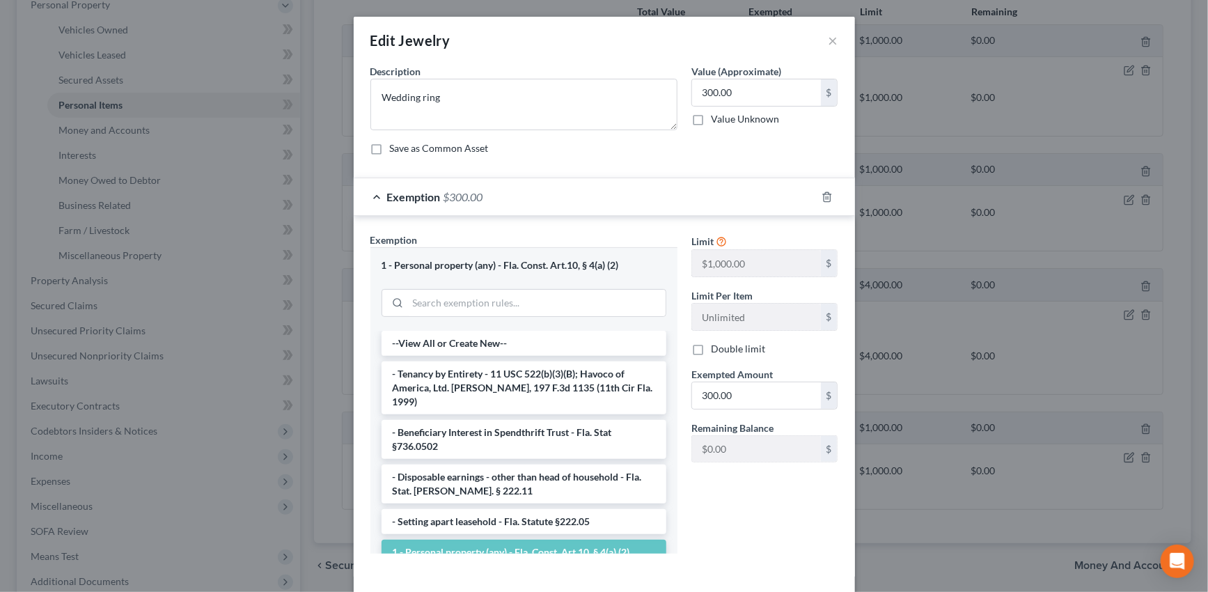
click at [634, 196] on div "Exemption $300.00" at bounding box center [585, 196] width 462 height 37
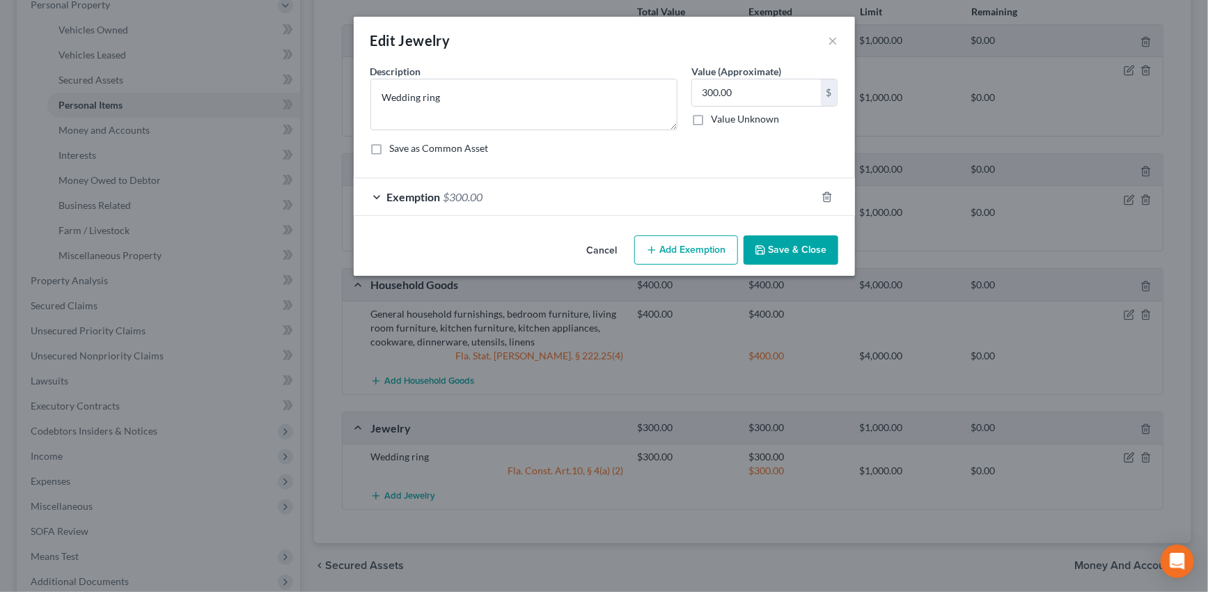
click at [634, 196] on div "Exemption $300.00" at bounding box center [585, 196] width 462 height 37
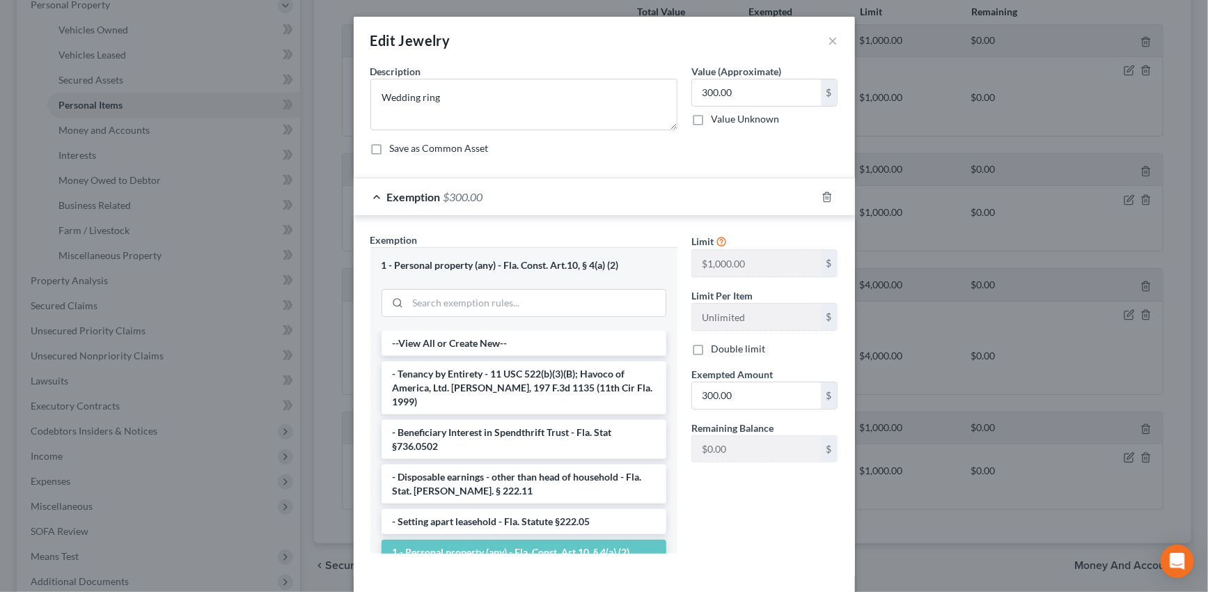
click at [634, 196] on div "Exemption $300.00" at bounding box center [585, 196] width 462 height 37
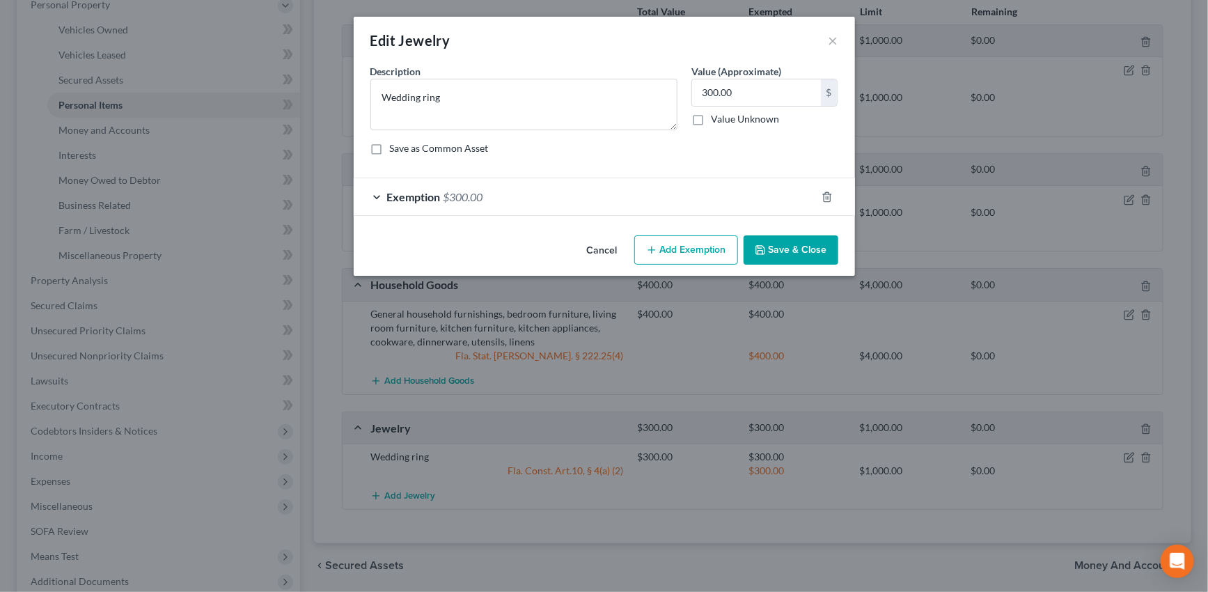
click at [795, 249] on button "Save & Close" at bounding box center [791, 249] width 95 height 29
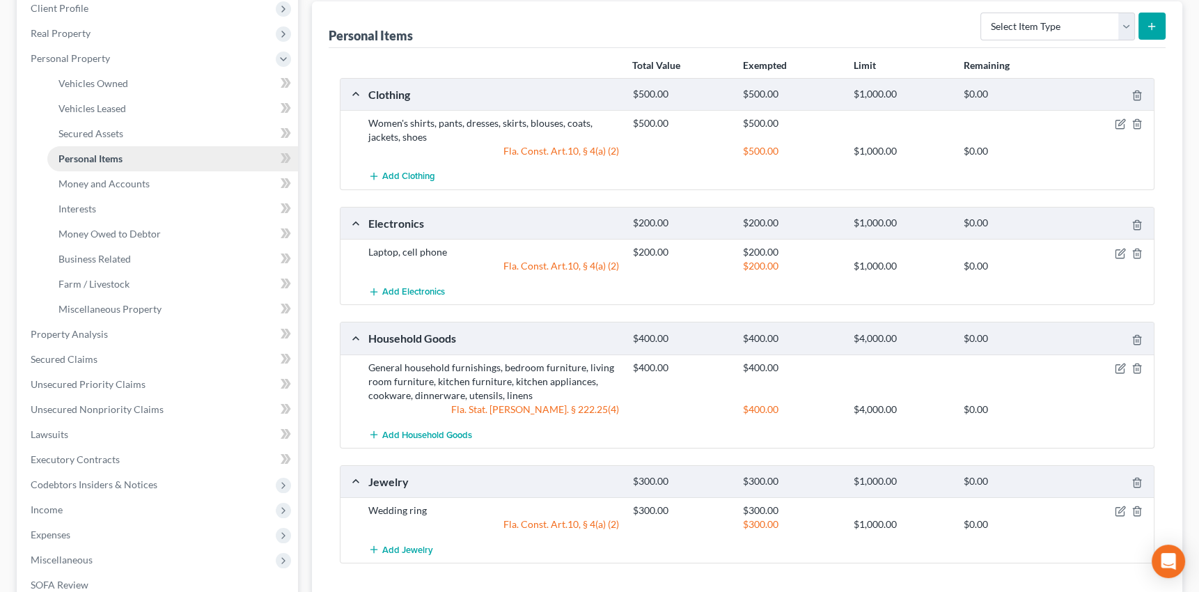
scroll to position [126, 0]
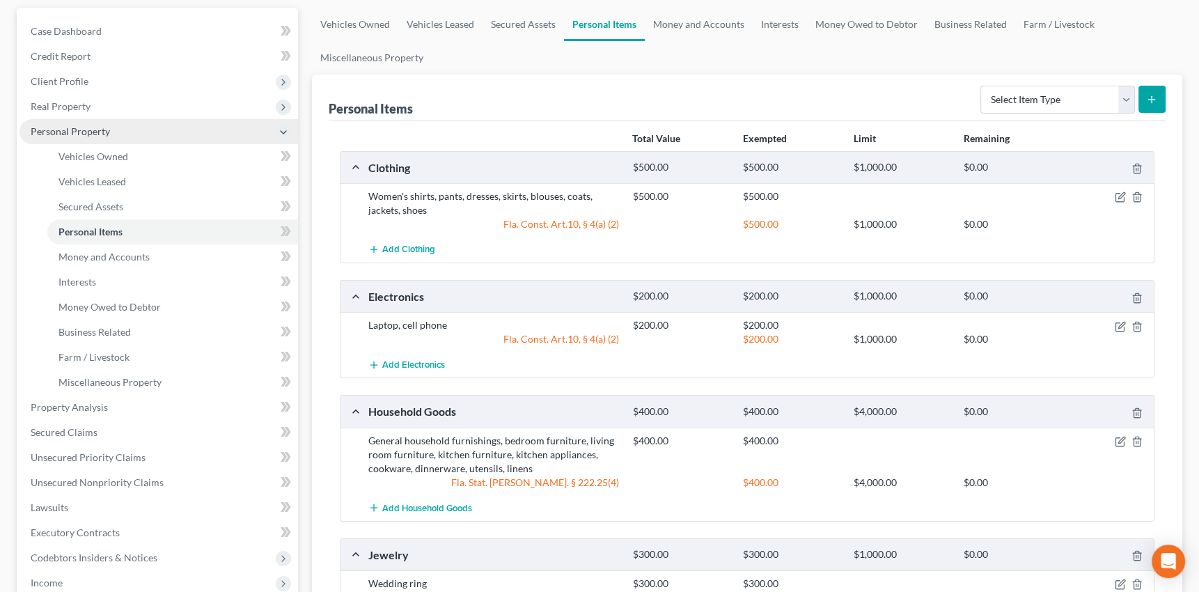
click at [74, 130] on span "Personal Property" at bounding box center [70, 131] width 79 height 12
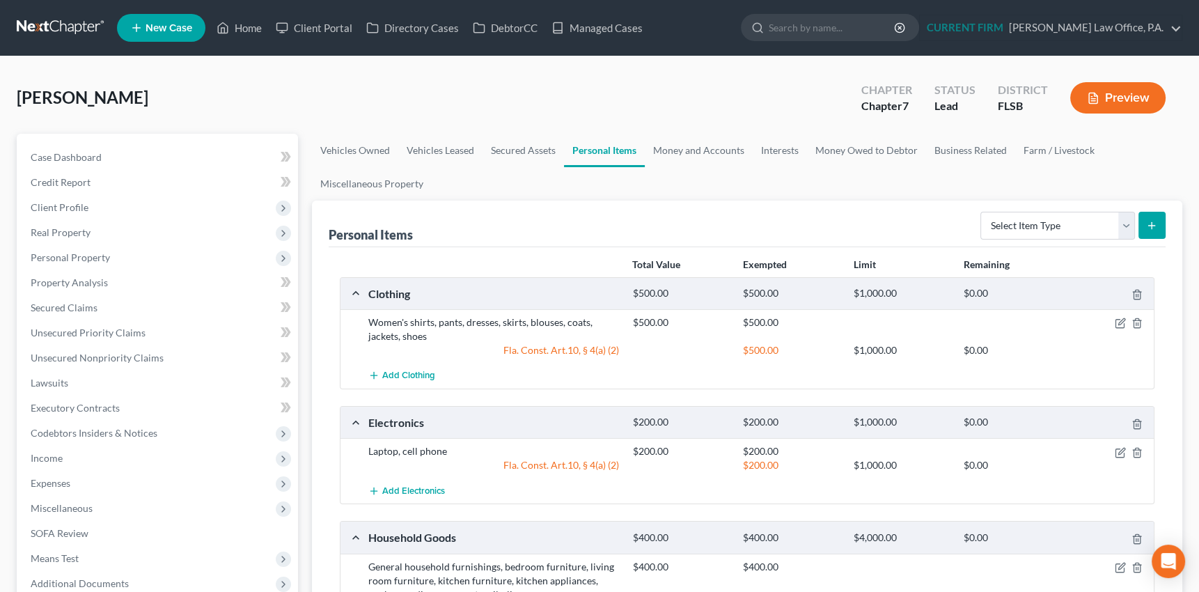
scroll to position [0, 0]
click at [611, 24] on link "Managed Cases" at bounding box center [597, 27] width 105 height 25
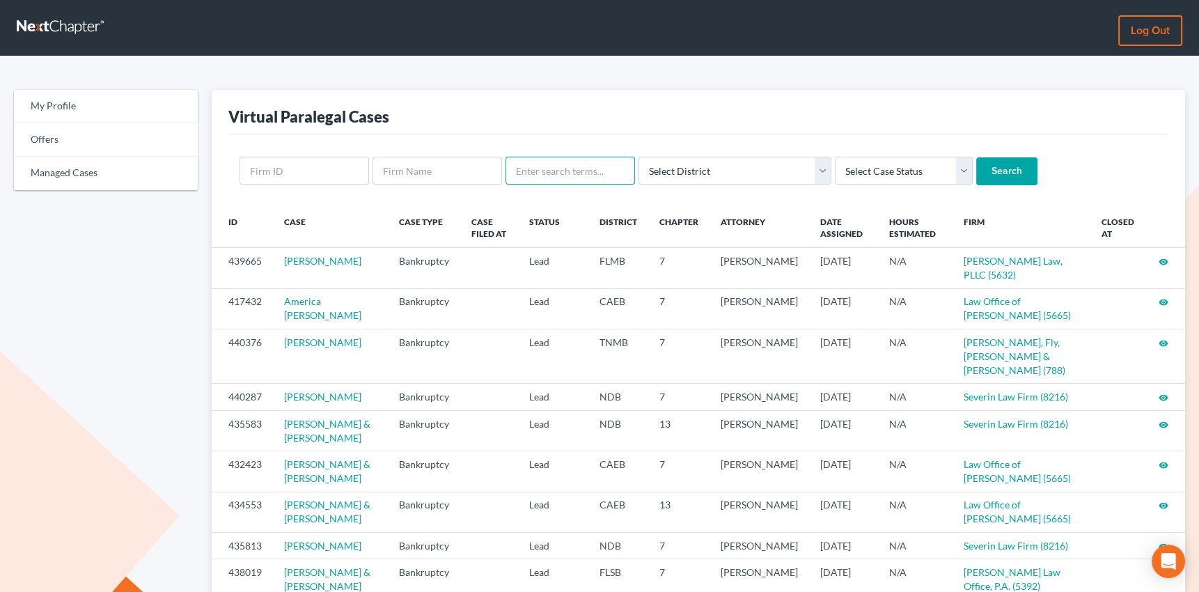
click at [589, 170] on input "text" at bounding box center [571, 171] width 130 height 28
type input "riley"
click at [976, 157] on input "Search" at bounding box center [1006, 171] width 61 height 28
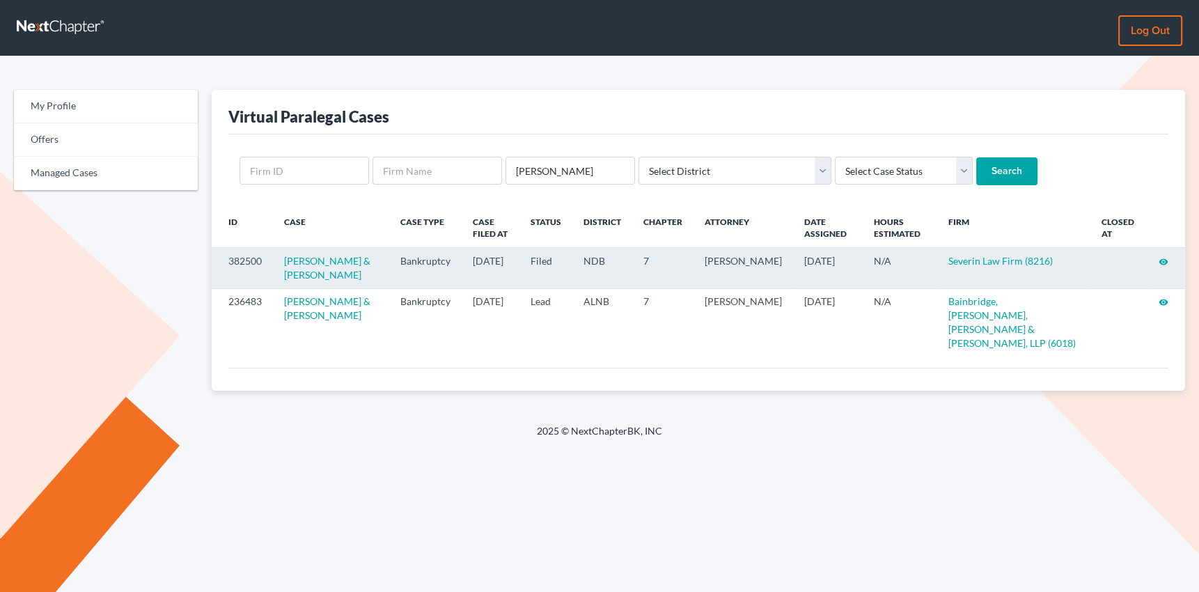
click at [1163, 258] on icon "visibility" at bounding box center [1164, 262] width 10 height 10
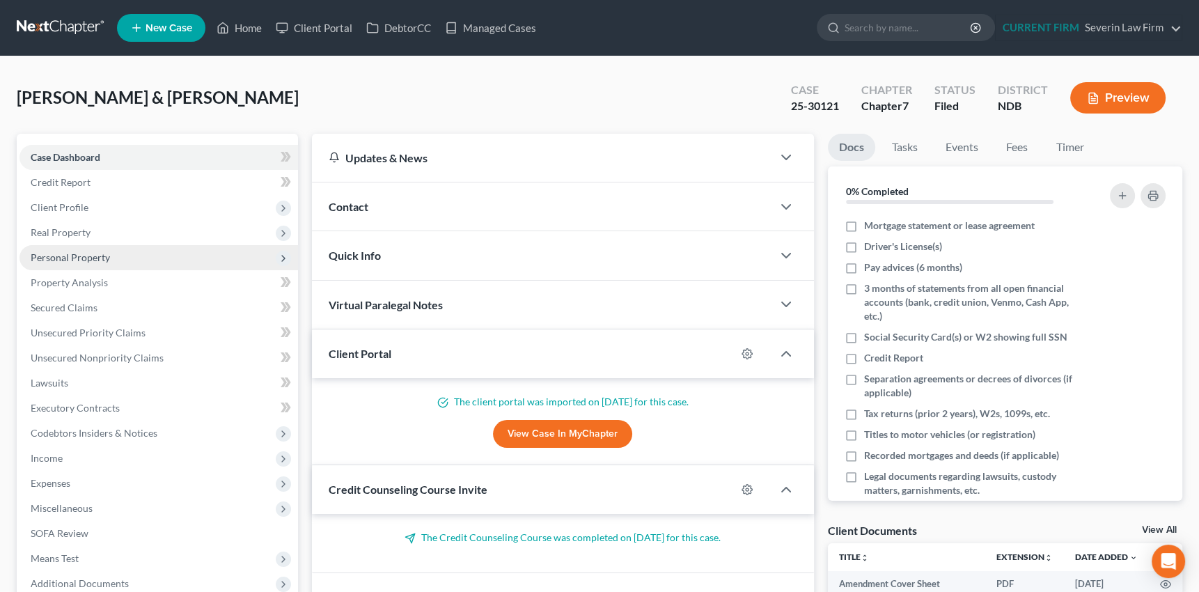
click at [81, 251] on span "Personal Property" at bounding box center [70, 257] width 79 height 12
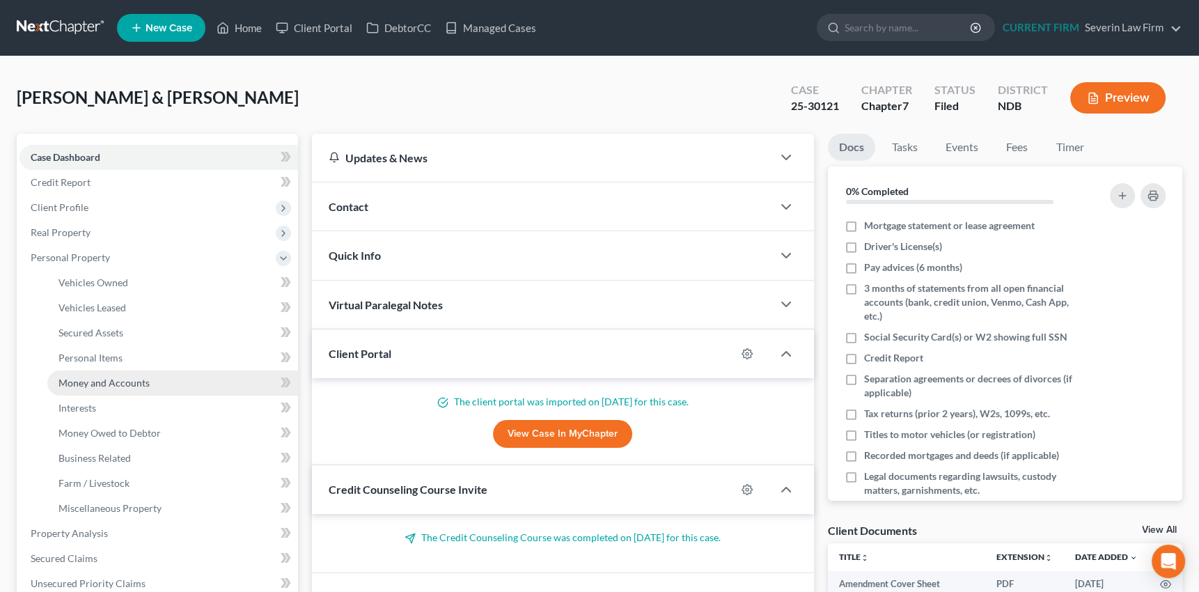
click at [84, 383] on span "Money and Accounts" at bounding box center [103, 383] width 91 height 12
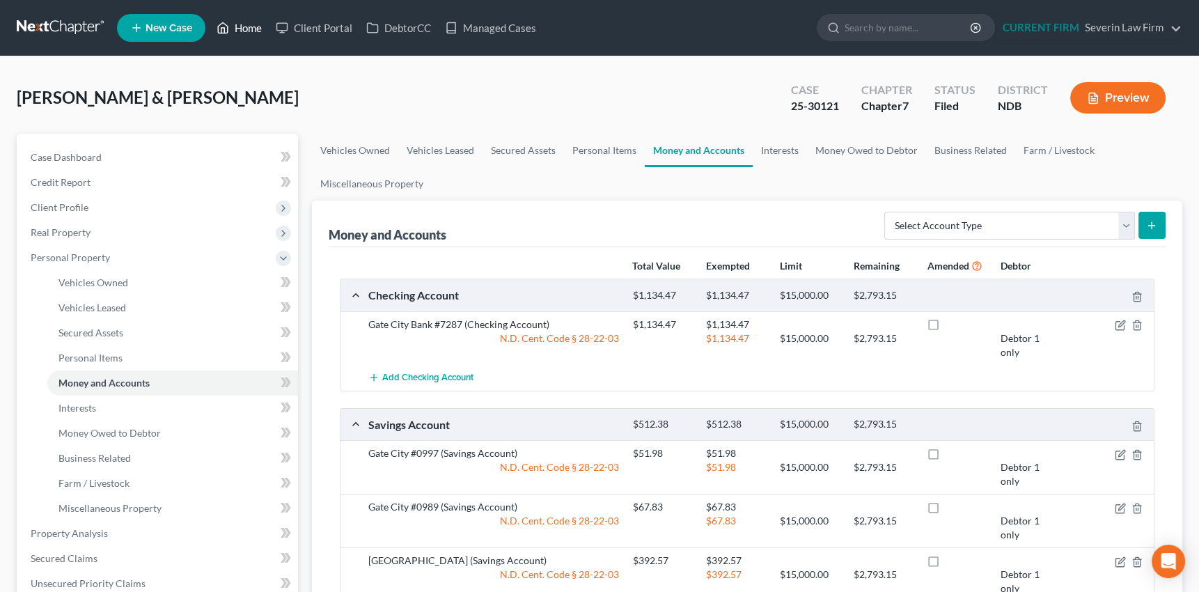
click at [244, 24] on link "Home" at bounding box center [239, 27] width 59 height 25
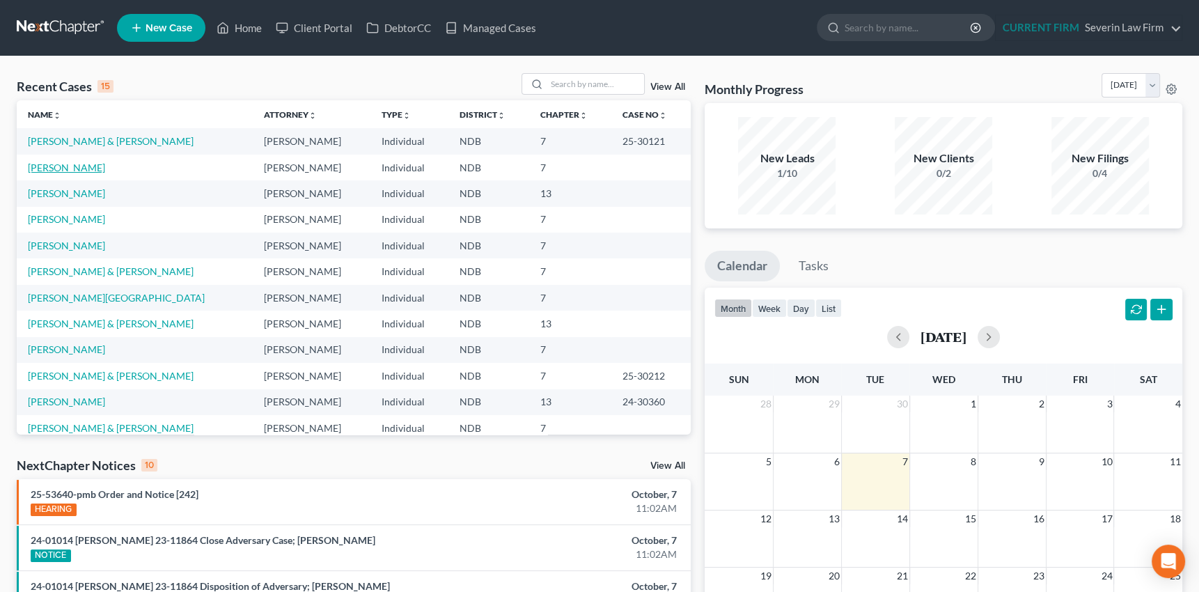
click at [75, 166] on link "[PERSON_NAME]" at bounding box center [66, 168] width 77 height 12
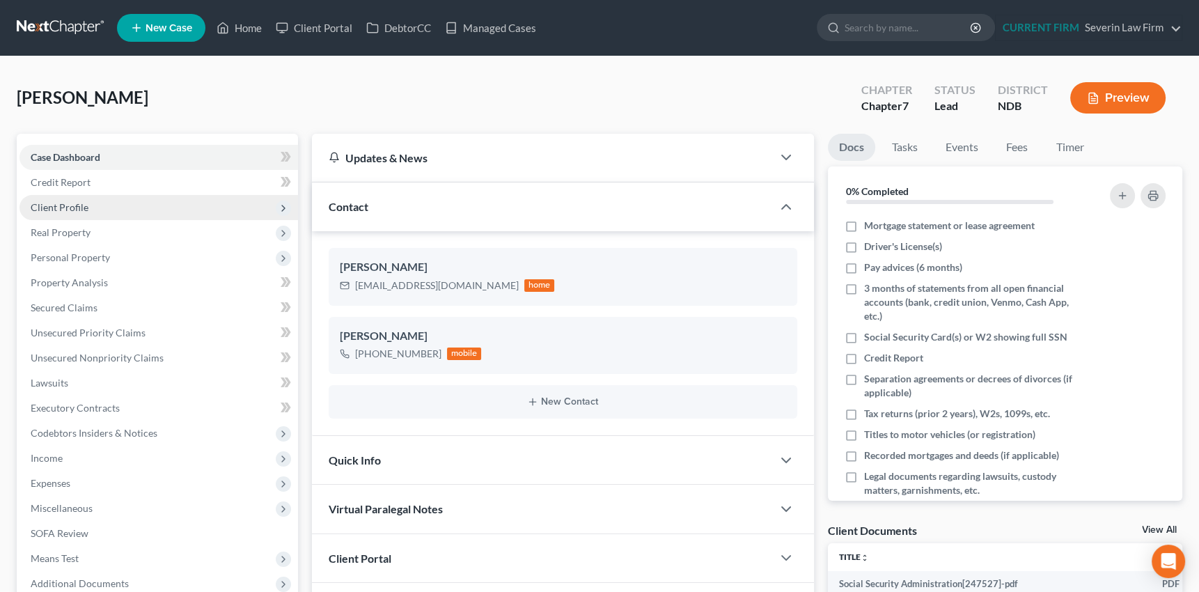
click at [72, 204] on span "Client Profile" at bounding box center [60, 207] width 58 height 12
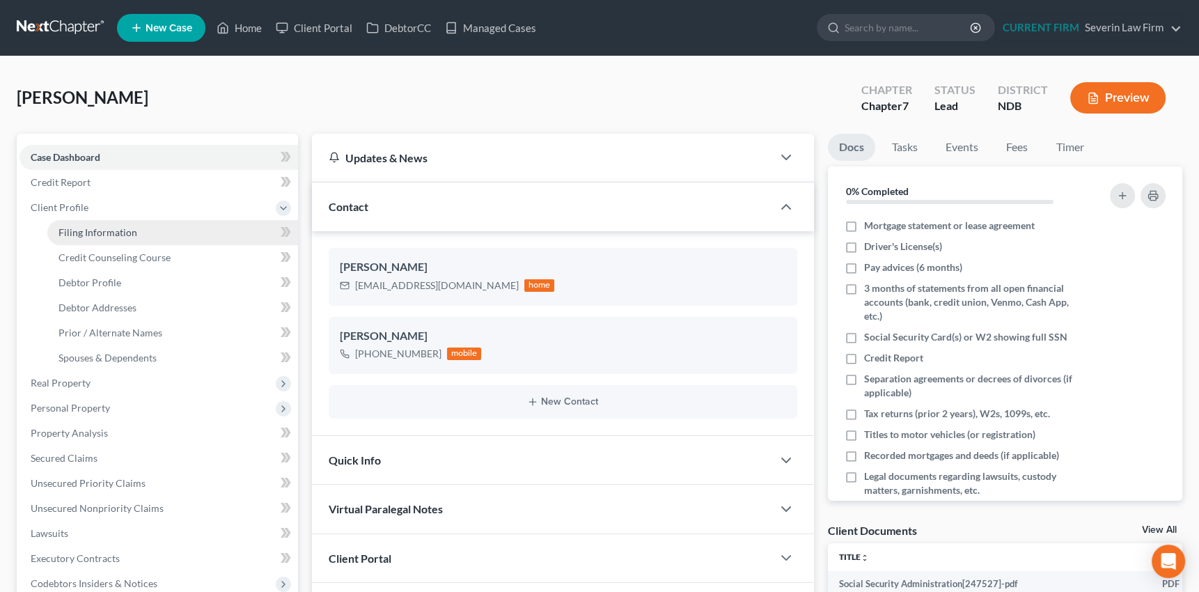
click at [75, 233] on span "Filing Information" at bounding box center [97, 232] width 79 height 12
select select "1"
select select "0"
select select "29"
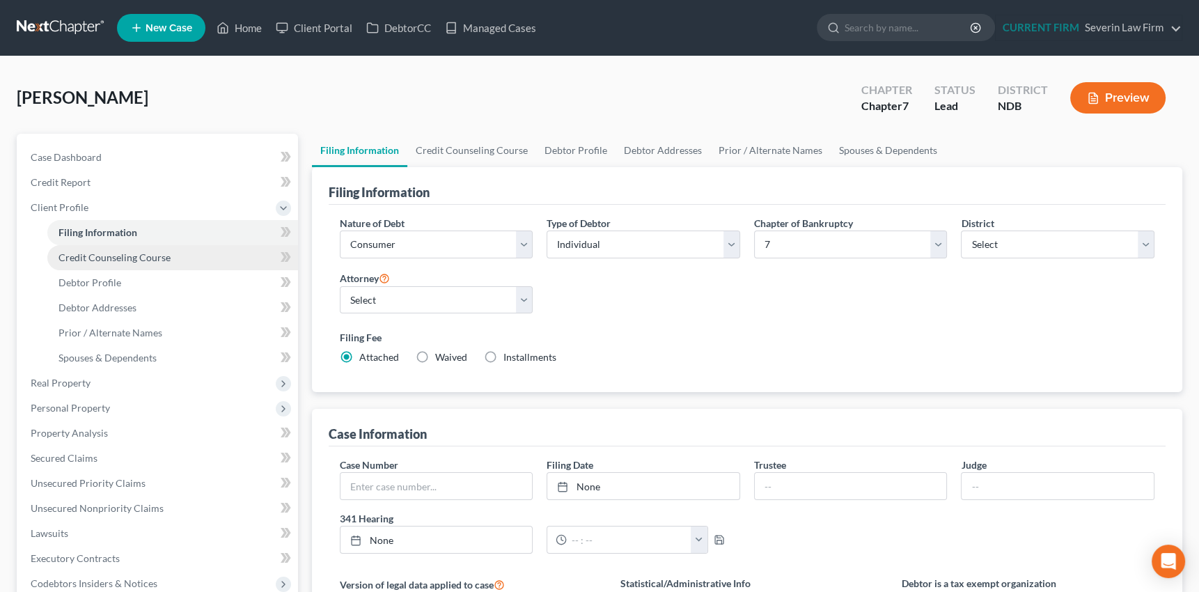
click at [126, 255] on span "Credit Counseling Course" at bounding box center [114, 257] width 112 height 12
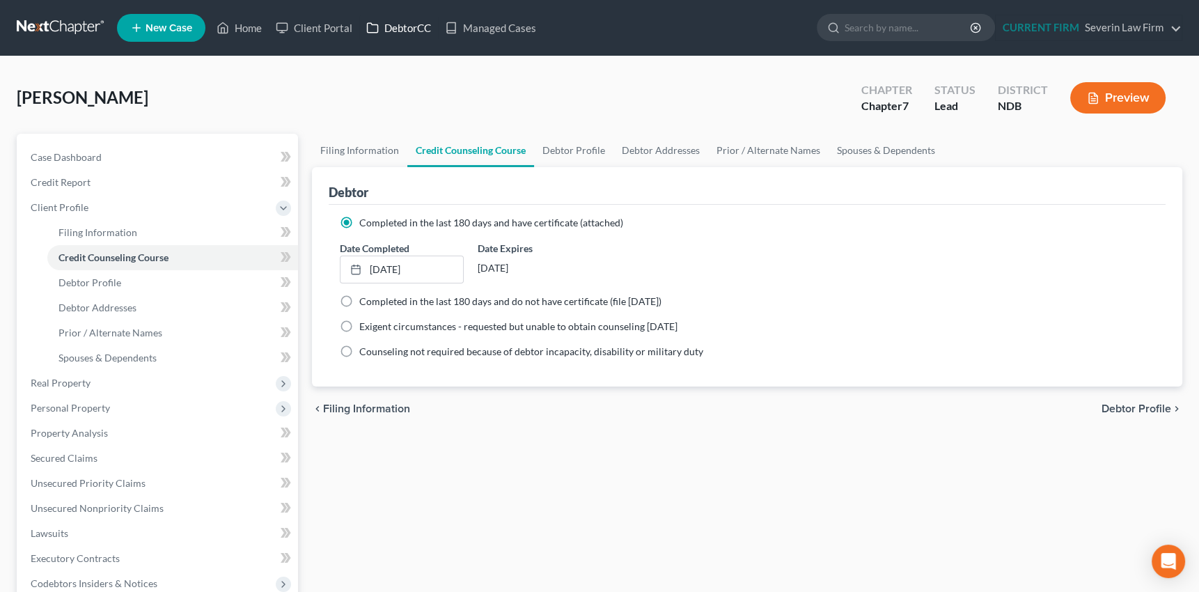
click at [402, 24] on link "DebtorCC" at bounding box center [398, 27] width 79 height 25
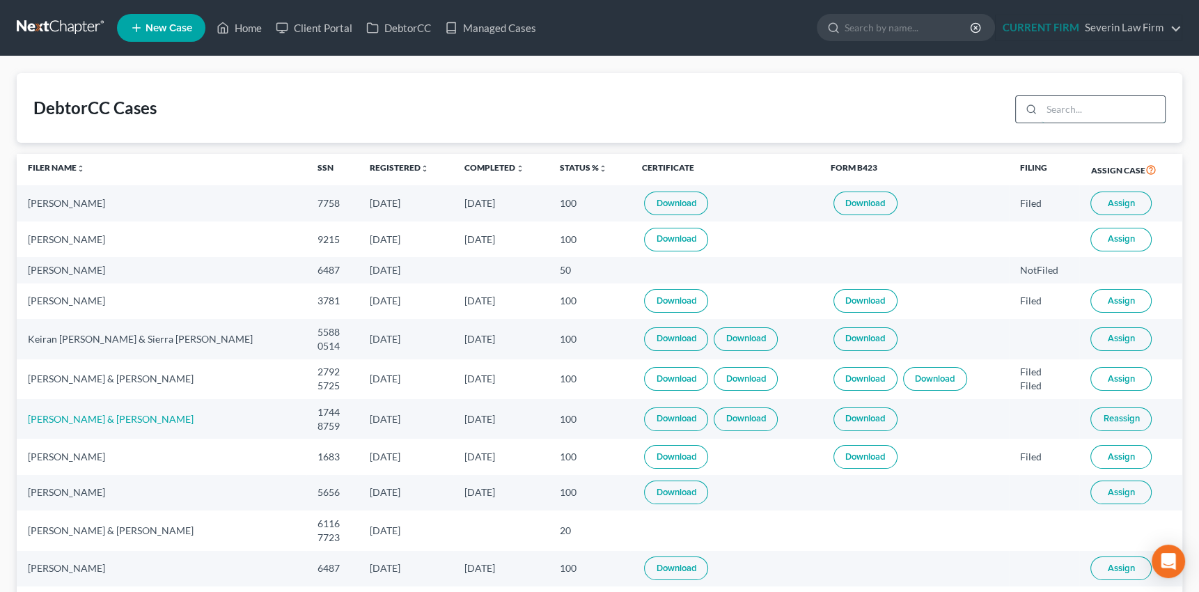
click at [1059, 110] on input "search" at bounding box center [1103, 109] width 123 height 26
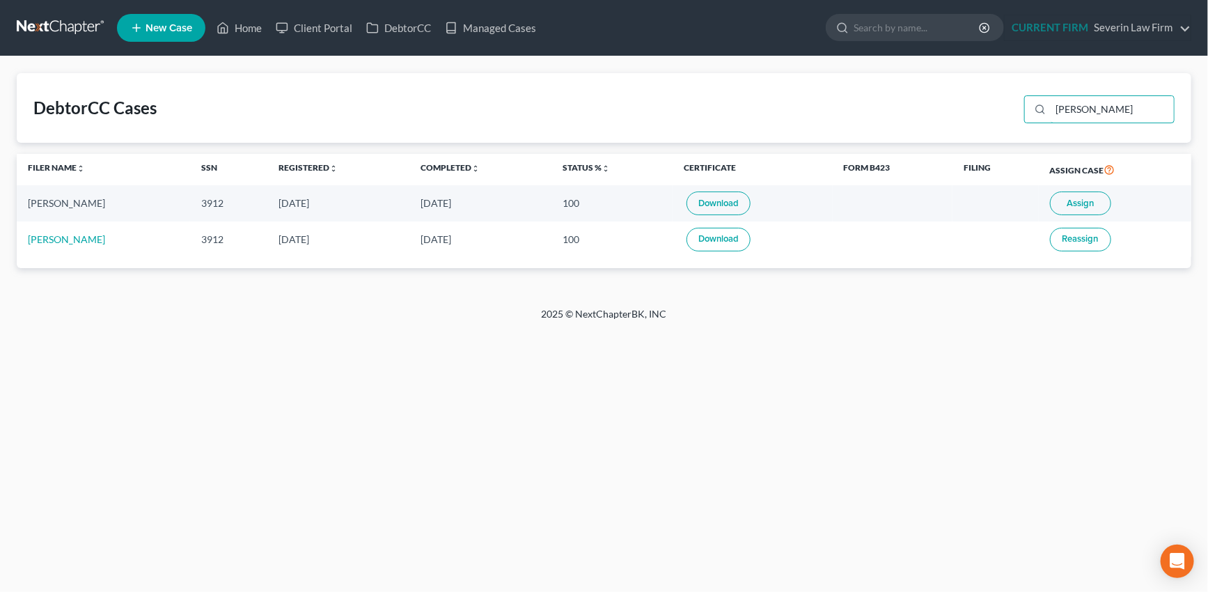
type input "[PERSON_NAME]"
click at [726, 205] on link "Download" at bounding box center [719, 204] width 64 height 24
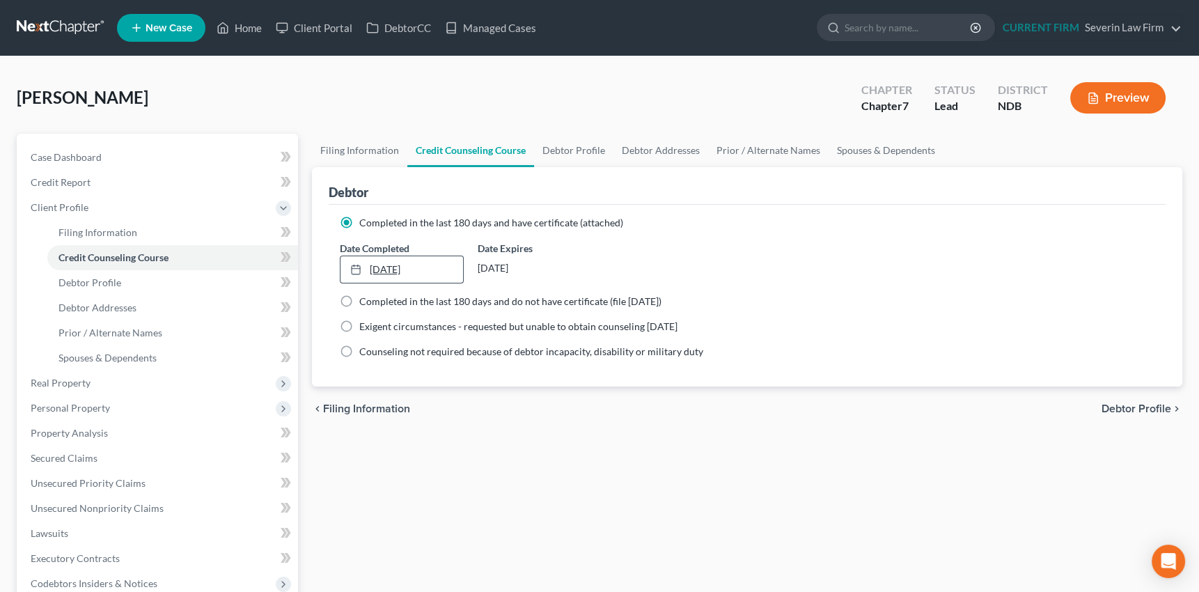
click at [411, 269] on link "[DATE]" at bounding box center [402, 269] width 123 height 26
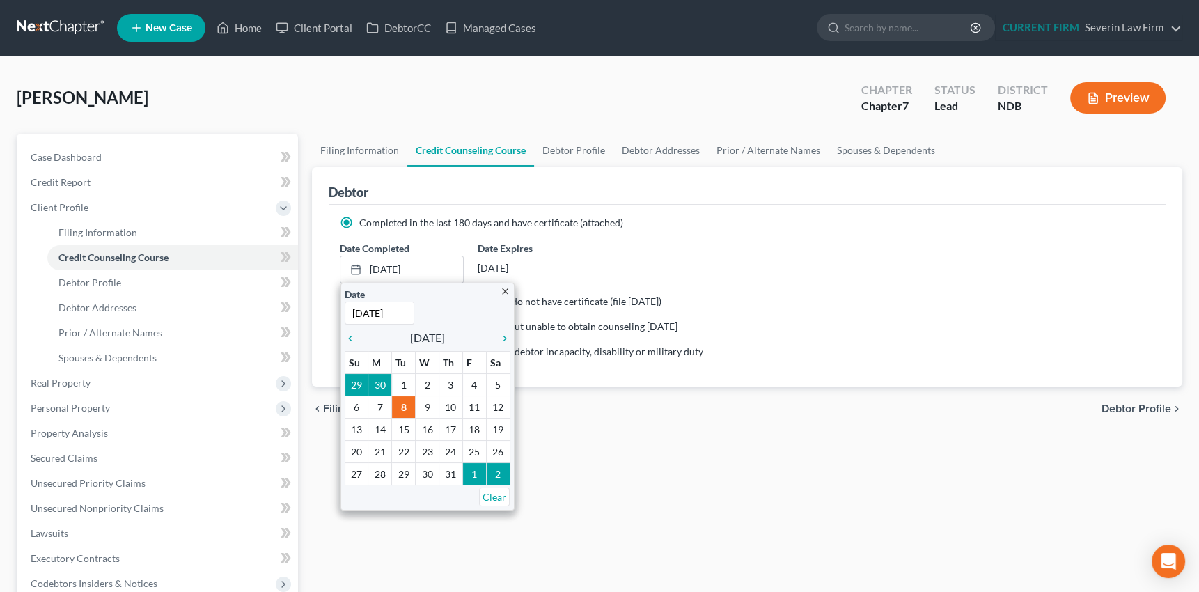
type input "[DATE]"
click at [662, 411] on div "chevron_left Filing Information Debtor Profile chevron_right" at bounding box center [747, 409] width 871 height 45
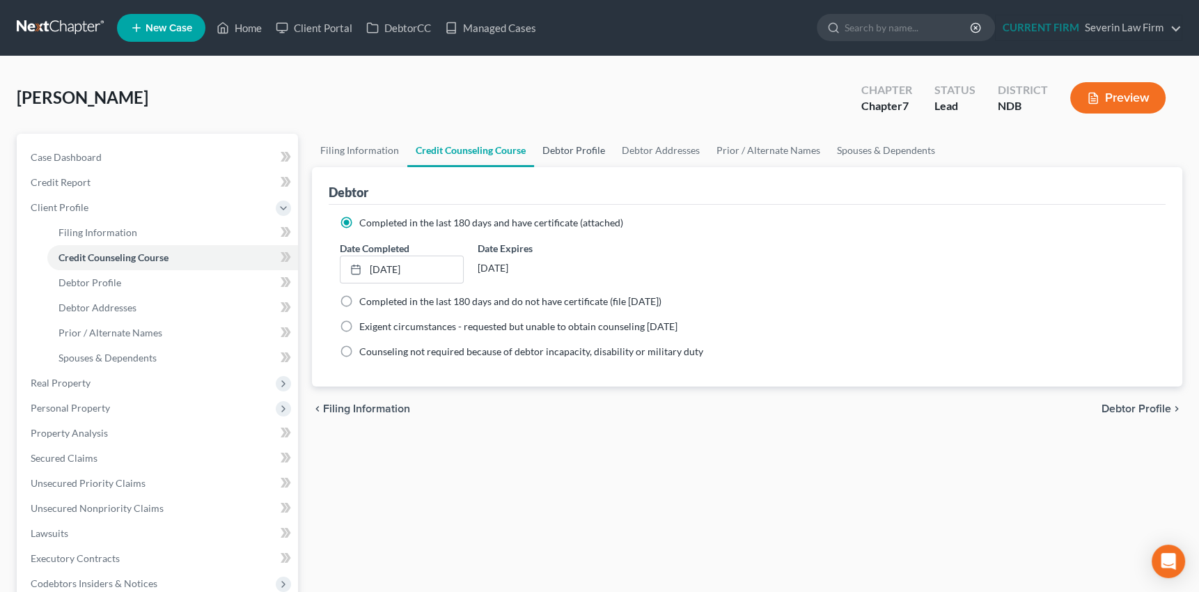
click at [579, 148] on link "Debtor Profile" at bounding box center [573, 150] width 79 height 33
select select "0"
select select "2"
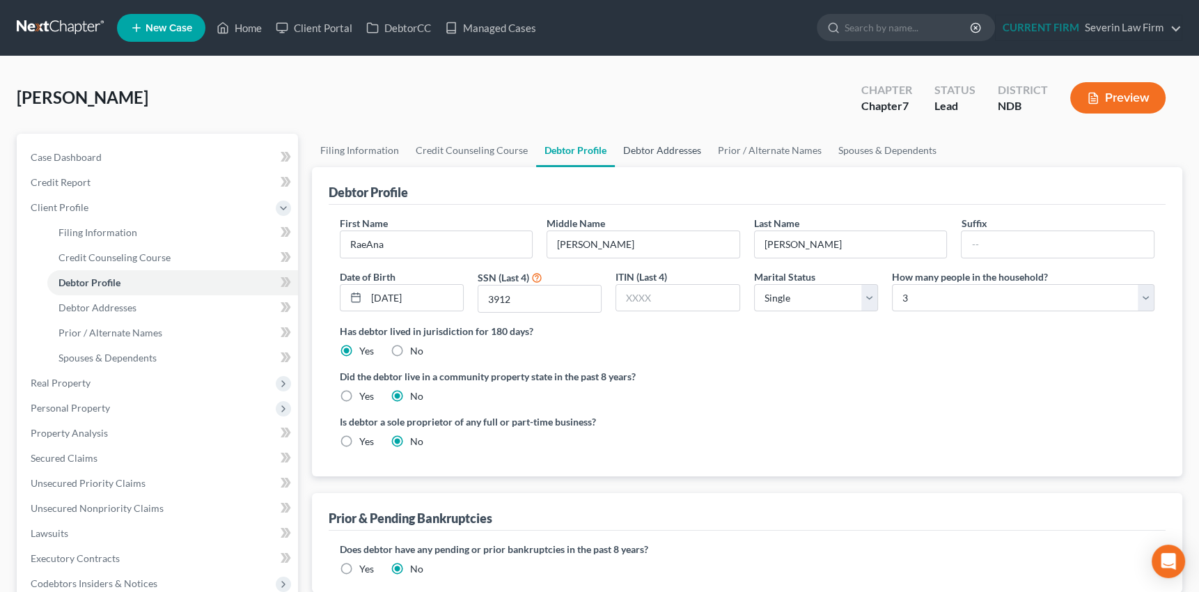
click at [673, 150] on link "Debtor Addresses" at bounding box center [662, 150] width 95 height 33
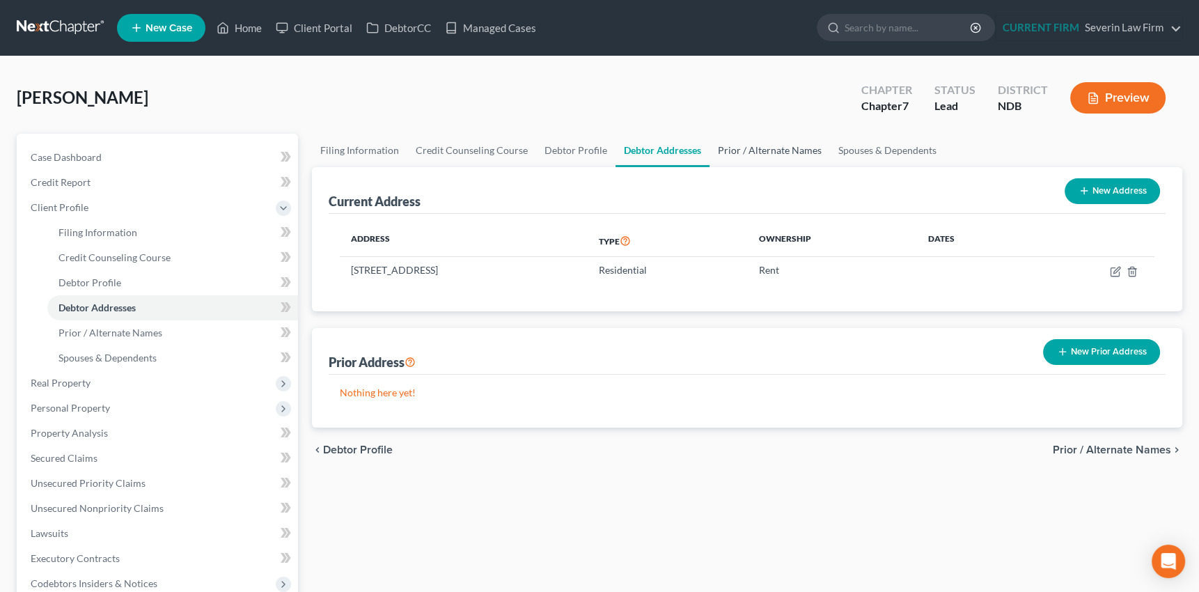
click at [759, 147] on link "Prior / Alternate Names" at bounding box center [770, 150] width 120 height 33
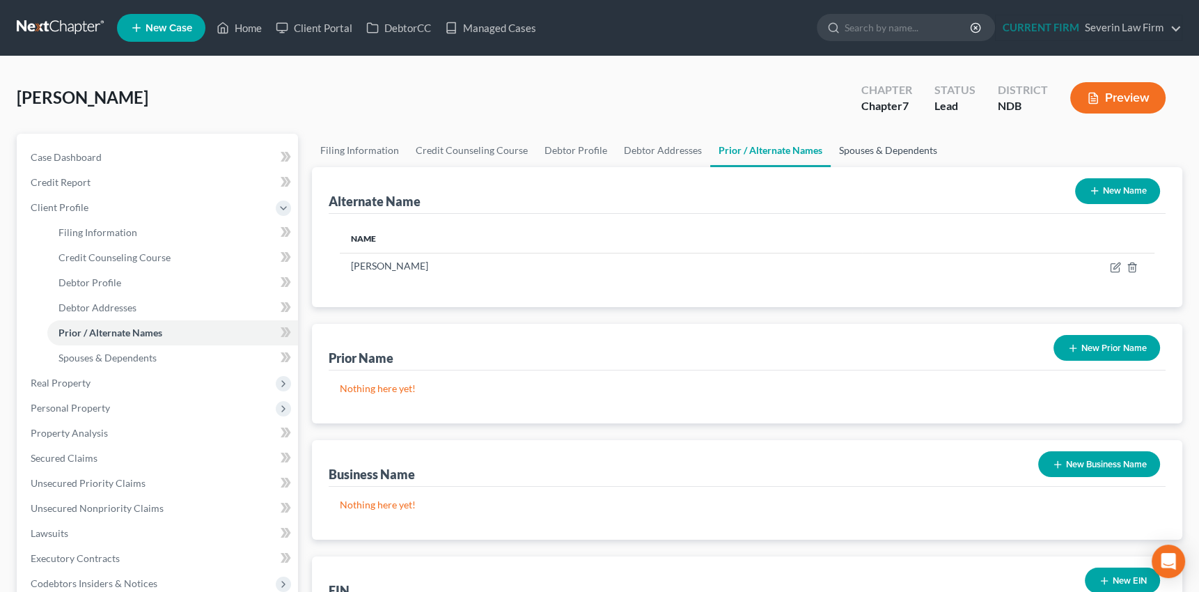
click at [855, 151] on link "Spouses & Dependents" at bounding box center [888, 150] width 115 height 33
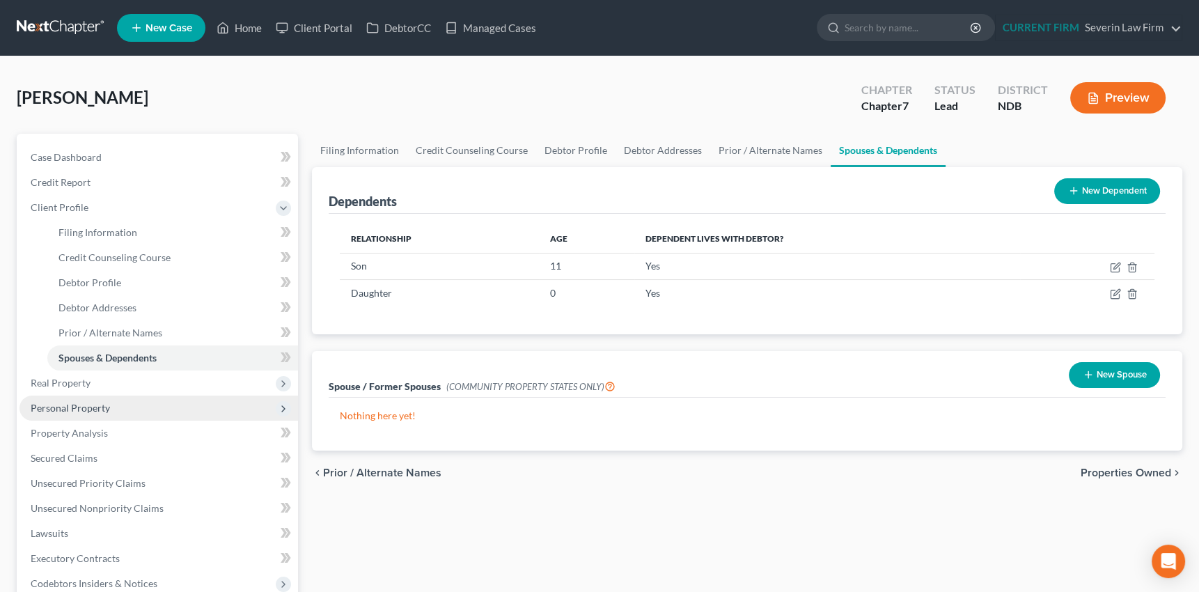
click at [60, 405] on span "Personal Property" at bounding box center [70, 408] width 79 height 12
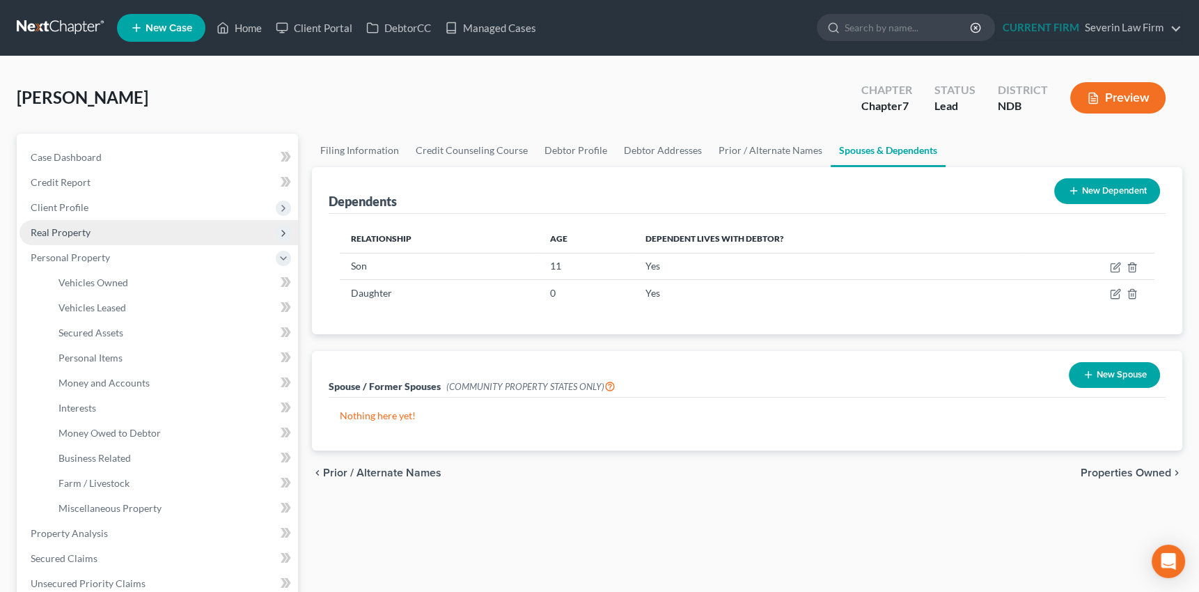
click at [70, 229] on span "Real Property" at bounding box center [61, 232] width 60 height 12
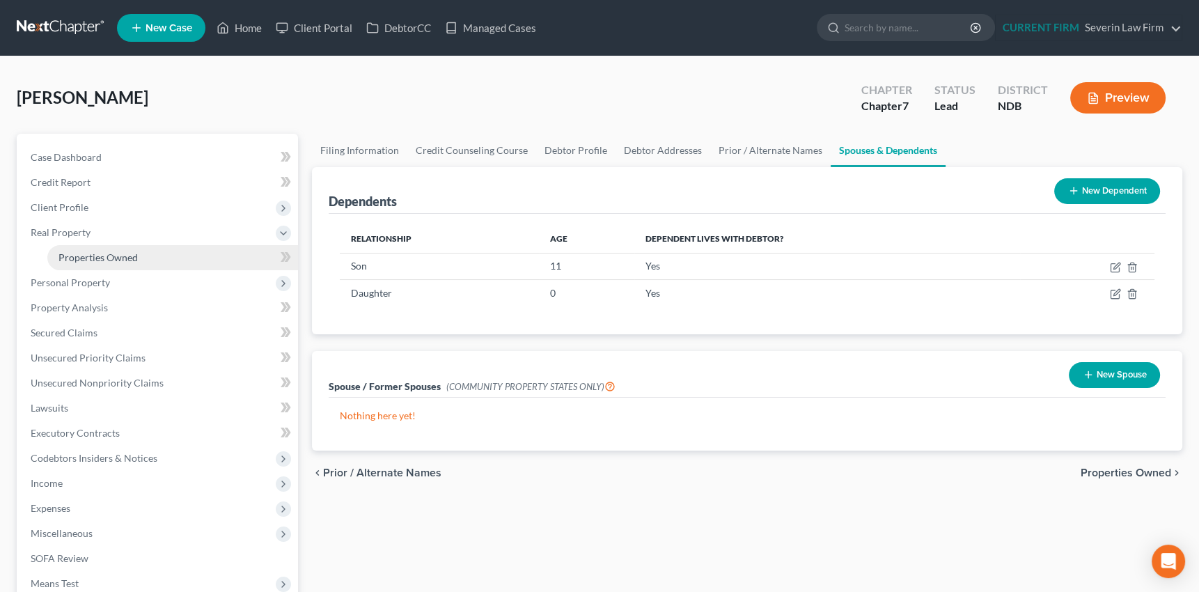
click at [78, 253] on span "Properties Owned" at bounding box center [97, 257] width 79 height 12
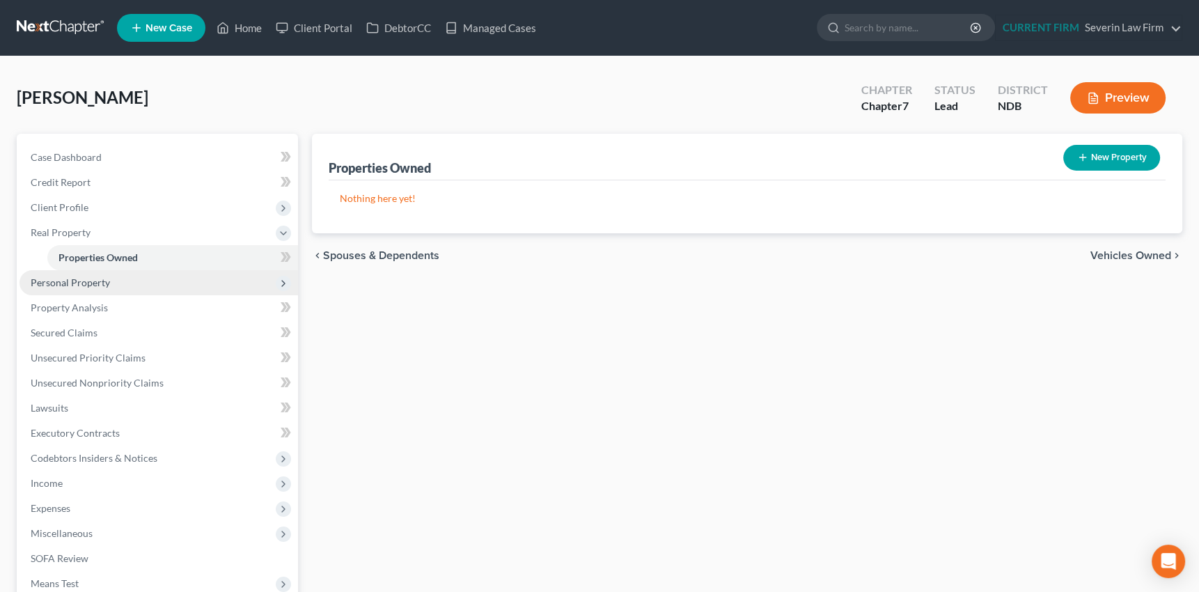
click at [79, 284] on span "Personal Property" at bounding box center [70, 282] width 79 height 12
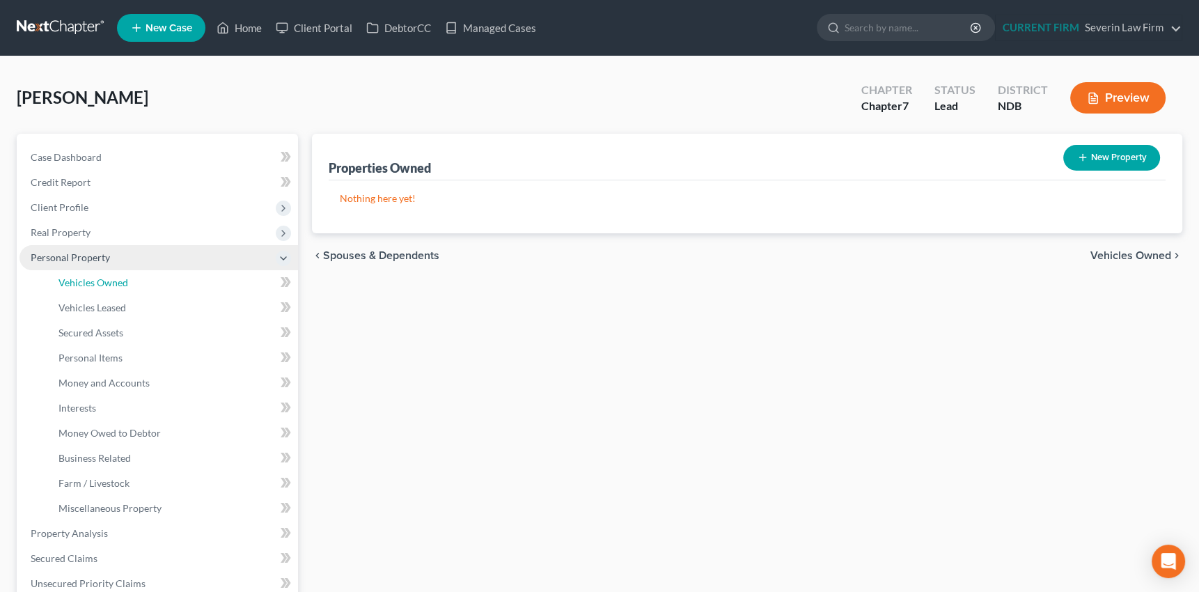
click at [79, 284] on span "Vehicles Owned" at bounding box center [93, 282] width 70 height 12
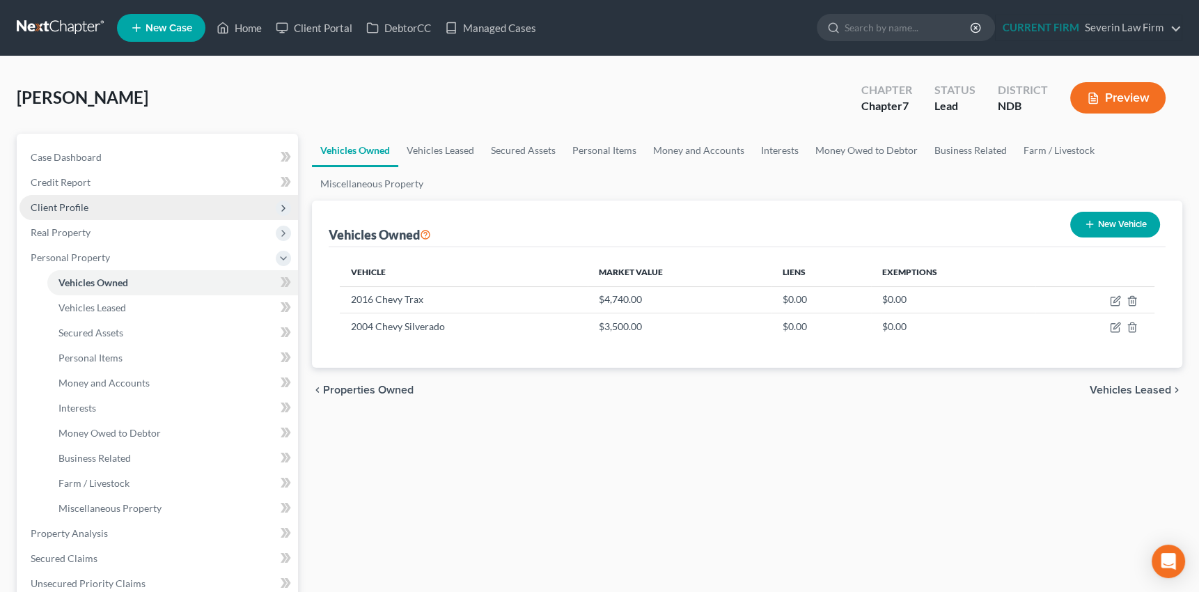
click at [67, 205] on span "Client Profile" at bounding box center [60, 207] width 58 height 12
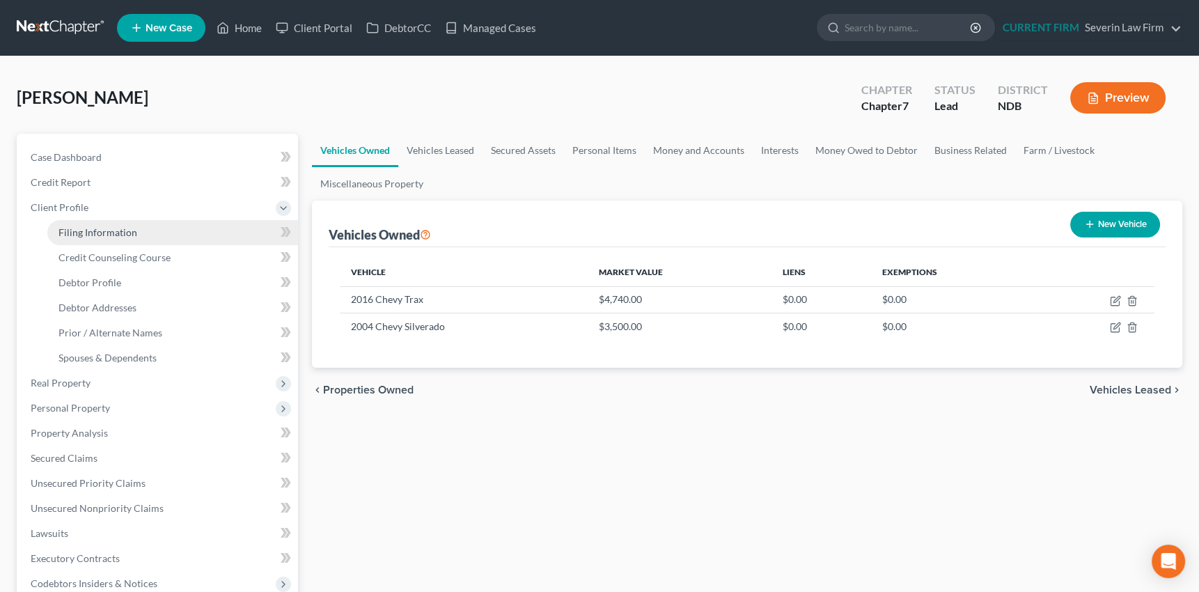
click at [81, 229] on span "Filing Information" at bounding box center [97, 232] width 79 height 12
select select "1"
select select "0"
select select "60"
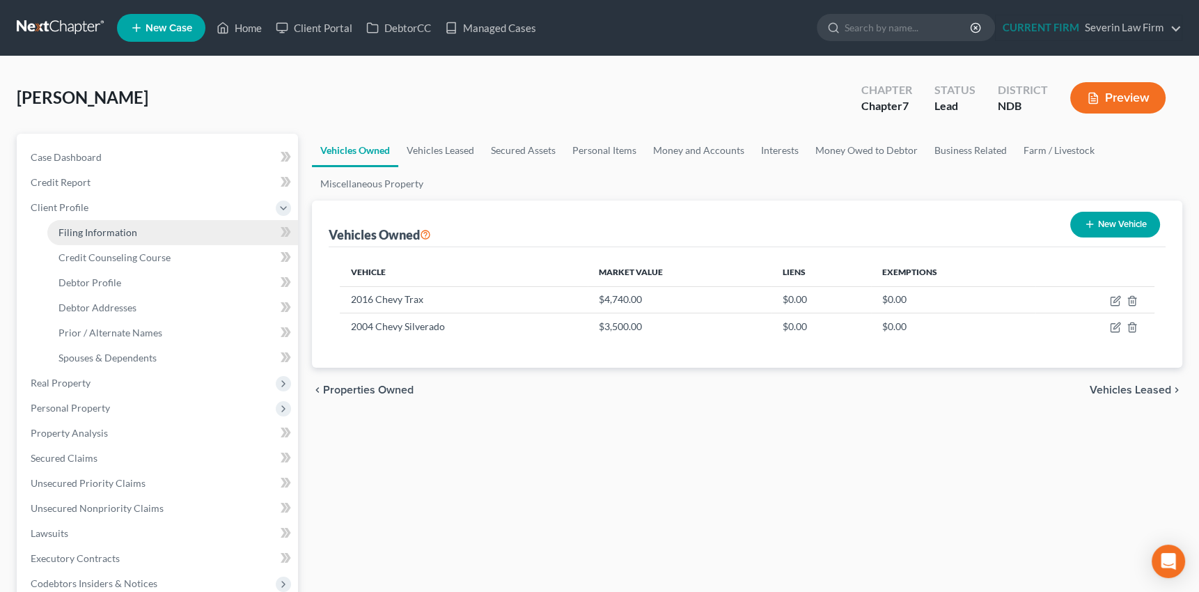
select select "0"
select select "29"
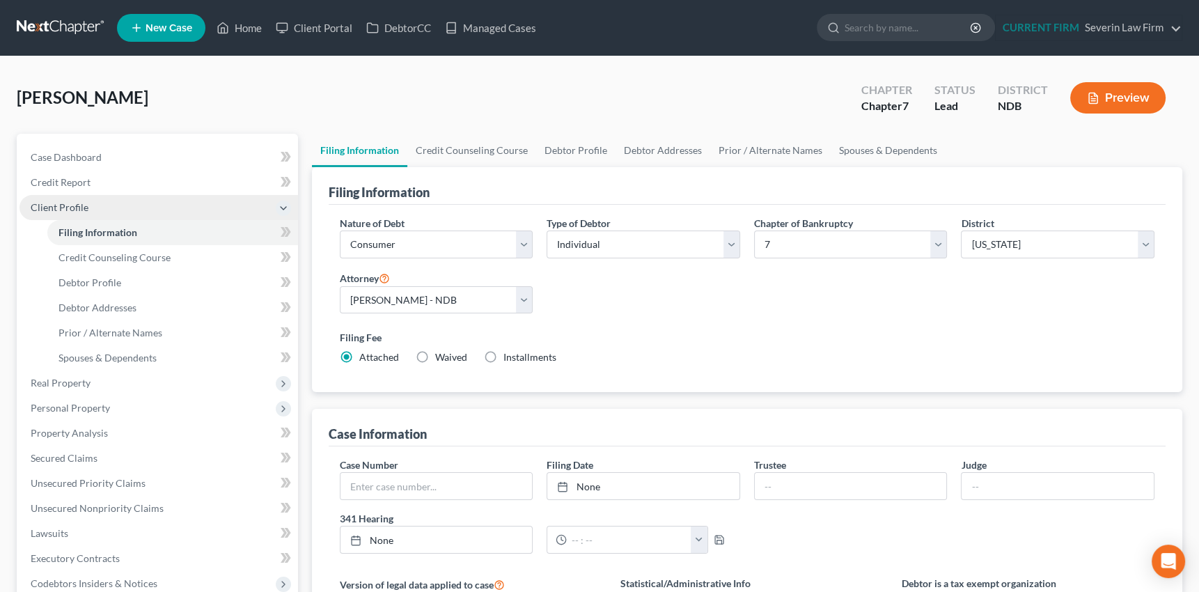
click at [65, 202] on span "Client Profile" at bounding box center [60, 207] width 58 height 12
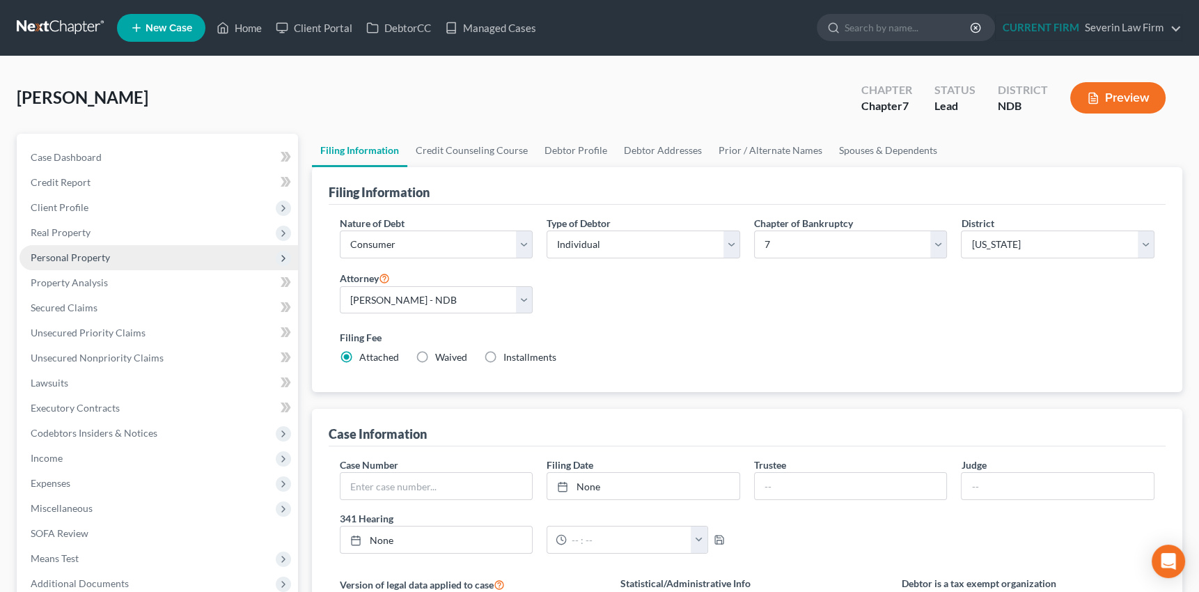
click at [64, 259] on span "Personal Property" at bounding box center [70, 257] width 79 height 12
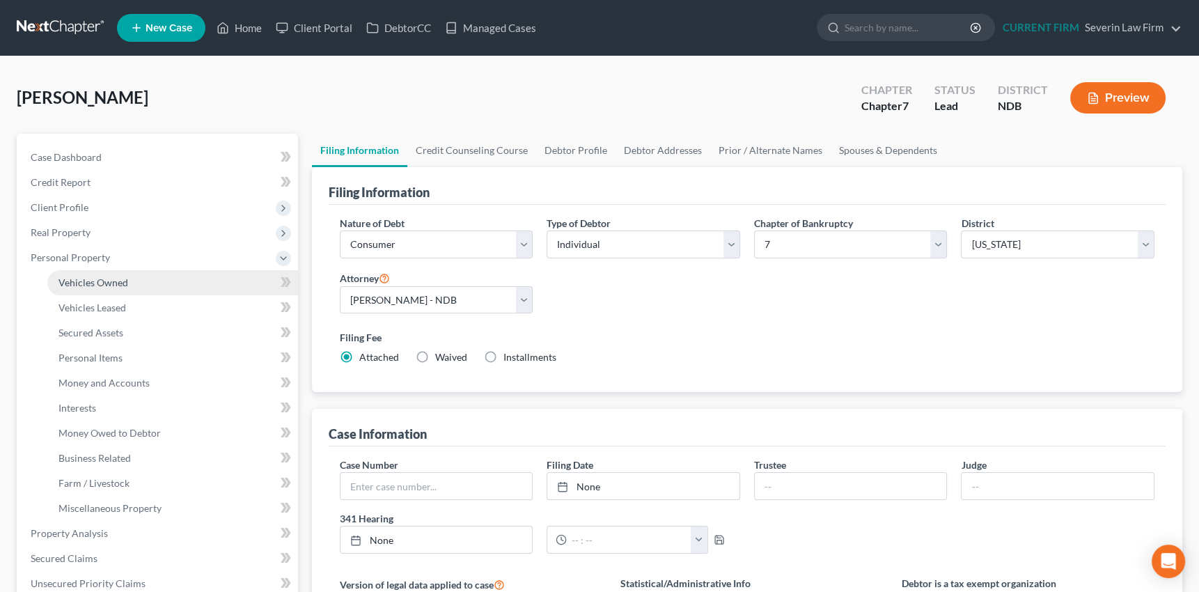
click at [74, 281] on span "Vehicles Owned" at bounding box center [93, 282] width 70 height 12
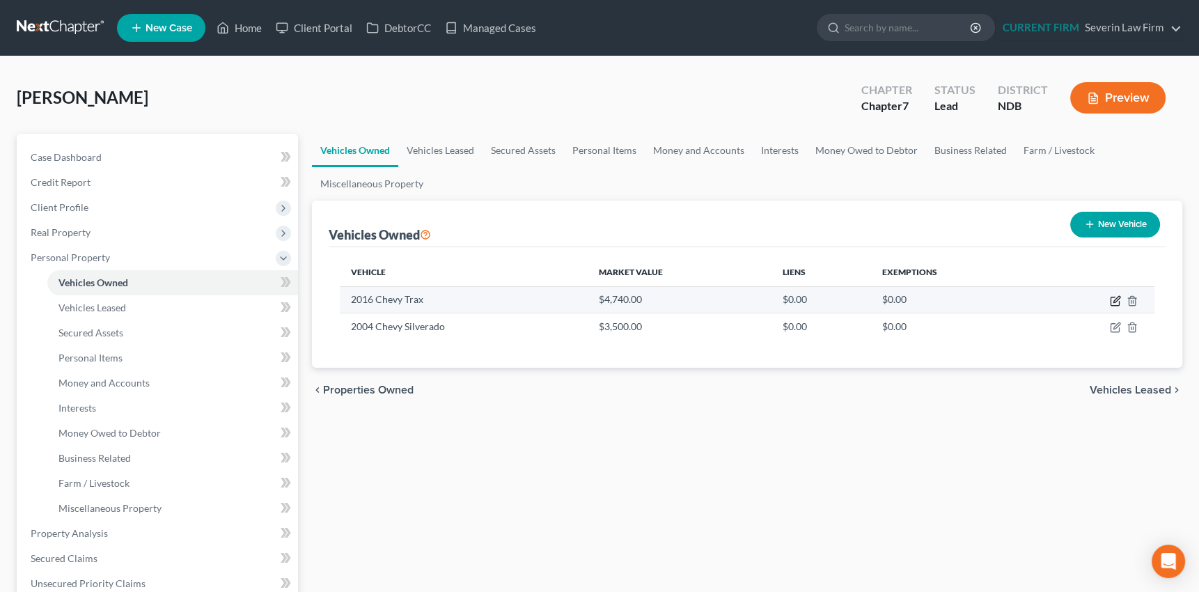
click at [1115, 298] on icon "button" at bounding box center [1117, 299] width 6 height 6
select select "0"
select select "10"
select select "2"
select select "0"
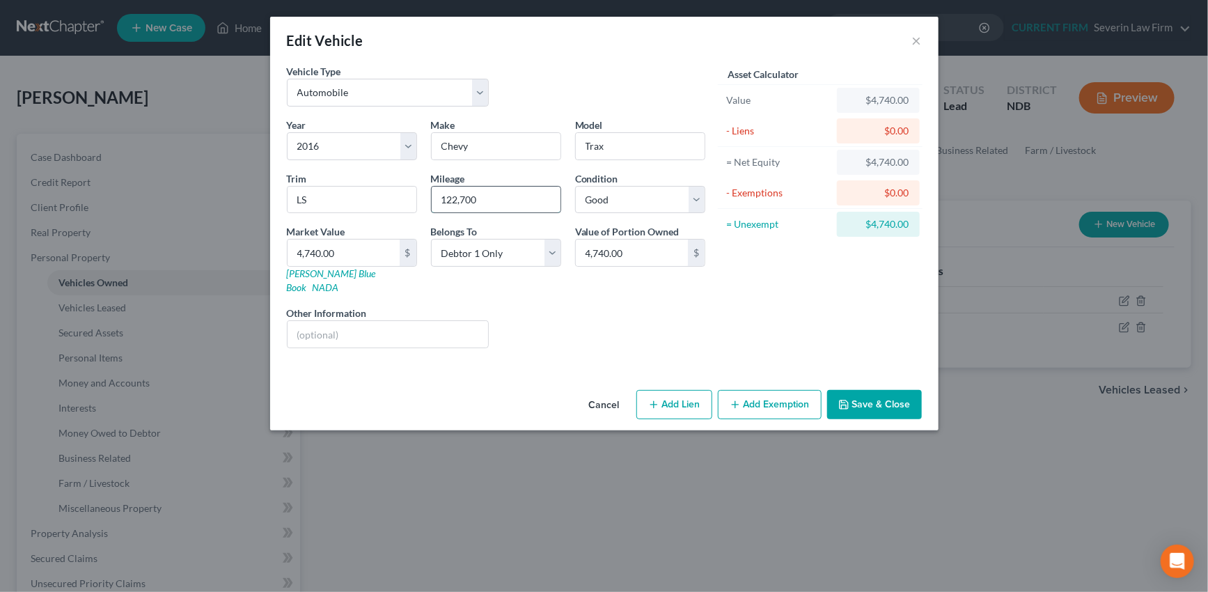
click at [485, 200] on input "122,700" at bounding box center [496, 200] width 129 height 26
drag, startPoint x: 479, startPoint y: 198, endPoint x: 487, endPoint y: 195, distance: 8.8
click at [432, 202] on input "122,700" at bounding box center [496, 200] width 129 height 26
type input "130000"
click at [874, 391] on button "Save & Close" at bounding box center [874, 404] width 95 height 29
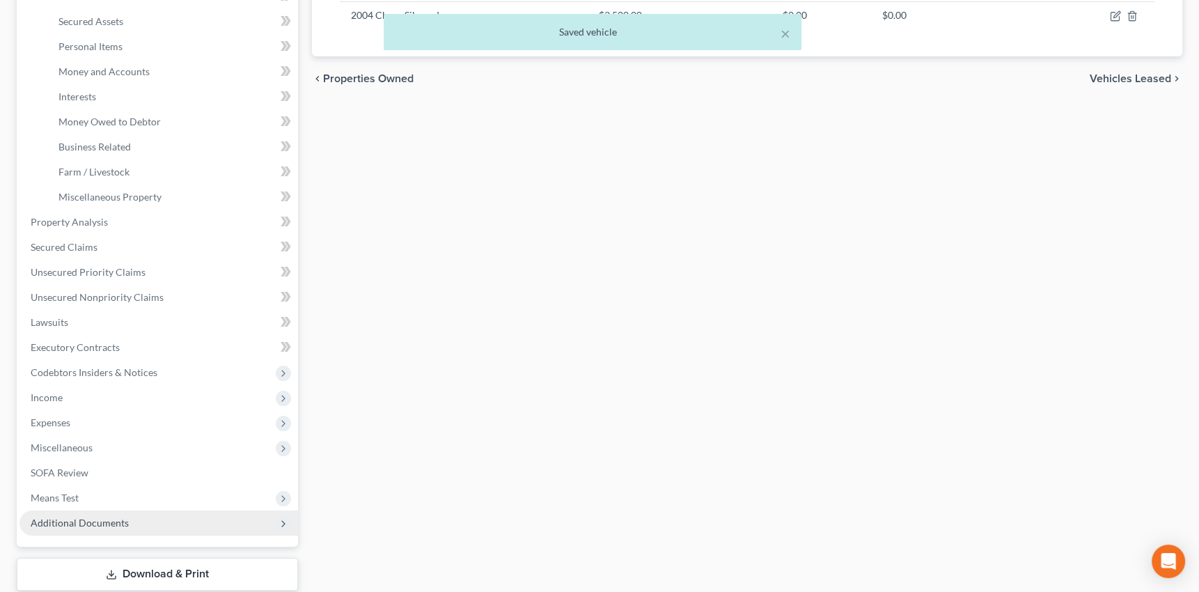
scroll to position [316, 0]
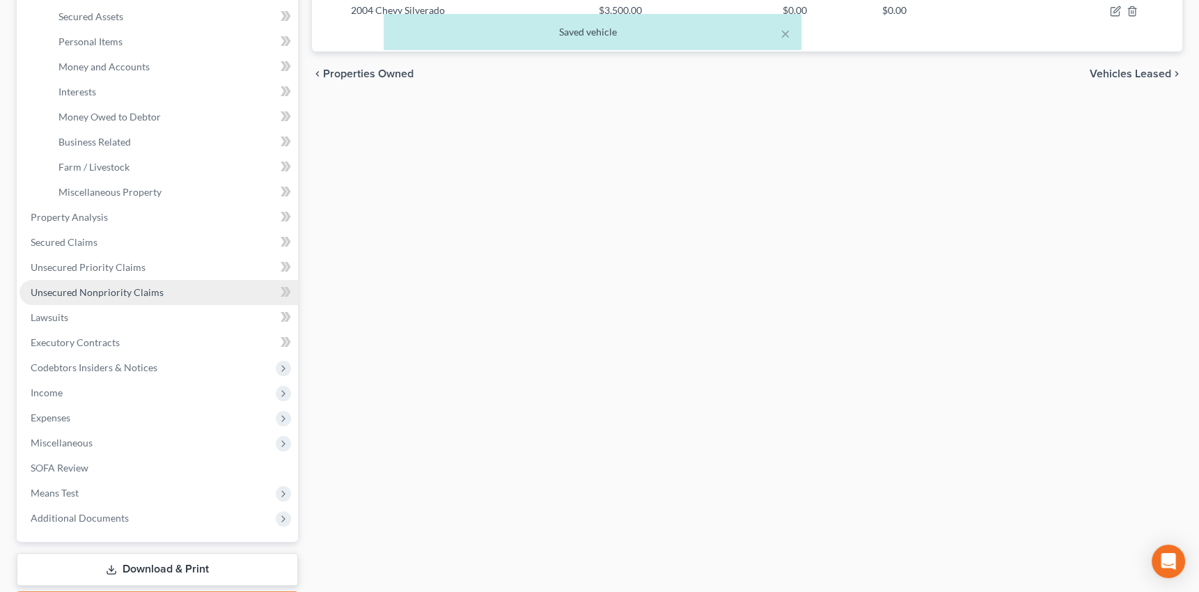
click at [116, 290] on span "Unsecured Nonpriority Claims" at bounding box center [97, 292] width 133 height 12
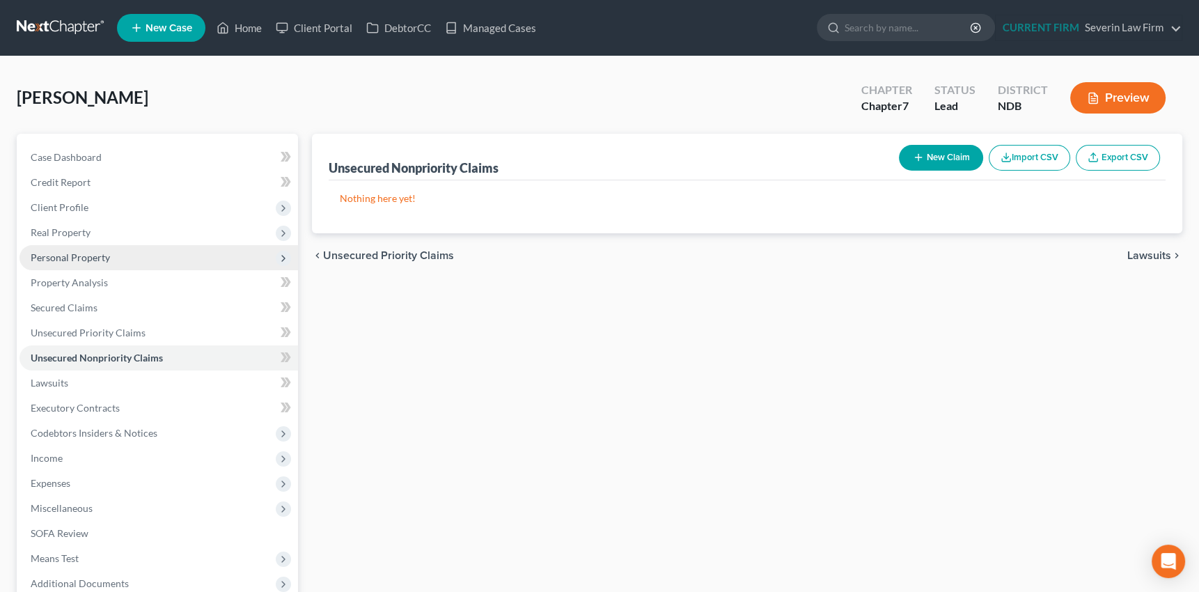
click at [77, 253] on span "Personal Property" at bounding box center [70, 257] width 79 height 12
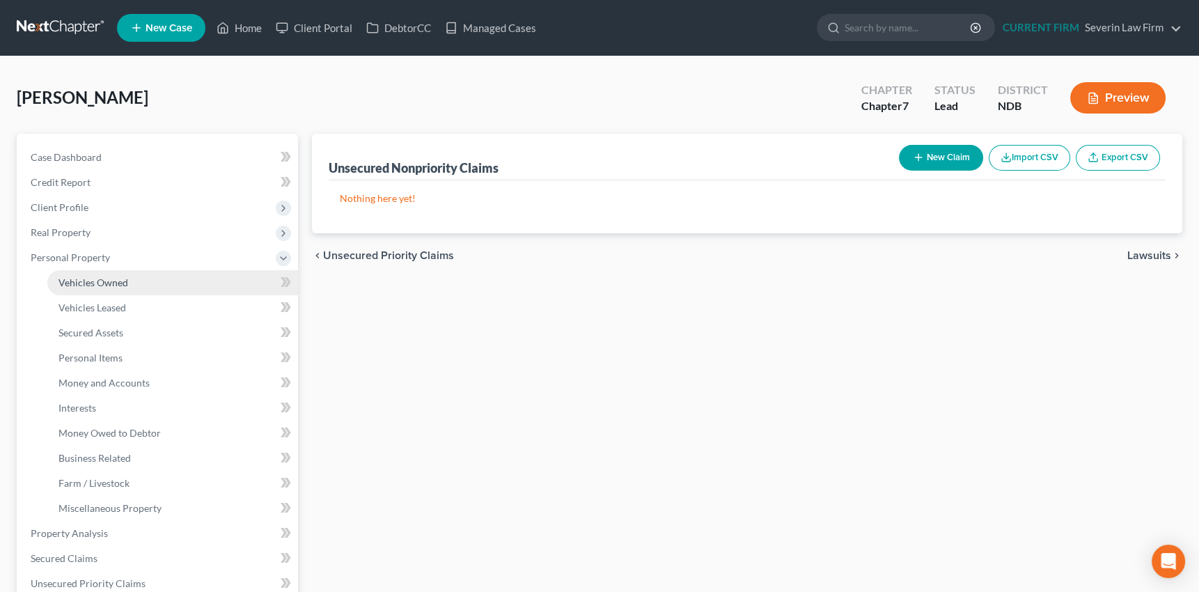
click at [83, 281] on span "Vehicles Owned" at bounding box center [93, 282] width 70 height 12
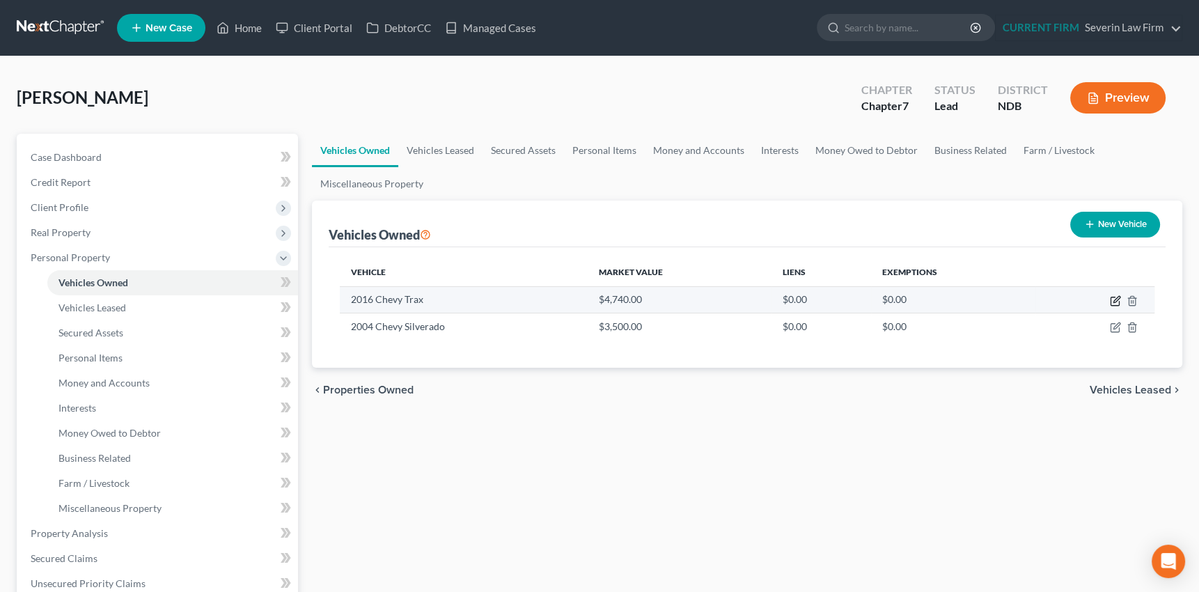
click at [1114, 301] on icon "button" at bounding box center [1117, 299] width 6 height 6
select select "0"
select select "10"
select select "2"
select select "0"
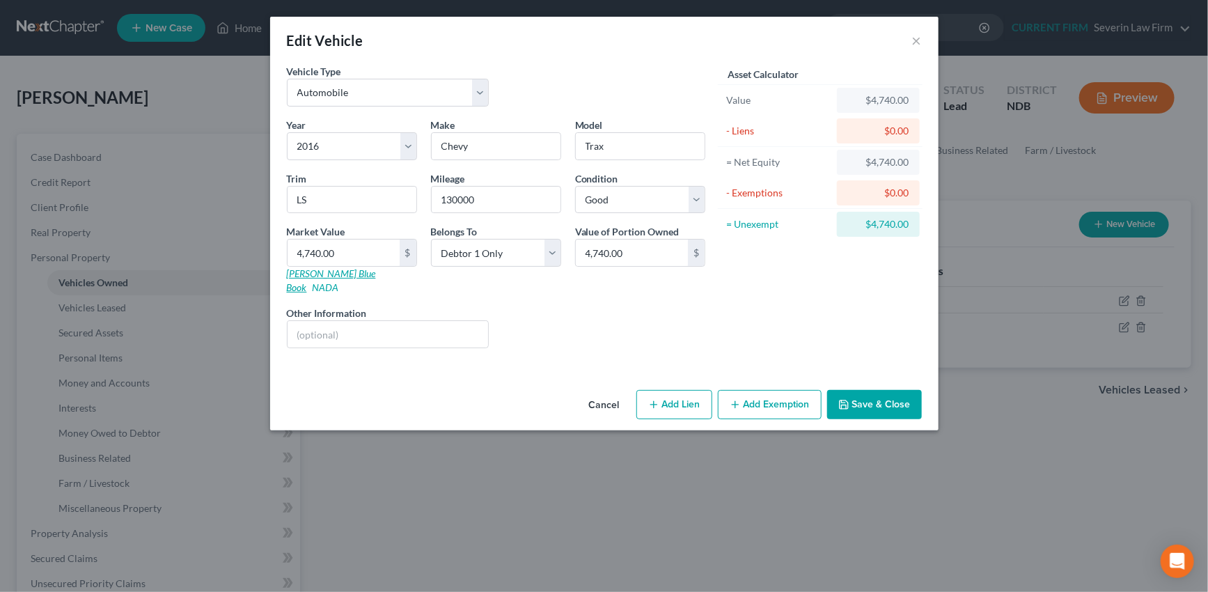
click at [307, 272] on link "[PERSON_NAME] Blue Book" at bounding box center [331, 280] width 89 height 26
type input "4"
type input "4.00"
type input "41"
type input "41.00"
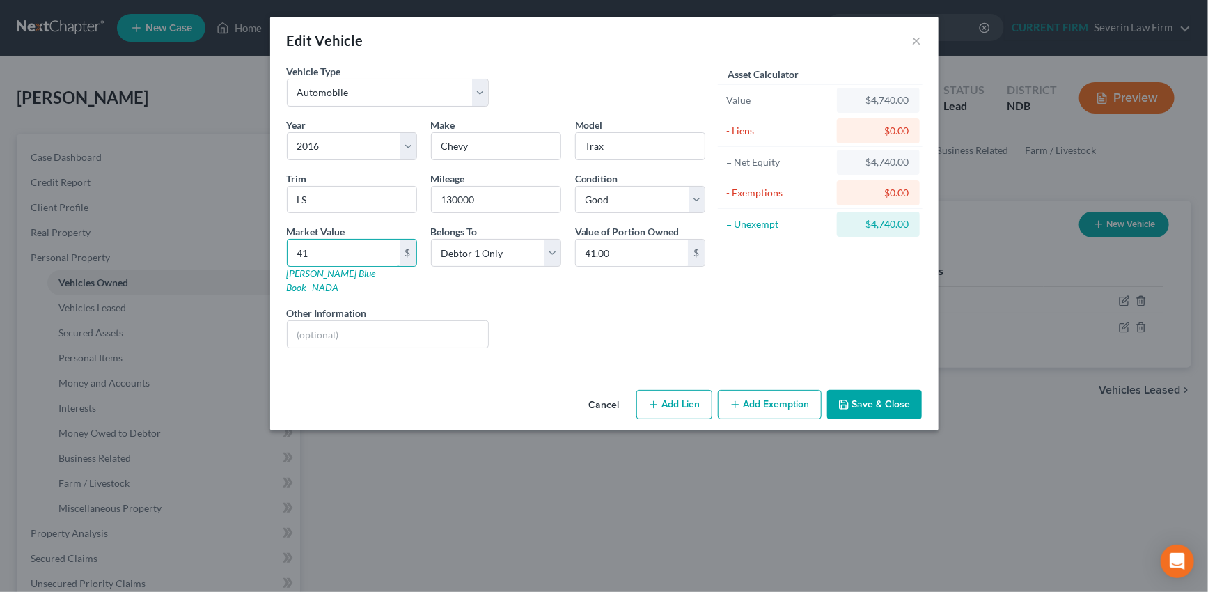
type input "410"
type input "410.00"
type input "4100"
type input "4,100.00"
type input "4,100"
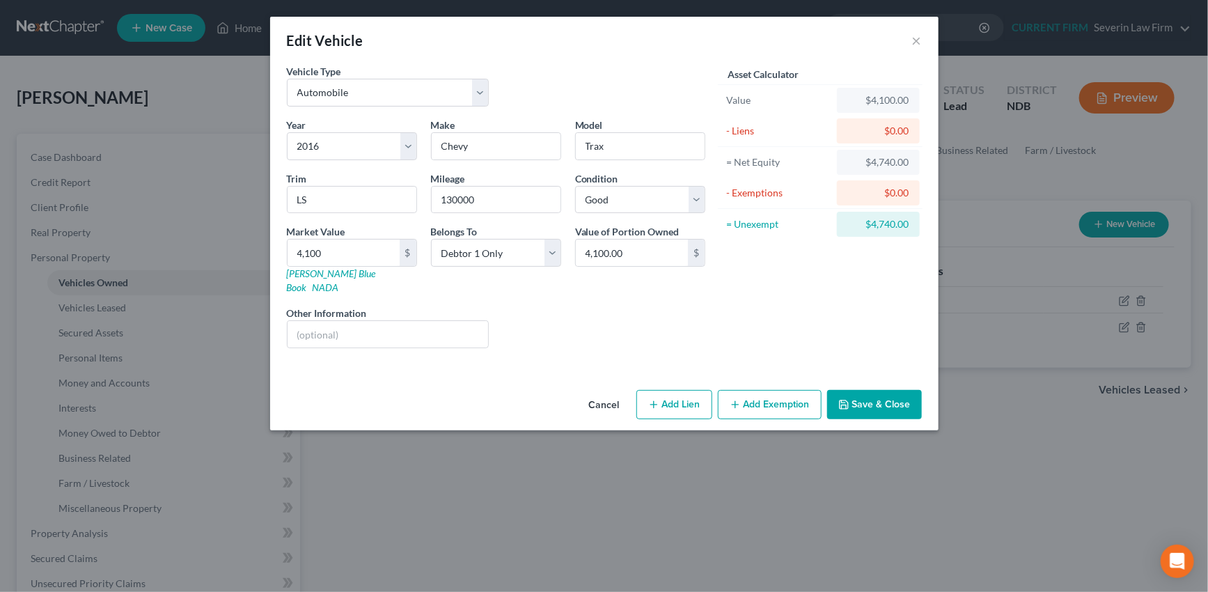
click at [893, 390] on button "Save & Close" at bounding box center [874, 404] width 95 height 29
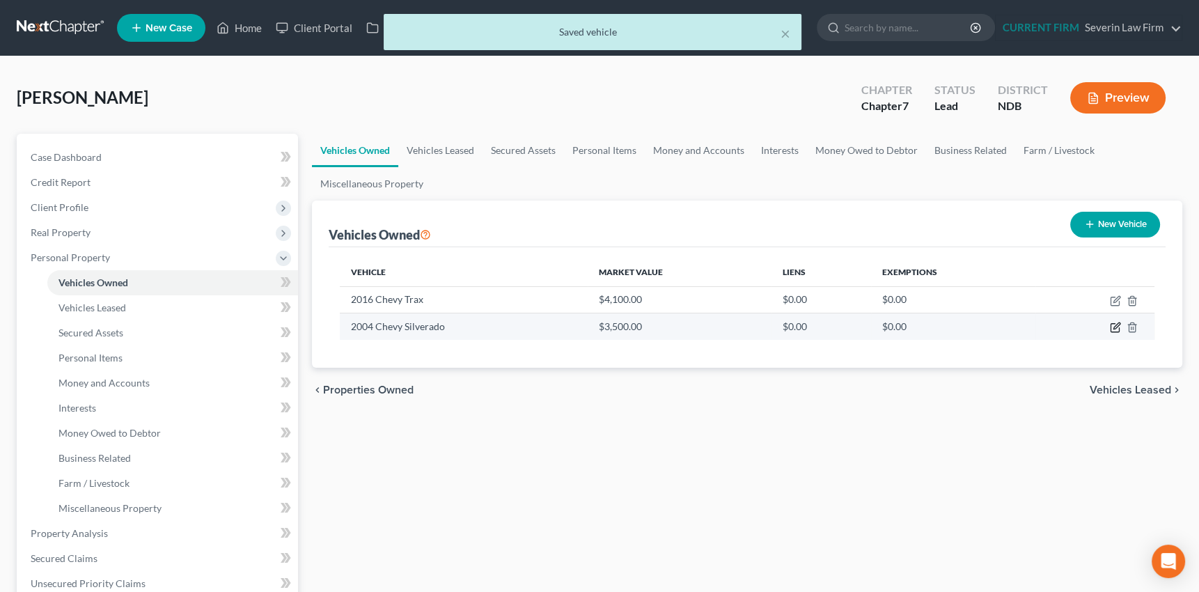
click at [1113, 325] on icon "button" at bounding box center [1115, 327] width 11 height 11
select select "0"
select select "22"
select select "4"
select select "0"
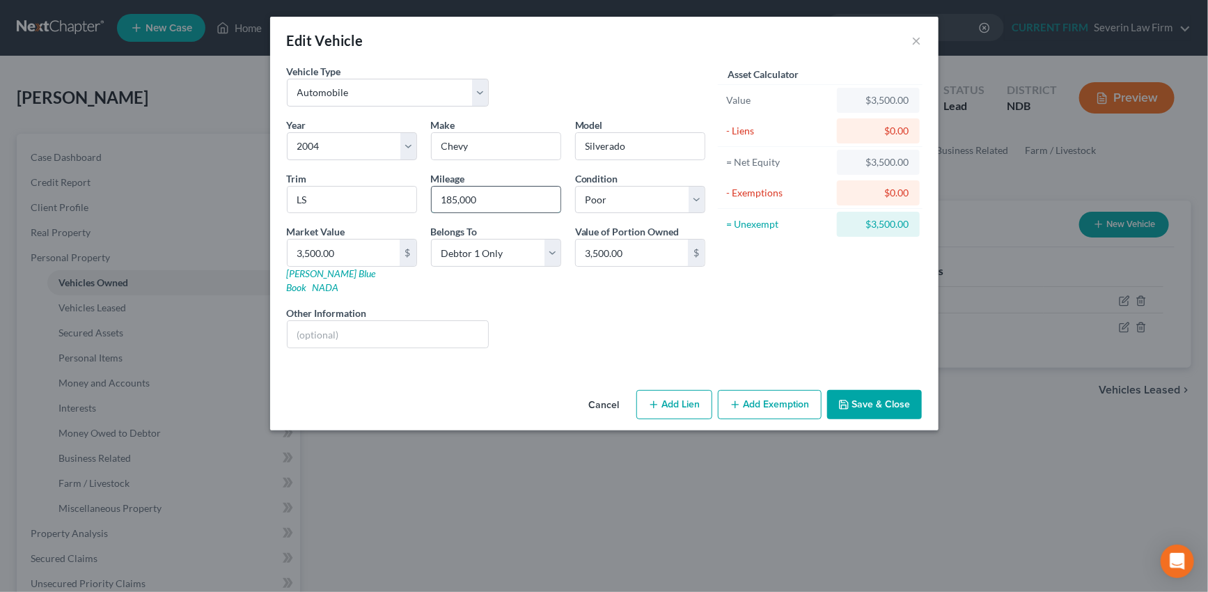
click at [481, 198] on input "185,000" at bounding box center [496, 200] width 129 height 26
drag, startPoint x: 481, startPoint y: 198, endPoint x: 425, endPoint y: 198, distance: 56.4
click at [425, 198] on div "Mileage 185,000" at bounding box center [496, 192] width 144 height 42
type input "195000"
click at [351, 321] on input "text" at bounding box center [388, 334] width 201 height 26
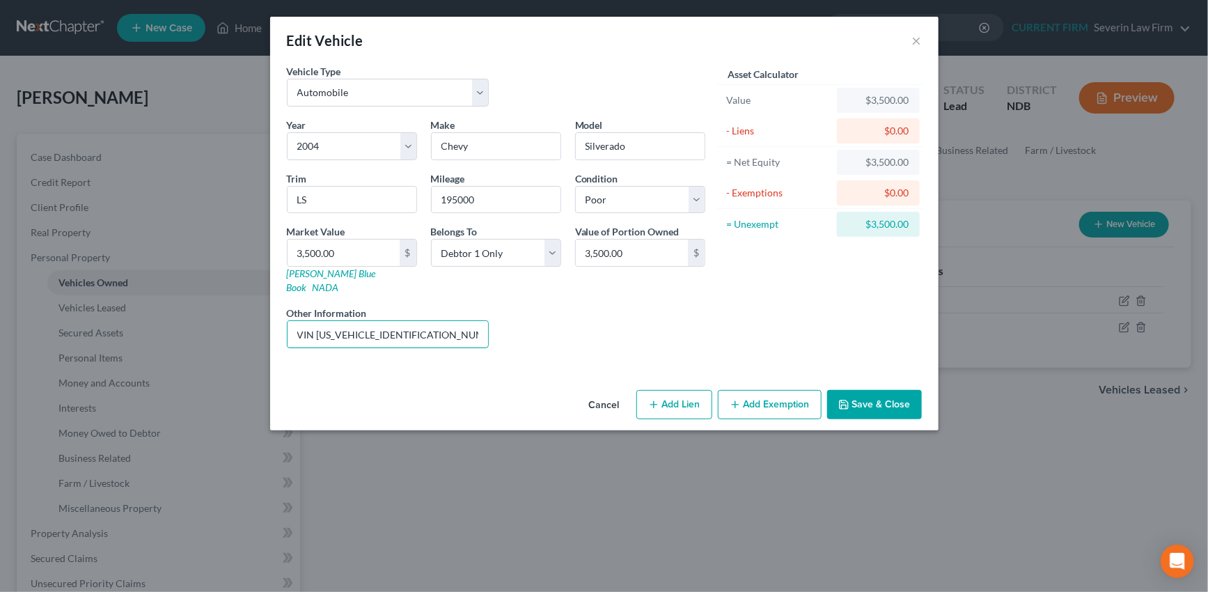
type input "VIN [US_VEHICLE_IDENTIFICATION_NUMBER]"
click at [348, 243] on input "3,500.00" at bounding box center [344, 253] width 112 height 26
type input "2"
type input "2.00"
type input "25"
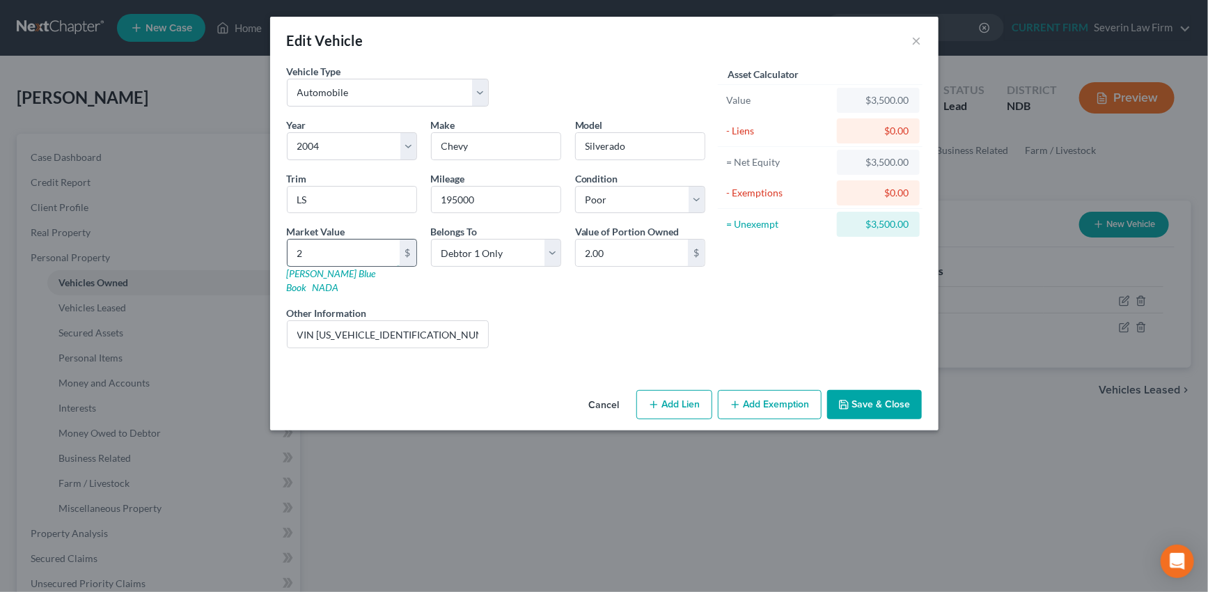
type input "25.00"
type input "250"
type input "250.00"
type input "2500"
type input "2,500.00"
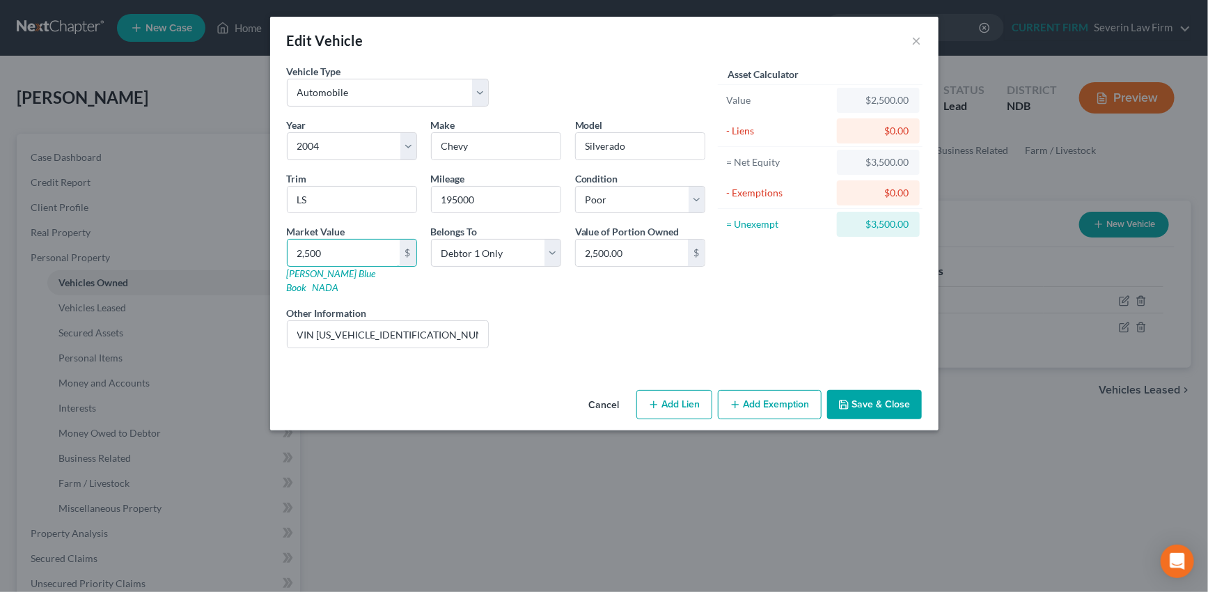
type input "2,500"
click at [781, 390] on button "Add Exemption" at bounding box center [770, 404] width 104 height 29
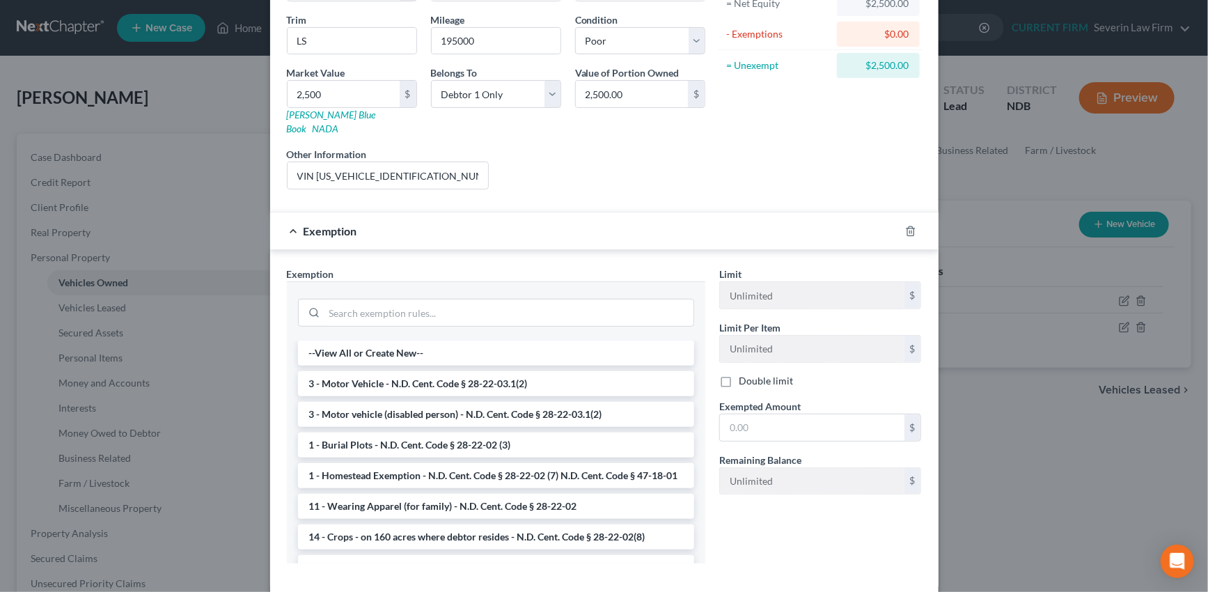
scroll to position [189, 0]
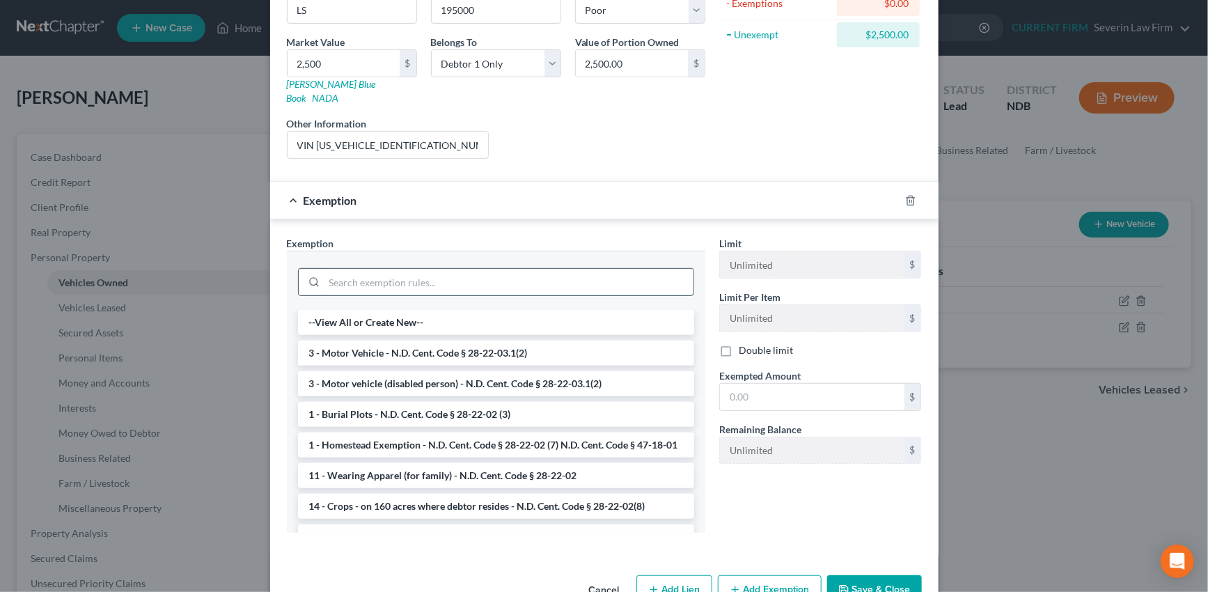
click at [400, 269] on input "search" at bounding box center [509, 282] width 369 height 26
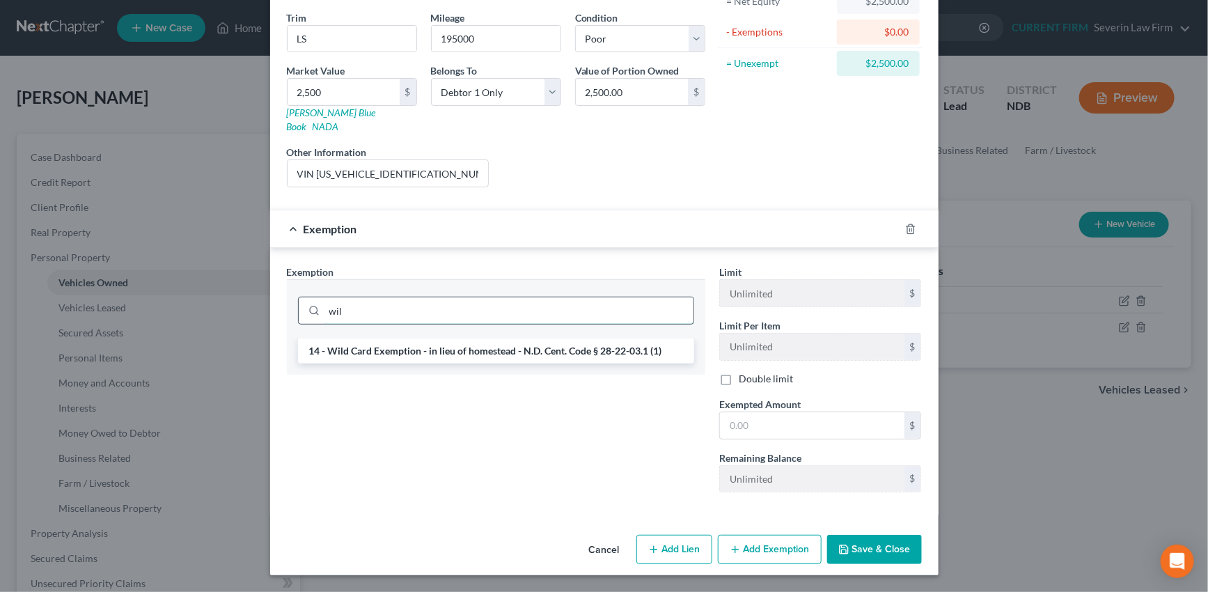
scroll to position [146, 0]
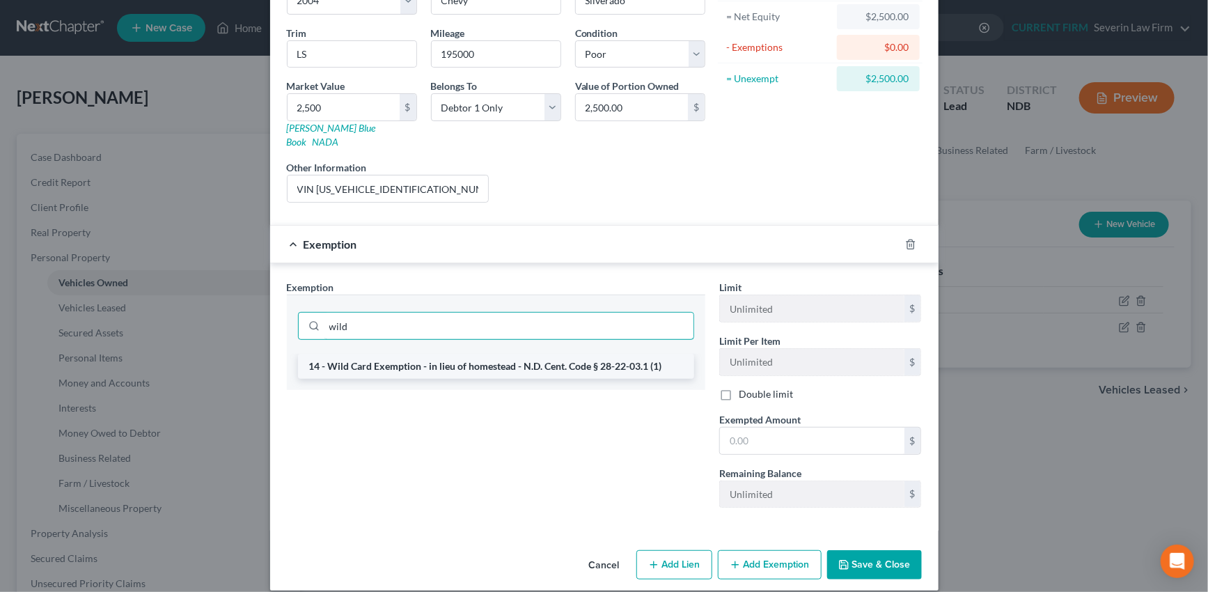
type input "wild"
click at [421, 354] on li "14 - Wild Card Exemption - in lieu of homestead - N.D. Cent. Code § 28-22-03.1 …" at bounding box center [496, 366] width 396 height 25
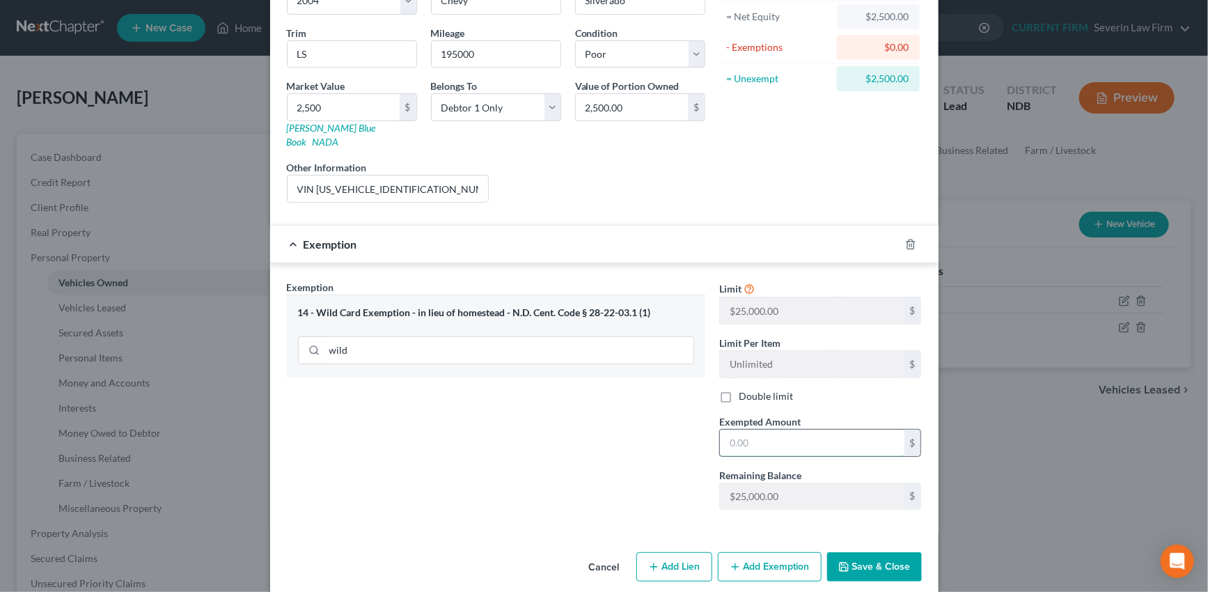
click at [820, 430] on input "text" at bounding box center [812, 443] width 185 height 26
type input "2,500"
click at [859, 552] on button "Save & Close" at bounding box center [874, 566] width 95 height 29
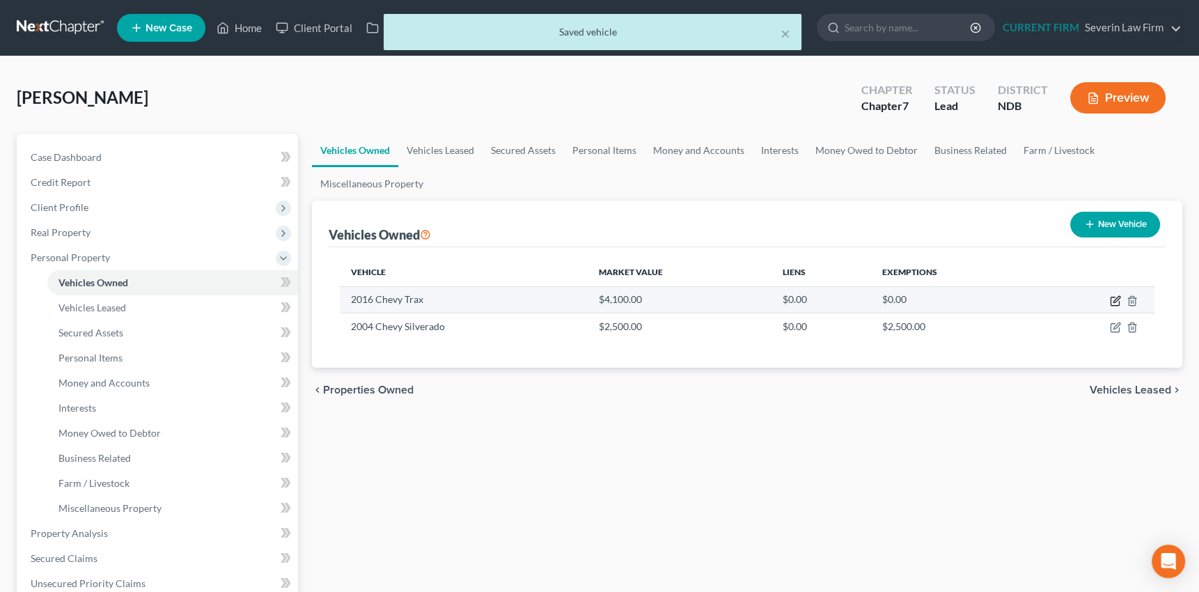
click at [1112, 298] on icon "button" at bounding box center [1115, 300] width 11 height 11
select select "0"
select select "10"
select select "2"
select select "0"
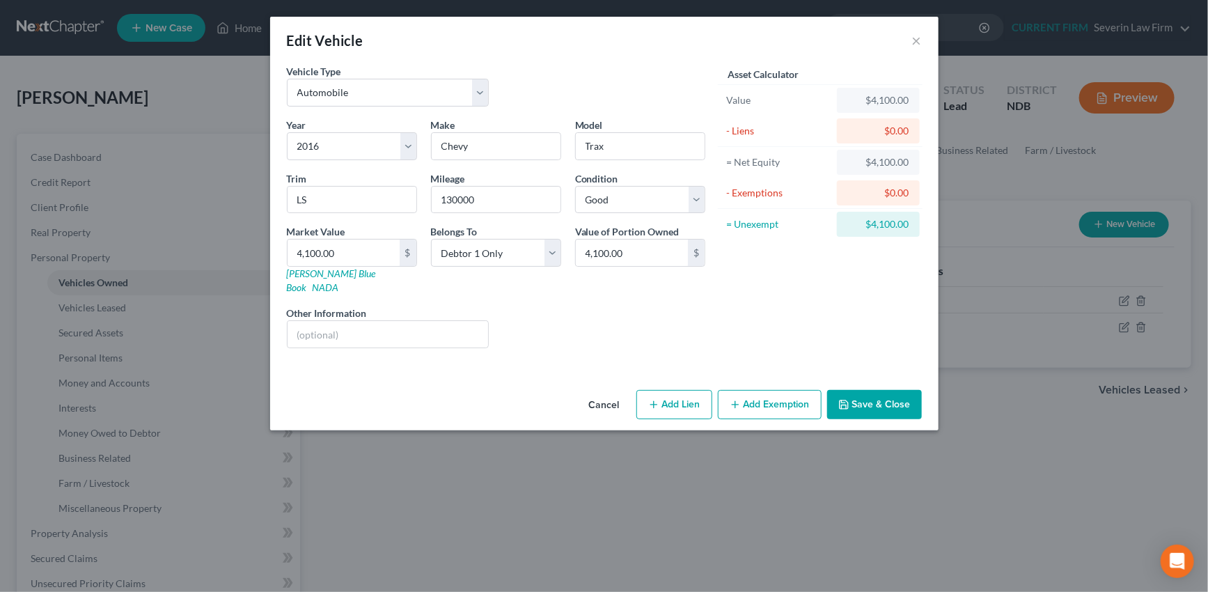
click at [761, 390] on button "Add Exemption" at bounding box center [770, 404] width 104 height 29
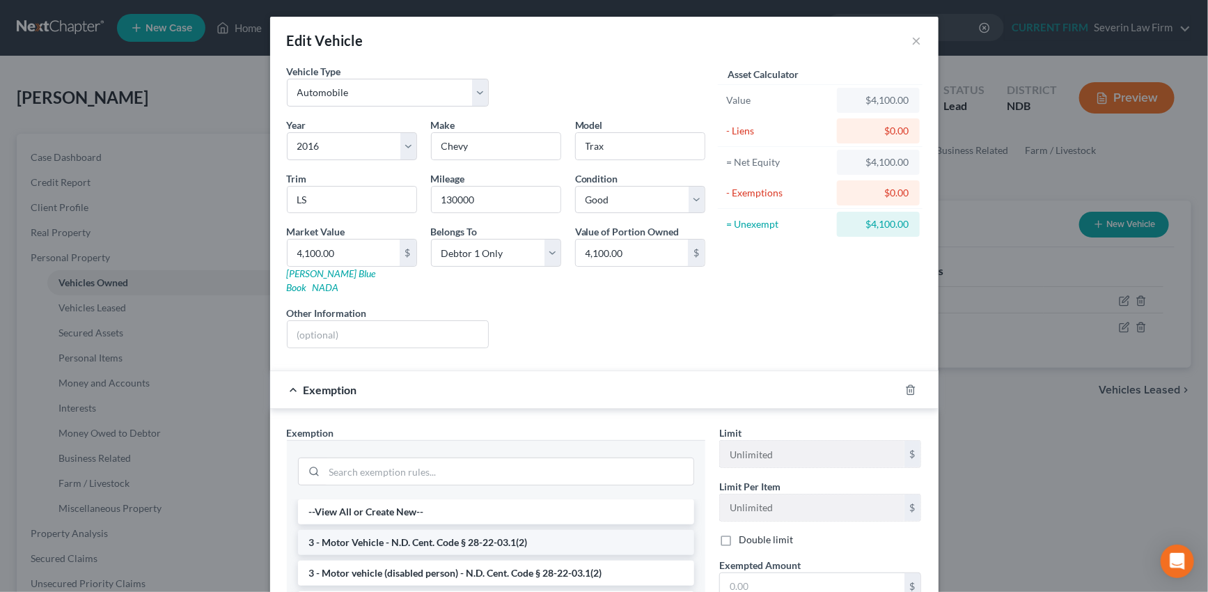
click at [526, 530] on li "3 - Motor Vehicle - N.D. Cent. Code § 28-22-03.1(2)" at bounding box center [496, 542] width 396 height 25
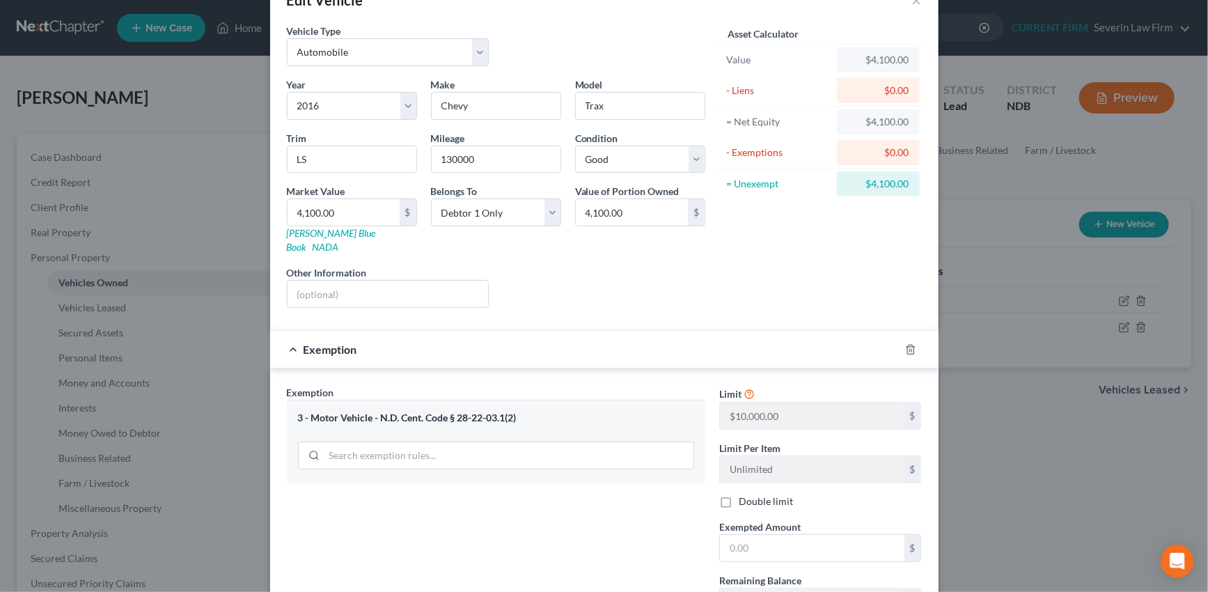
scroll to position [63, 0]
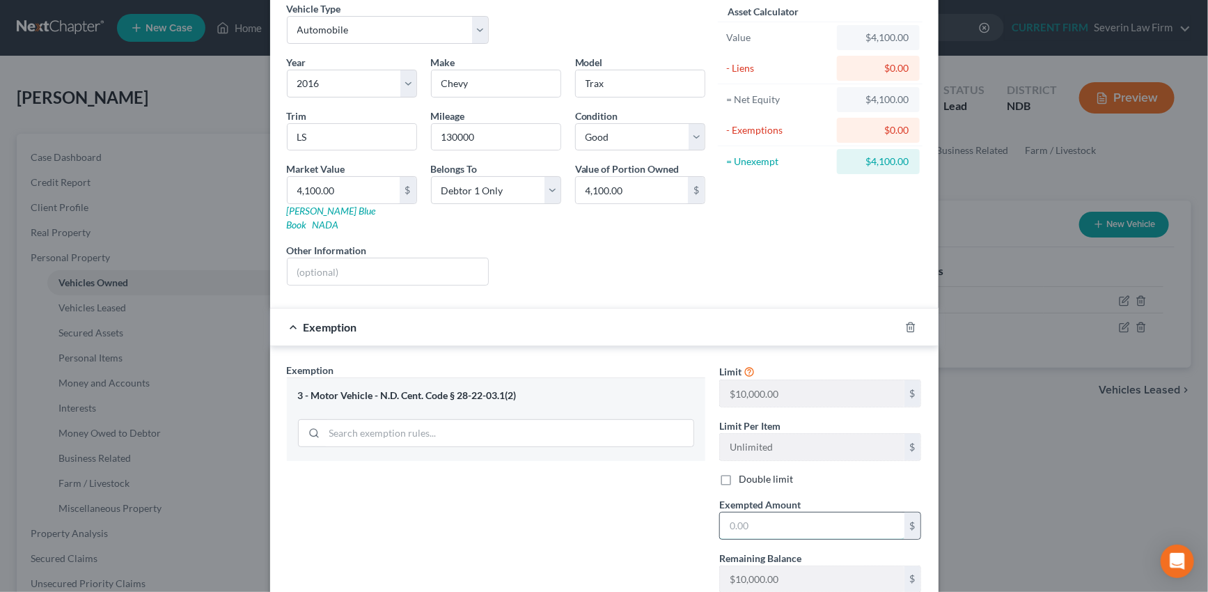
click at [786, 513] on input "text" at bounding box center [812, 526] width 185 height 26
type input "4,100"
click at [677, 313] on div "Exemption $4,100.00" at bounding box center [585, 327] width 630 height 37
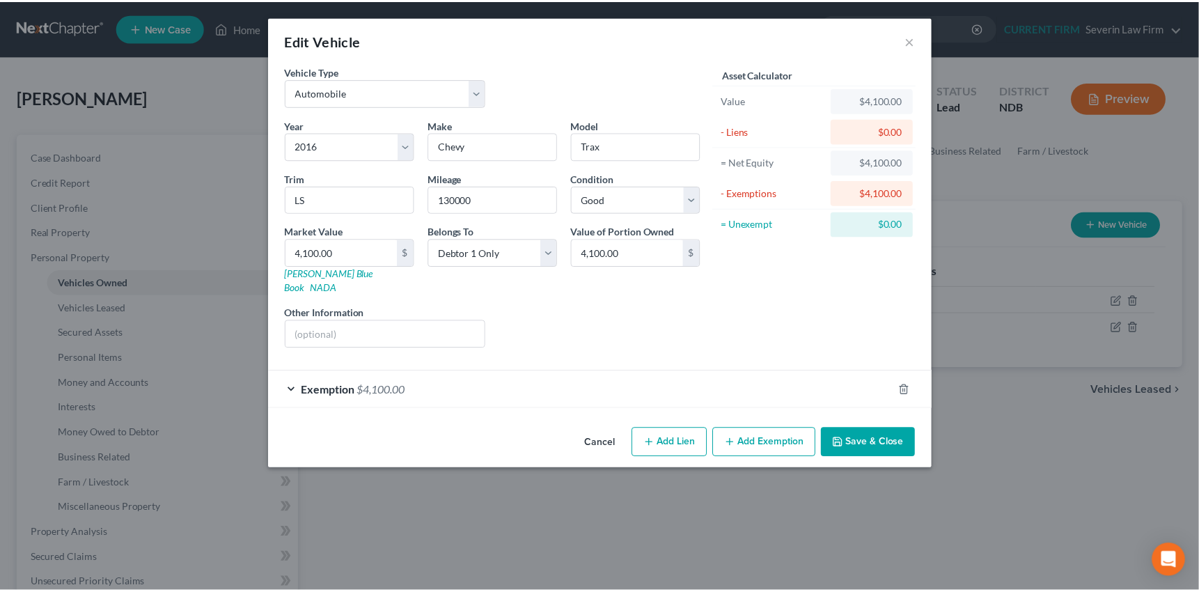
scroll to position [0, 0]
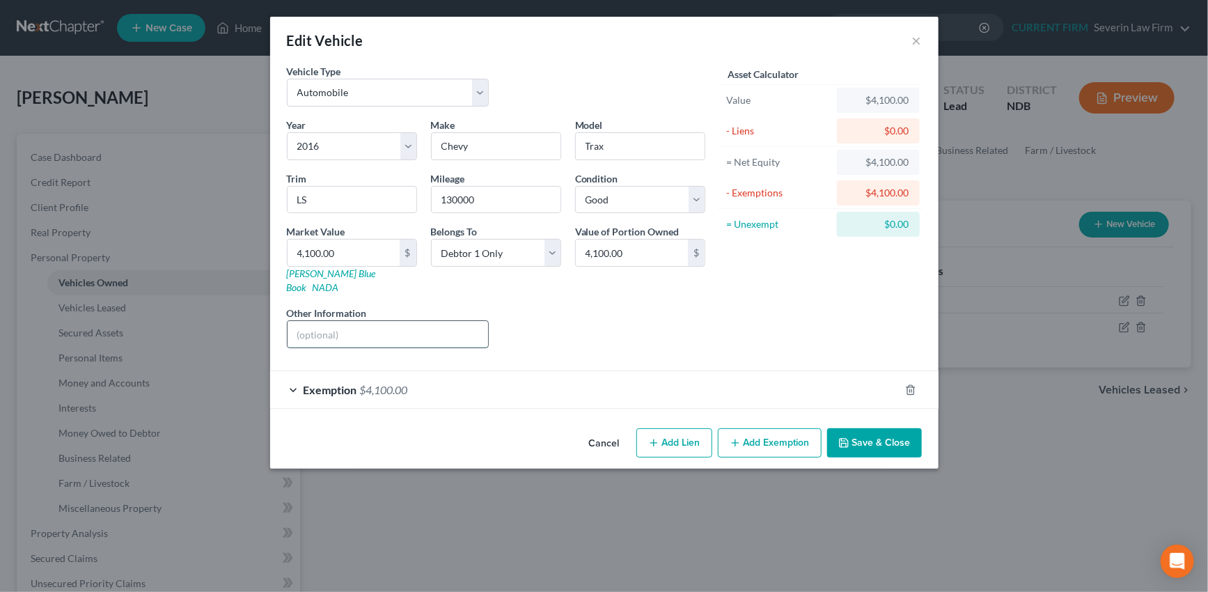
click at [359, 321] on input "text" at bounding box center [388, 334] width 201 height 26
click at [329, 321] on input "text" at bounding box center [388, 334] width 201 height 26
type input "VIN [US_VEHICLE_IDENTIFICATION_NUMBER]"
click at [866, 428] on button "Save & Close" at bounding box center [874, 442] width 95 height 29
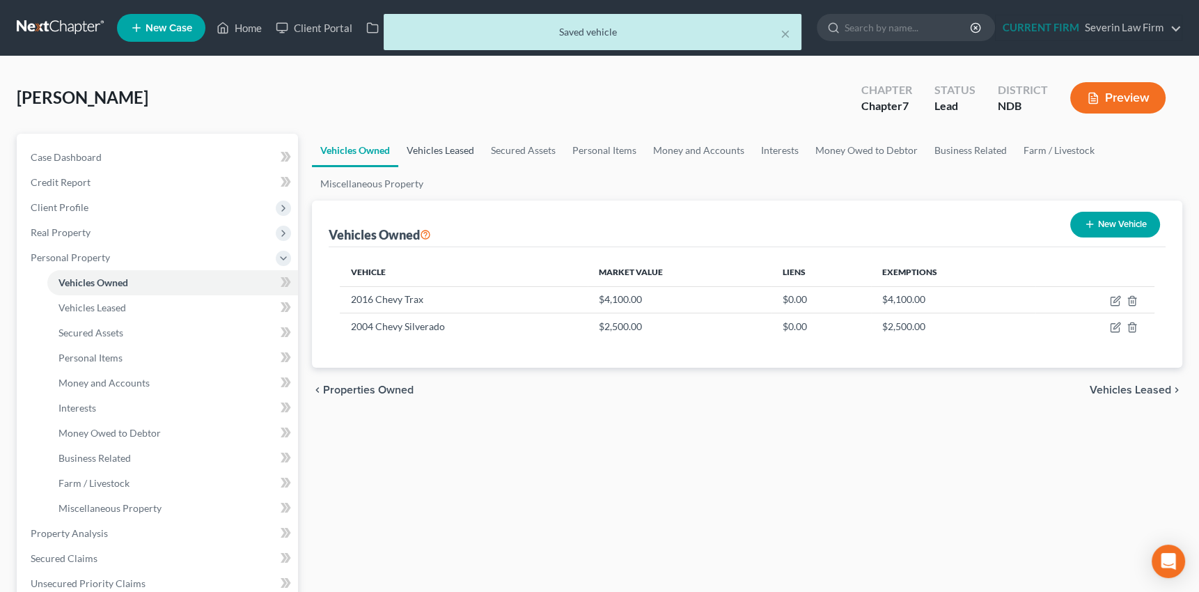
click at [444, 150] on link "Vehicles Leased" at bounding box center [440, 150] width 84 height 33
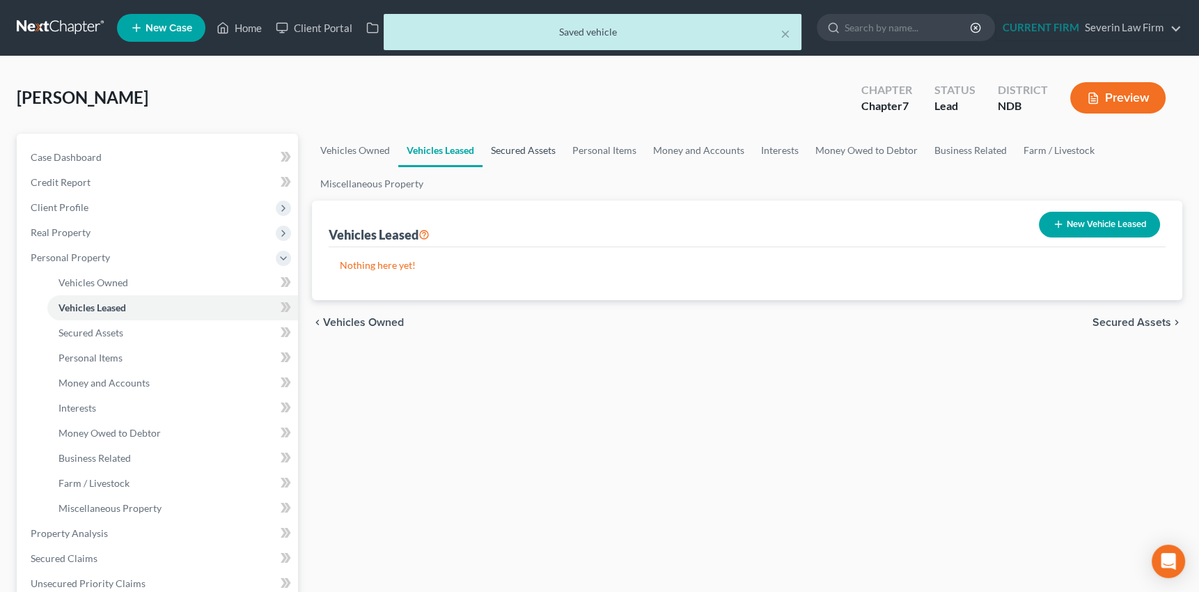
click at [543, 149] on link "Secured Assets" at bounding box center [523, 150] width 81 height 33
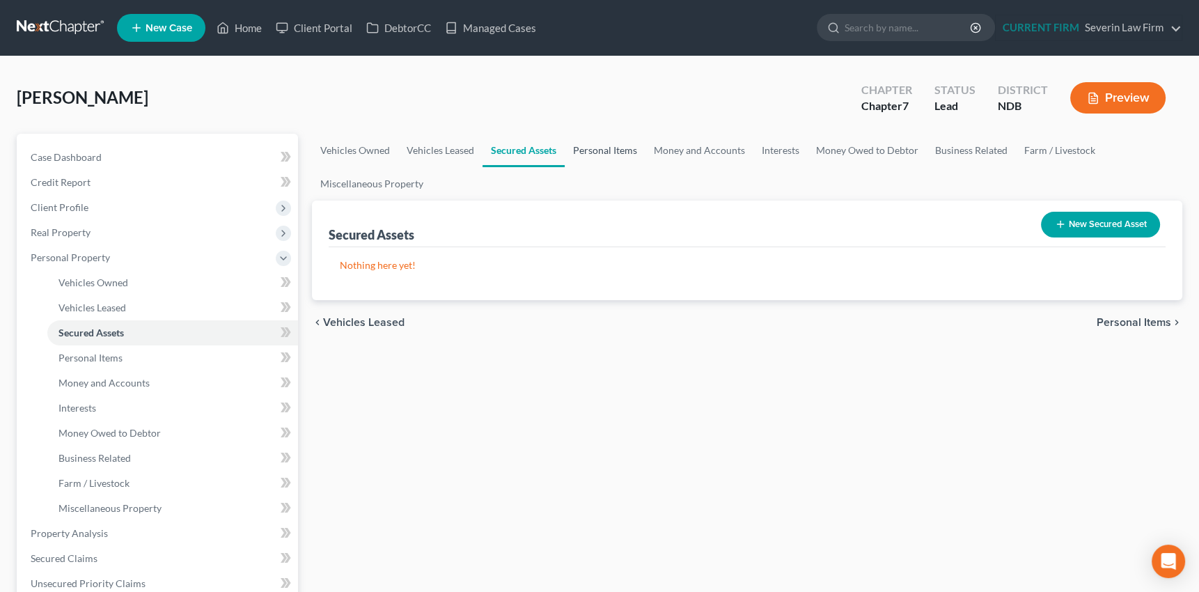
click at [611, 150] on link "Personal Items" at bounding box center [605, 150] width 81 height 33
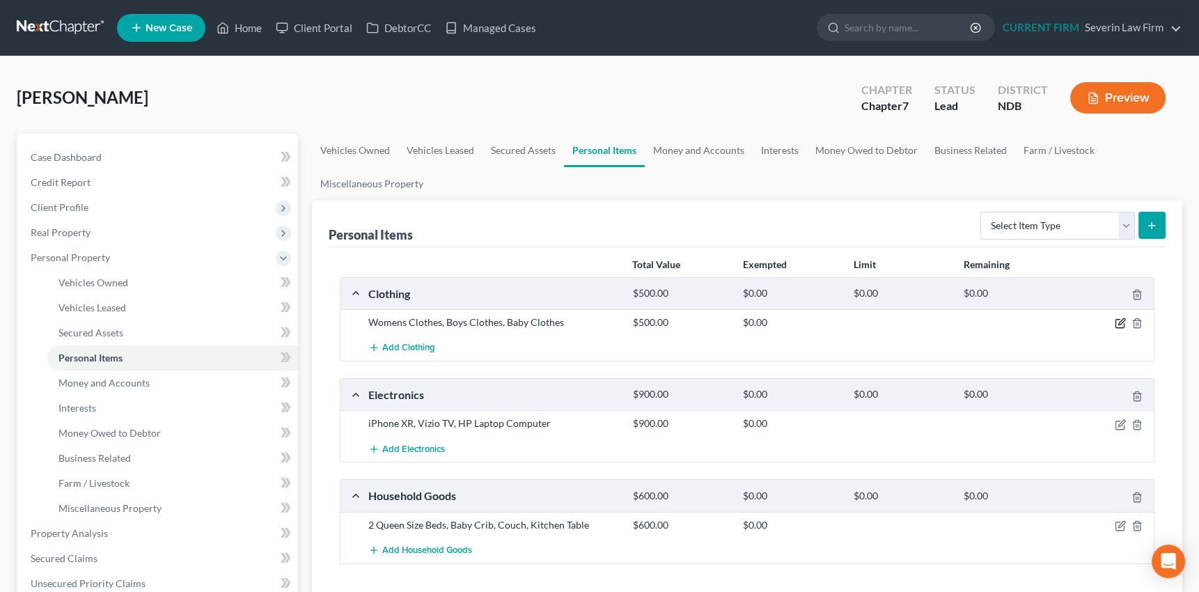
click at [1121, 320] on icon "button" at bounding box center [1120, 323] width 11 height 11
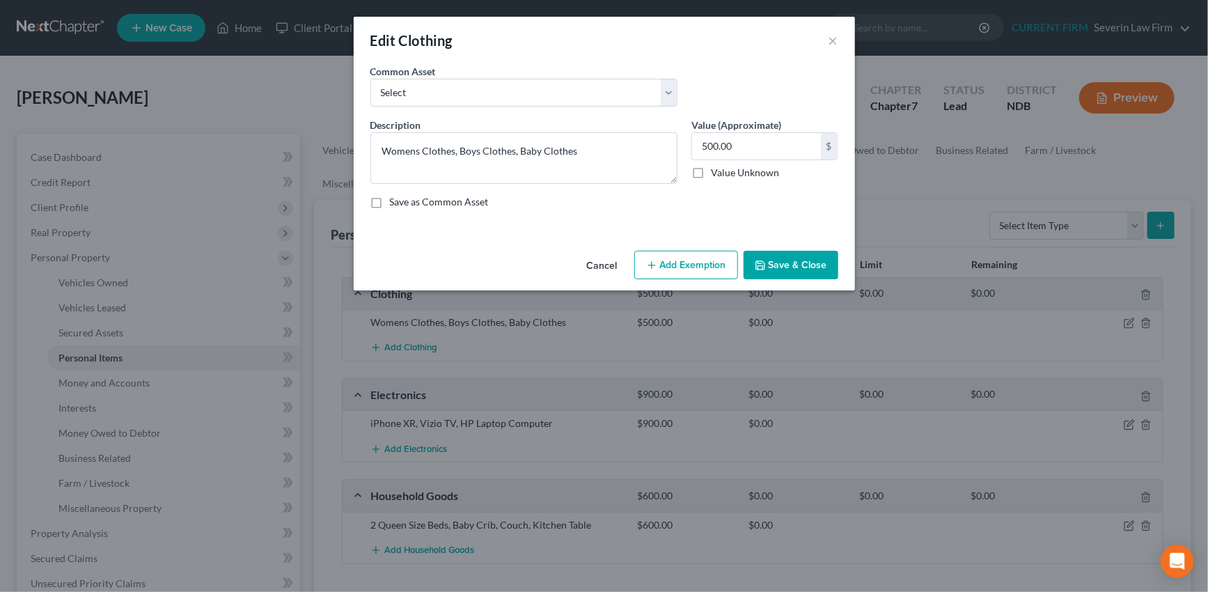
click at [692, 271] on button "Add Exemption" at bounding box center [686, 265] width 104 height 29
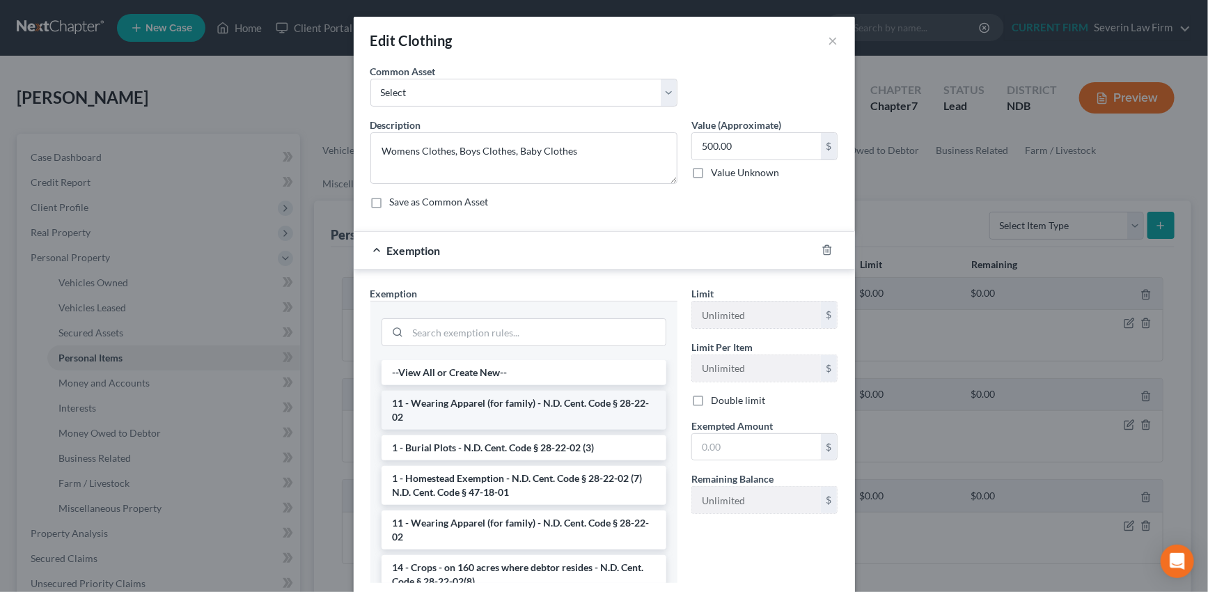
click at [500, 404] on li "11 - Wearing Apparel (for family) - N.D. Cent. Code § 28-22-02" at bounding box center [524, 410] width 285 height 39
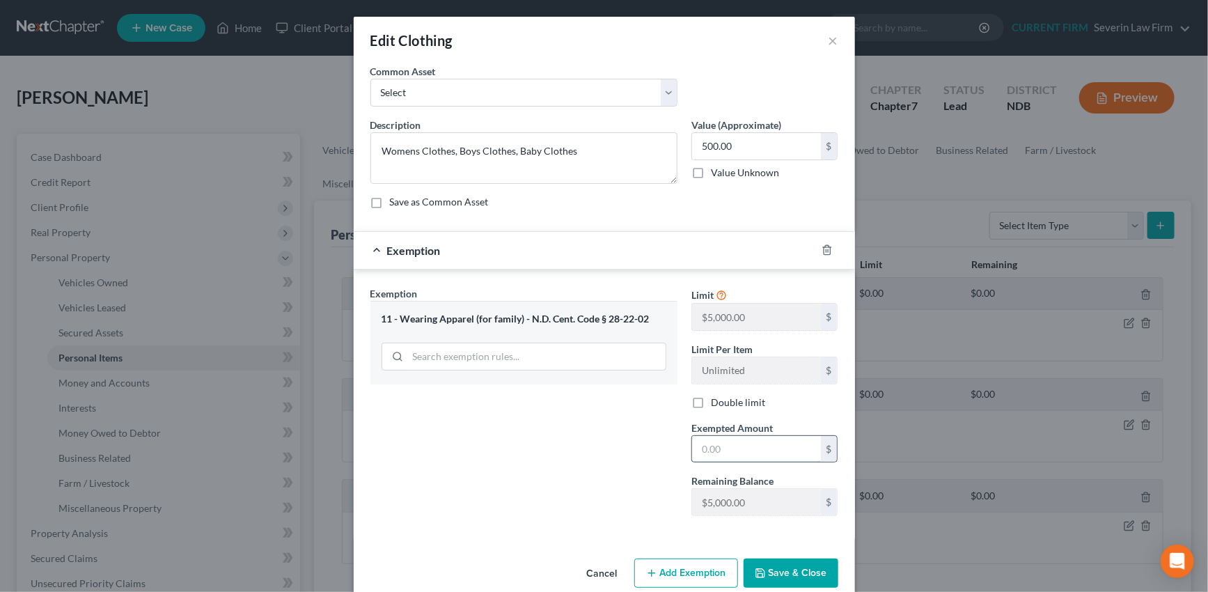
click at [745, 445] on input "text" at bounding box center [756, 449] width 129 height 26
type input "500"
click at [786, 571] on button "Save & Close" at bounding box center [791, 573] width 95 height 29
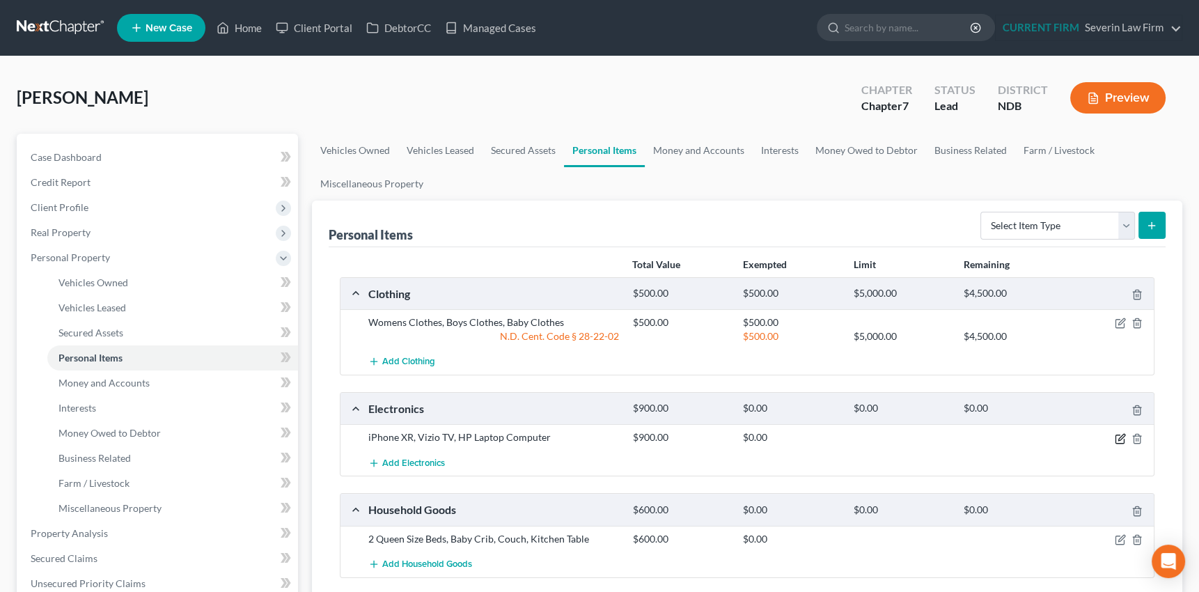
click at [1123, 437] on icon "button" at bounding box center [1120, 438] width 11 height 11
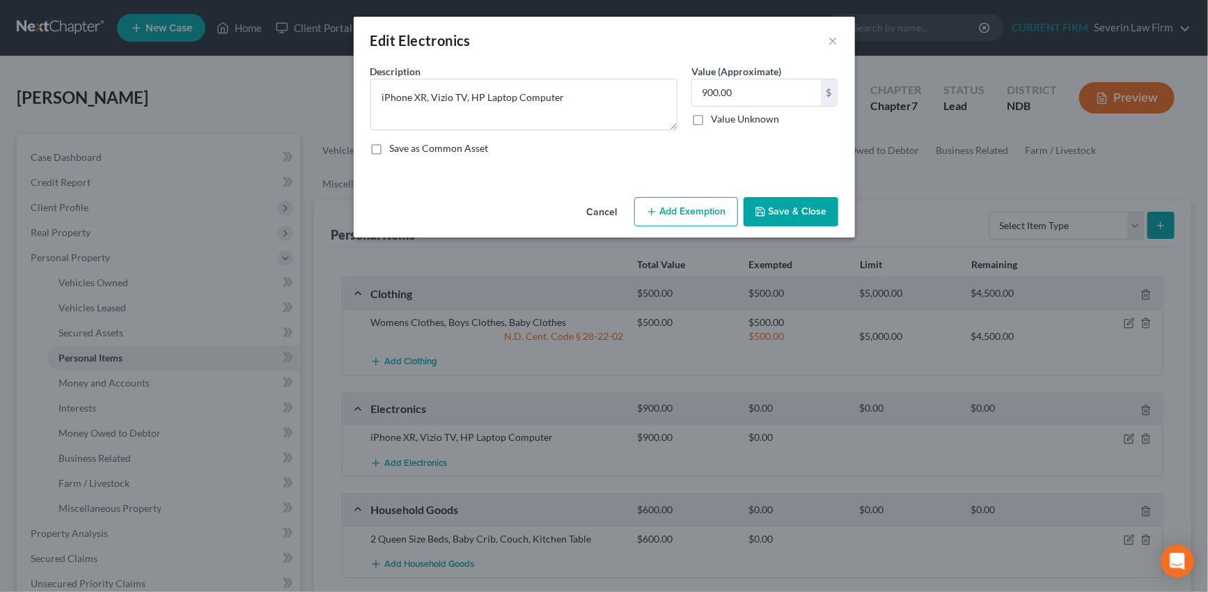
click at [676, 201] on button "Add Exemption" at bounding box center [686, 211] width 104 height 29
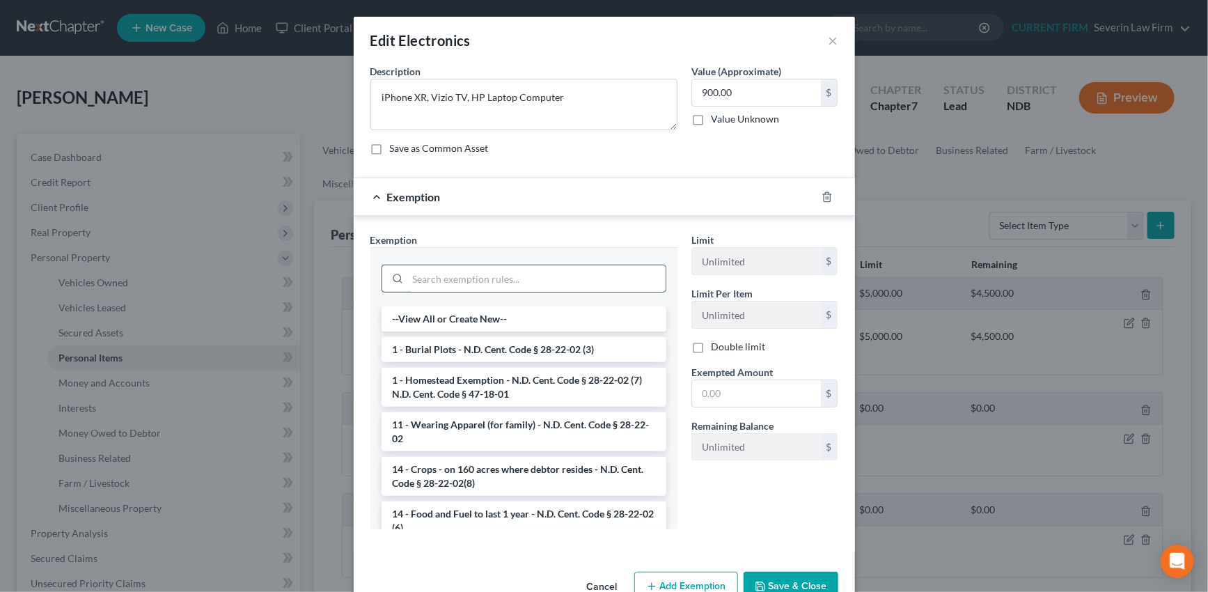
click at [543, 274] on input "search" at bounding box center [537, 278] width 258 height 26
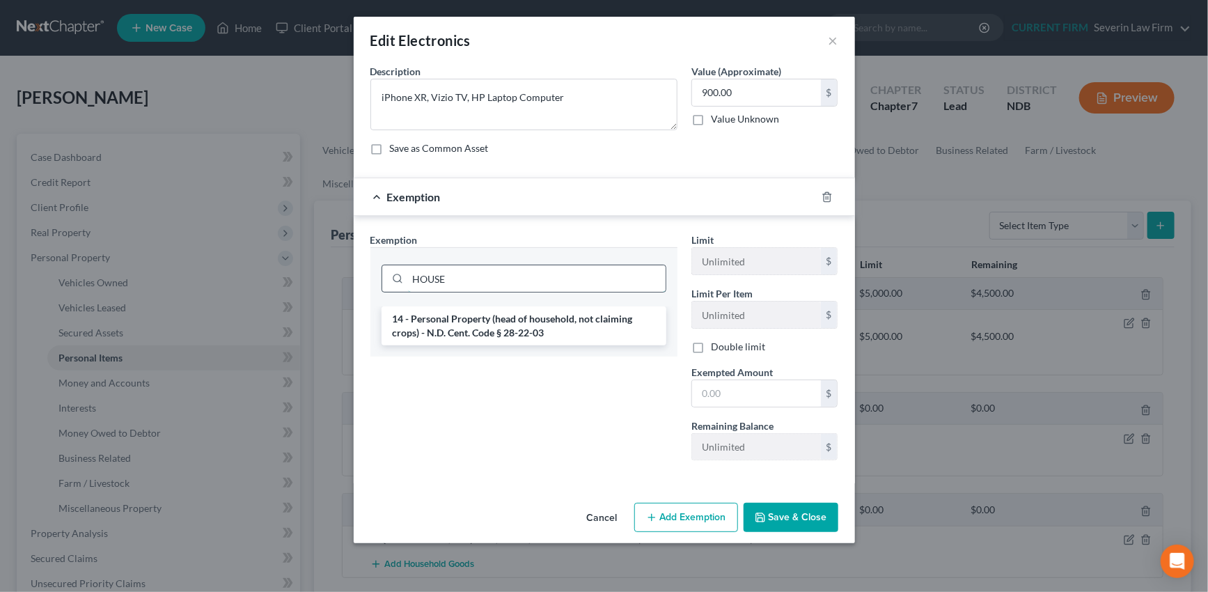
drag, startPoint x: 531, startPoint y: 274, endPoint x: 401, endPoint y: 276, distance: 129.6
click at [401, 276] on div "HOUSE" at bounding box center [524, 279] width 285 height 28
drag, startPoint x: 439, startPoint y: 277, endPoint x: 400, endPoint y: 283, distance: 39.5
click at [400, 283] on div "wild" at bounding box center [524, 279] width 285 height 28
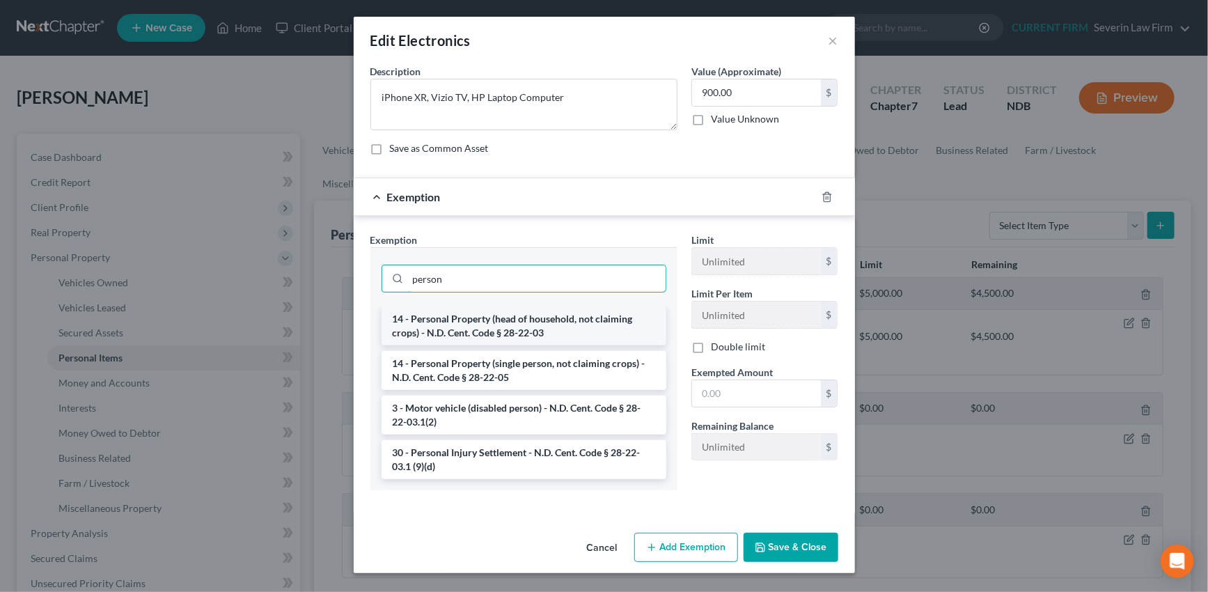
type input "person"
click at [478, 320] on li "14 - Personal Property (head of household, not claiming crops) - N.D. Cent. Cod…" at bounding box center [524, 325] width 285 height 39
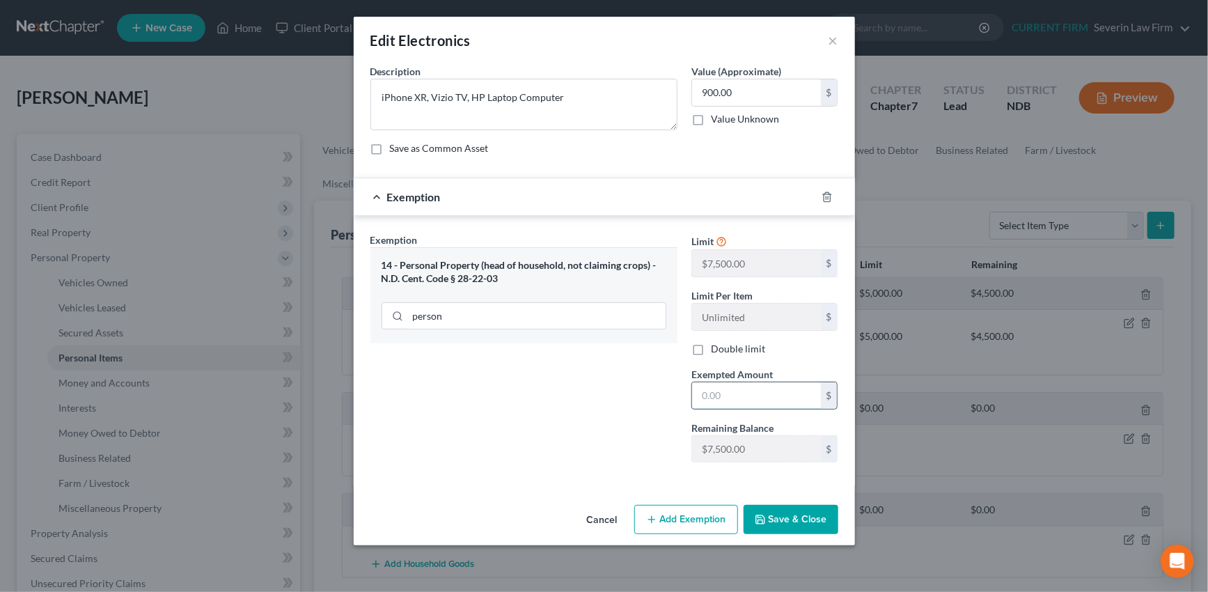
click at [767, 392] on input "text" at bounding box center [756, 395] width 129 height 26
type input "900"
click at [781, 515] on button "Save & Close" at bounding box center [791, 519] width 95 height 29
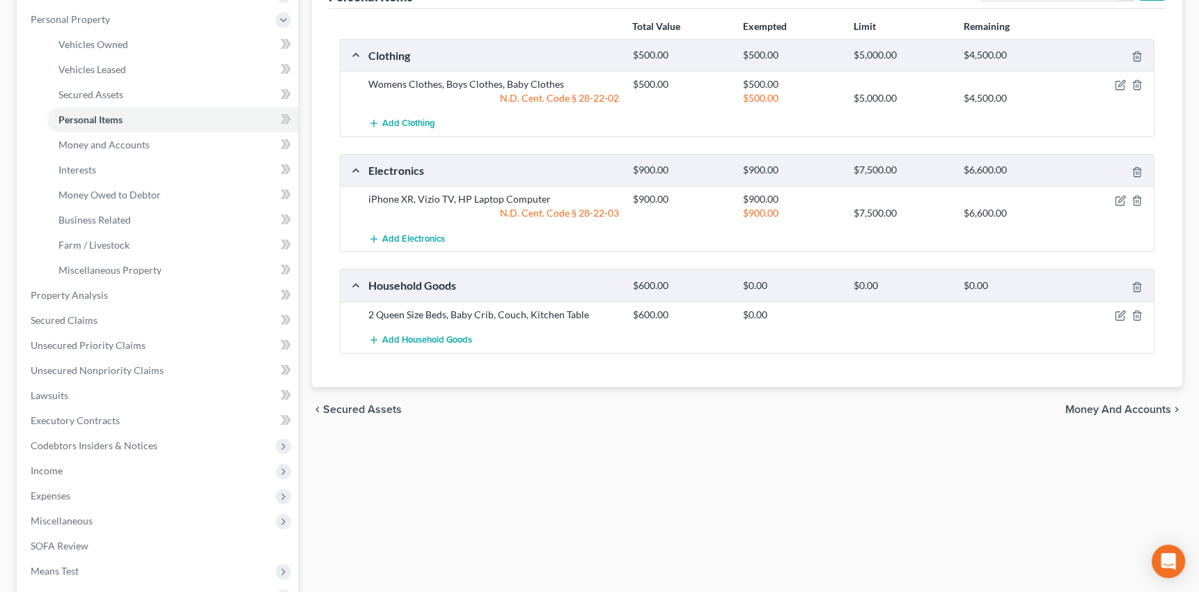
scroll to position [253, 0]
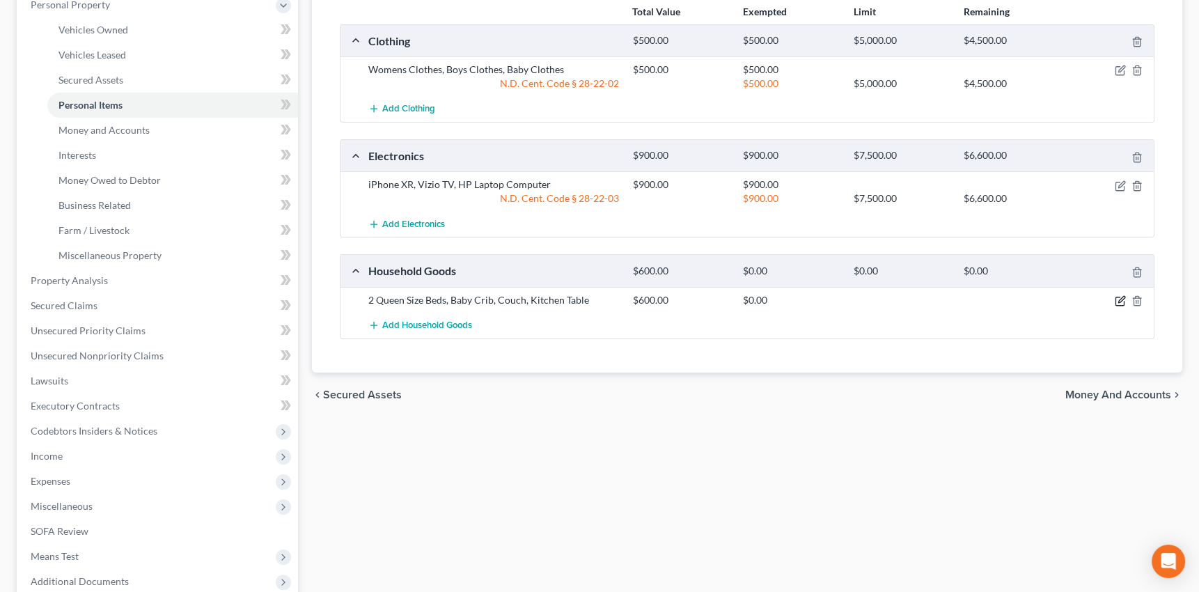
click at [1121, 297] on icon "button" at bounding box center [1120, 300] width 11 height 11
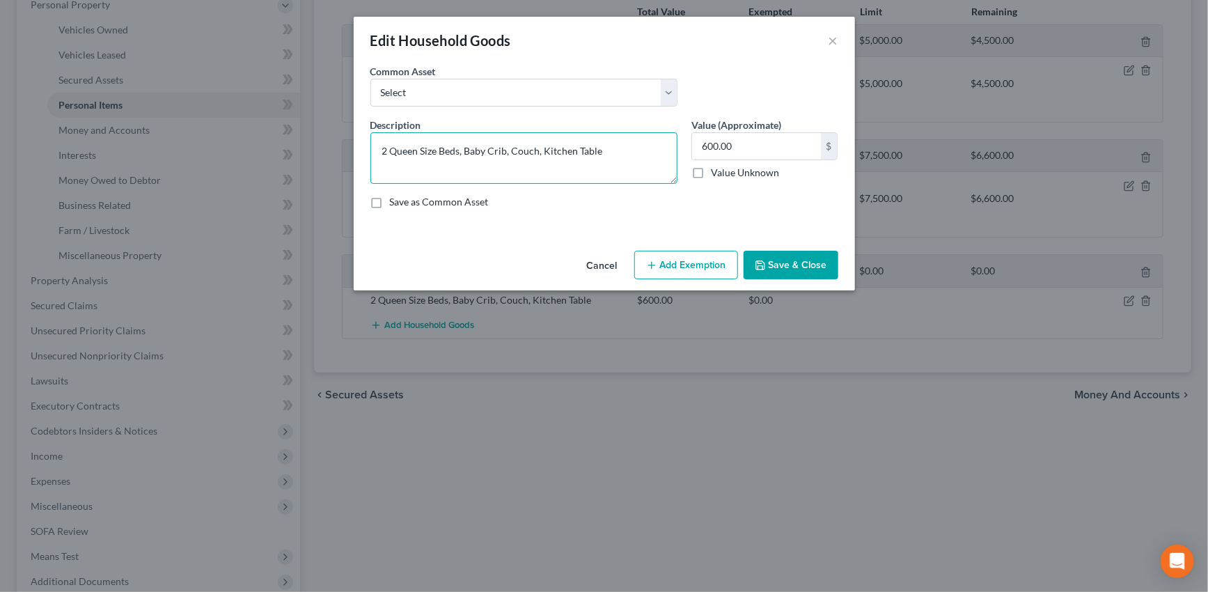
click at [599, 152] on textarea "2 Queen Size Beds, Baby Crib, Couch, Kitchen Table" at bounding box center [523, 158] width 307 height 52
type textarea "2 Queen Size Beds, Baby Crib, Couch, Kitchen Table, cookware, dinnerware, utens…"
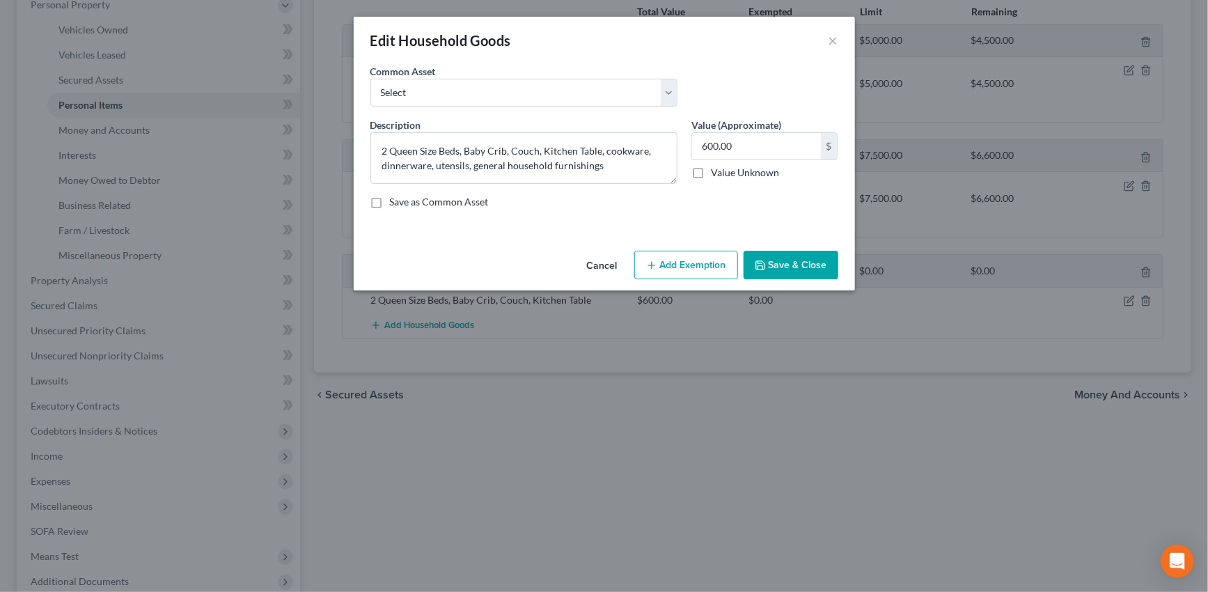
click at [665, 264] on button "Add Exemption" at bounding box center [686, 265] width 104 height 29
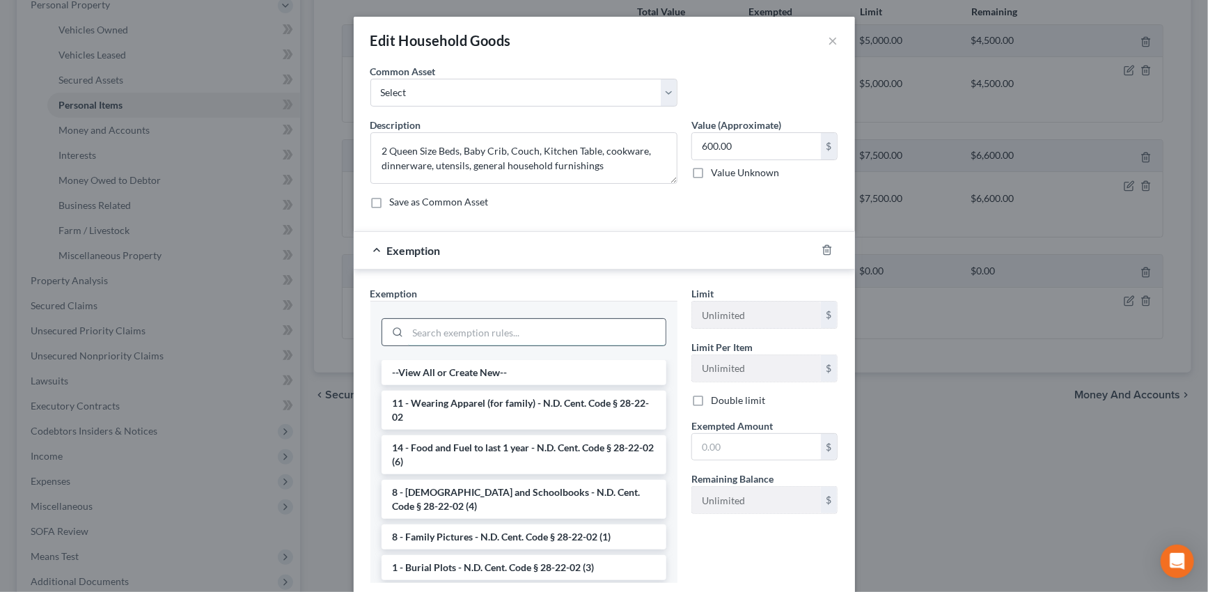
click at [583, 327] on input "search" at bounding box center [537, 332] width 258 height 26
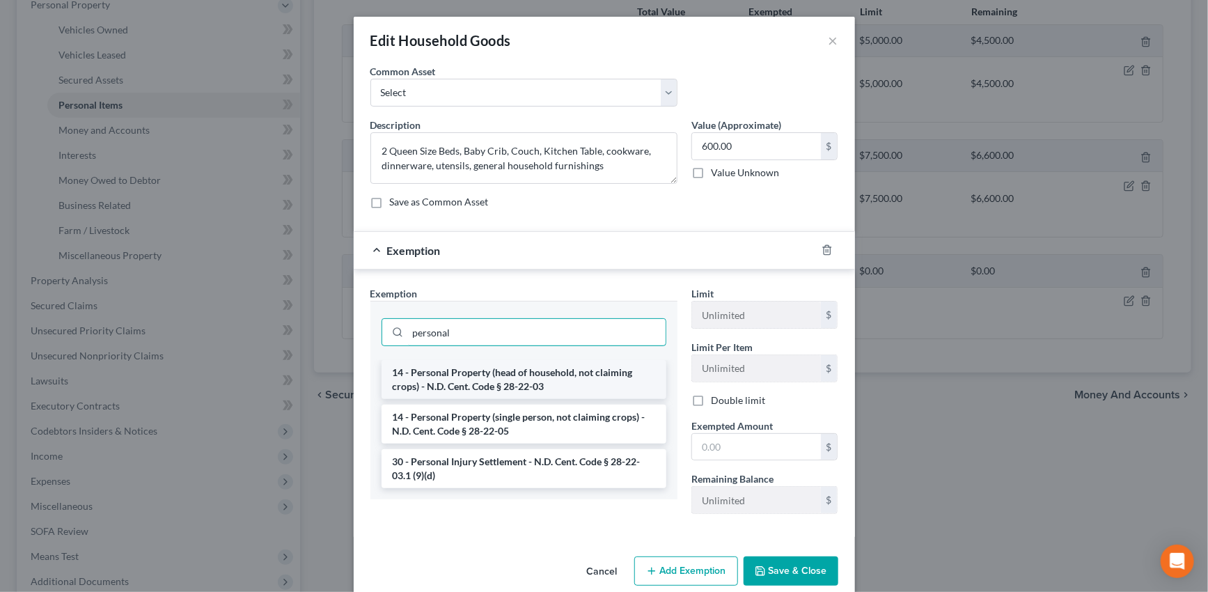
type input "personal"
click at [578, 372] on li "14 - Personal Property (head of household, not claiming crops) - N.D. Cent. Cod…" at bounding box center [524, 379] width 285 height 39
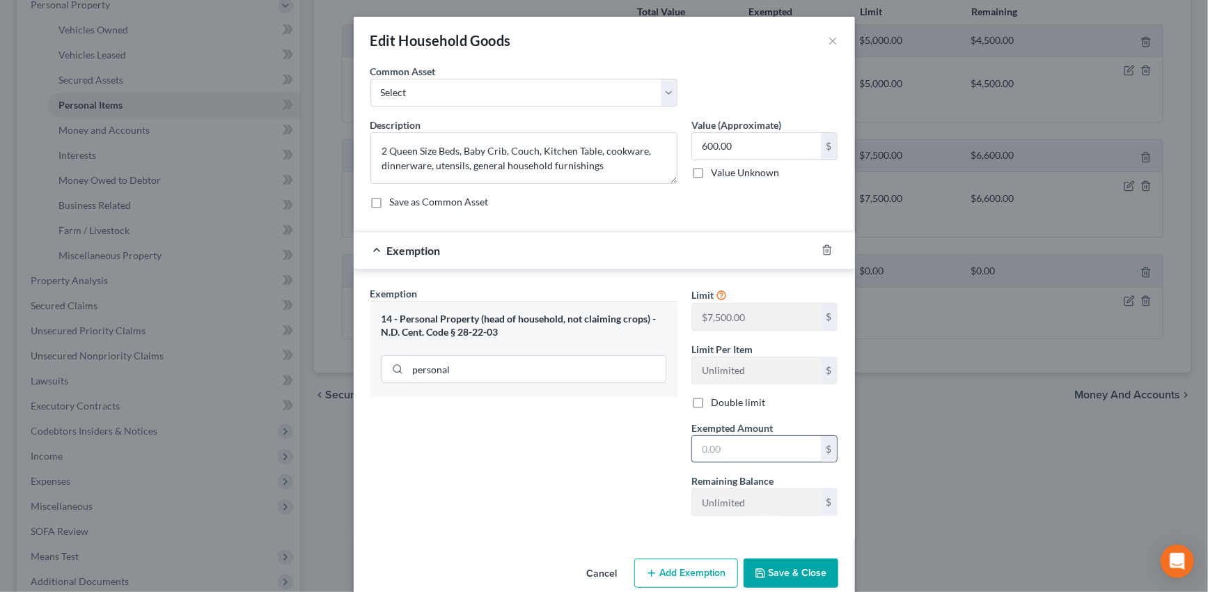
click at [731, 450] on input "text" at bounding box center [756, 449] width 129 height 26
type input "600"
click at [777, 573] on button "Save & Close" at bounding box center [791, 573] width 95 height 29
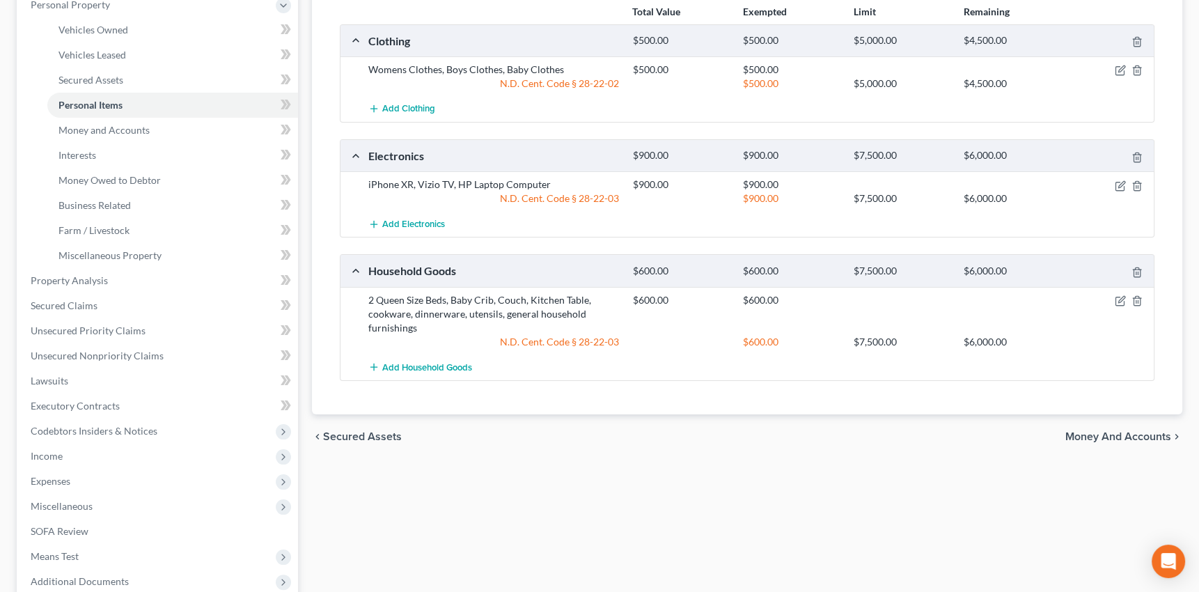
click at [1127, 432] on span "Money and Accounts" at bounding box center [1119, 436] width 106 height 11
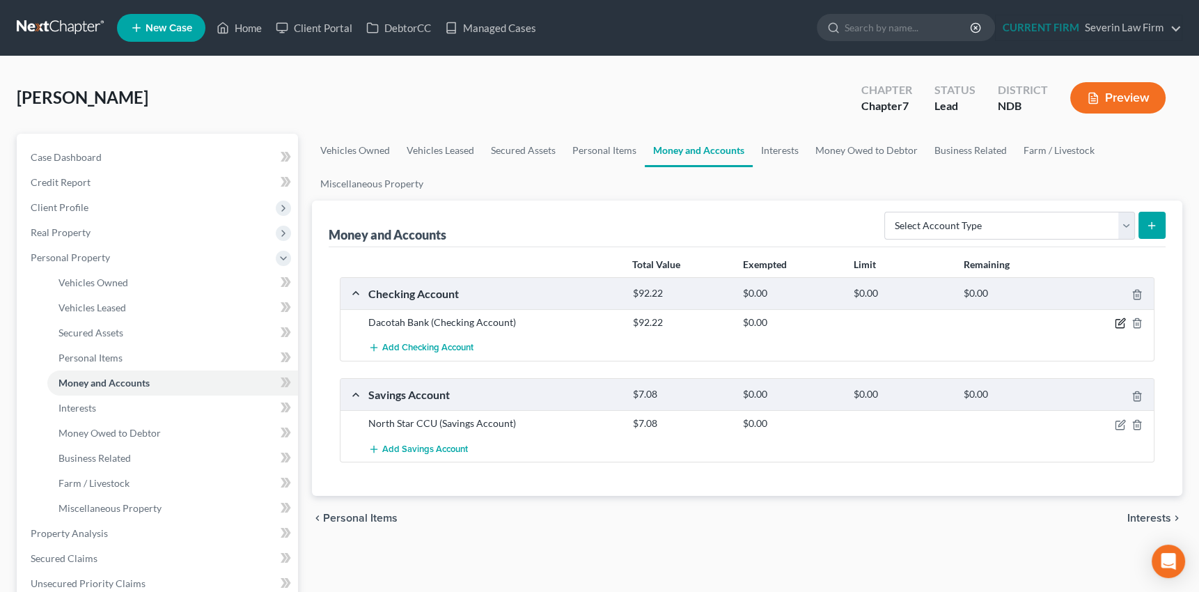
click at [1120, 319] on icon "button" at bounding box center [1120, 323] width 11 height 11
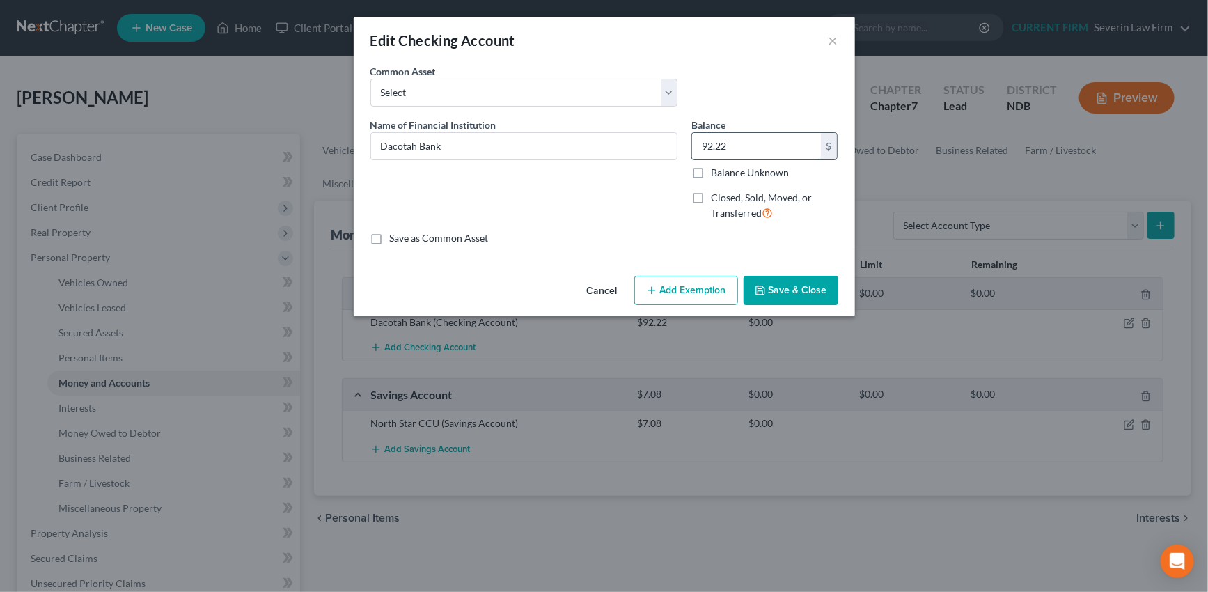
click at [729, 146] on input "92.22" at bounding box center [756, 146] width 129 height 26
type input "459.39"
drag, startPoint x: 676, startPoint y: 273, endPoint x: 677, endPoint y: 281, distance: 7.8
click at [677, 280] on div "Cancel Add Exemption Save & Close" at bounding box center [604, 293] width 501 height 46
click at [677, 290] on button "Add Exemption" at bounding box center [686, 290] width 104 height 29
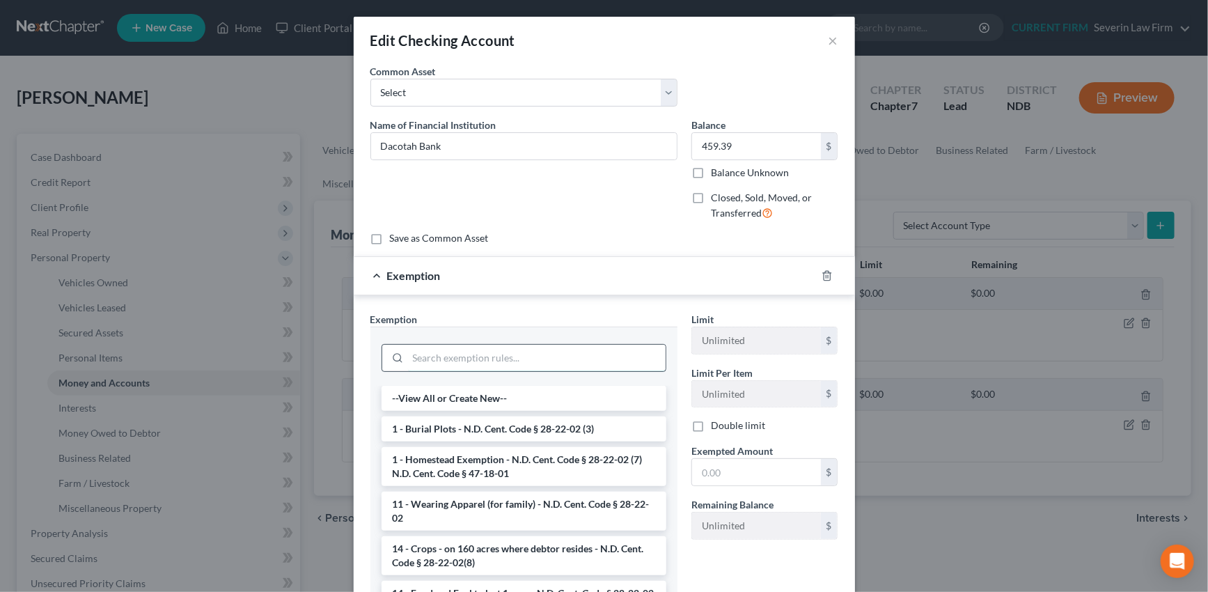
click at [501, 360] on input "search" at bounding box center [537, 358] width 258 height 26
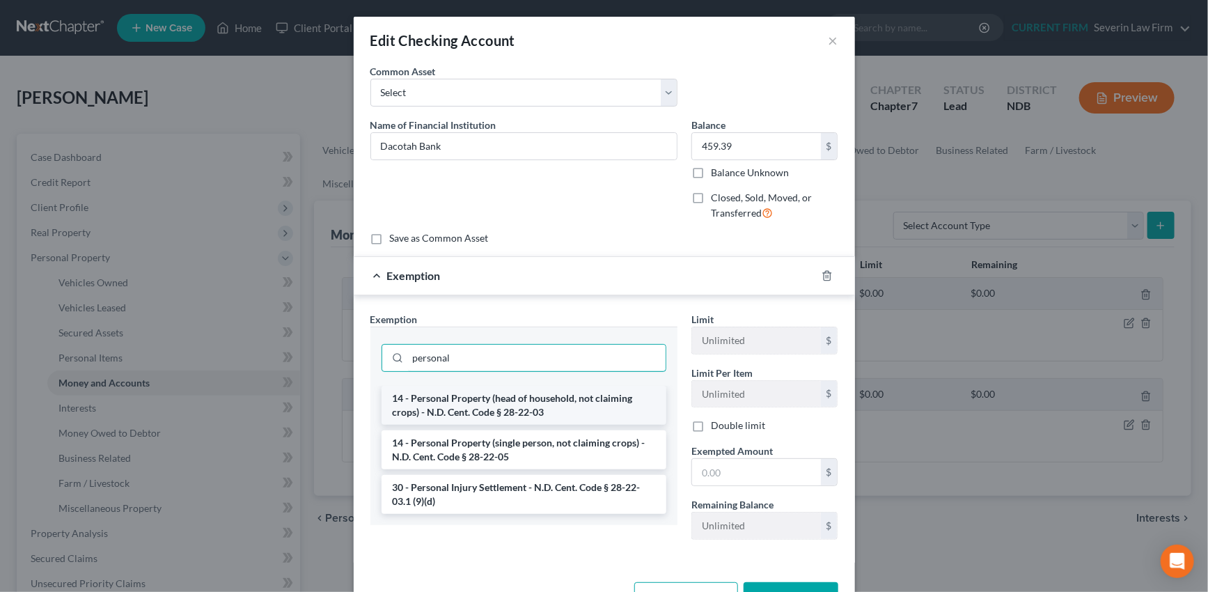
type input "personal"
click at [505, 405] on li "14 - Personal Property (head of household, not claiming crops) - N.D. Cent. Cod…" at bounding box center [524, 405] width 285 height 39
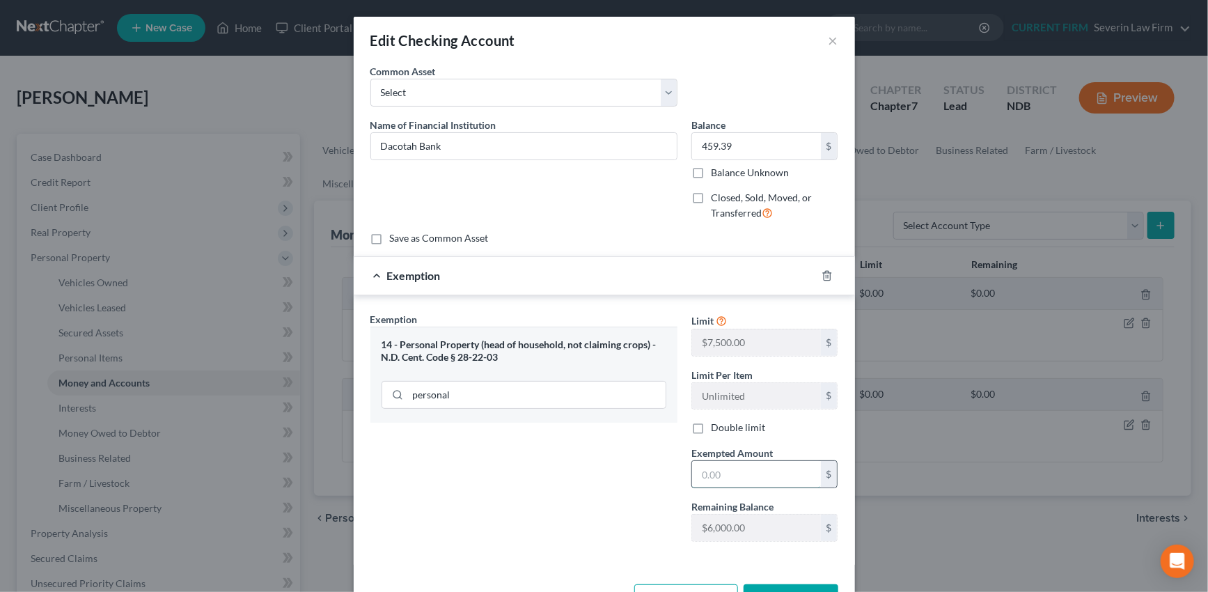
click at [754, 471] on input "text" at bounding box center [756, 474] width 129 height 26
type input "459.39"
click at [724, 275] on div "Exemption $459.39" at bounding box center [585, 275] width 462 height 37
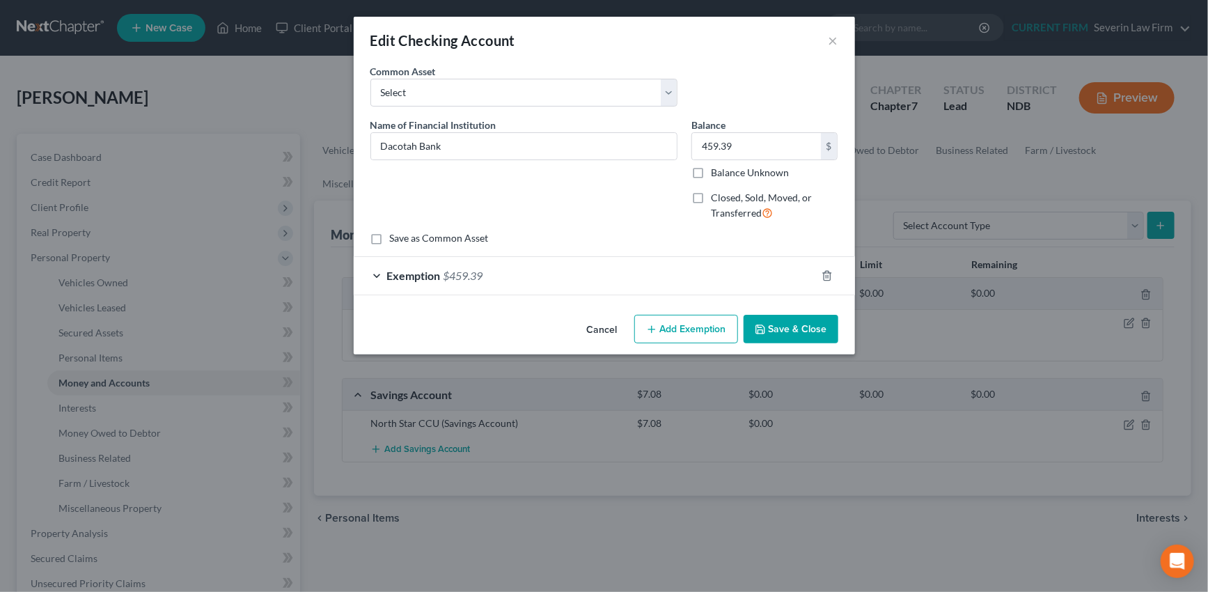
click at [804, 320] on button "Save & Close" at bounding box center [791, 329] width 95 height 29
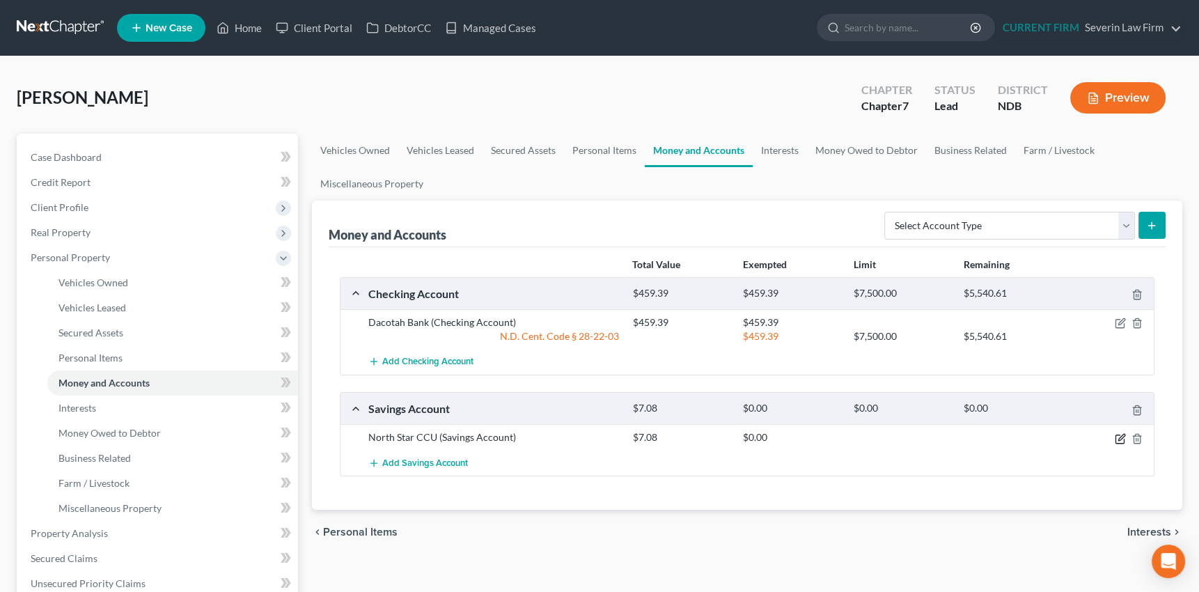
click at [1118, 434] on icon "button" at bounding box center [1120, 438] width 11 height 11
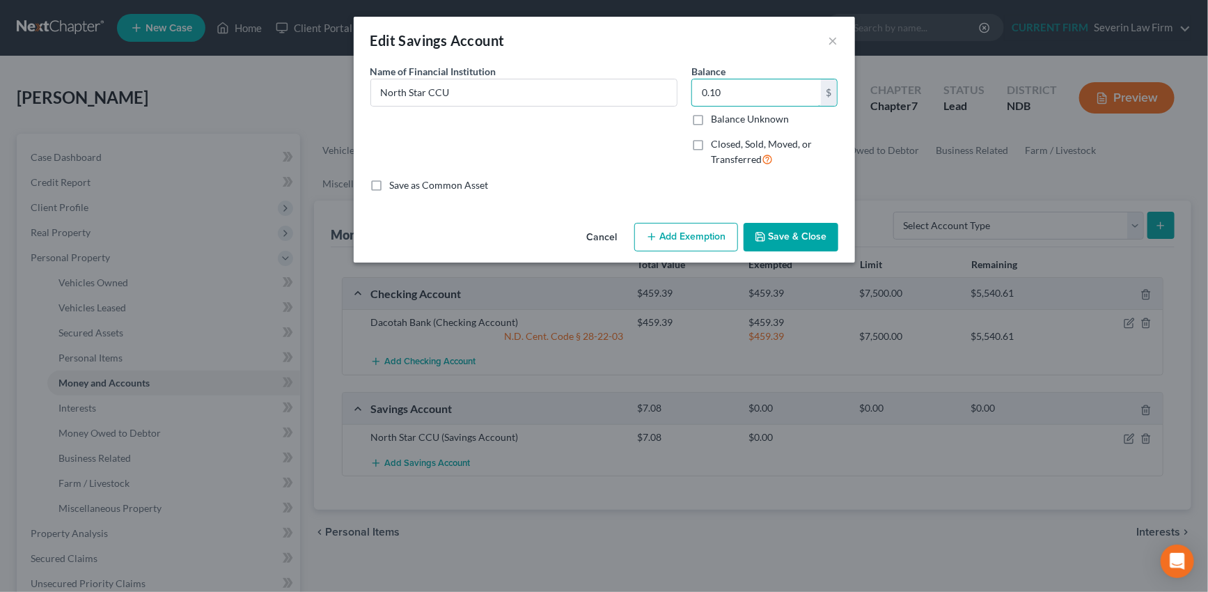
type input "0.10"
click at [690, 236] on button "Add Exemption" at bounding box center [686, 237] width 104 height 29
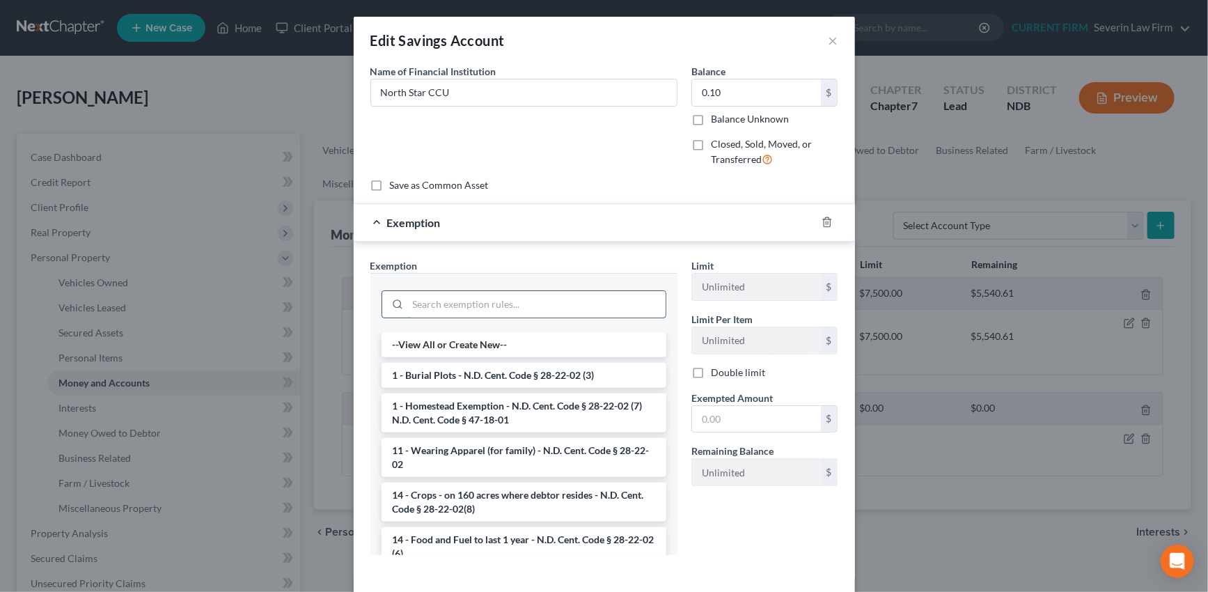
click at [575, 306] on input "search" at bounding box center [537, 304] width 258 height 26
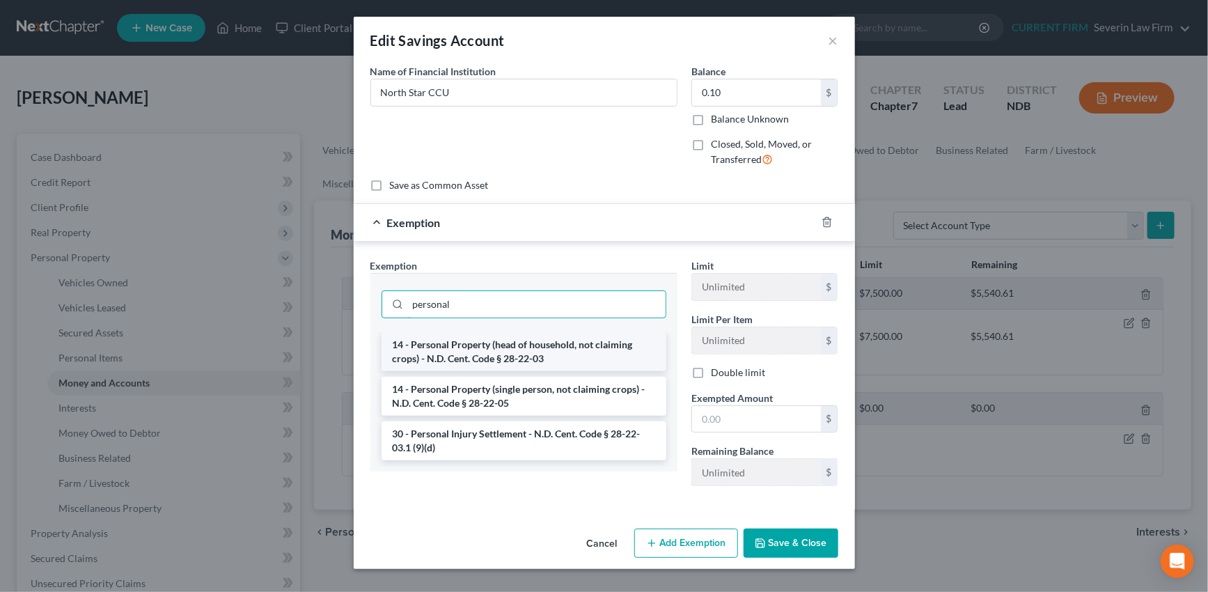
type input "personal"
click at [559, 352] on li "14 - Personal Property (head of household, not claiming crops) - N.D. Cent. Cod…" at bounding box center [524, 351] width 285 height 39
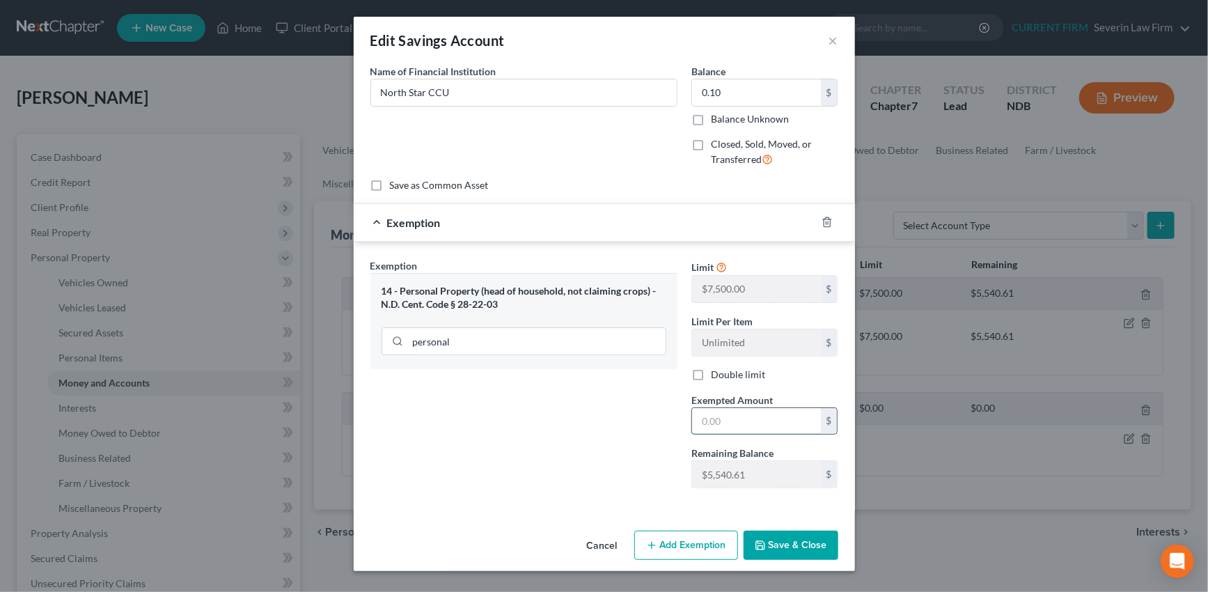
click at [758, 419] on input "text" at bounding box center [756, 421] width 129 height 26
type input "0.10"
click at [784, 547] on button "Save & Close" at bounding box center [791, 545] width 95 height 29
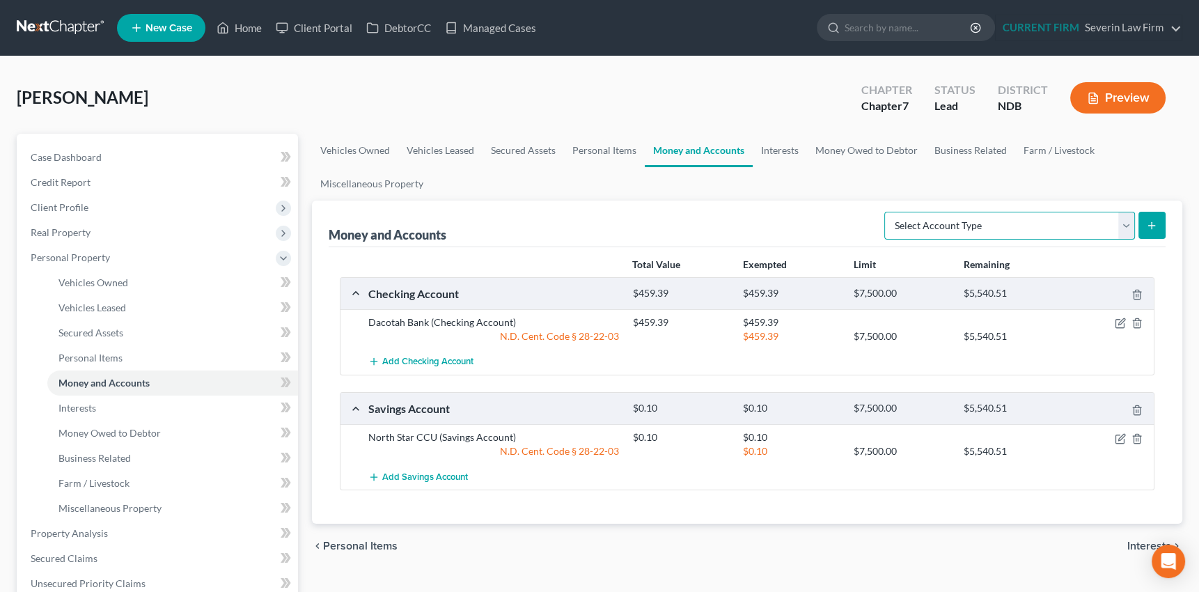
click at [1123, 224] on select "Select Account Type Brokerage Cash on Hand Certificates of Deposit Checking Acc…" at bounding box center [1009, 226] width 251 height 28
select select "other"
click at [887, 212] on select "Select Account Type Brokerage Cash on Hand Certificates of Deposit Checking Acc…" at bounding box center [1009, 226] width 251 height 28
click at [1153, 220] on icon "submit" at bounding box center [1151, 225] width 11 height 11
click at [1121, 221] on select "Select Account Type Brokerage Cash on Hand Certificates of Deposit Checking Acc…" at bounding box center [1009, 226] width 251 height 28
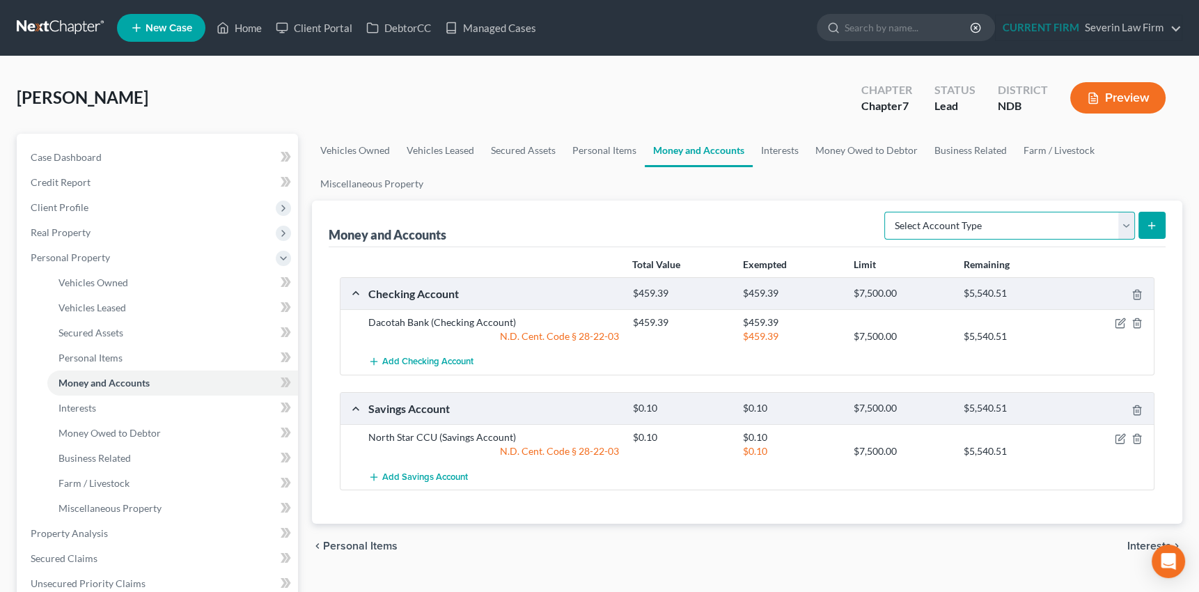
select select "other"
click at [887, 212] on select "Select Account Type Brokerage Cash on Hand Certificates of Deposit Checking Acc…" at bounding box center [1009, 226] width 251 height 28
click at [1159, 220] on button "submit" at bounding box center [1152, 225] width 27 height 27
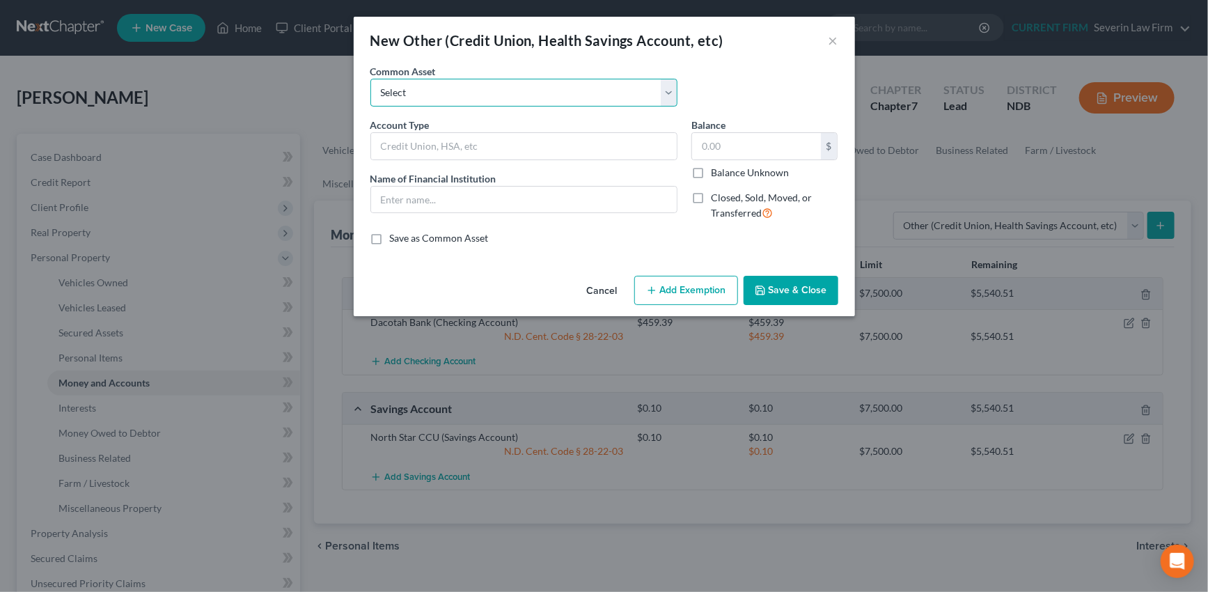
click at [413, 100] on select "Select Current" at bounding box center [523, 93] width 307 height 28
drag, startPoint x: 413, startPoint y: 100, endPoint x: 412, endPoint y: 112, distance: 12.6
click at [413, 100] on select "Select Current" at bounding box center [523, 93] width 307 height 28
click at [413, 145] on input "text" at bounding box center [524, 146] width 306 height 26
type input "CashApp"
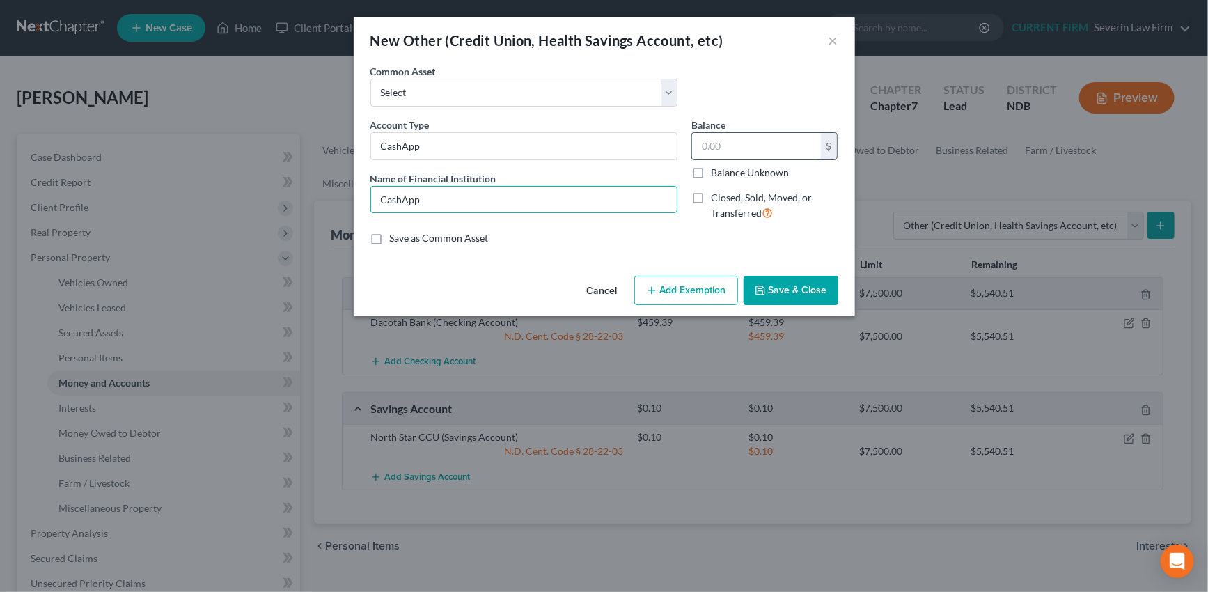
type input "CashApp"
click at [725, 140] on input "text" at bounding box center [756, 146] width 129 height 26
type input "0"
click at [794, 286] on button "Save & Close" at bounding box center [791, 290] width 95 height 29
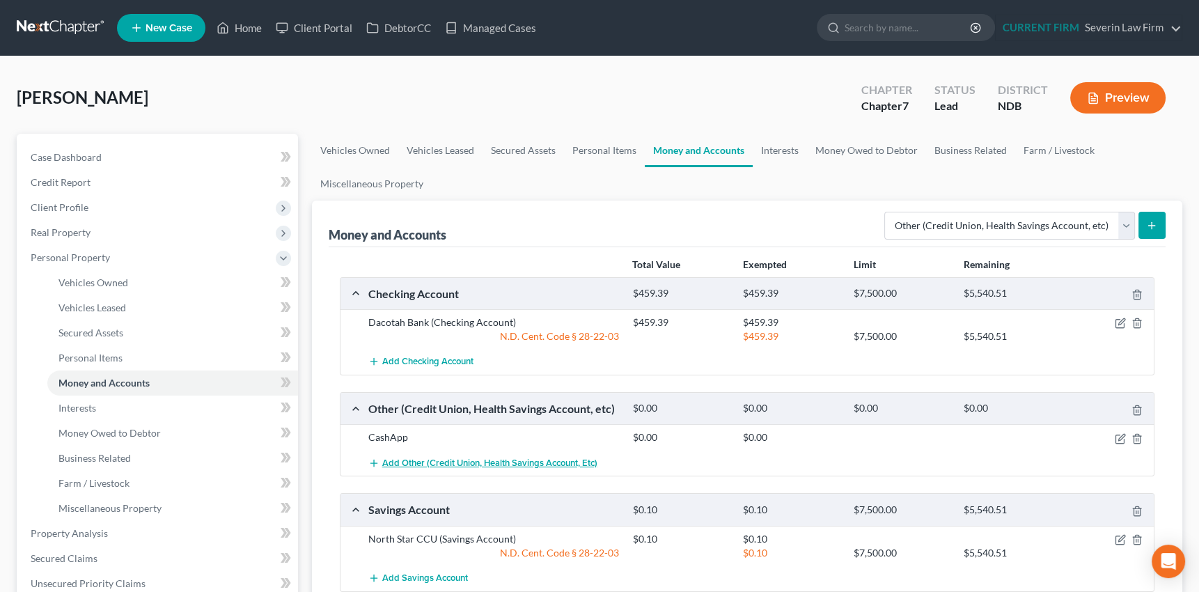
click at [485, 462] on span "Add Other (Credit Union, Health Savings Account, etc)" at bounding box center [489, 463] width 215 height 11
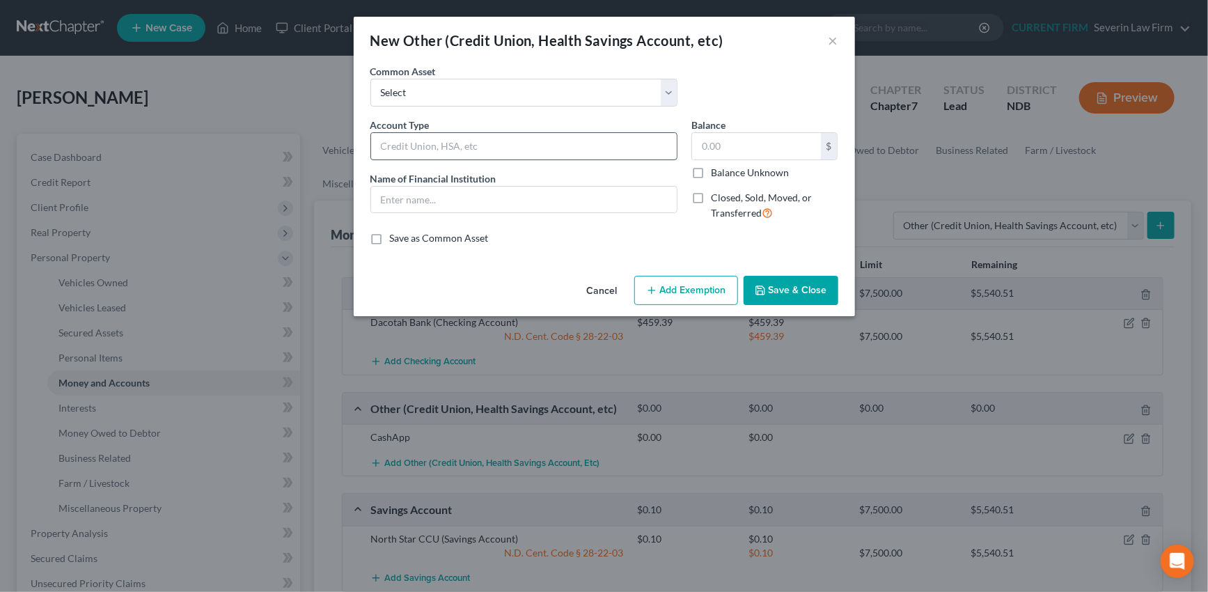
click at [430, 146] on input "text" at bounding box center [524, 146] width 306 height 26
click at [733, 144] on input "text" at bounding box center [756, 146] width 129 height 26
type input "70"
click at [513, 161] on div "Account Type Name of Financial Institution *" at bounding box center [524, 175] width 321 height 114
click at [508, 150] on input "text" at bounding box center [524, 146] width 306 height 26
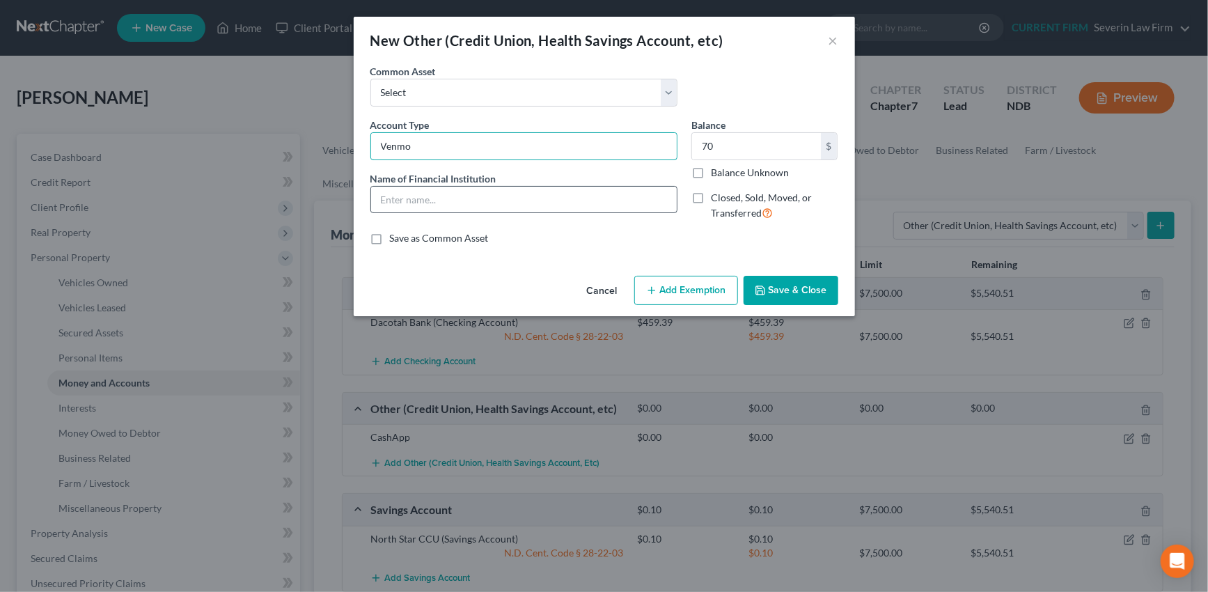
type input "Venmo"
click at [504, 188] on input "text" at bounding box center [524, 200] width 306 height 26
type input "Venmo"
click at [680, 281] on button "Add Exemption" at bounding box center [686, 290] width 104 height 29
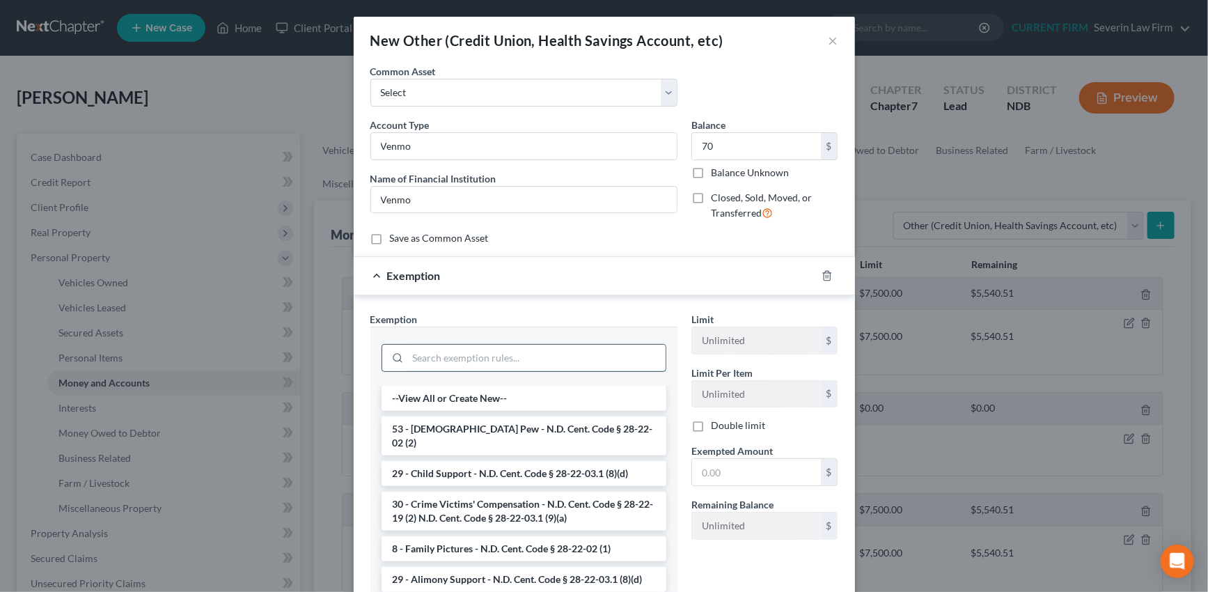
click at [605, 359] on input "search" at bounding box center [537, 358] width 258 height 26
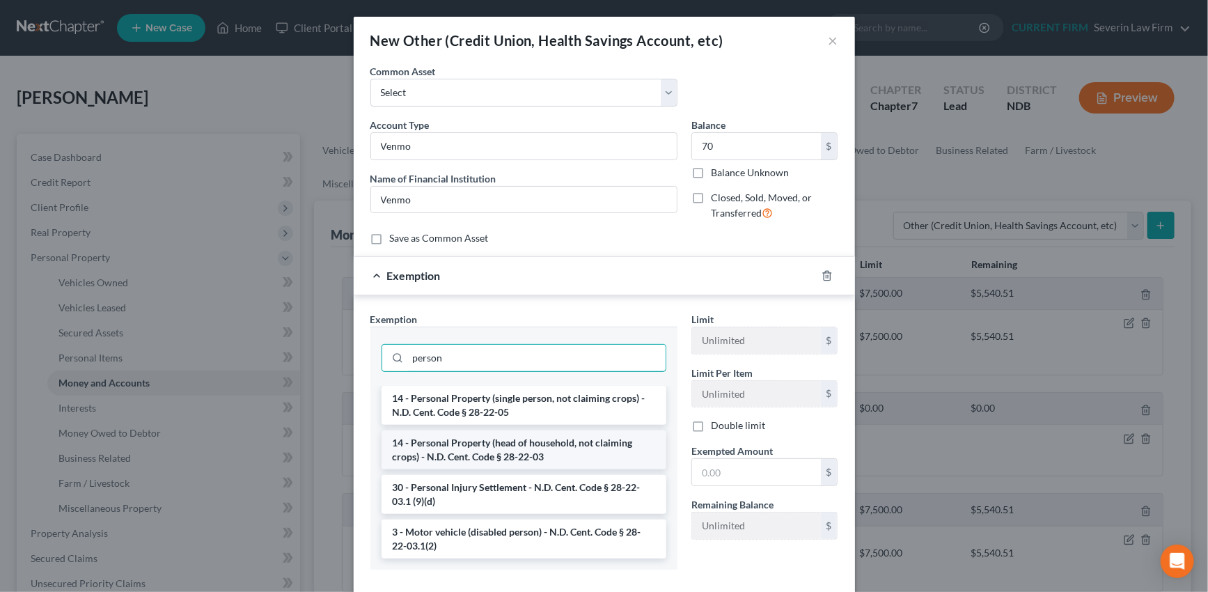
type input "person"
click at [592, 446] on li "14 - Personal Property (head of household, not claiming crops) - N.D. Cent. Cod…" at bounding box center [524, 449] width 285 height 39
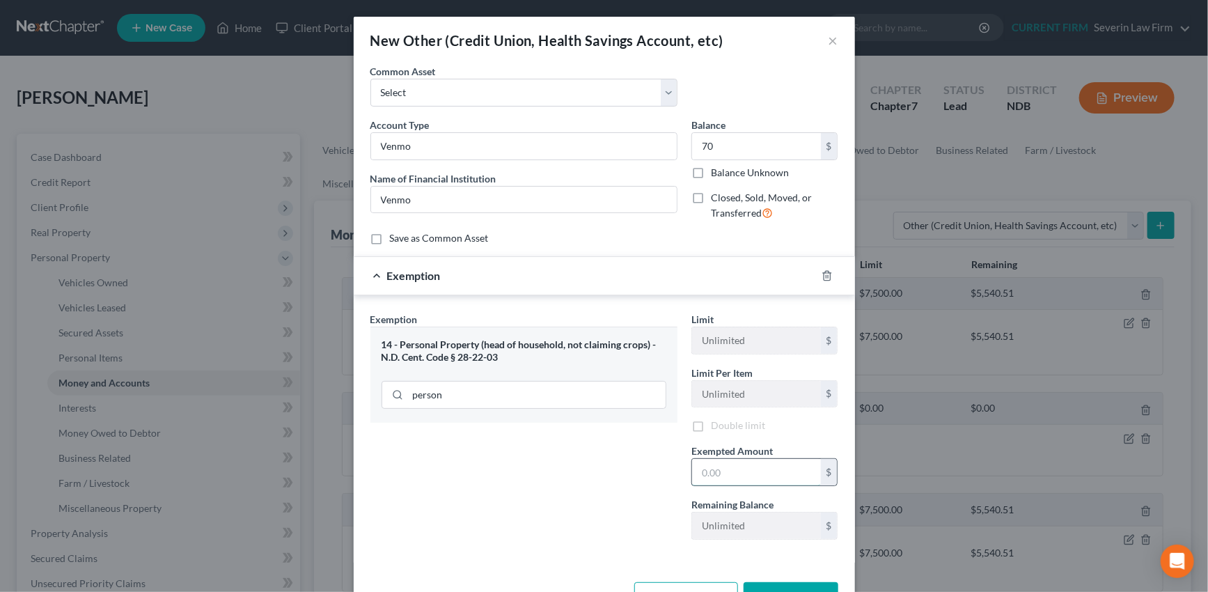
click at [742, 473] on input "text" at bounding box center [756, 472] width 129 height 26
type input "70"
click at [778, 586] on button "Save & Close" at bounding box center [791, 598] width 95 height 29
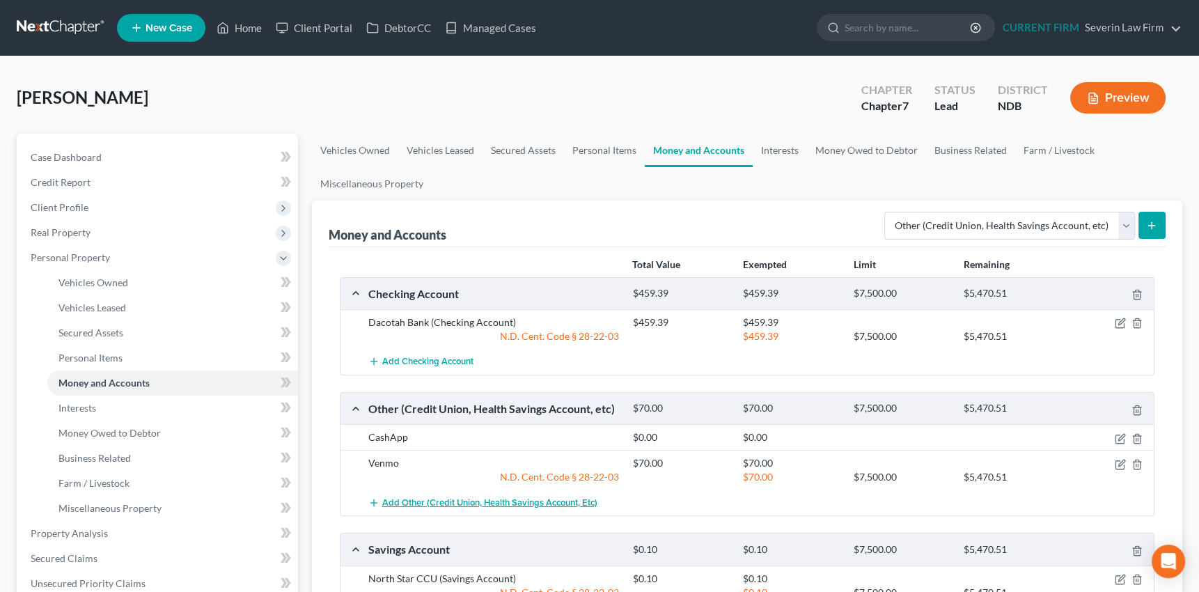
click at [541, 494] on button "Add Other (Credit Union, Health Savings Account, etc)" at bounding box center [482, 503] width 229 height 26
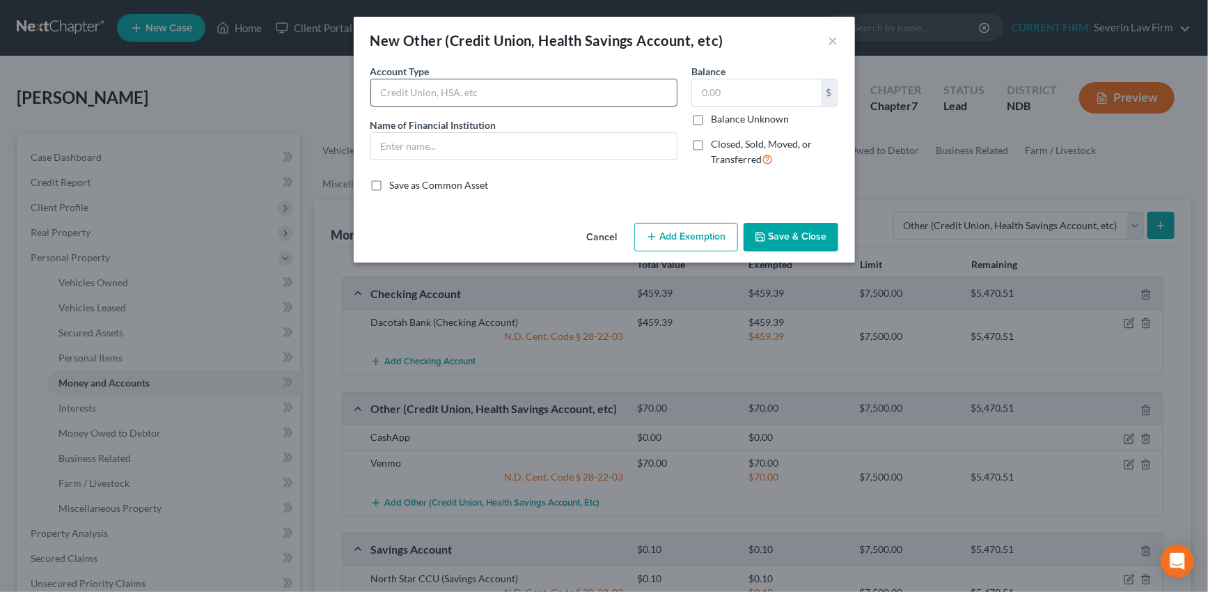
click at [470, 84] on input "text" at bounding box center [524, 92] width 306 height 26
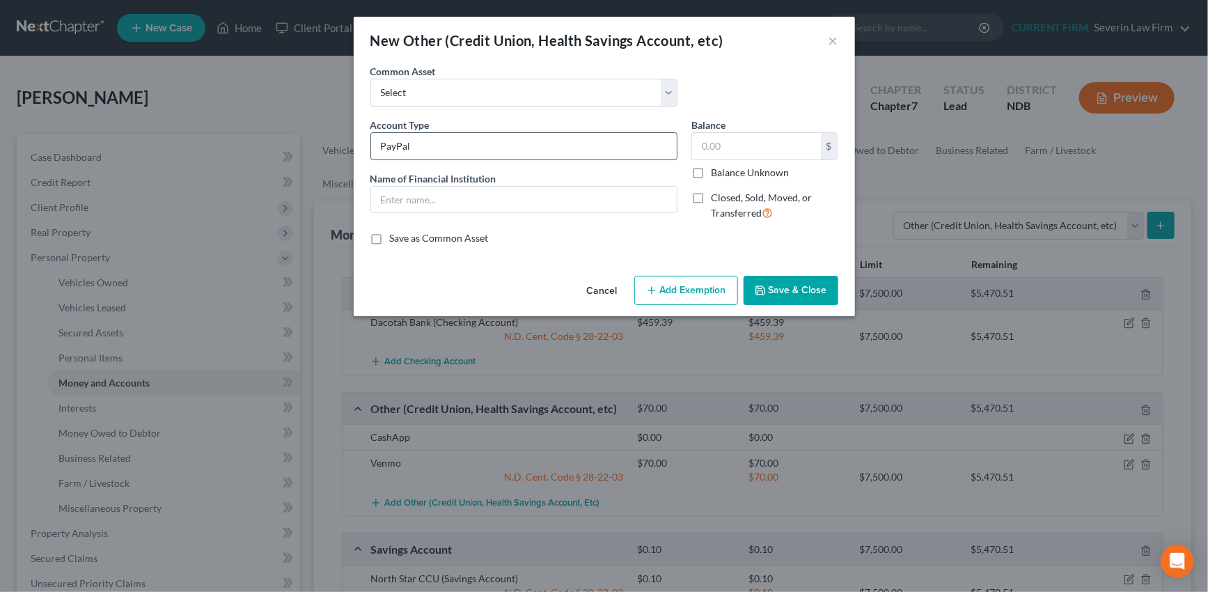
type input "PayPal"
click at [714, 148] on input "text" at bounding box center [756, 146] width 129 height 26
type input "2.36"
click at [699, 286] on button "Add Exemption" at bounding box center [686, 290] width 104 height 29
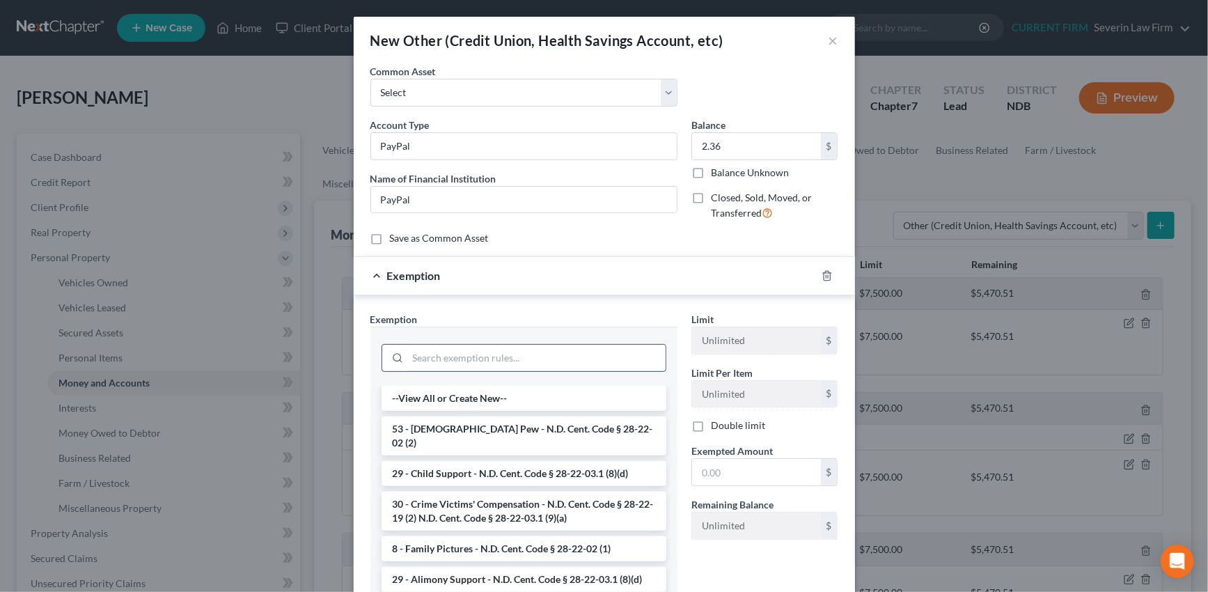
click at [543, 367] on input "search" at bounding box center [537, 358] width 258 height 26
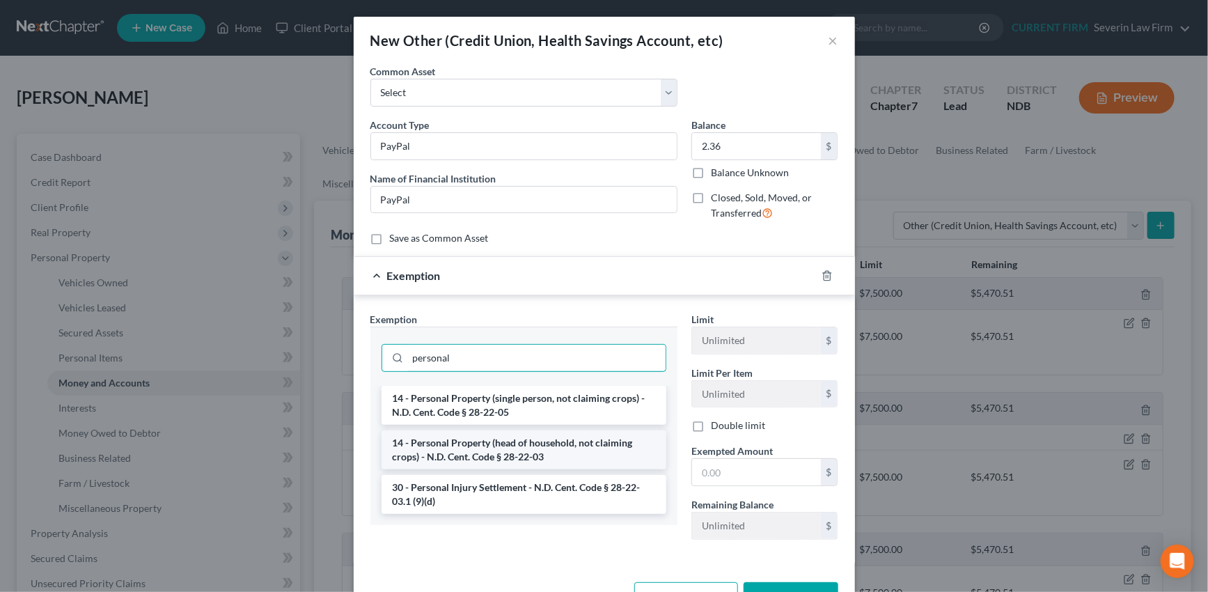
type input "personal"
click at [559, 449] on li "14 - Personal Property (head of household, not claiming crops) - N.D. Cent. Cod…" at bounding box center [524, 449] width 285 height 39
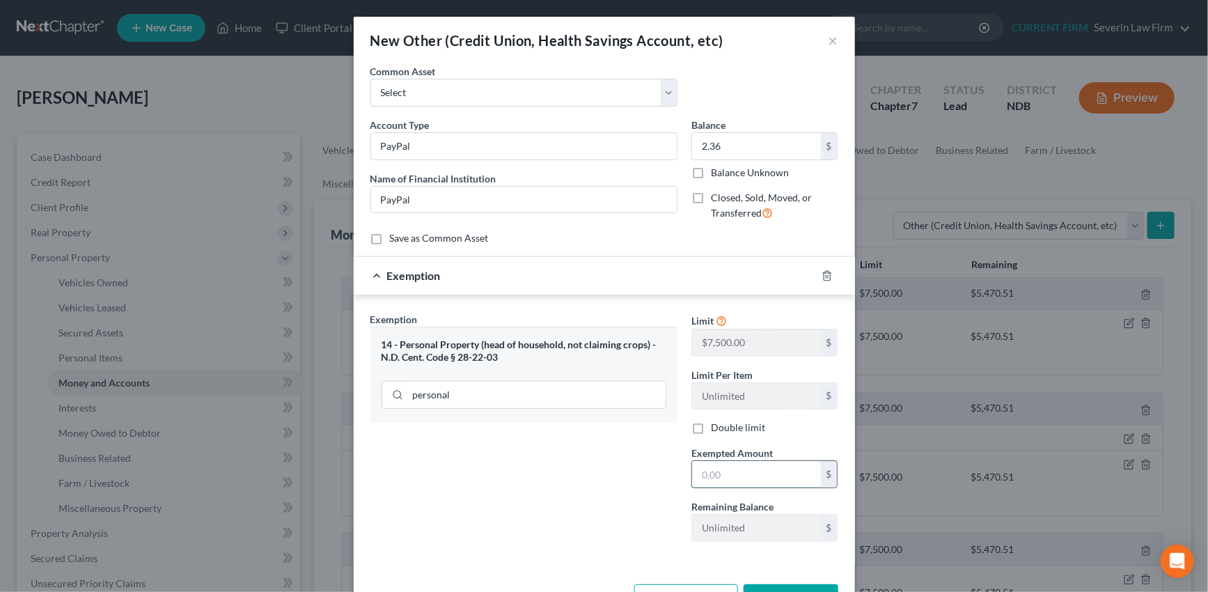
click at [730, 481] on input "text" at bounding box center [756, 474] width 129 height 26
type input "2.36"
click at [688, 283] on div "Exemption $2.36" at bounding box center [585, 275] width 462 height 37
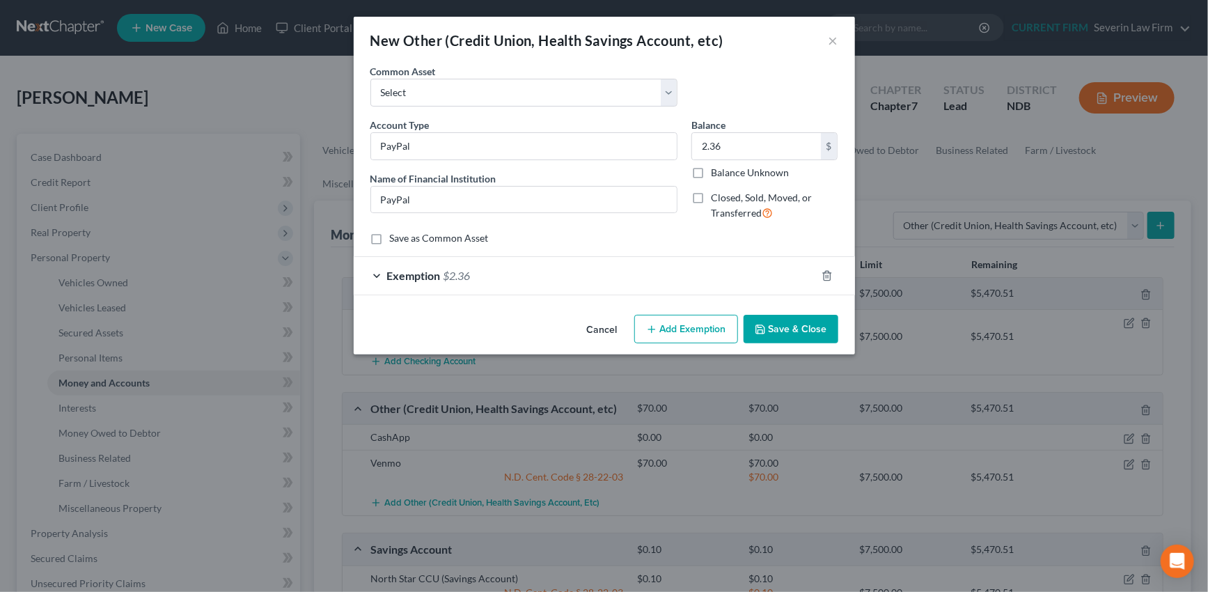
click at [792, 322] on button "Save & Close" at bounding box center [791, 329] width 95 height 29
